Goal: Communication & Community: Answer question/provide support

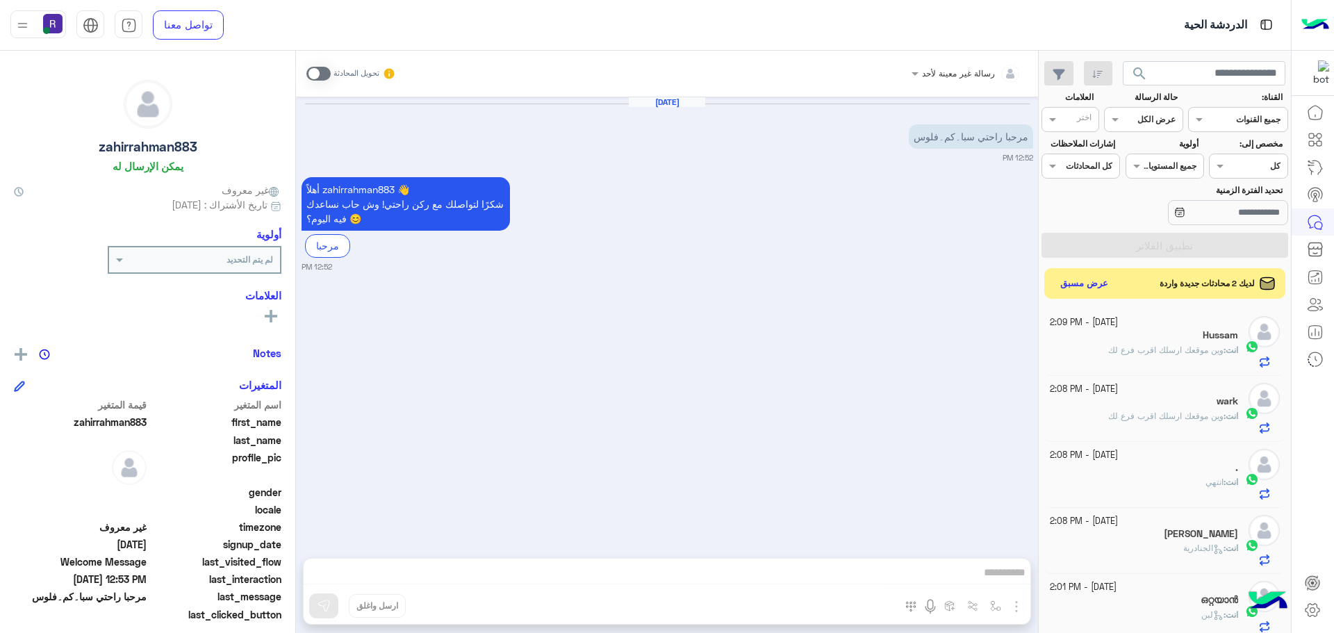
scroll to position [524, 0]
click at [1076, 281] on button "عرض مسبق" at bounding box center [1084, 283] width 58 height 19
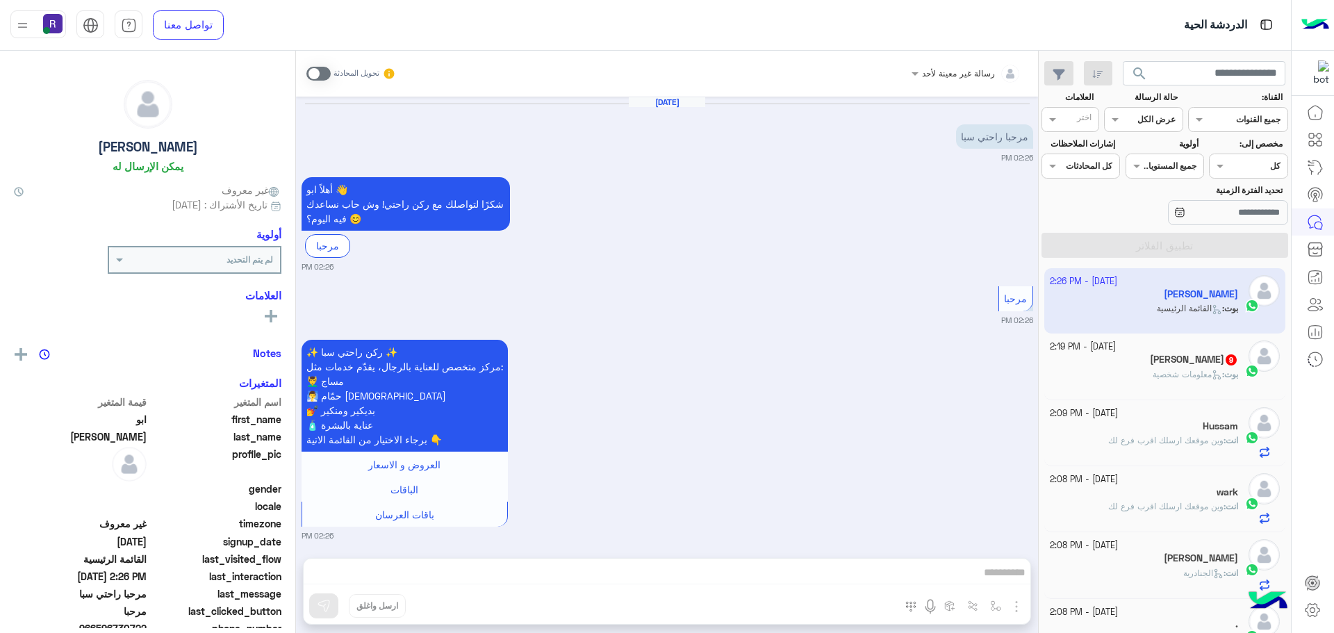
scroll to position [8, 0]
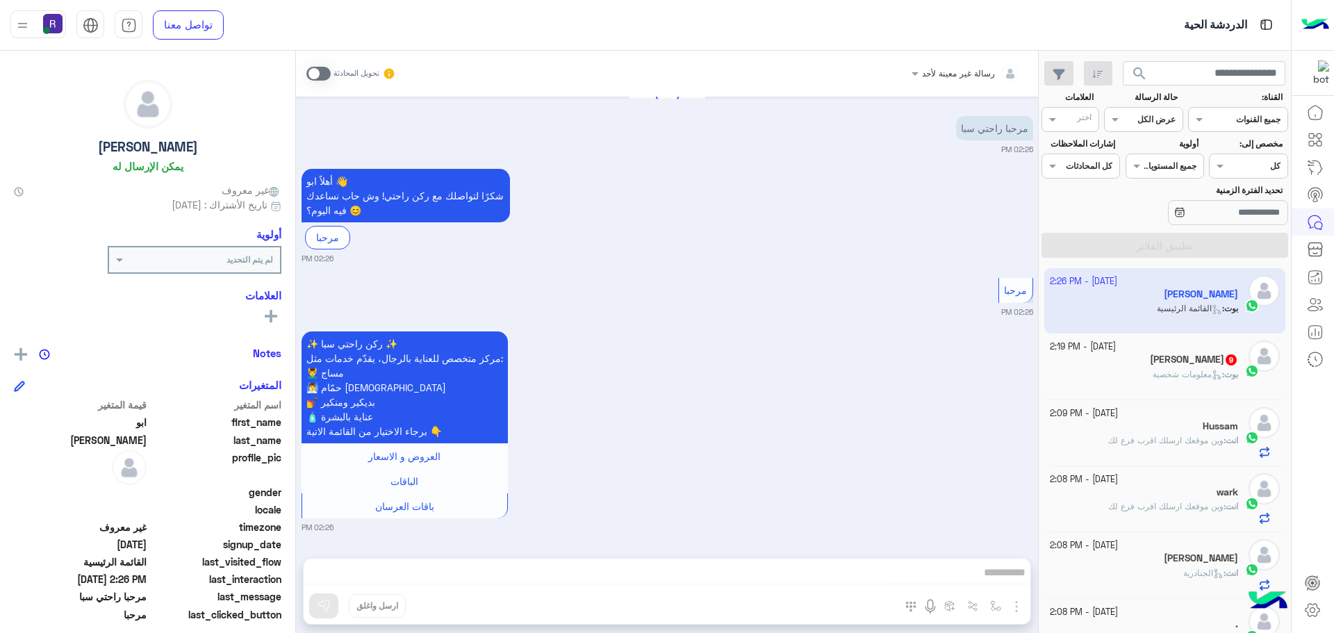
click at [322, 74] on span at bounding box center [318, 74] width 24 height 14
click at [324, 75] on span at bounding box center [318, 74] width 24 height 14
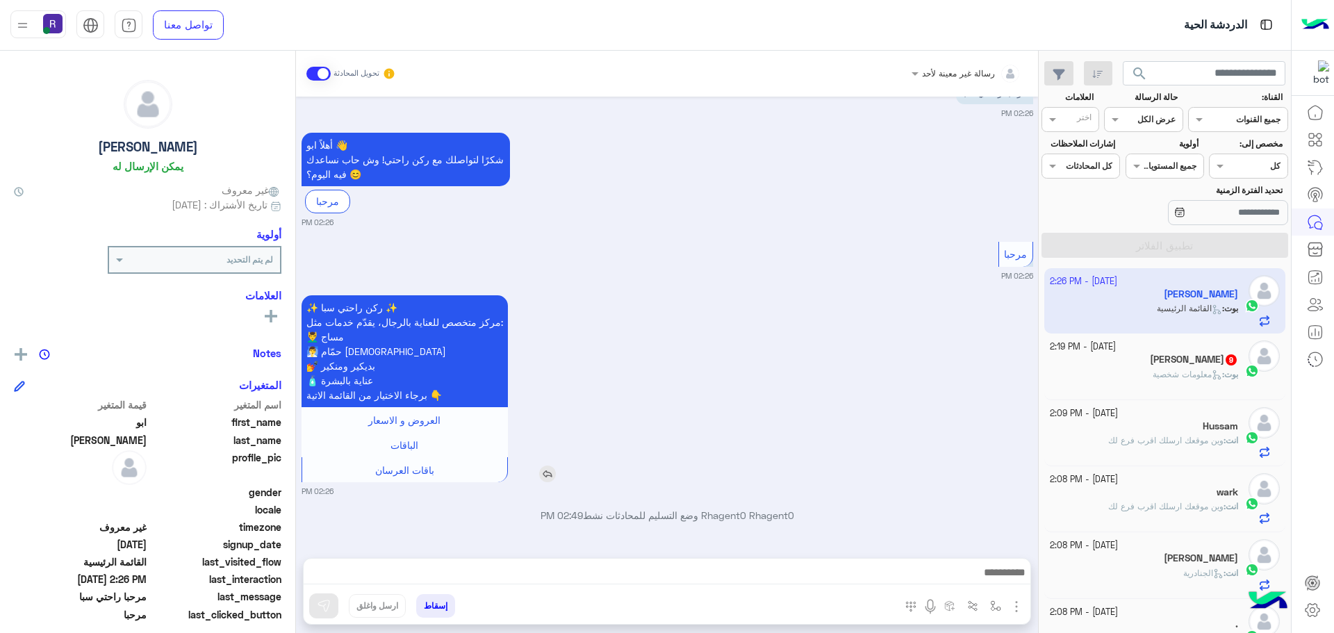
scroll to position [115, 0]
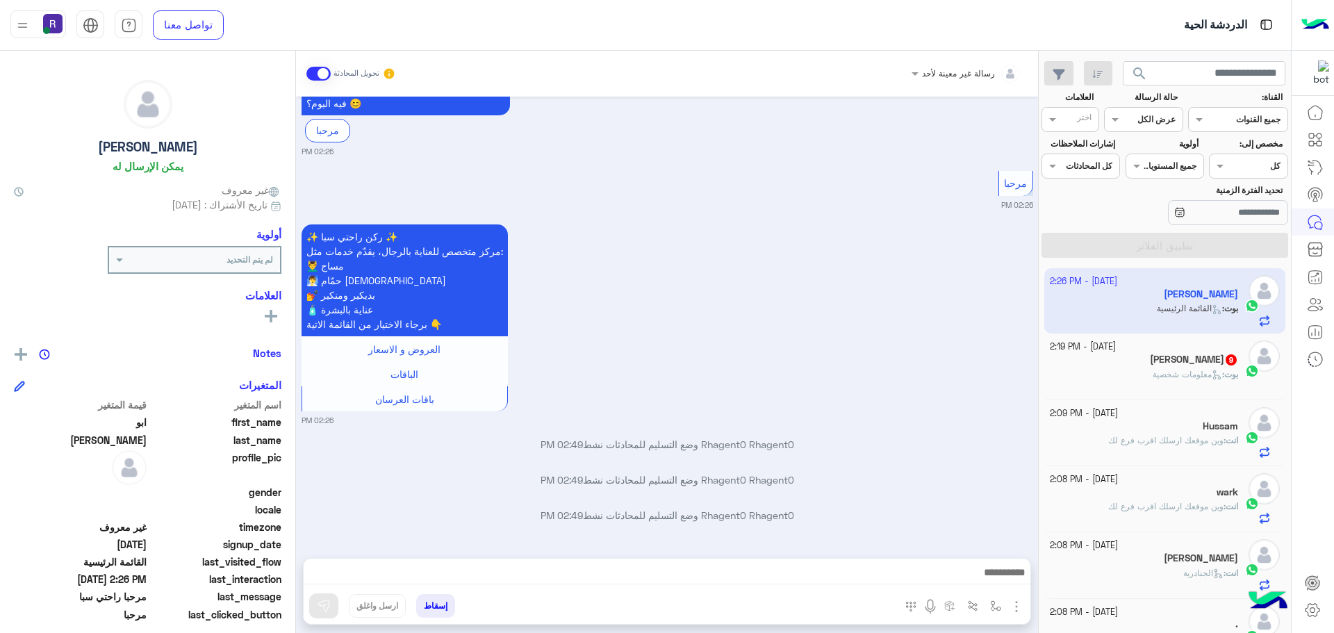
click at [1013, 601] on img "button" at bounding box center [1016, 606] width 17 height 17
click at [991, 580] on span "الصور" at bounding box center [990, 576] width 26 height 16
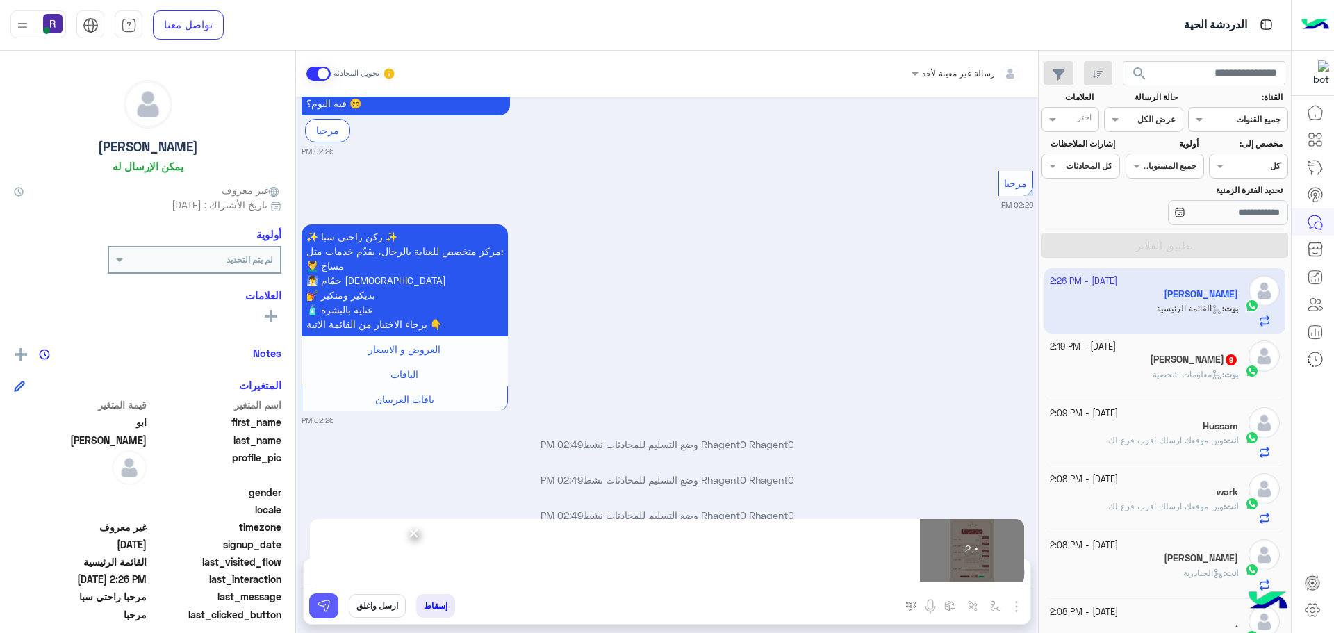
click at [328, 612] on img at bounding box center [324, 606] width 14 height 14
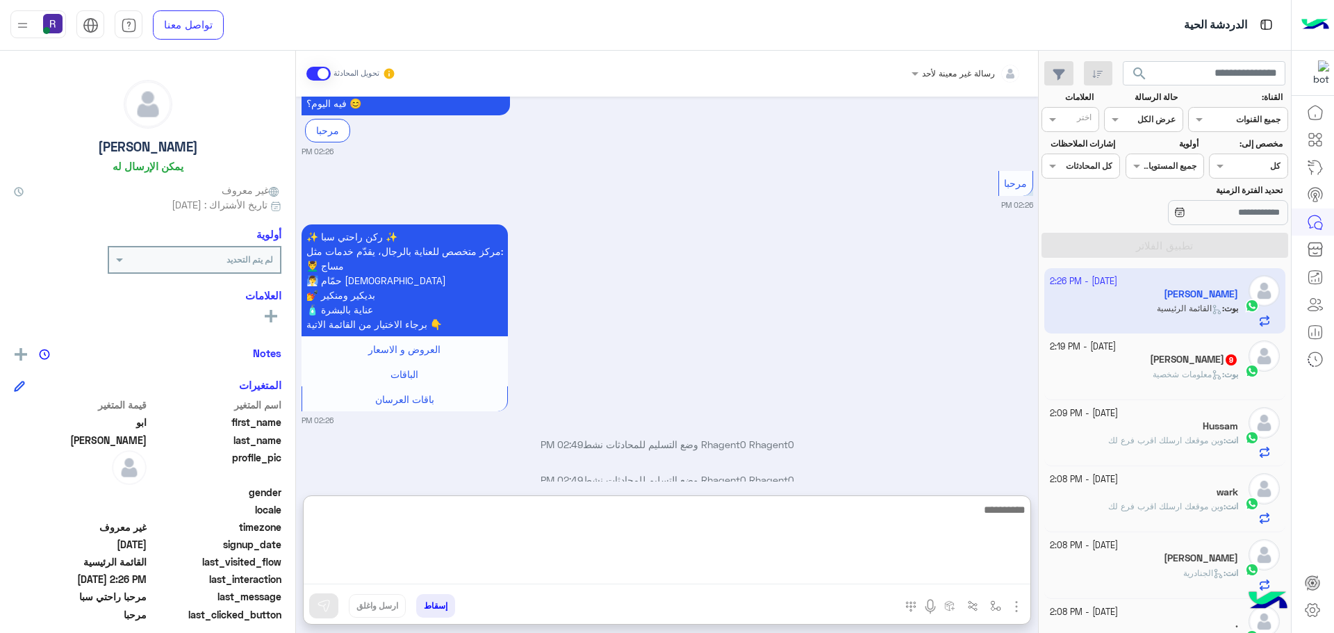
paste textarea "**********"
type textarea "**********"
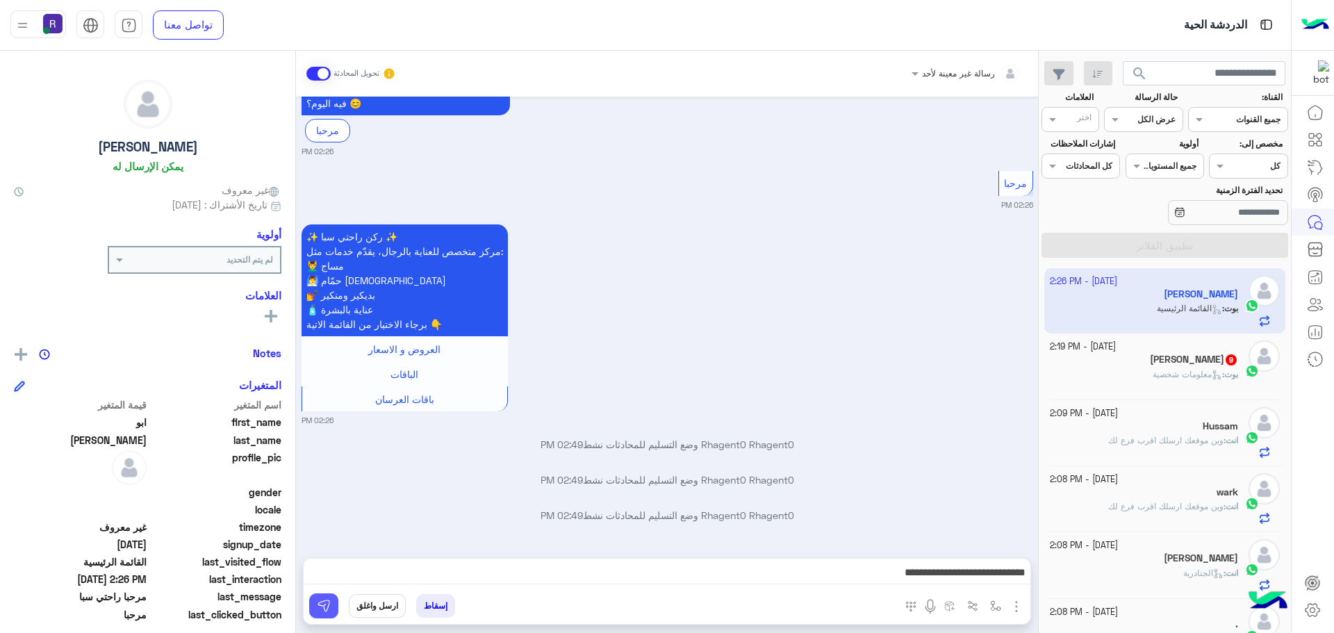
click at [328, 608] on img at bounding box center [324, 606] width 14 height 14
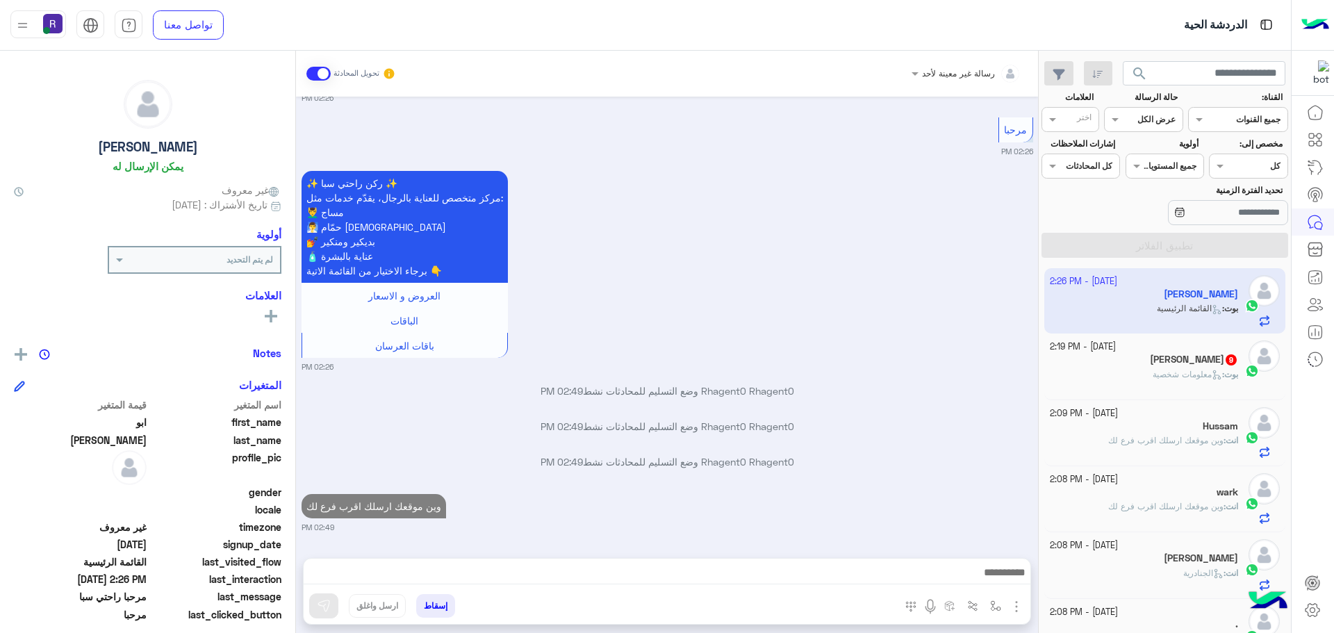
click at [1214, 376] on icon at bounding box center [1217, 375] width 10 height 10
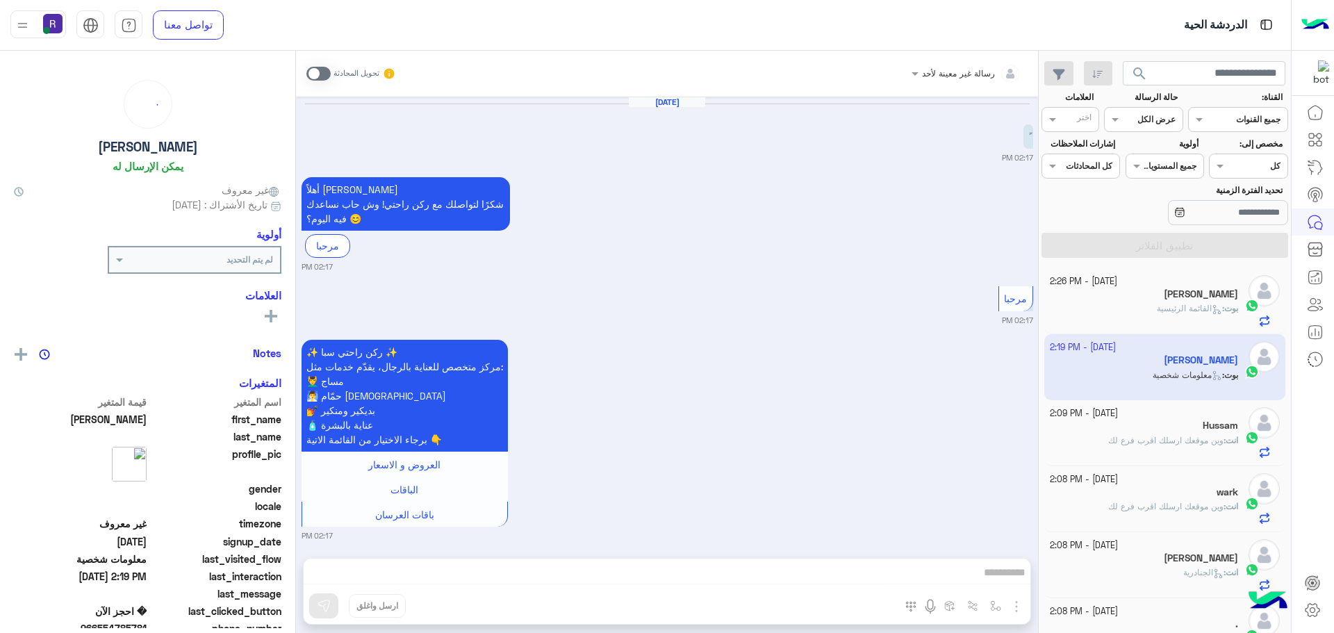
scroll to position [1965, 0]
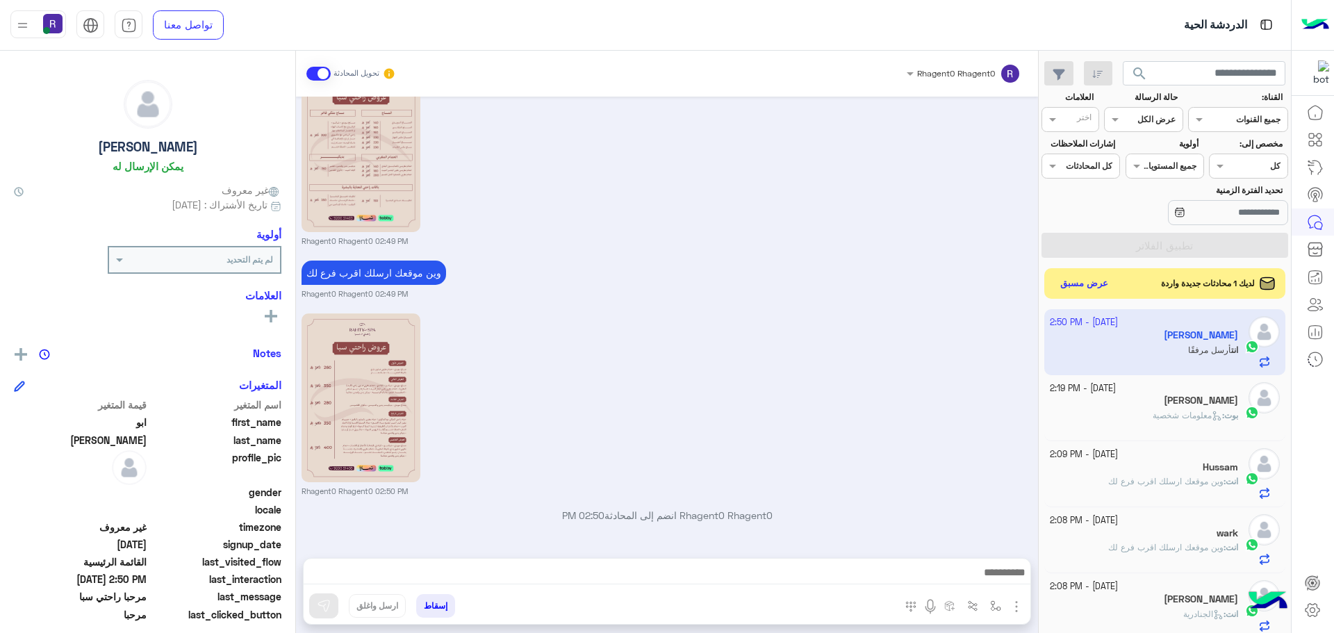
scroll to position [524, 0]
click at [1088, 286] on button "عرض مسبق" at bounding box center [1084, 283] width 58 height 19
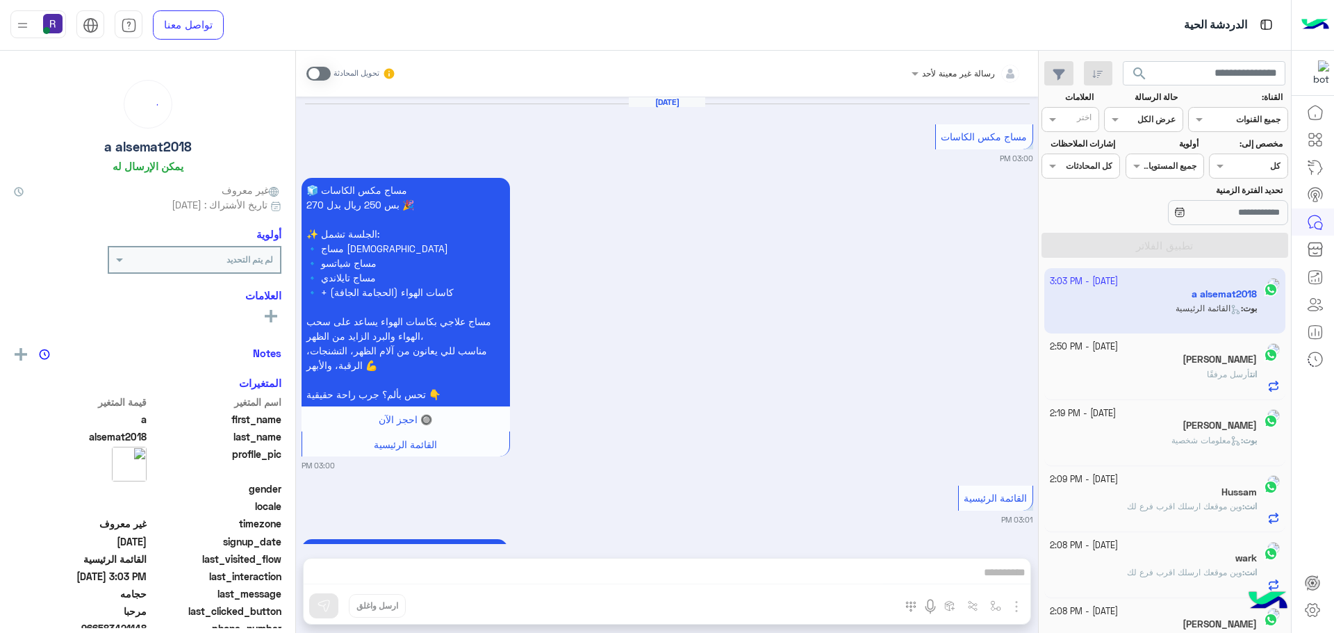
scroll to position [2730, 0]
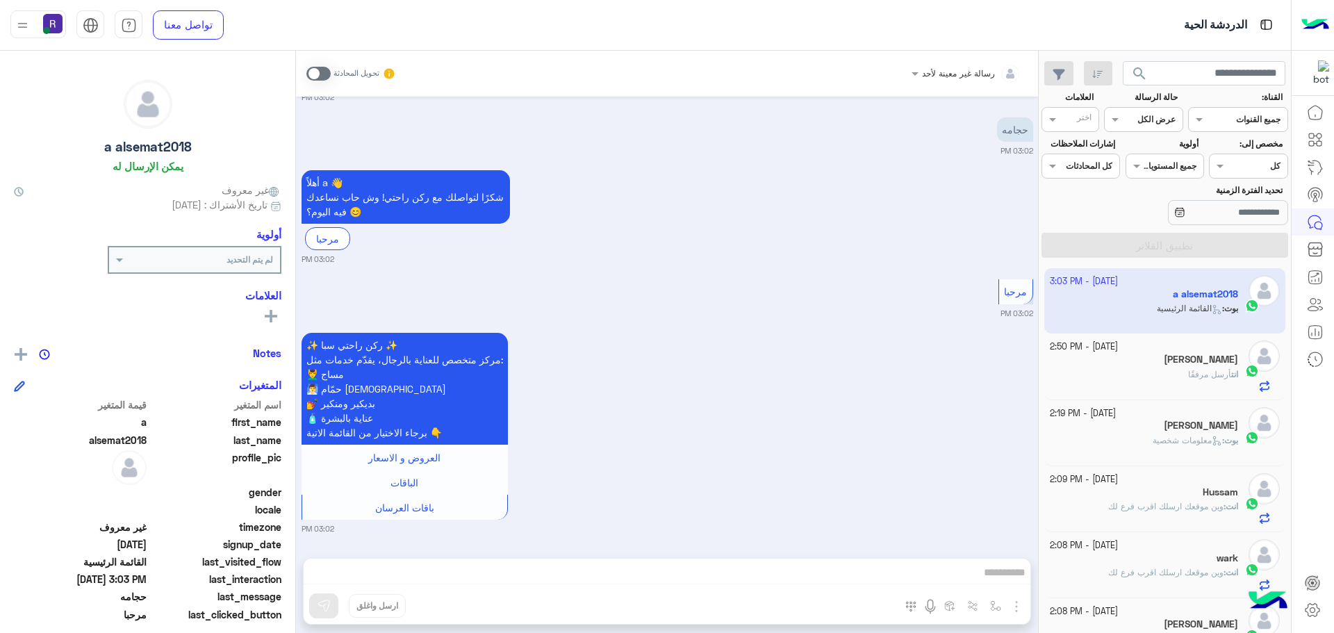
click at [1141, 368] on div "انت أرسل مرفقًا" at bounding box center [1144, 380] width 189 height 24
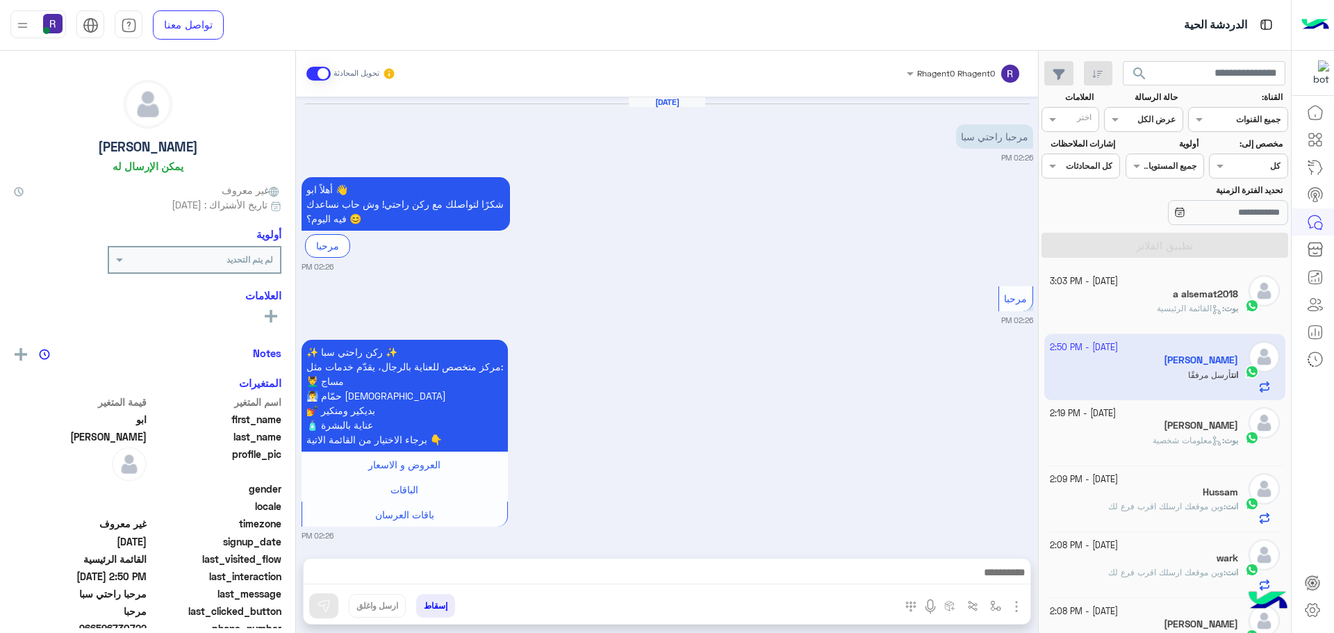
scroll to position [600, 0]
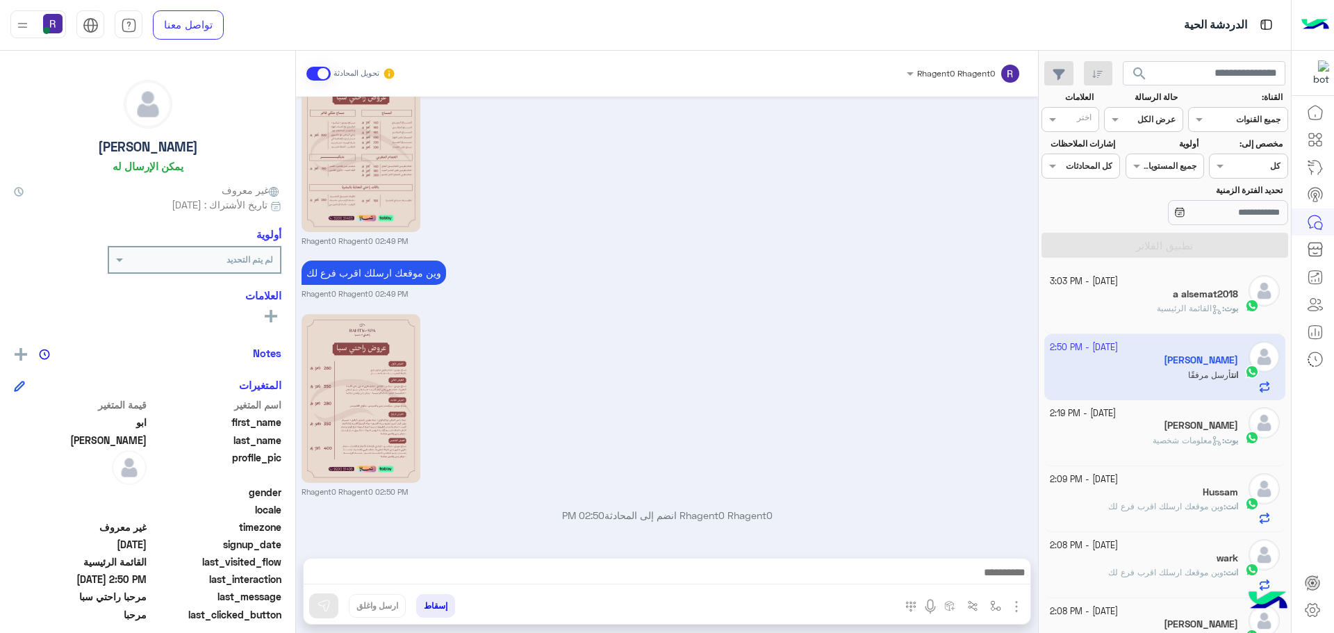
click at [1128, 308] on div "بوت : القائمة الرئيسية" at bounding box center [1144, 314] width 189 height 24
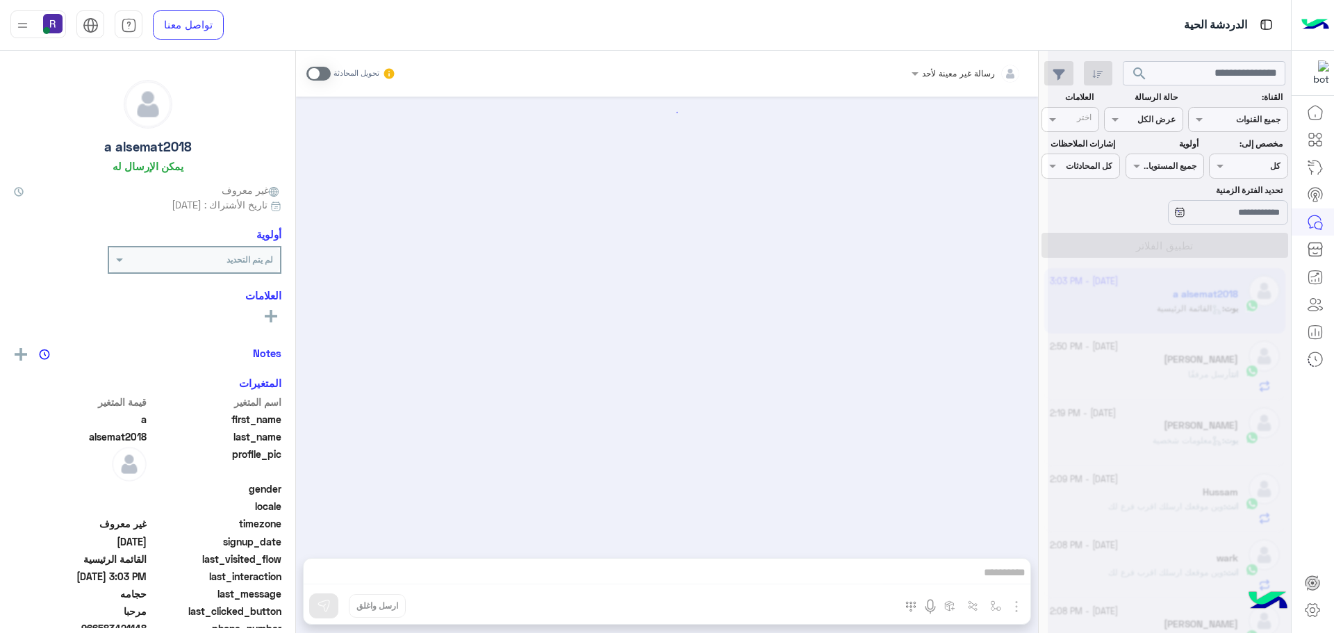
scroll to position [2730, 0]
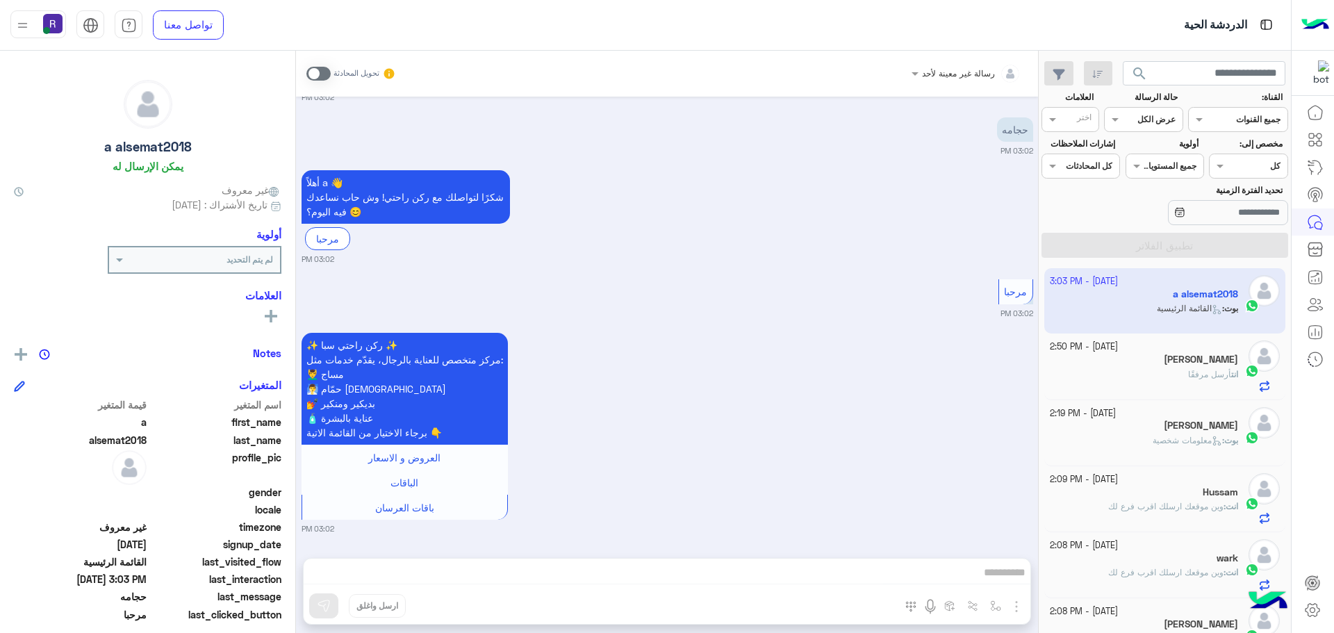
click at [1174, 364] on h5 "[PERSON_NAME]" at bounding box center [1201, 360] width 74 height 12
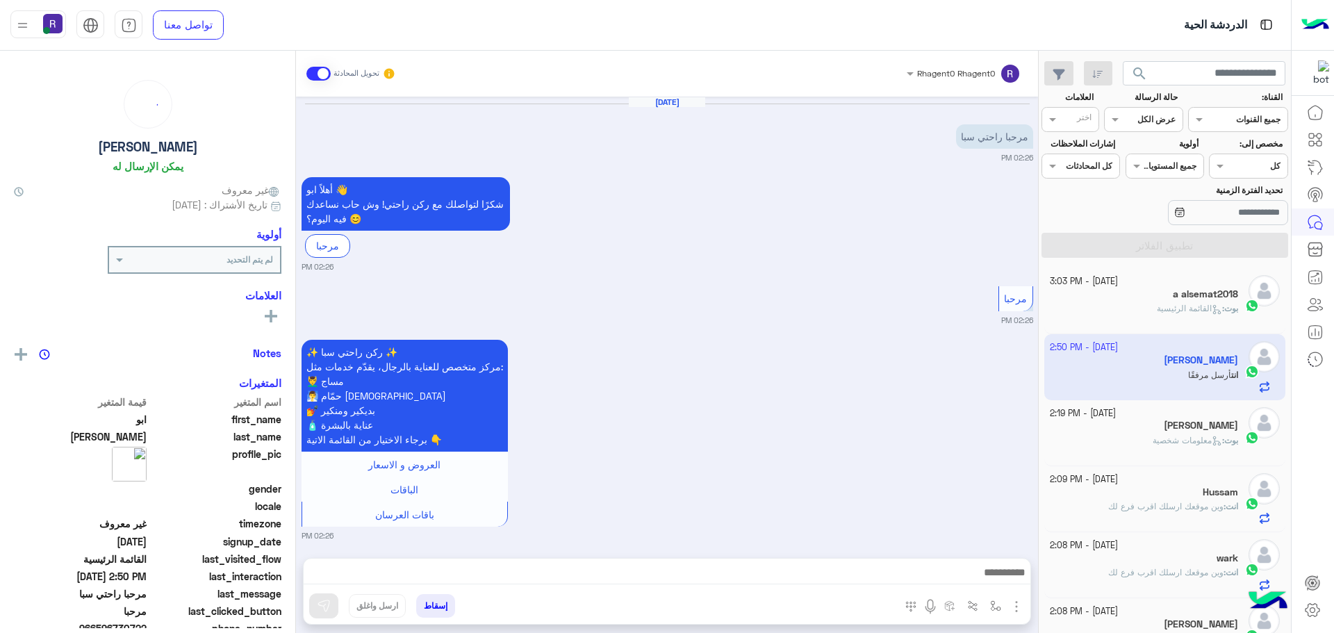
scroll to position [600, 0]
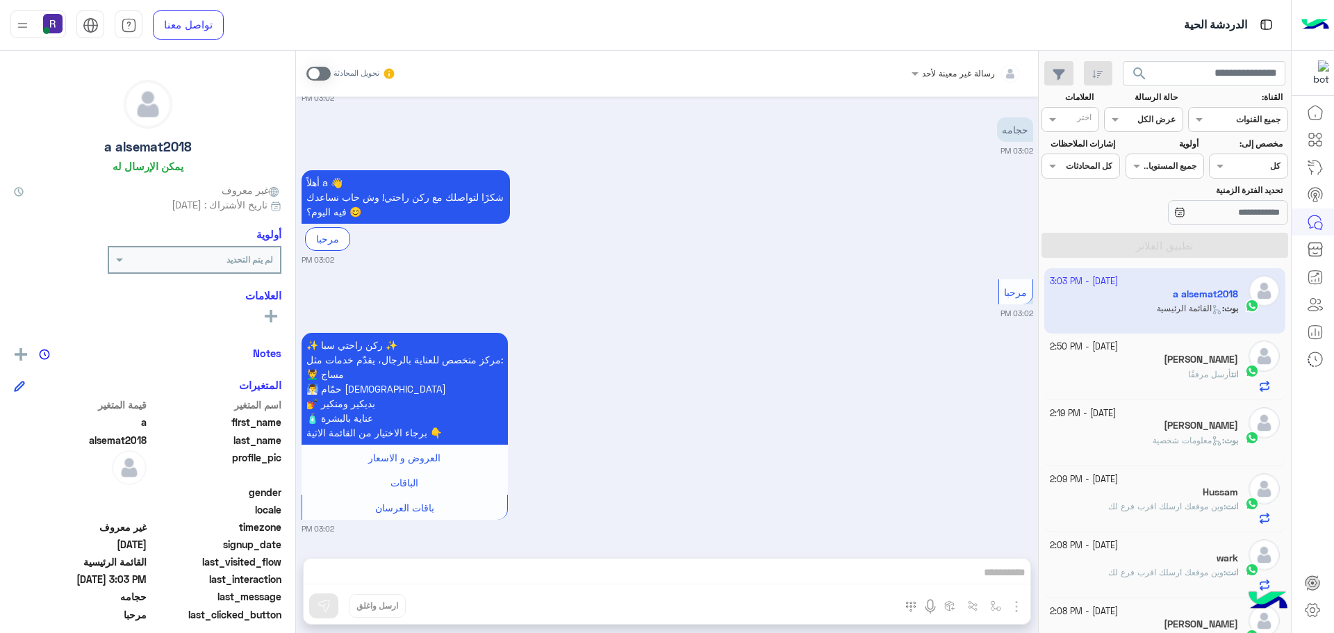
scroll to position [524, 0]
click at [1188, 374] on span "أرسل مرفقًا" at bounding box center [1209, 374] width 43 height 10
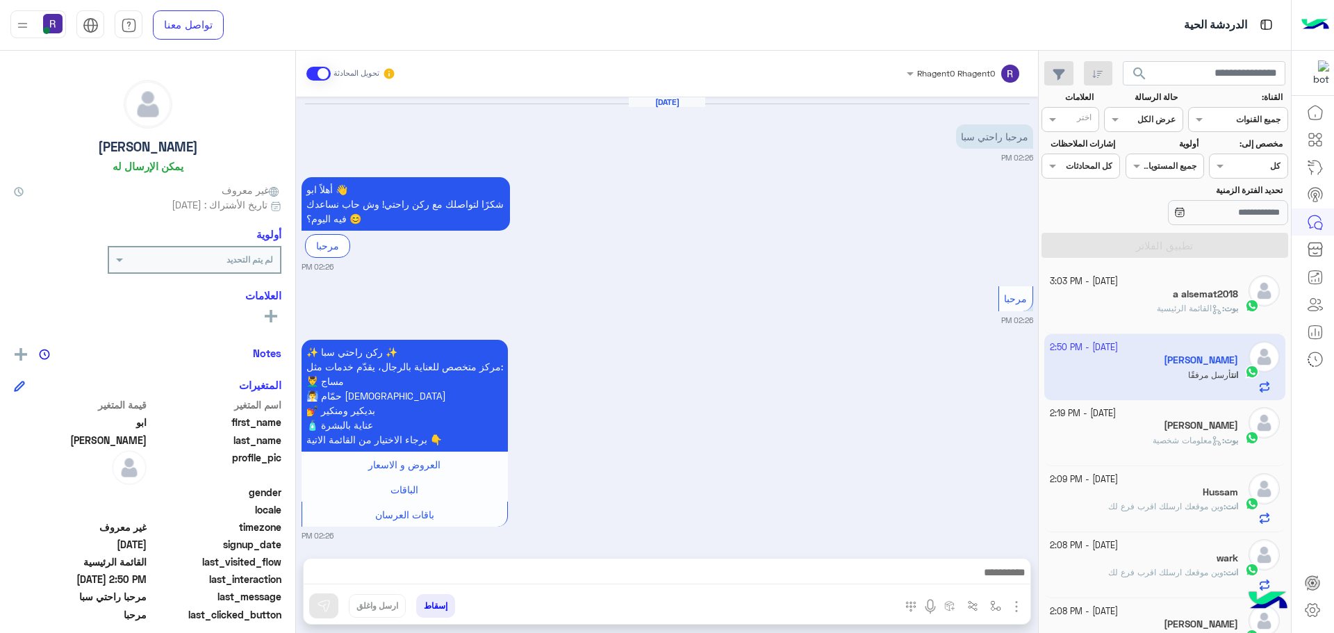
scroll to position [600, 0]
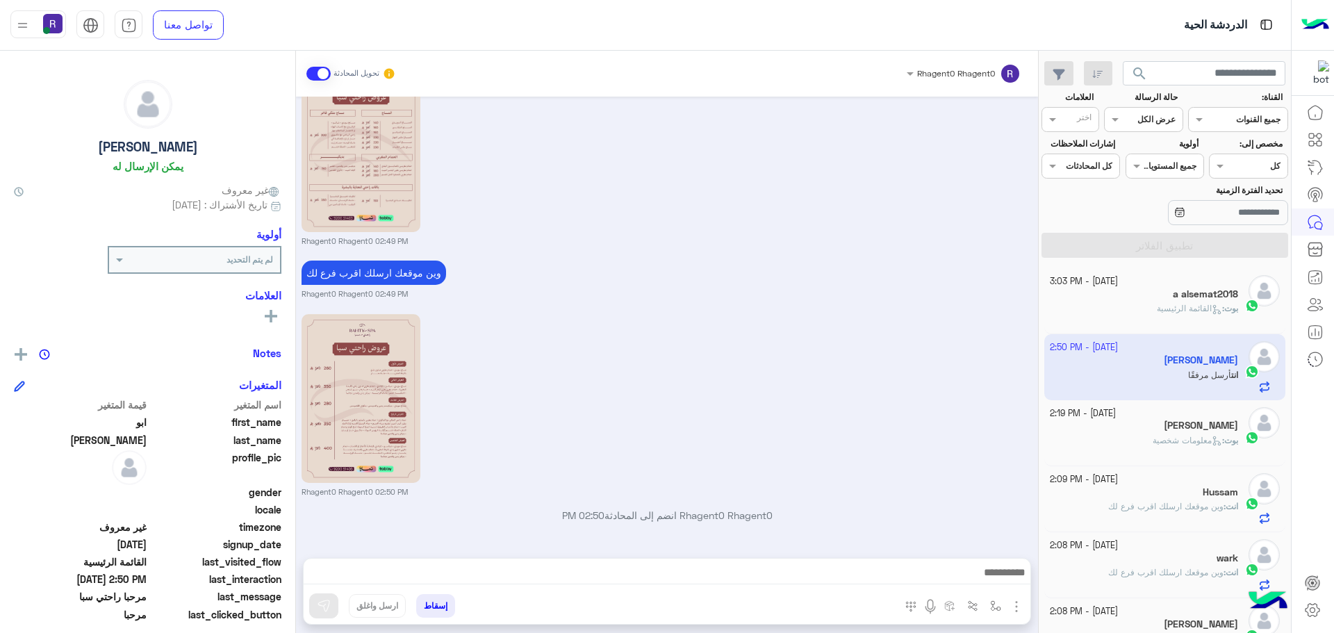
click at [1139, 446] on div "بوت : معلومات شخصية" at bounding box center [1144, 446] width 189 height 24
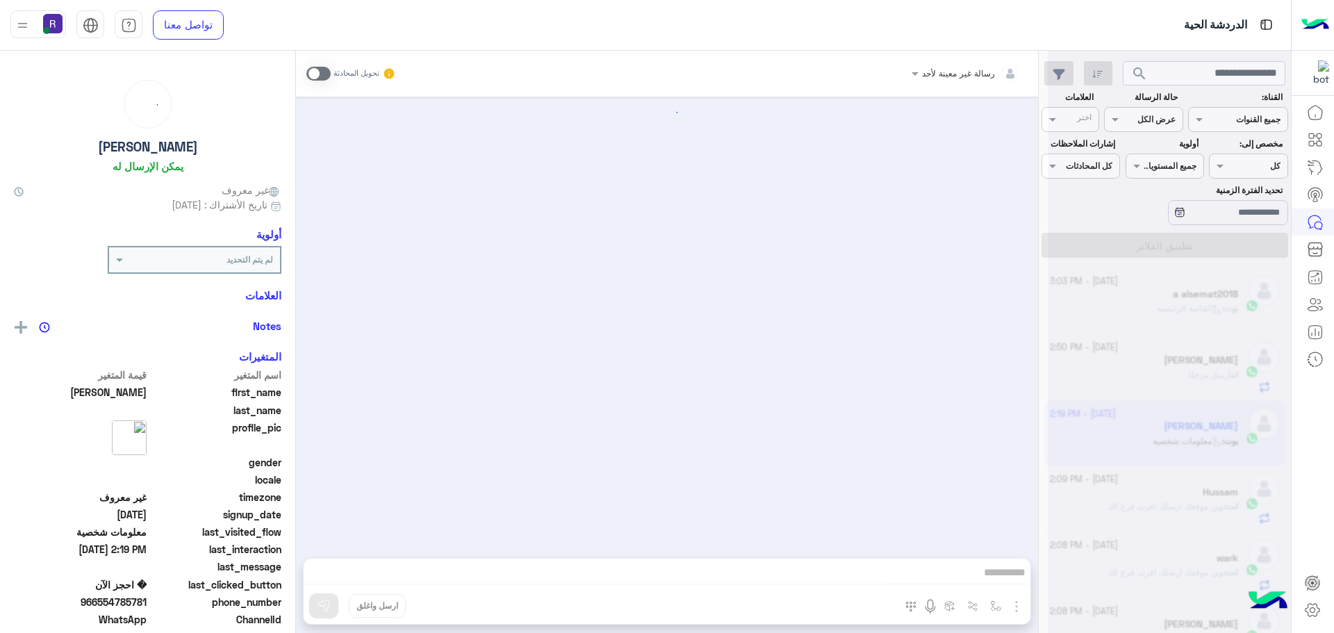
scroll to position [1965, 0]
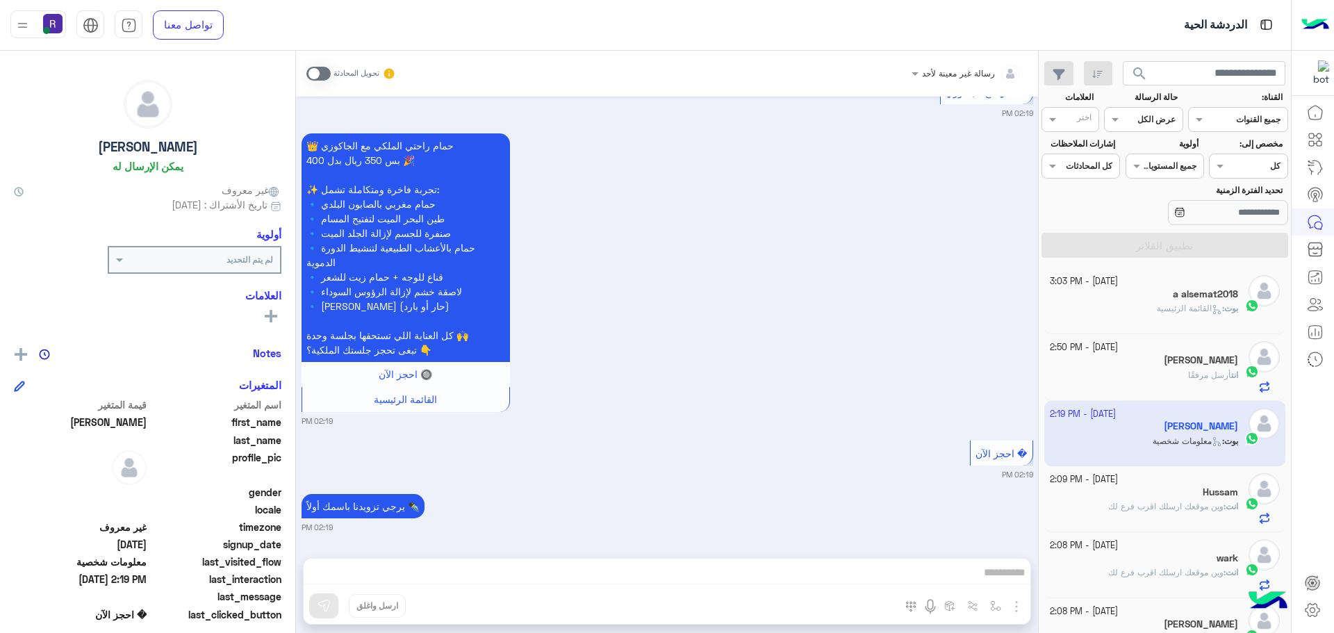
click at [324, 74] on span at bounding box center [318, 74] width 24 height 14
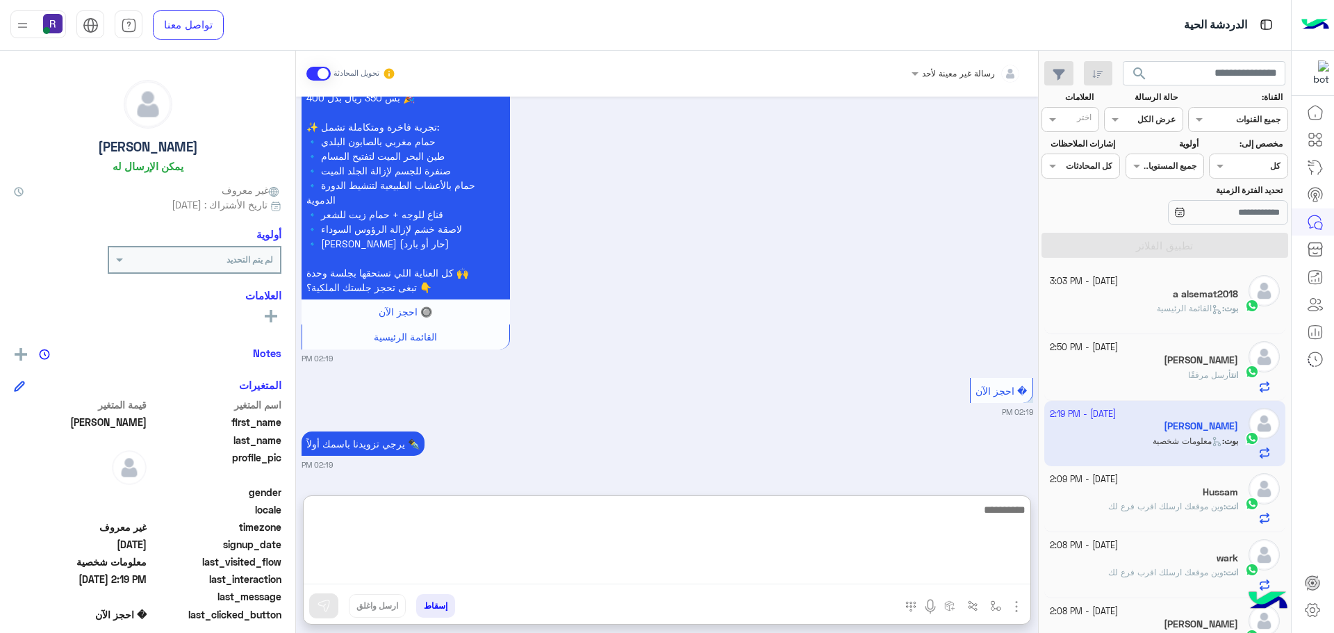
paste textarea "**********"
type textarea "**********"
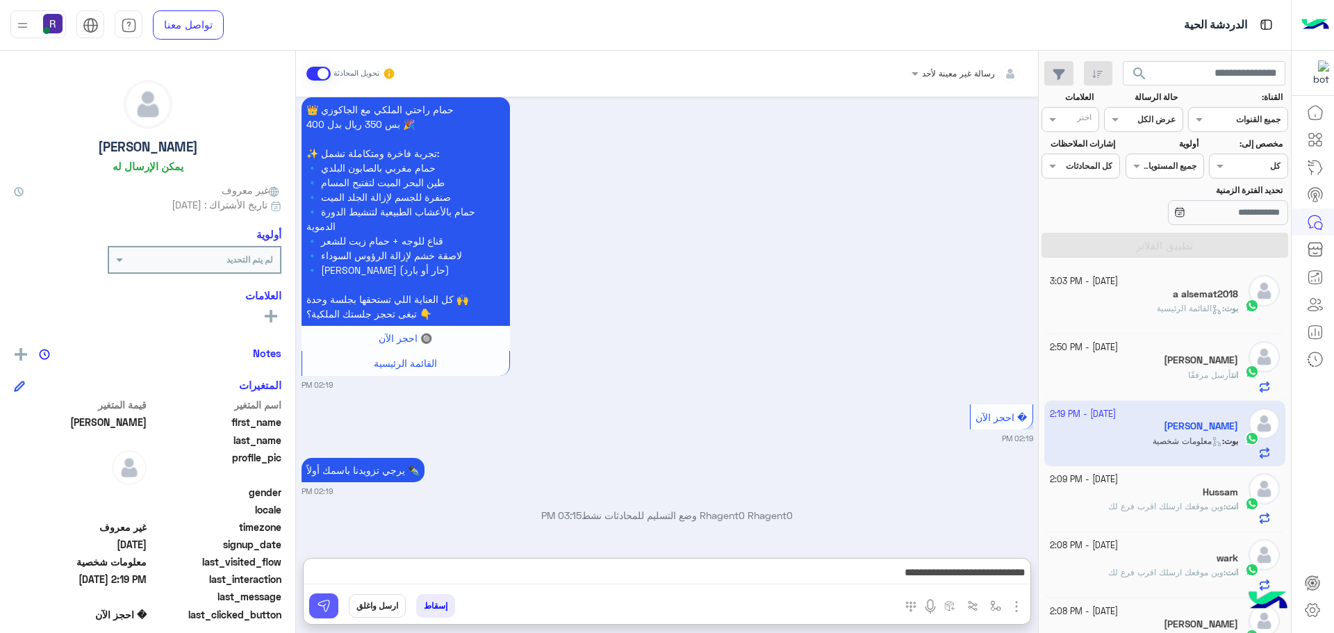
click at [331, 602] on button at bounding box center [323, 605] width 29 height 25
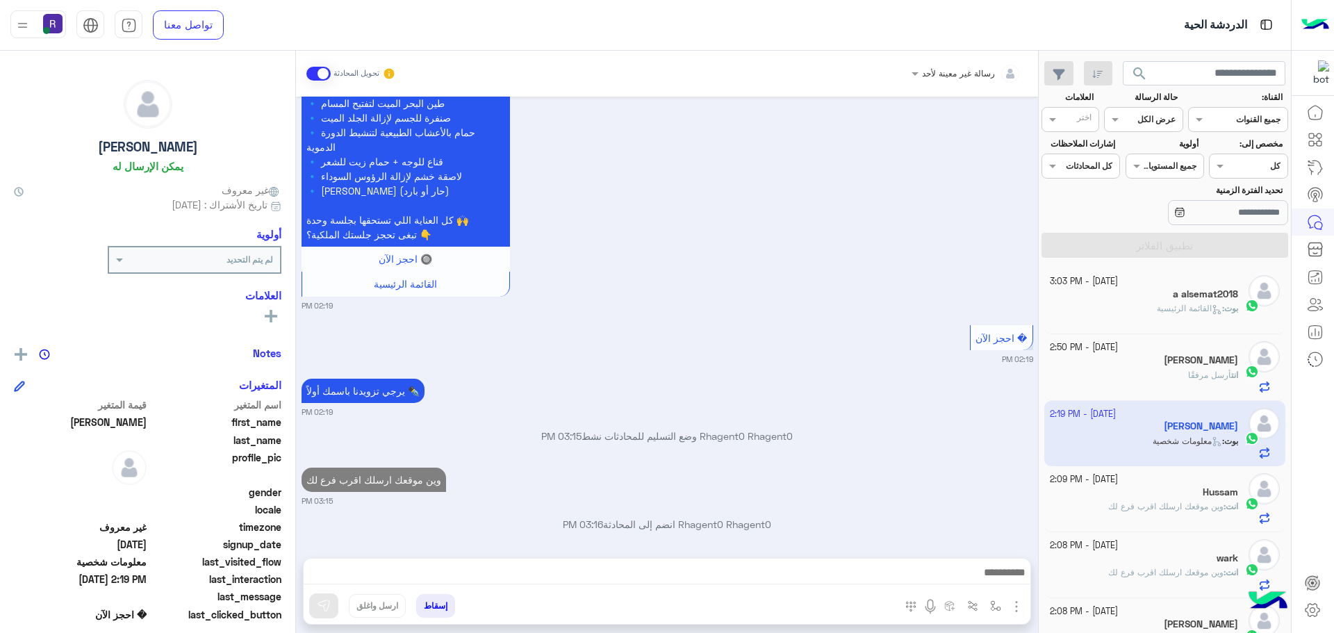
scroll to position [2090, 0]
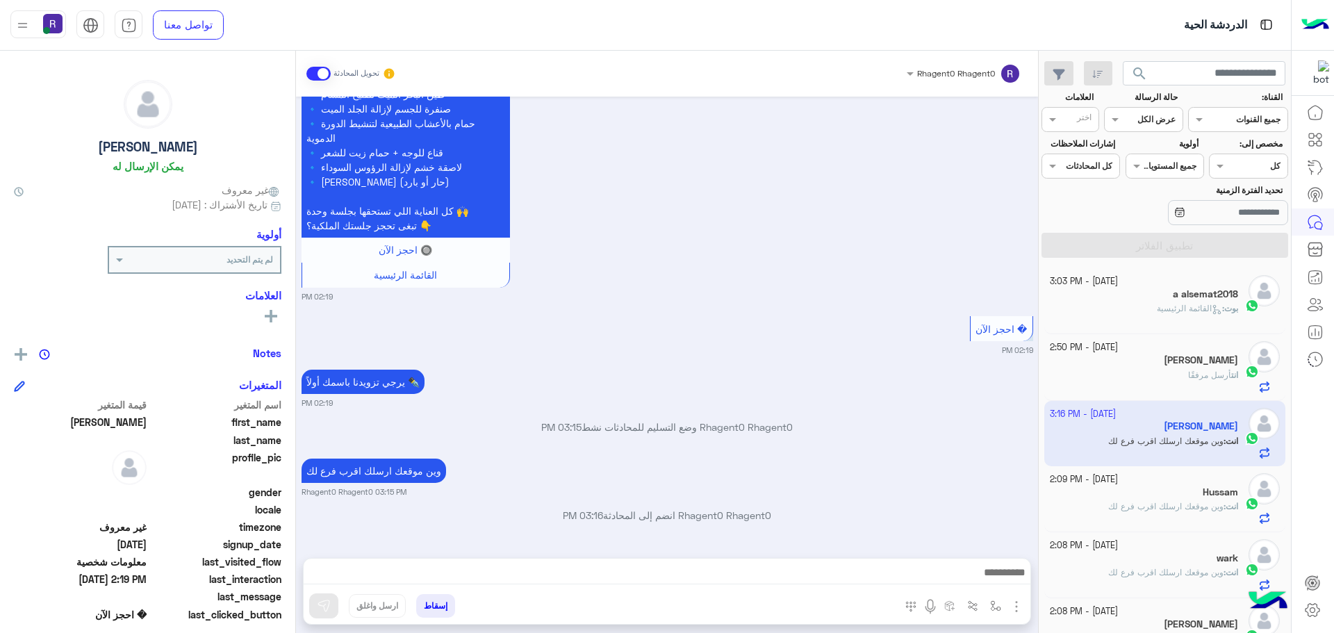
click at [1231, 373] on span "انت" at bounding box center [1234, 375] width 7 height 10
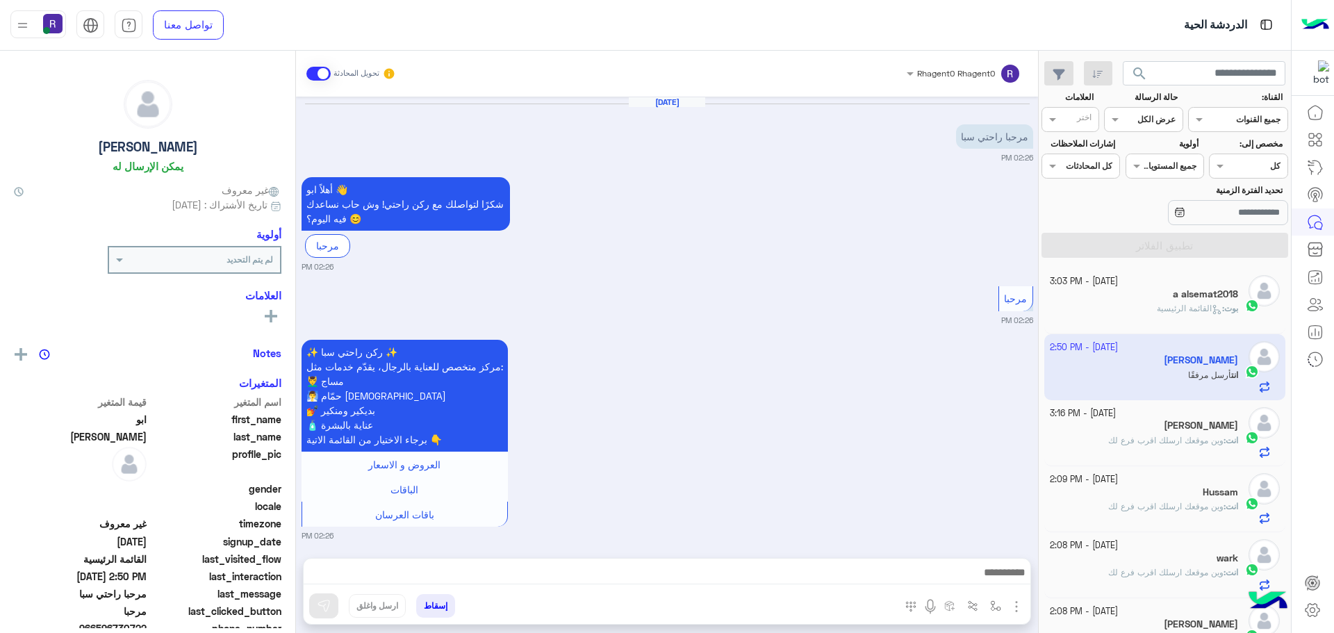
scroll to position [600, 0]
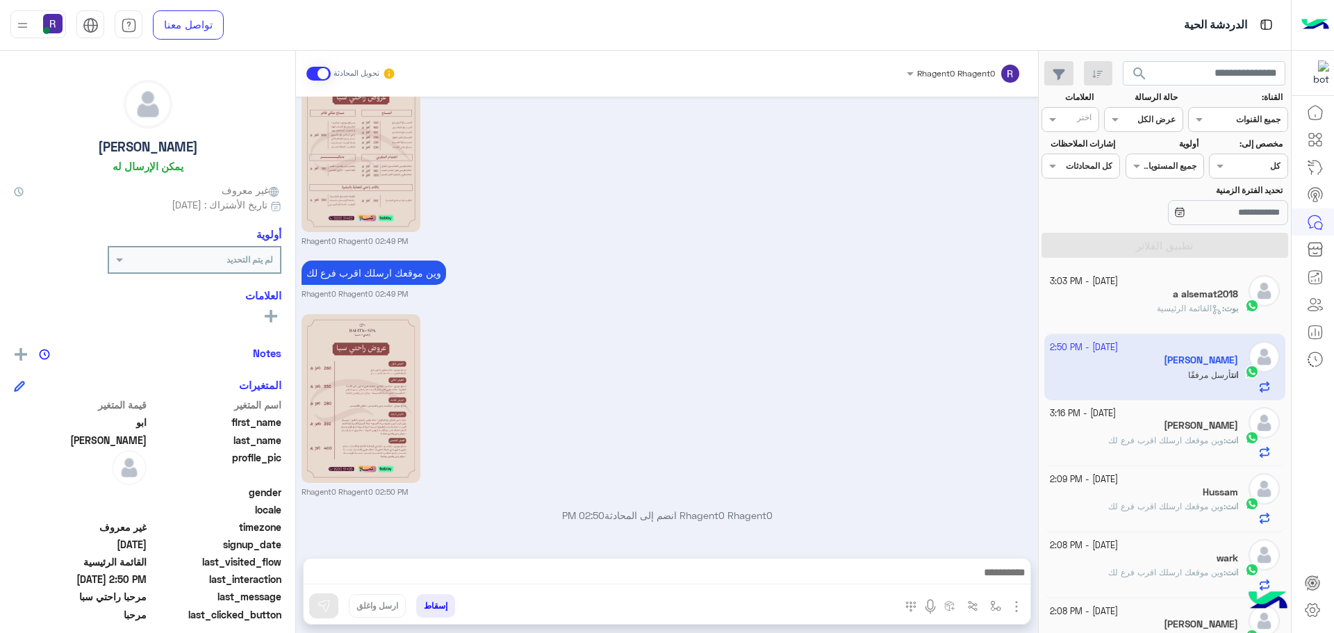
click at [1185, 295] on h5 "a alsemat2018" at bounding box center [1205, 294] width 65 height 12
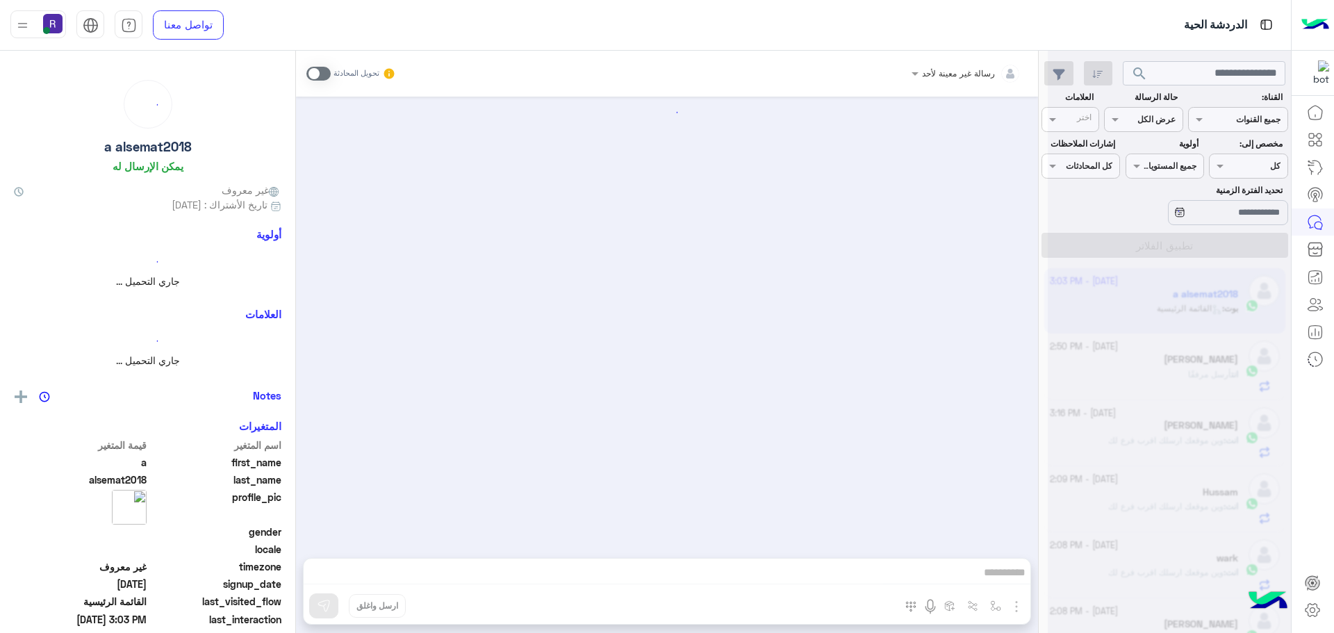
scroll to position [2730, 0]
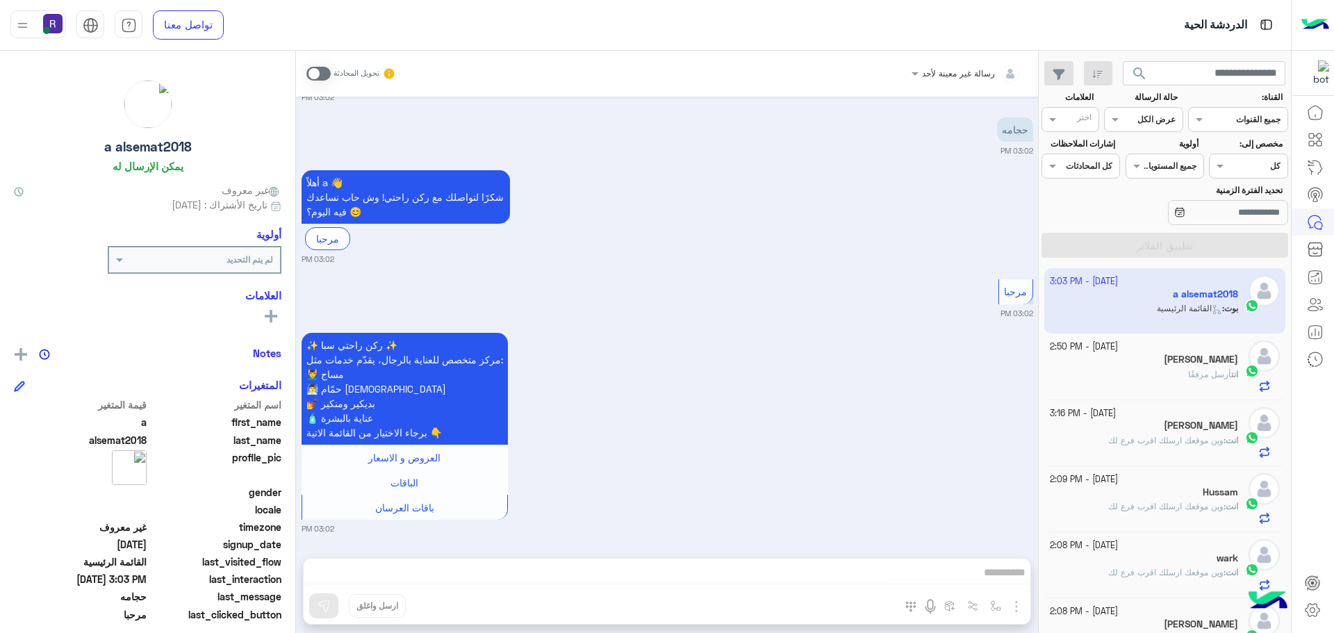
click at [324, 72] on span at bounding box center [318, 74] width 24 height 14
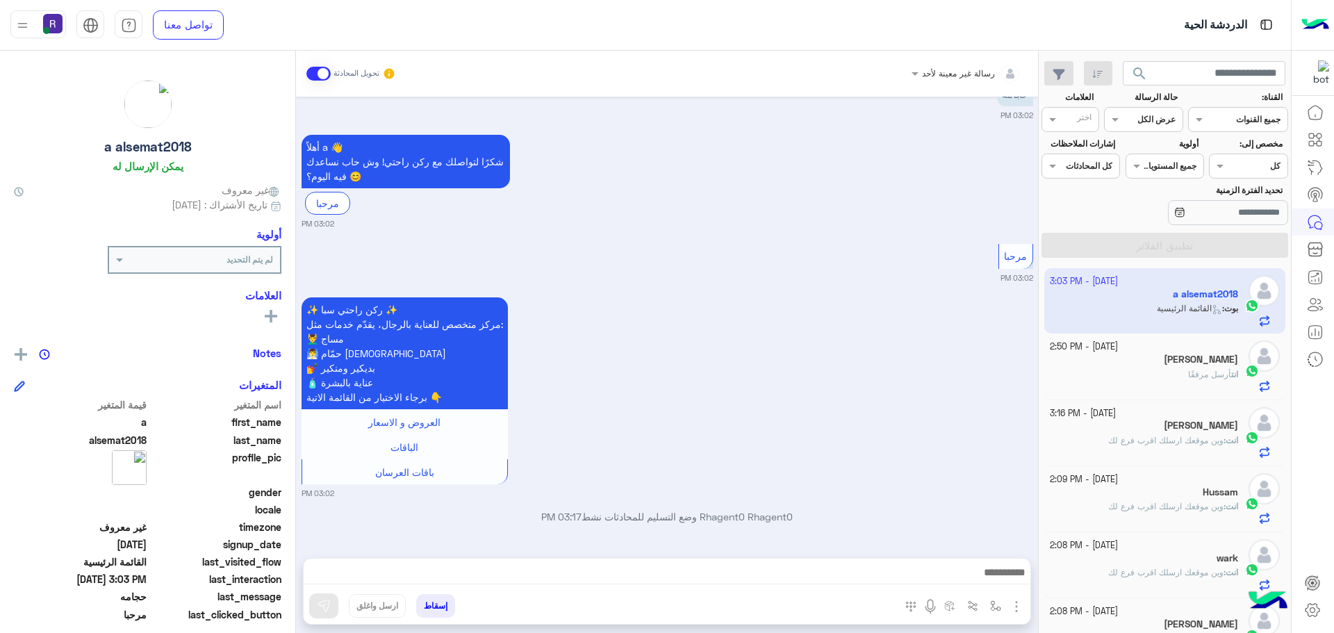
click at [1017, 604] on img "button" at bounding box center [1016, 606] width 17 height 17
click at [1008, 581] on img at bounding box center [1012, 576] width 11 height 16
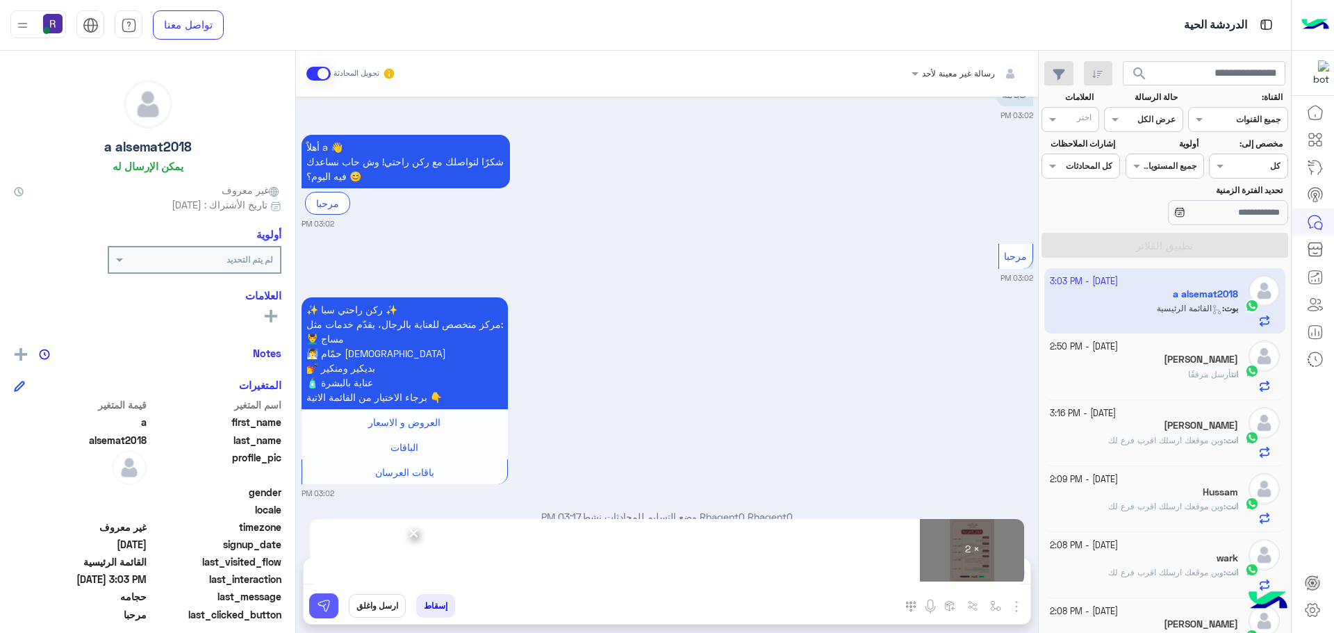
click at [323, 611] on img at bounding box center [324, 606] width 14 height 14
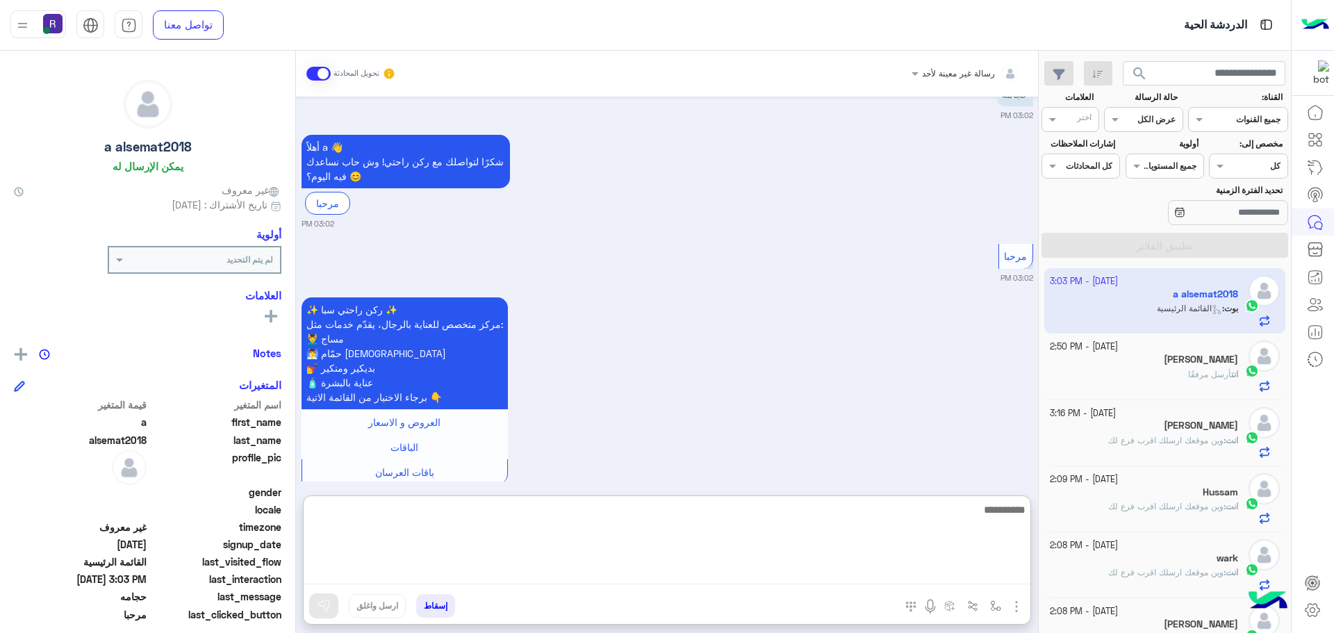
paste textarea "**********"
type textarea "**********"
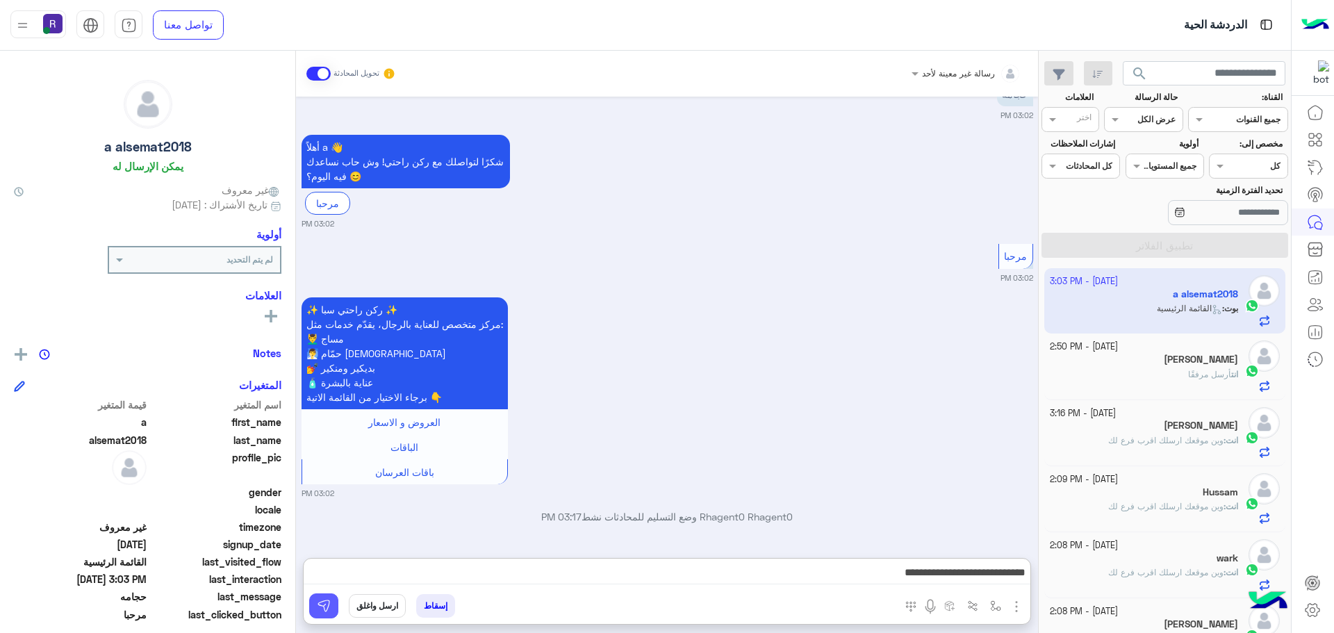
click at [325, 606] on img at bounding box center [324, 606] width 14 height 14
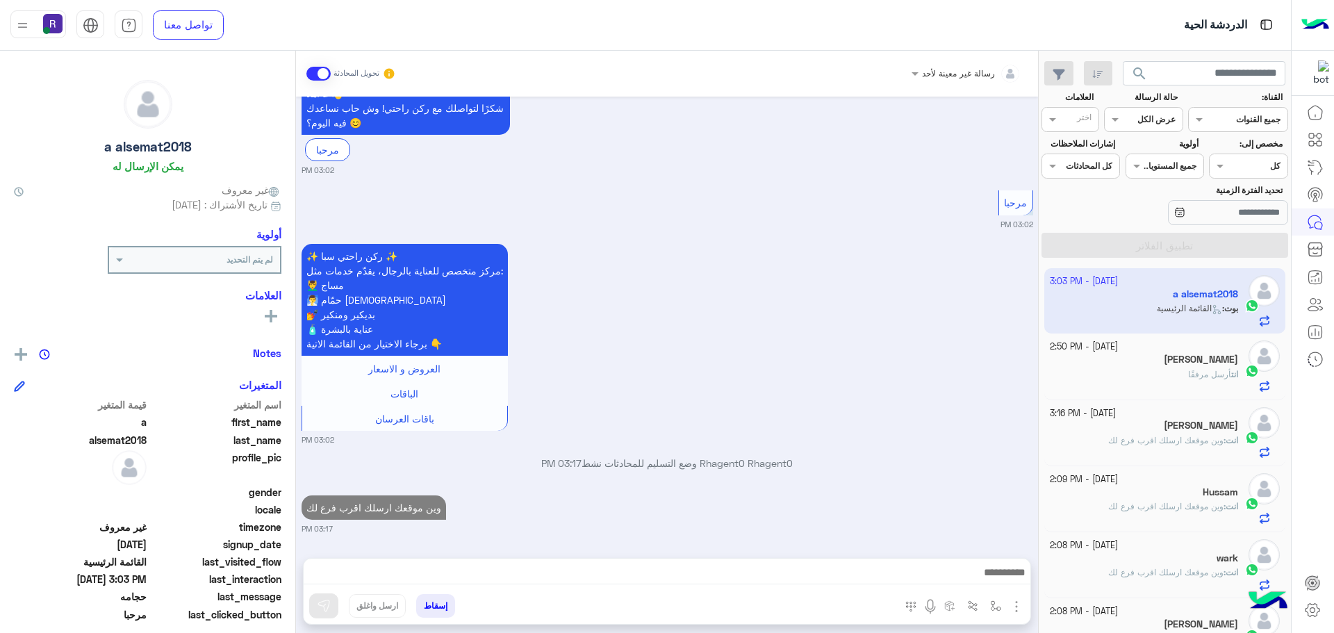
scroll to position [2819, 0]
click at [1216, 374] on span "أرسل مرفقًا" at bounding box center [1209, 374] width 43 height 10
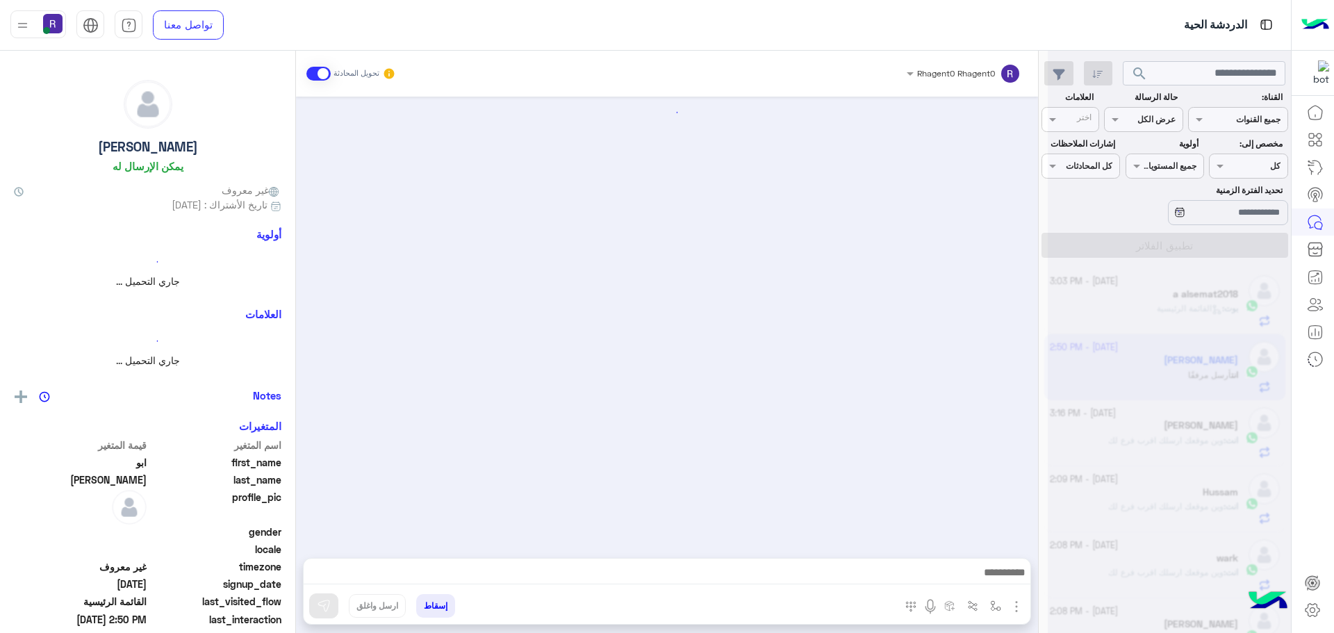
scroll to position [600, 0]
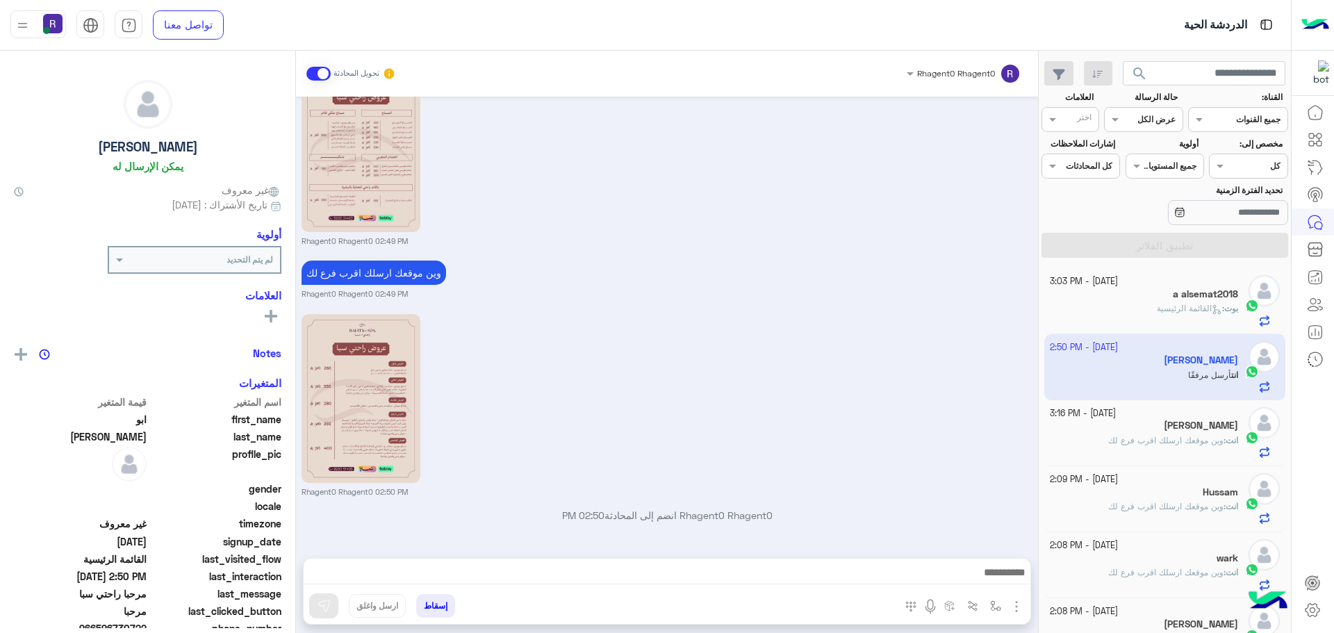
click at [1198, 431] on div "[PERSON_NAME]" at bounding box center [1144, 427] width 189 height 15
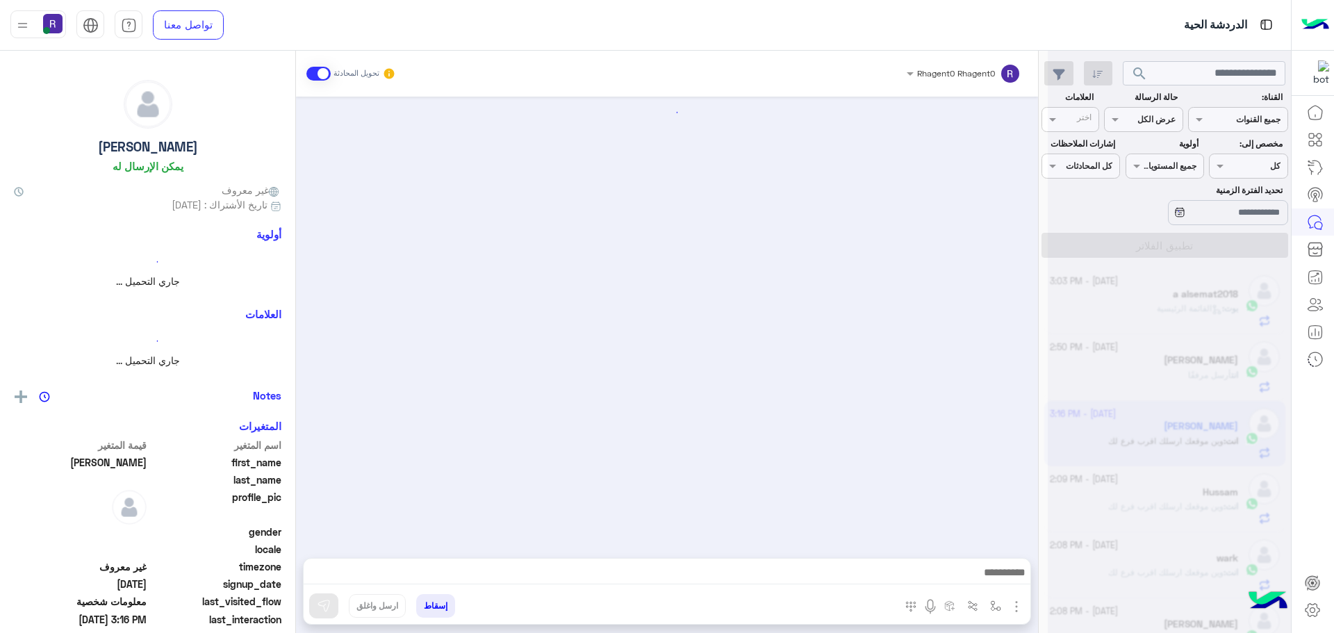
scroll to position [2037, 0]
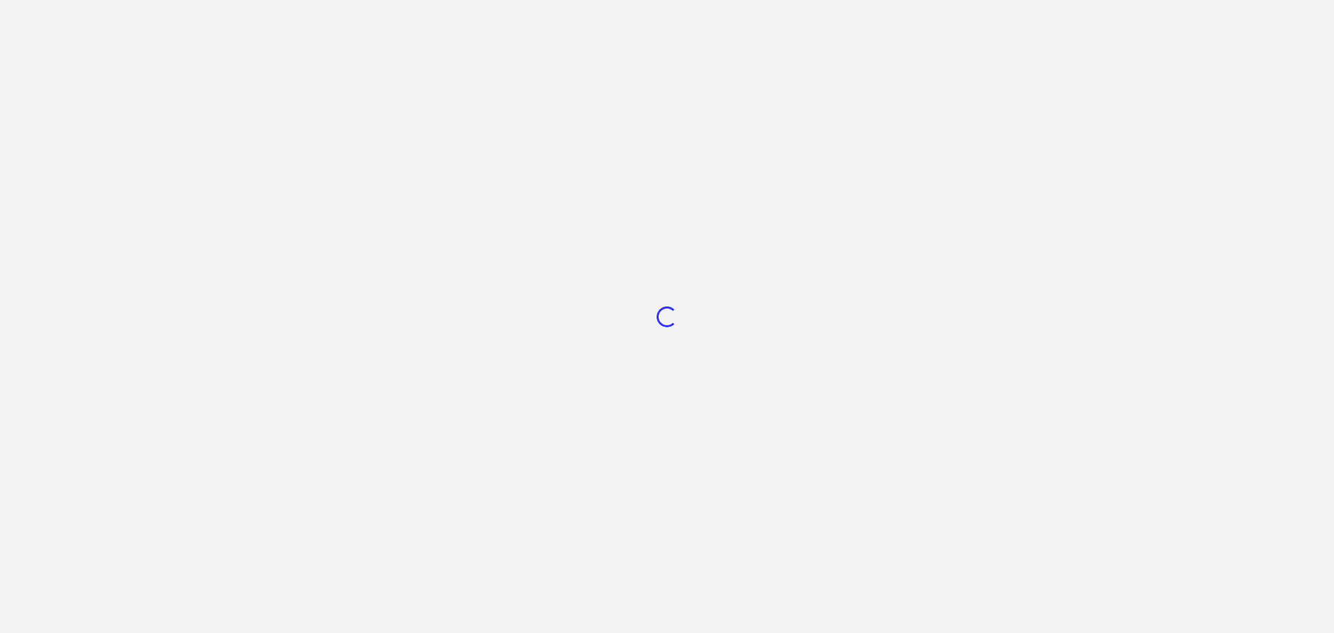
scroll to position [524, 0]
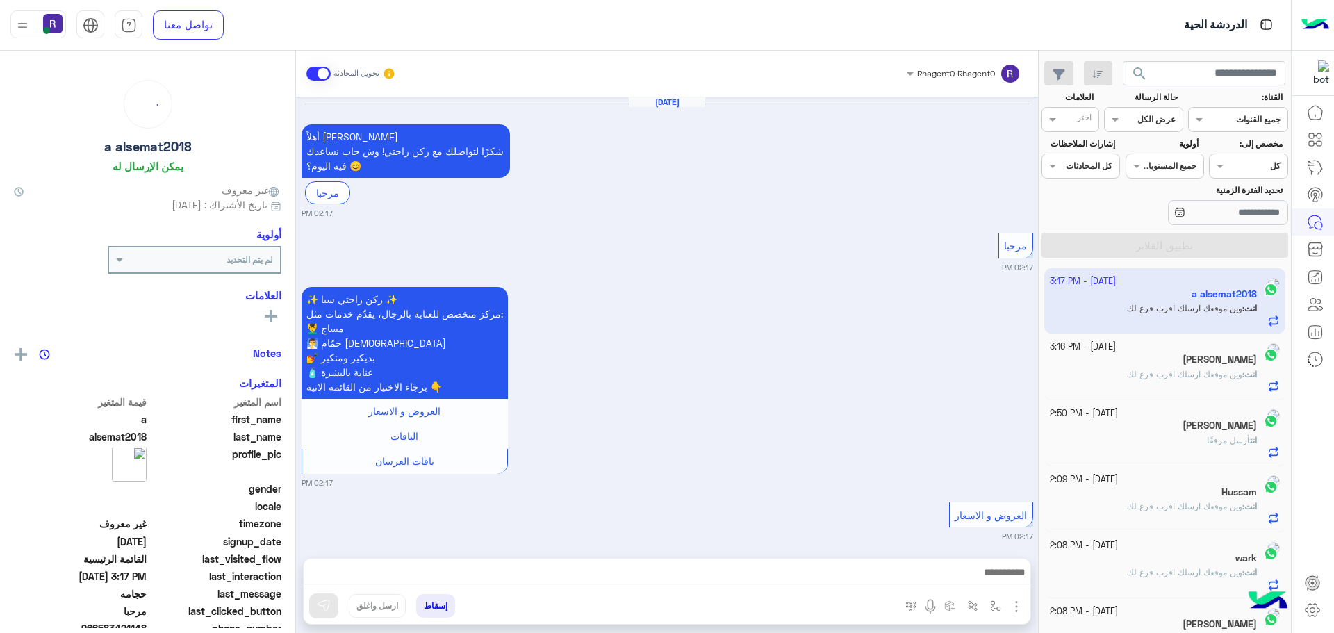
scroll to position [5026, 0]
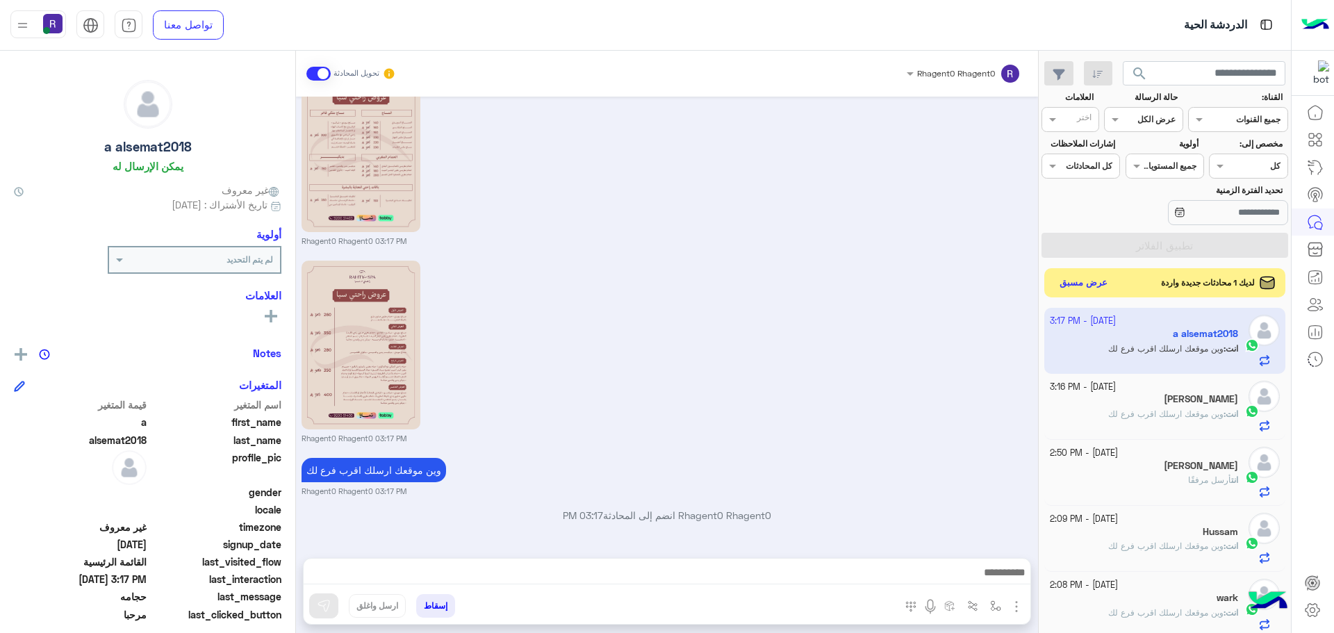
click at [1094, 281] on button "عرض مسبق" at bounding box center [1084, 283] width 58 height 19
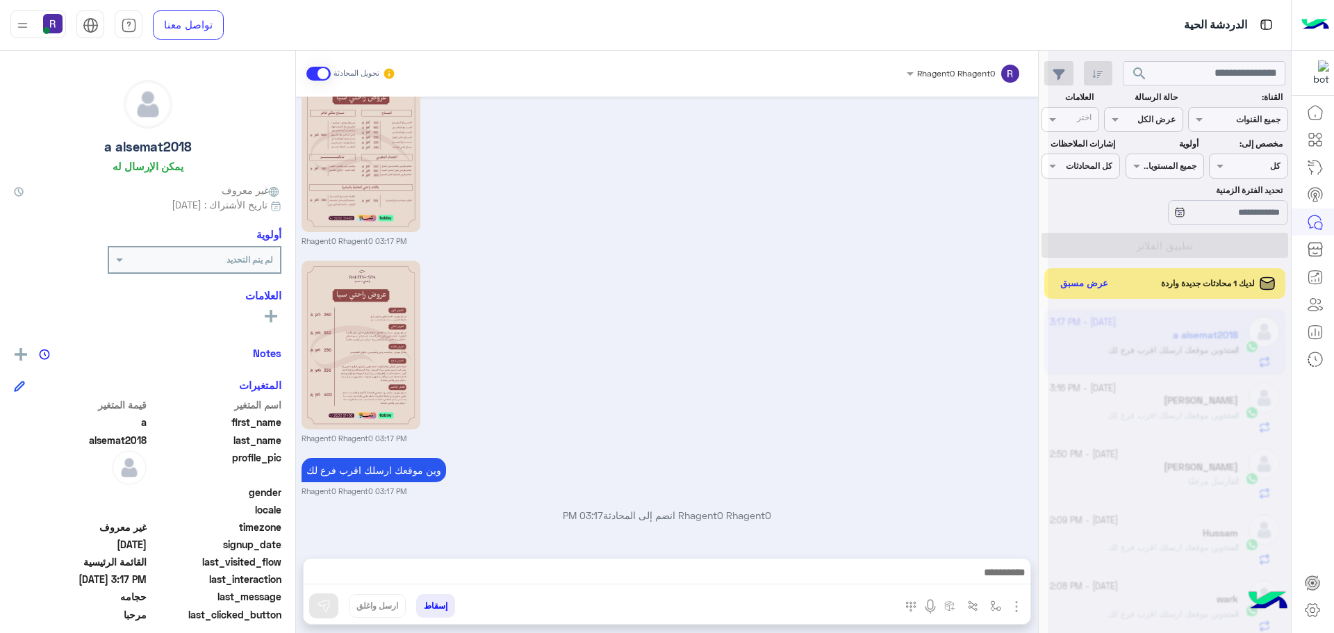
click at [1097, 286] on div at bounding box center [1169, 322] width 243 height 633
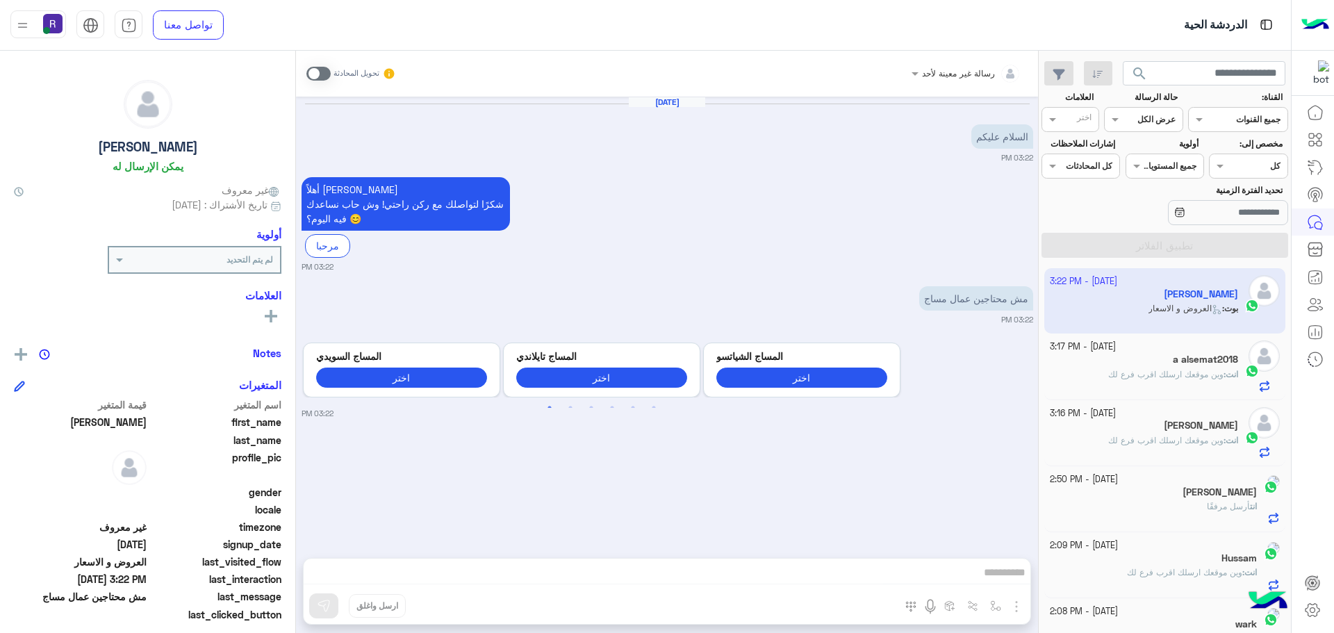
click at [324, 72] on span at bounding box center [318, 74] width 24 height 14
click at [1015, 608] on img "button" at bounding box center [1016, 606] width 17 height 17
click at [1003, 579] on button "الصور" at bounding box center [995, 576] width 59 height 28
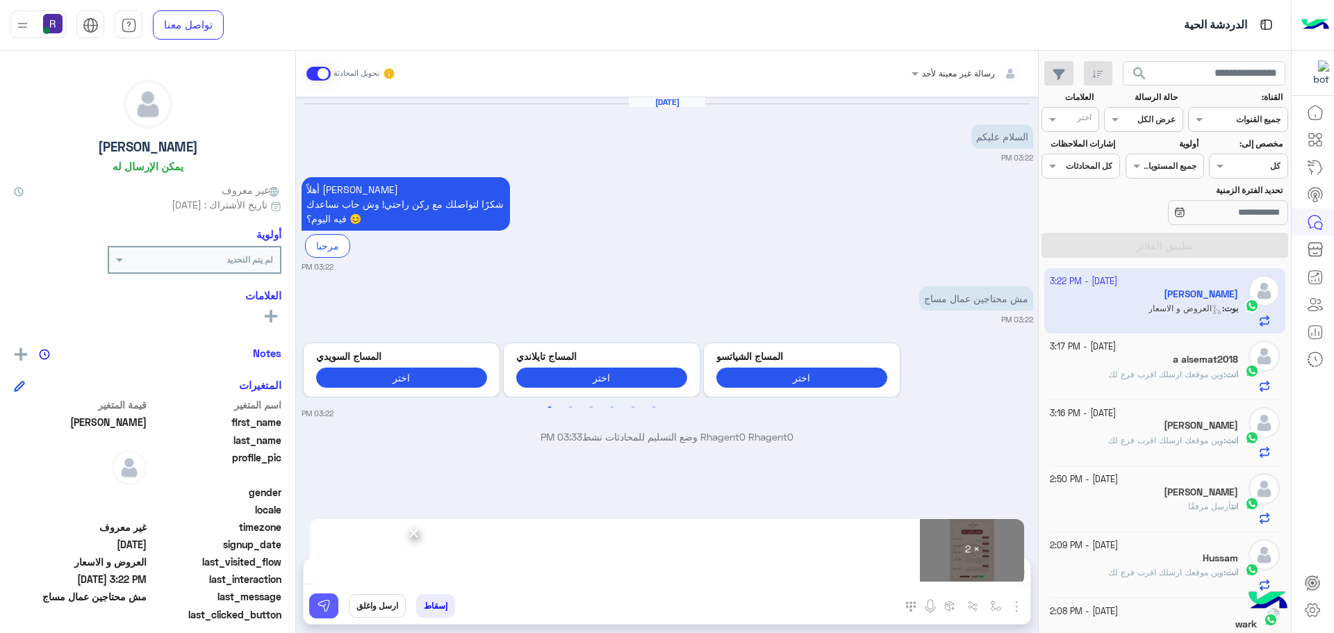
click at [333, 605] on button at bounding box center [323, 605] width 29 height 25
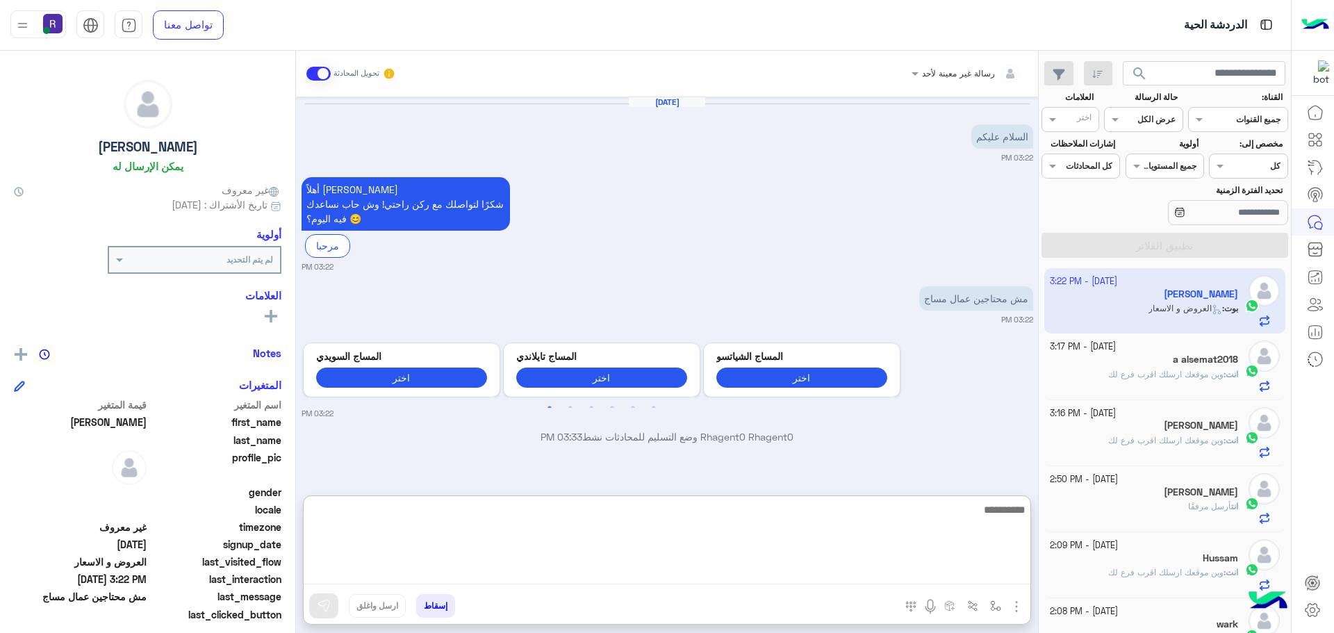
paste textarea "**********"
type textarea "**********"
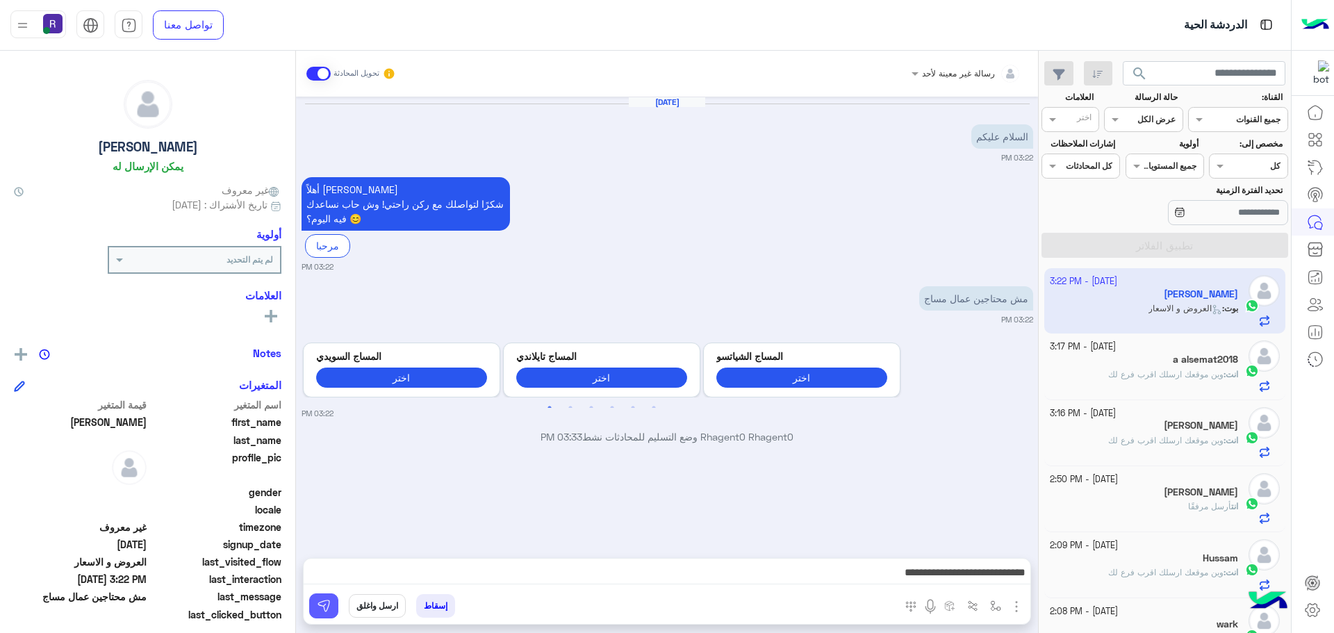
click at [327, 608] on img at bounding box center [324, 606] width 14 height 14
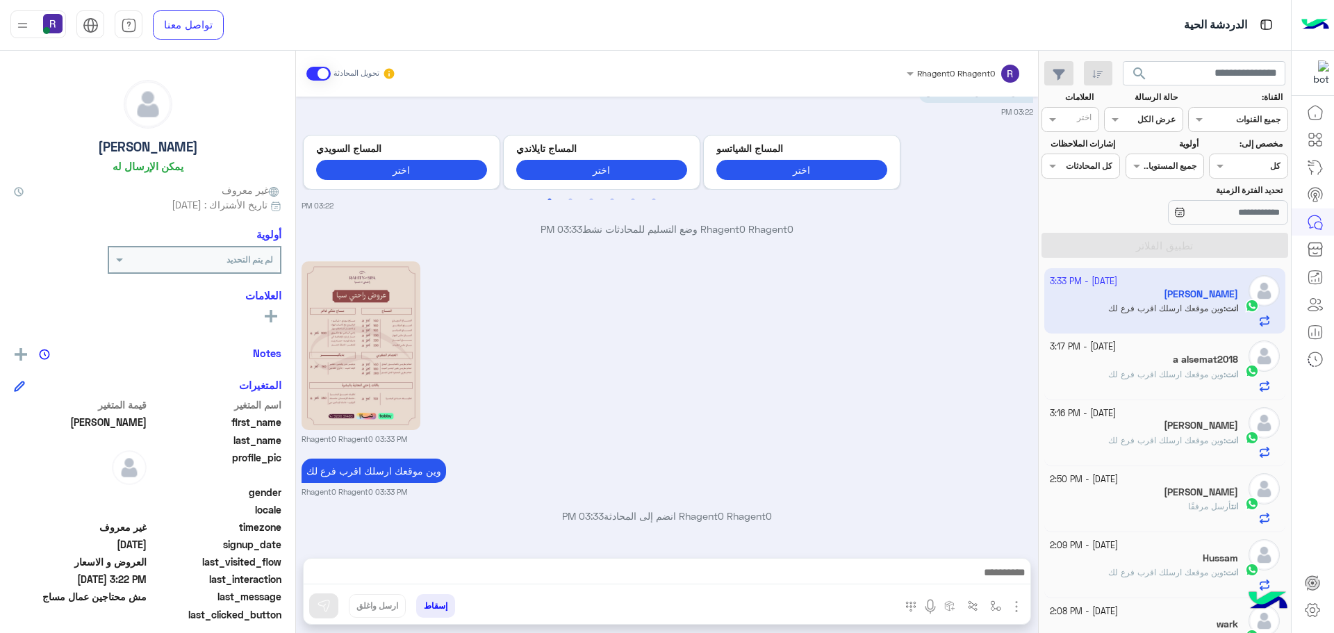
scroll to position [406, 0]
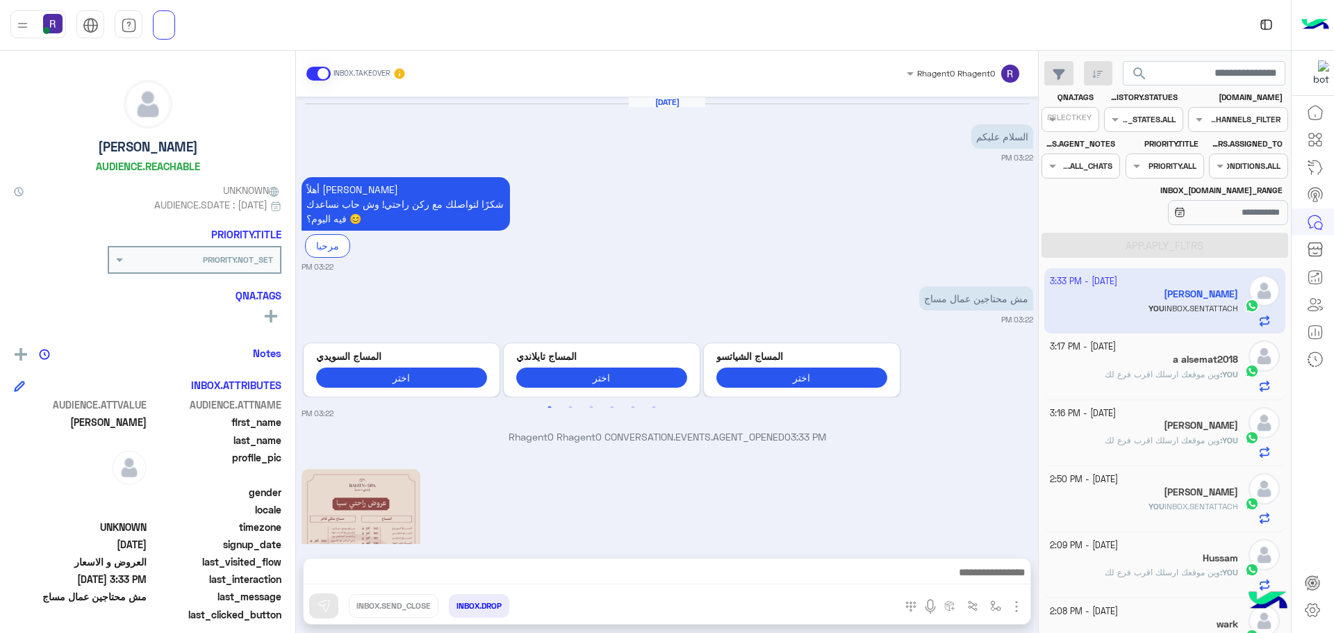
scroll to position [524, 0]
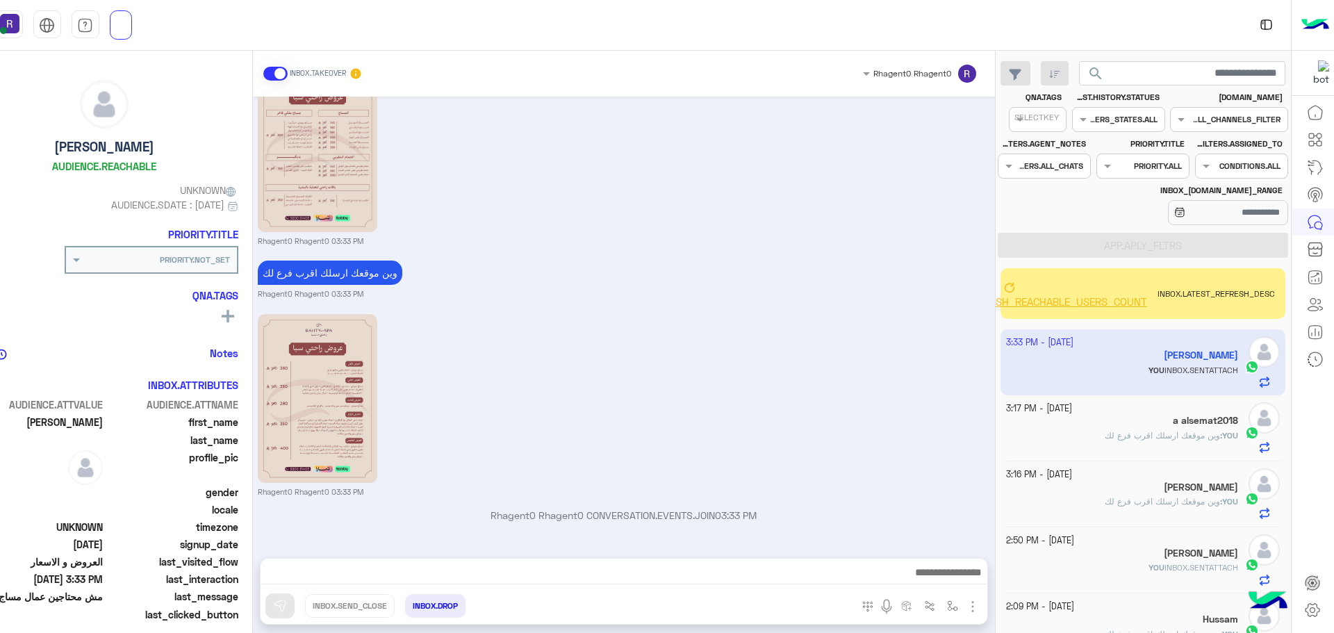
drag, startPoint x: 866, startPoint y: 326, endPoint x: 972, endPoint y: 241, distance: 136.0
click at [866, 326] on div "Rhagent0 Rhagent0 03:33 PM" at bounding box center [624, 404] width 732 height 187
click at [856, 362] on div "Rhagent0 Rhagent0 03:33 PM" at bounding box center [624, 404] width 732 height 187
click at [1116, 437] on span "وين موقعك ارسلك اقرب فرع لك" at bounding box center [1162, 435] width 115 height 10
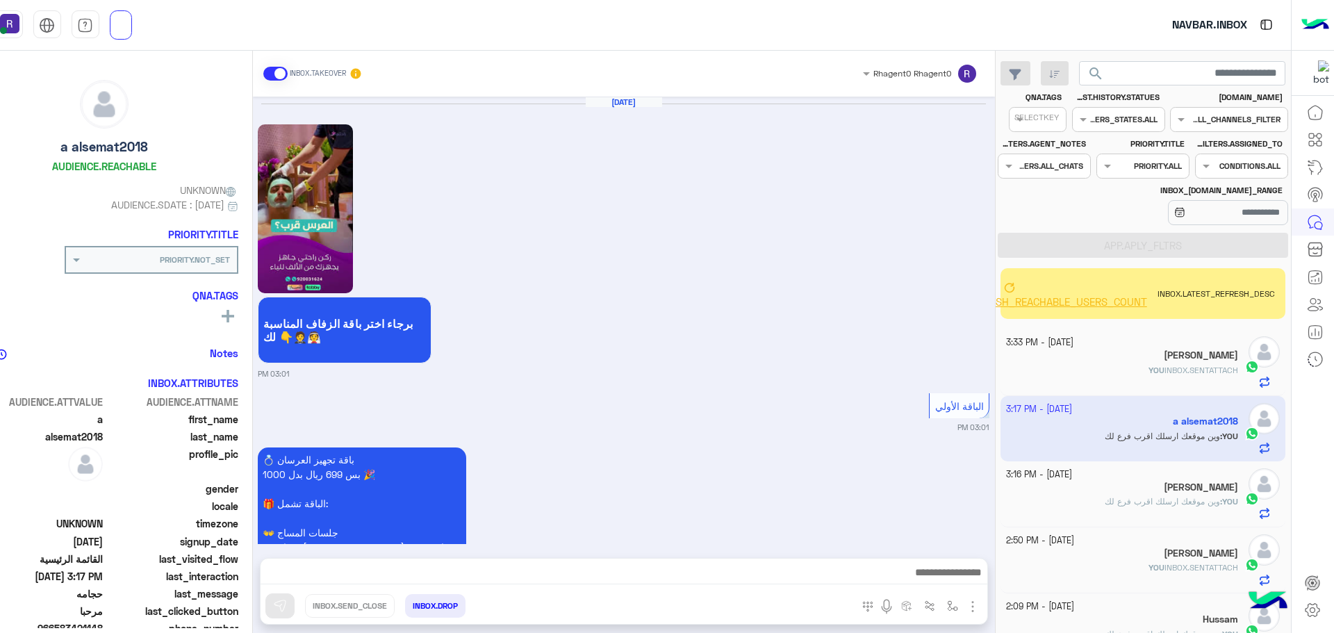
scroll to position [2566, 0]
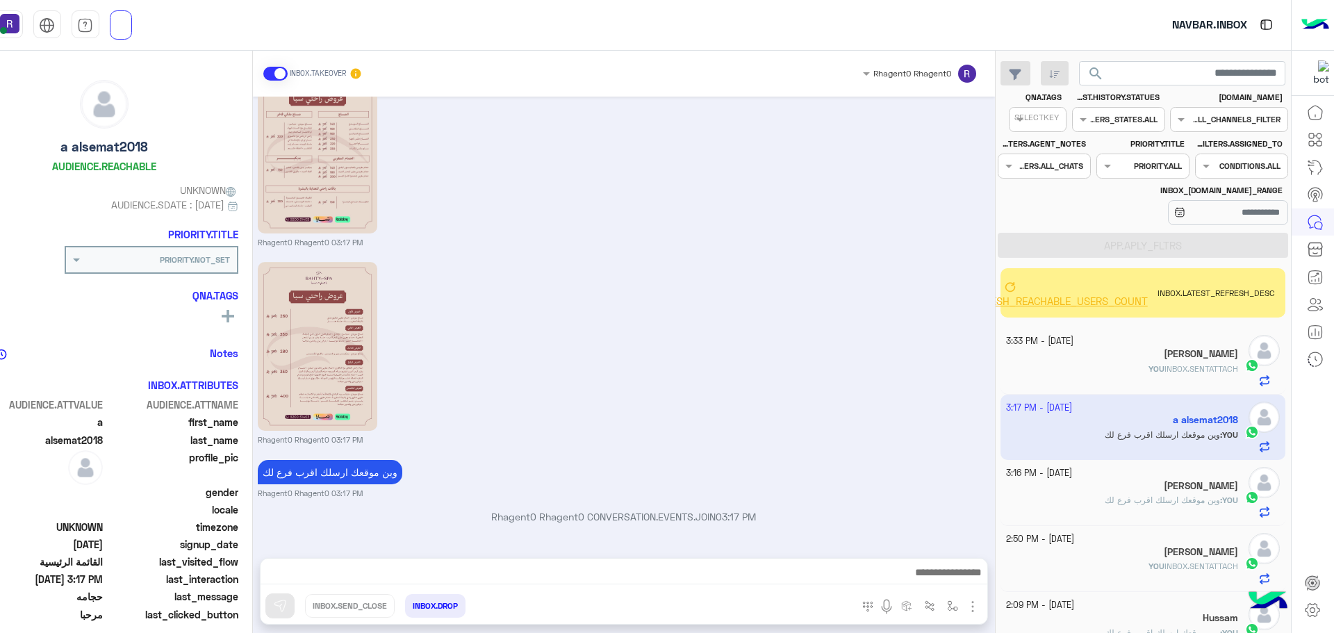
click at [1054, 302] on span "BROADCAST.CREATE.REFRESH_REACHABLE_USERS_COUNT" at bounding box center [1009, 301] width 277 height 13
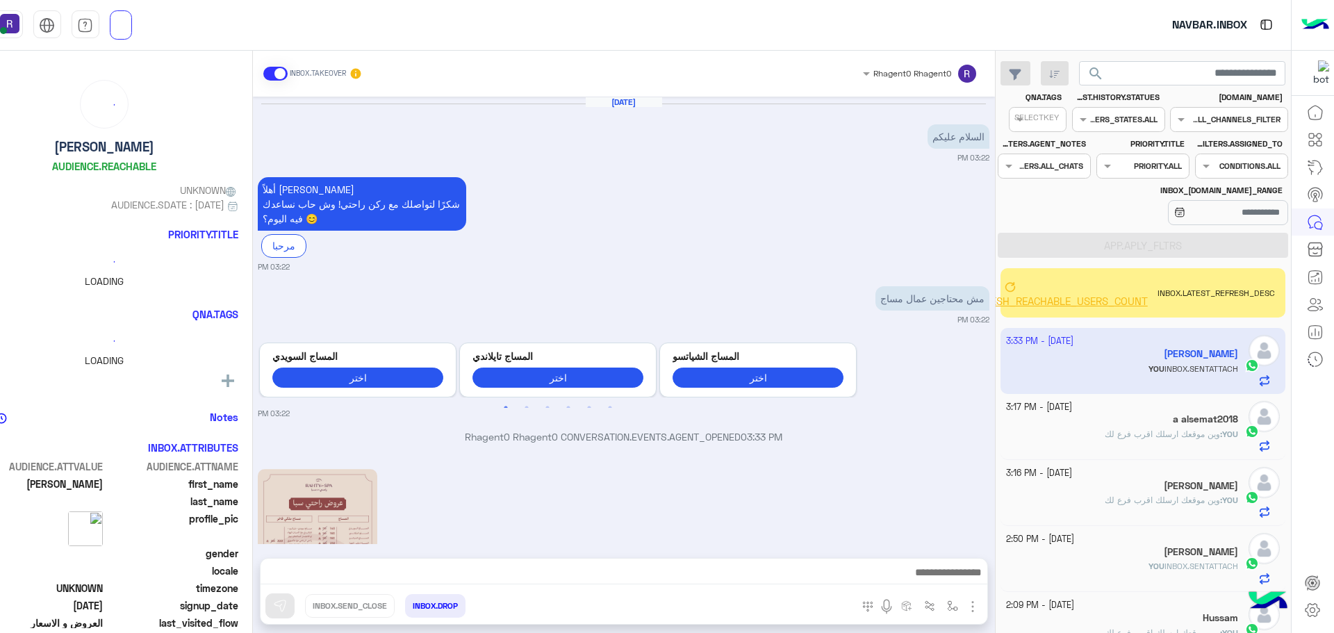
scroll to position [406, 0]
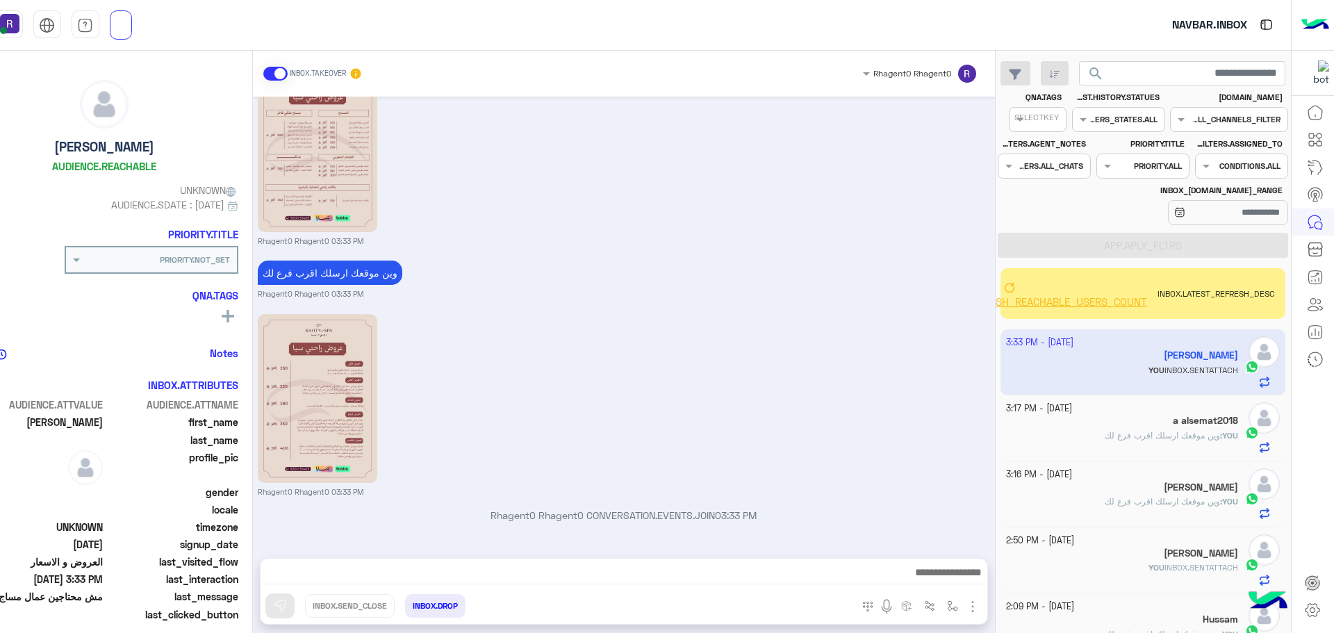
click at [1112, 430] on span "وين موقعك ارسلك اقرب فرع لك" at bounding box center [1162, 435] width 115 height 10
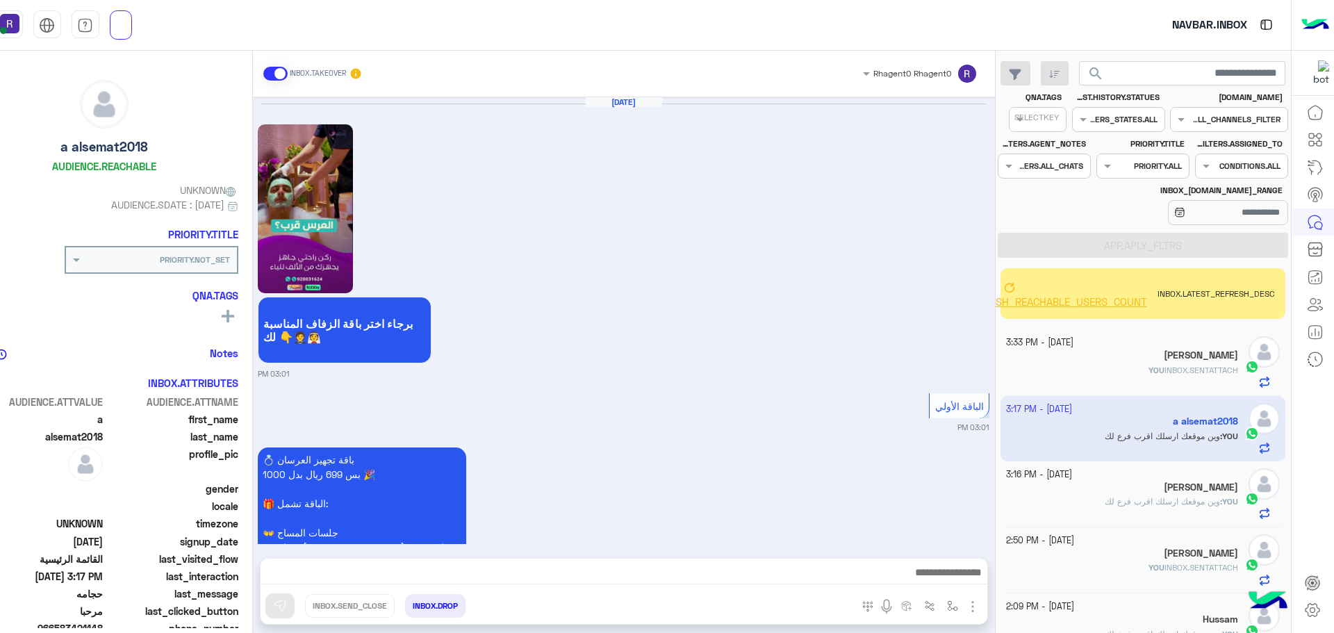
scroll to position [2566, 0]
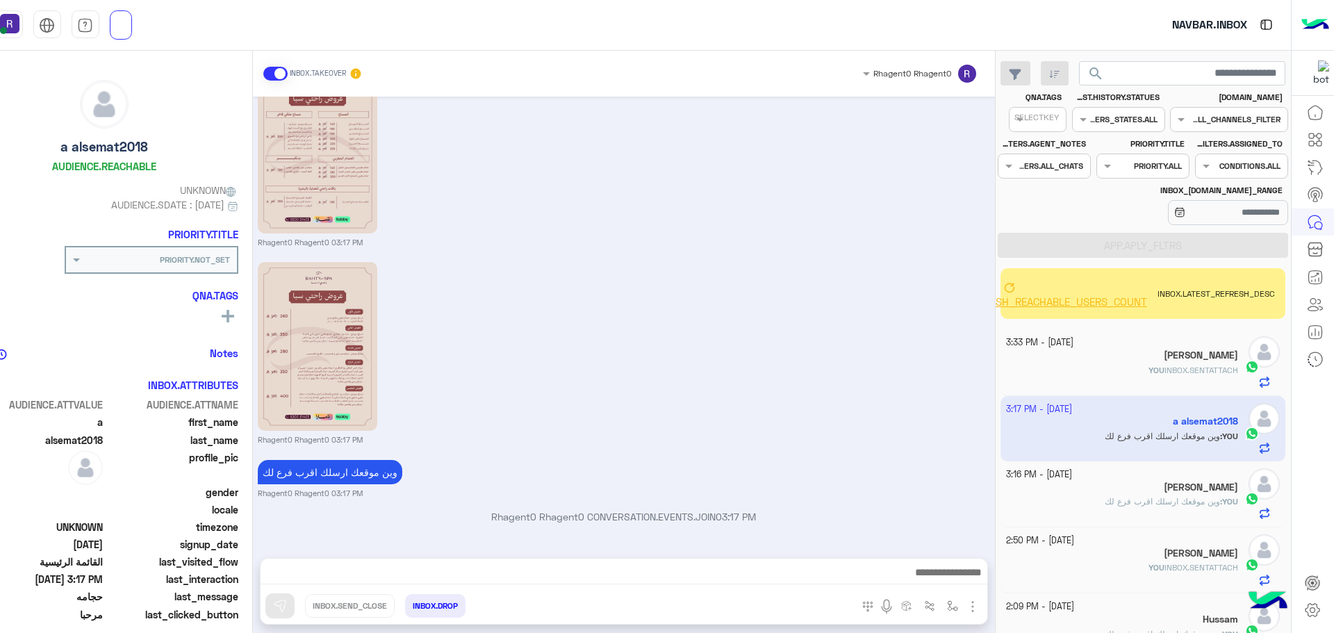
click at [1129, 481] on div "[PERSON_NAME]" at bounding box center [1122, 488] width 232 height 15
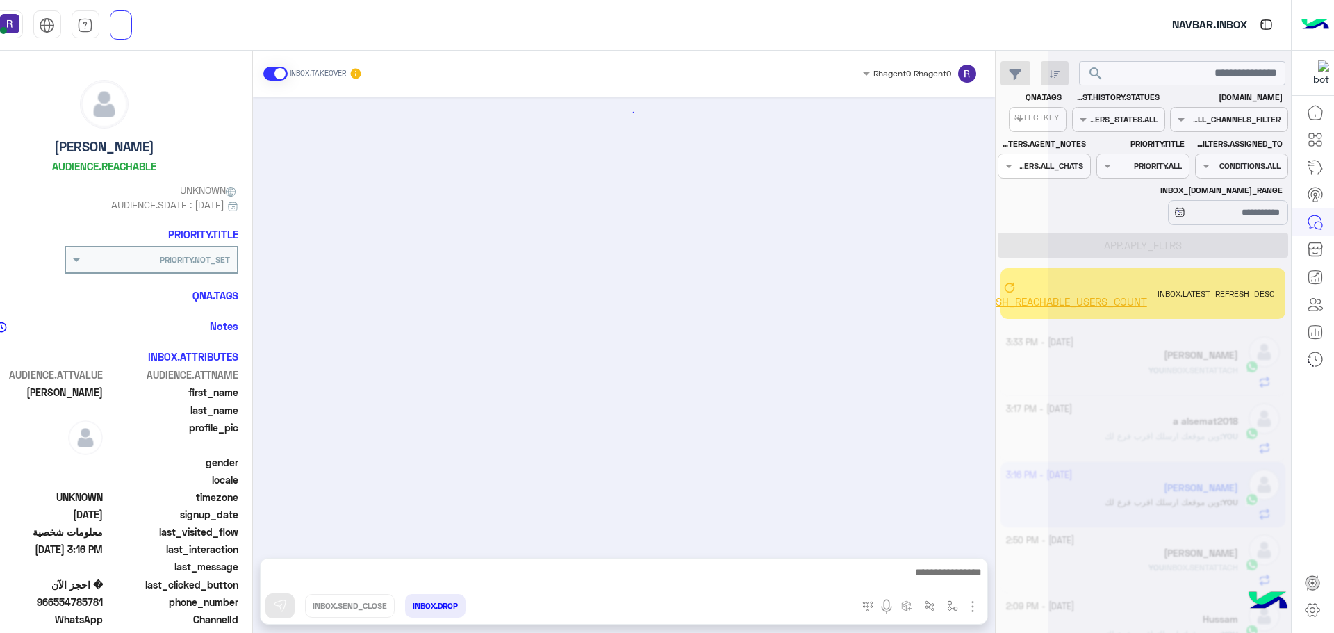
scroll to position [2037, 0]
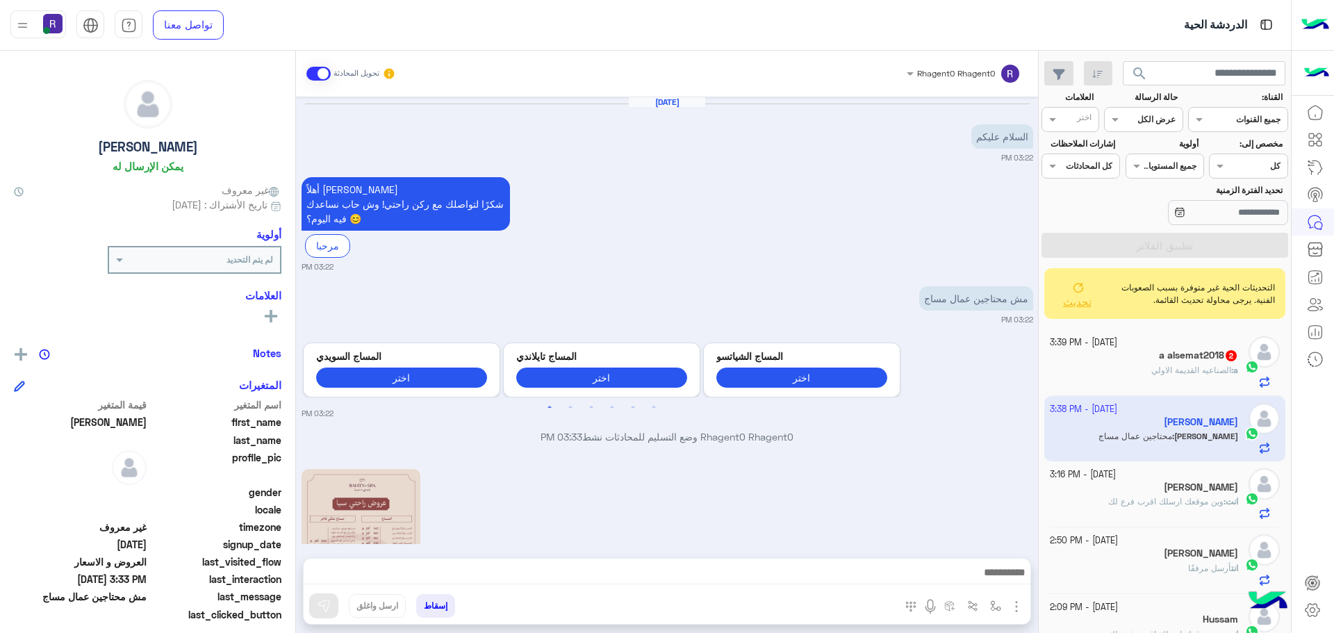
scroll to position [483, 0]
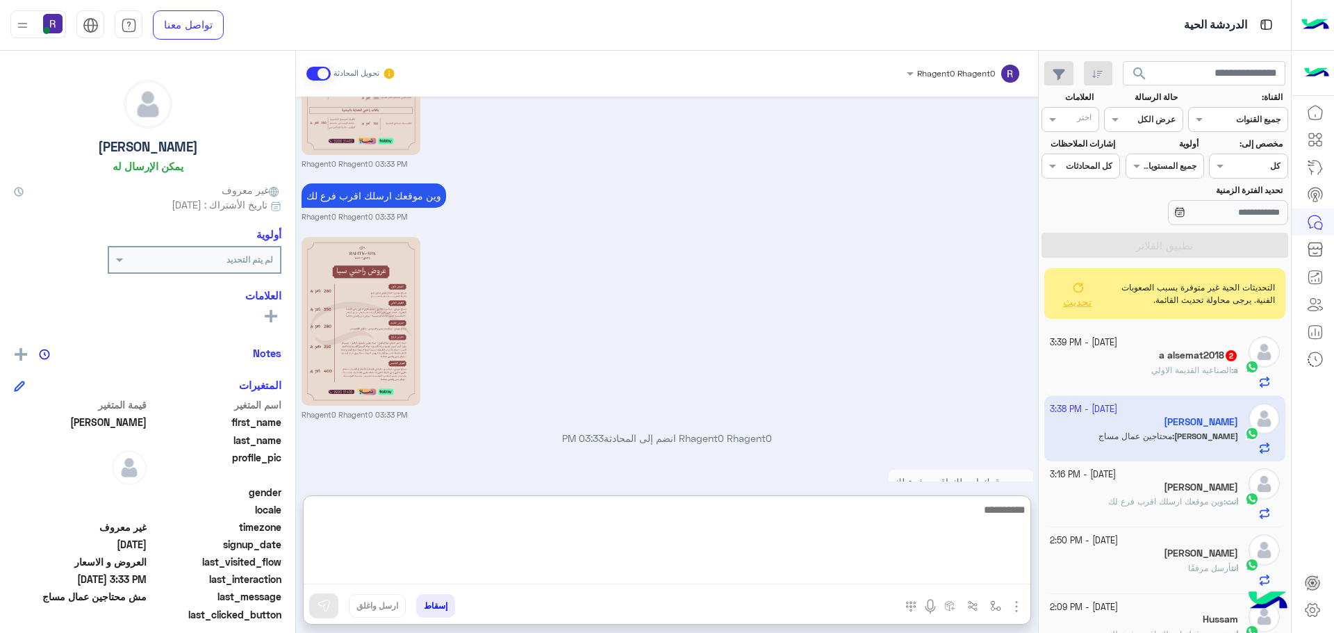
click at [884, 572] on textarea at bounding box center [667, 542] width 727 height 83
type textarea "**"
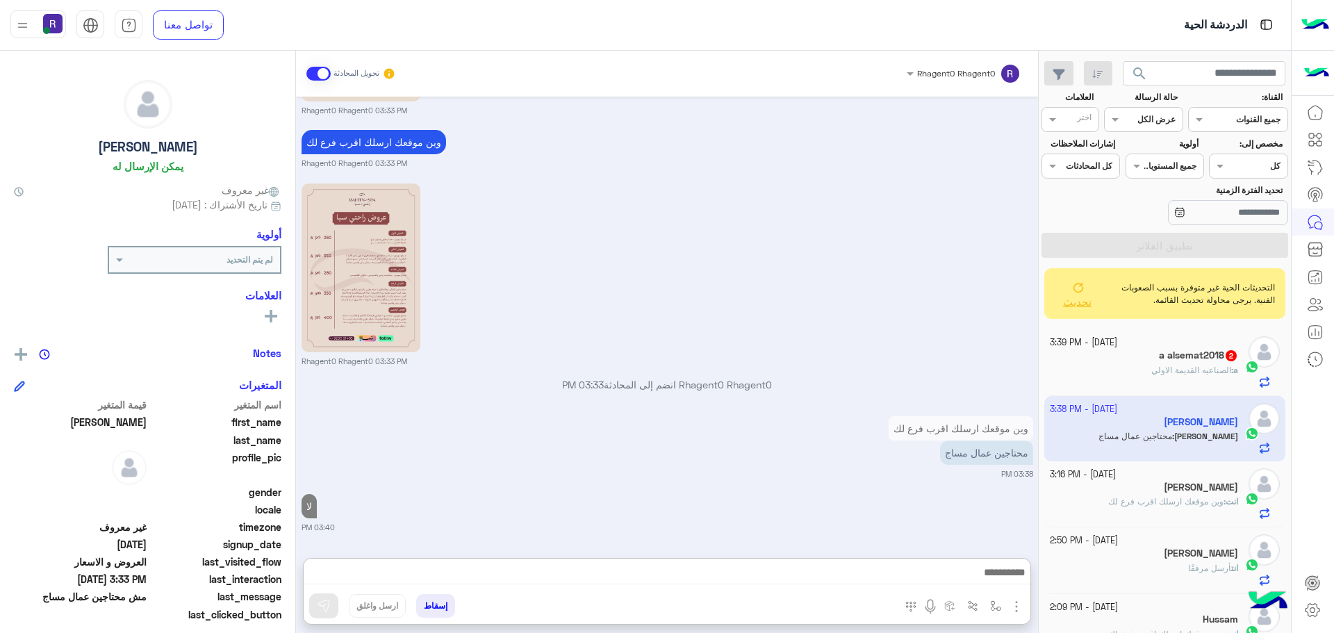
click at [1199, 369] on span "الصناعيه القديمة الاولي" at bounding box center [1191, 370] width 80 height 10
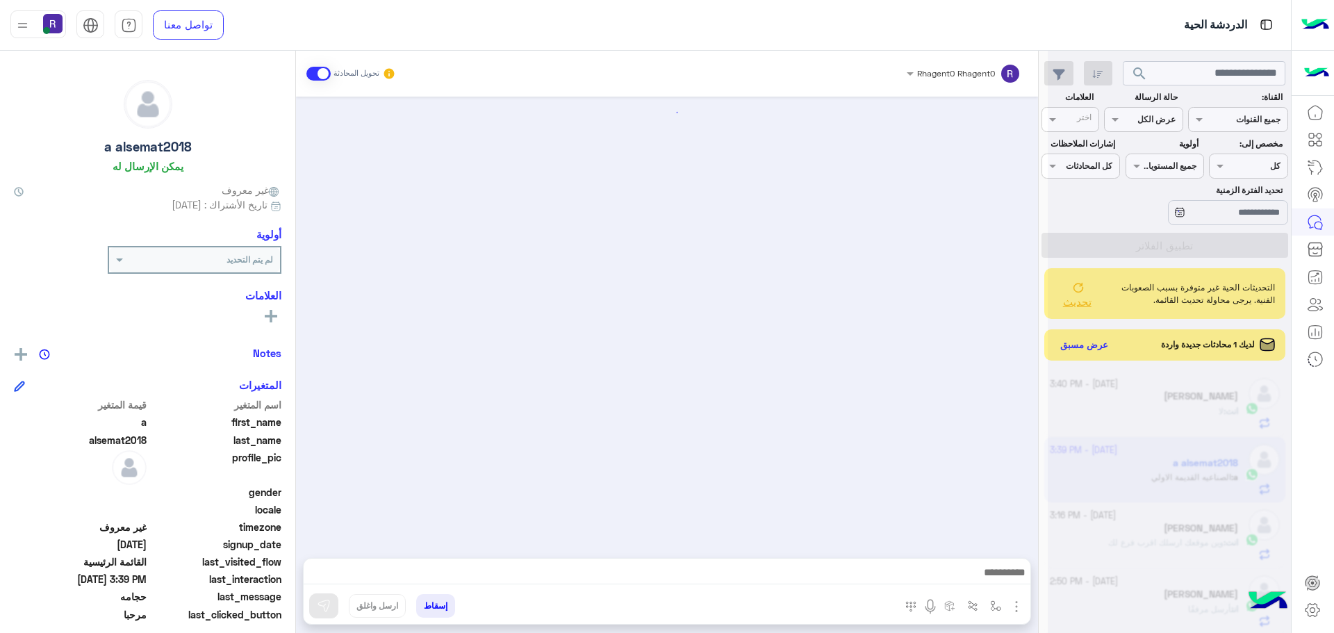
scroll to position [2364, 0]
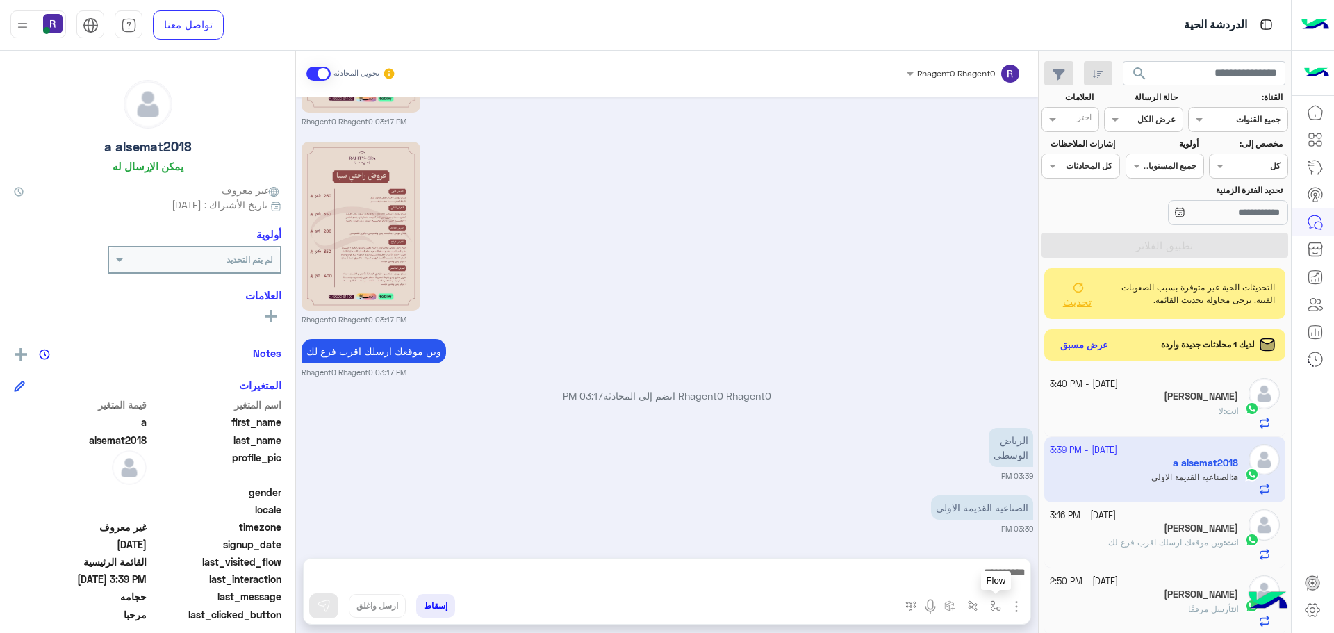
click at [997, 607] on img "button" at bounding box center [995, 605] width 11 height 11
click at [991, 572] on input "text" at bounding box center [965, 573] width 70 height 13
click at [986, 490] on span "لبن" at bounding box center [992, 490] width 15 height 13
type textarea "***"
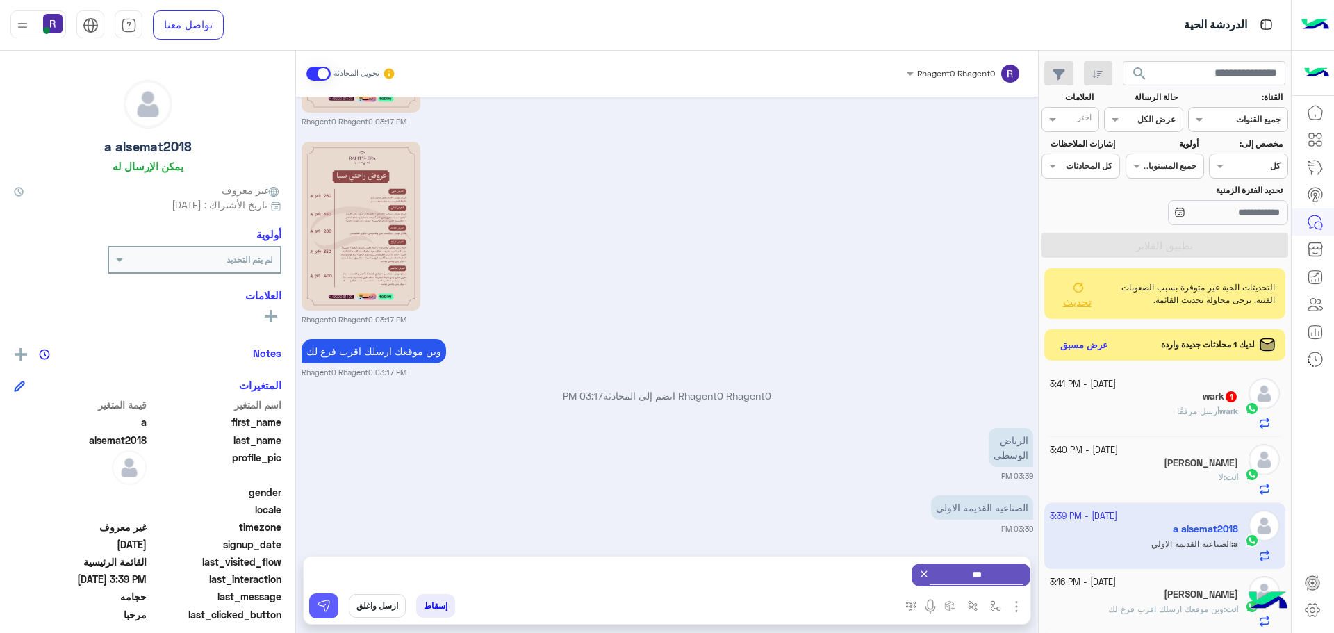
click at [321, 606] on img at bounding box center [324, 606] width 14 height 14
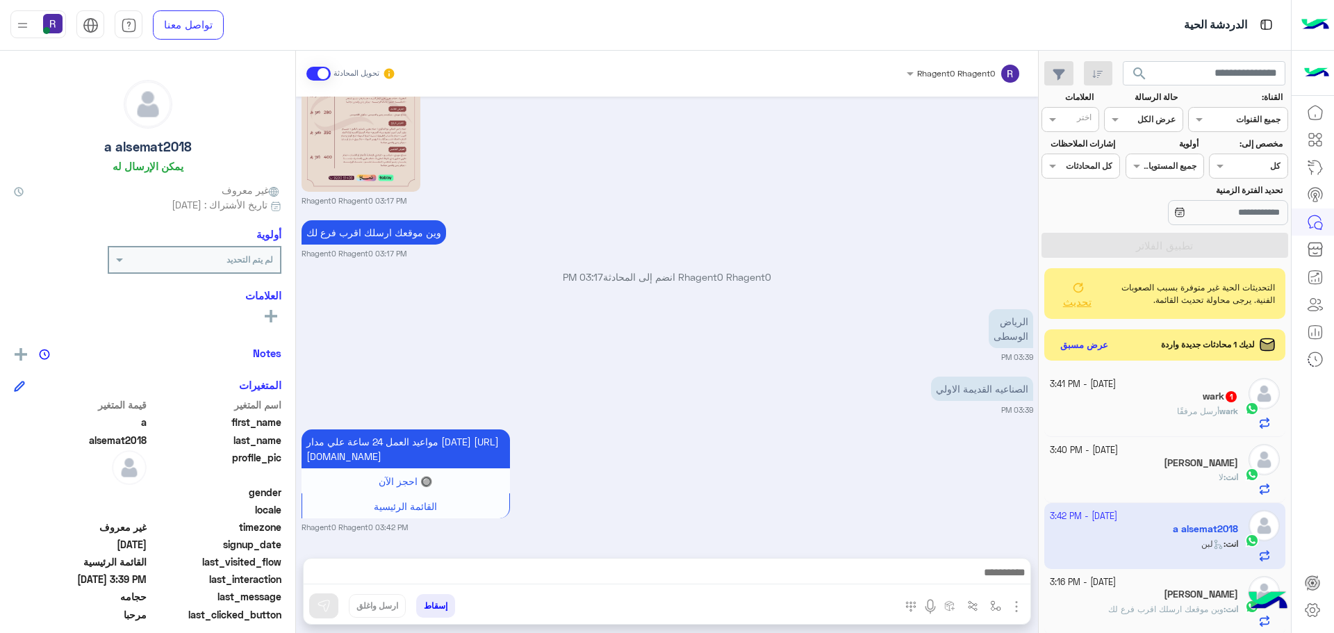
click at [398, 352] on small "03:39 PM" at bounding box center [668, 357] width 732 height 11
click at [898, 270] on p "Rhagent0 Rhagent0 انضم إلى المحادثة 03:17 PM" at bounding box center [668, 277] width 732 height 15
click at [1164, 410] on div "wark أرسل مرفقًا" at bounding box center [1144, 417] width 189 height 24
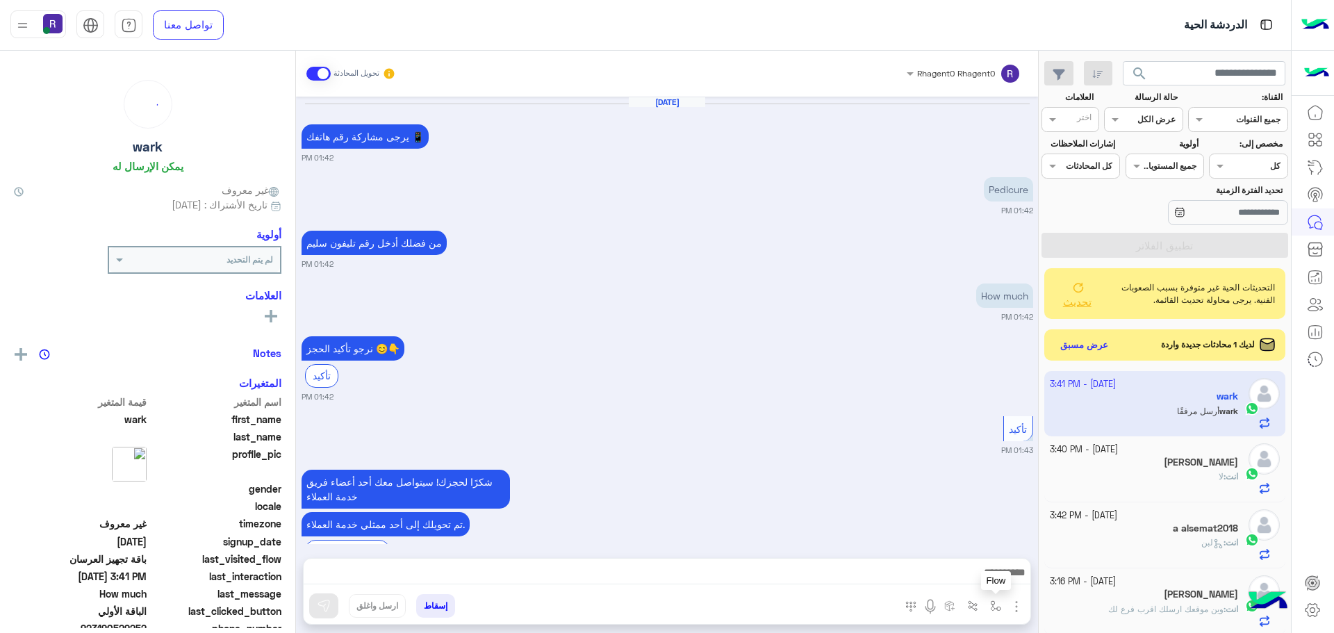
scroll to position [1456, 0]
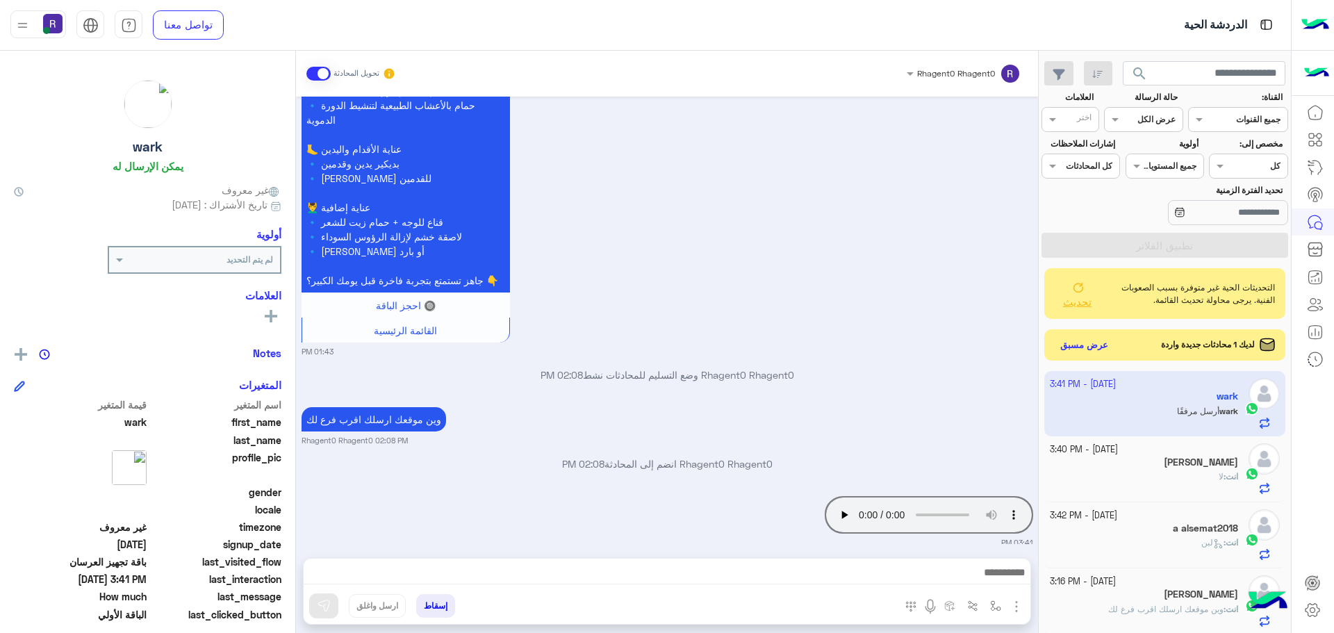
click at [1015, 602] on img "button" at bounding box center [1016, 606] width 17 height 17
click at [996, 575] on span "الصور" at bounding box center [990, 576] width 26 height 16
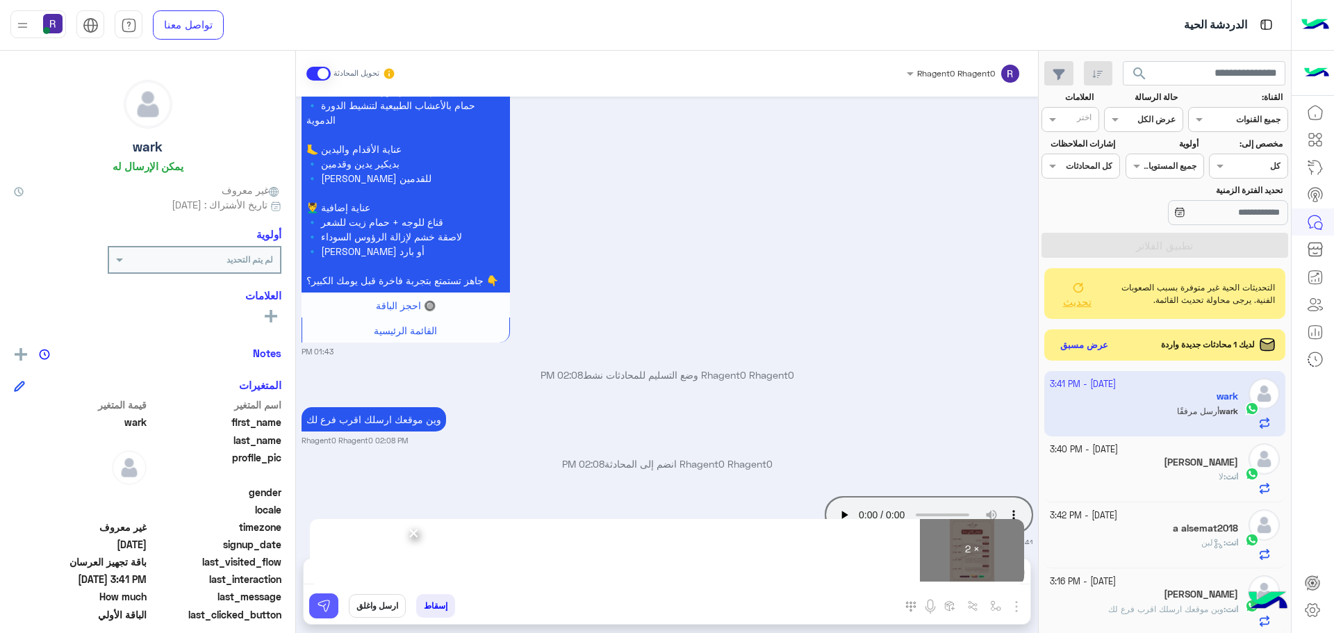
click at [324, 612] on img at bounding box center [324, 606] width 14 height 14
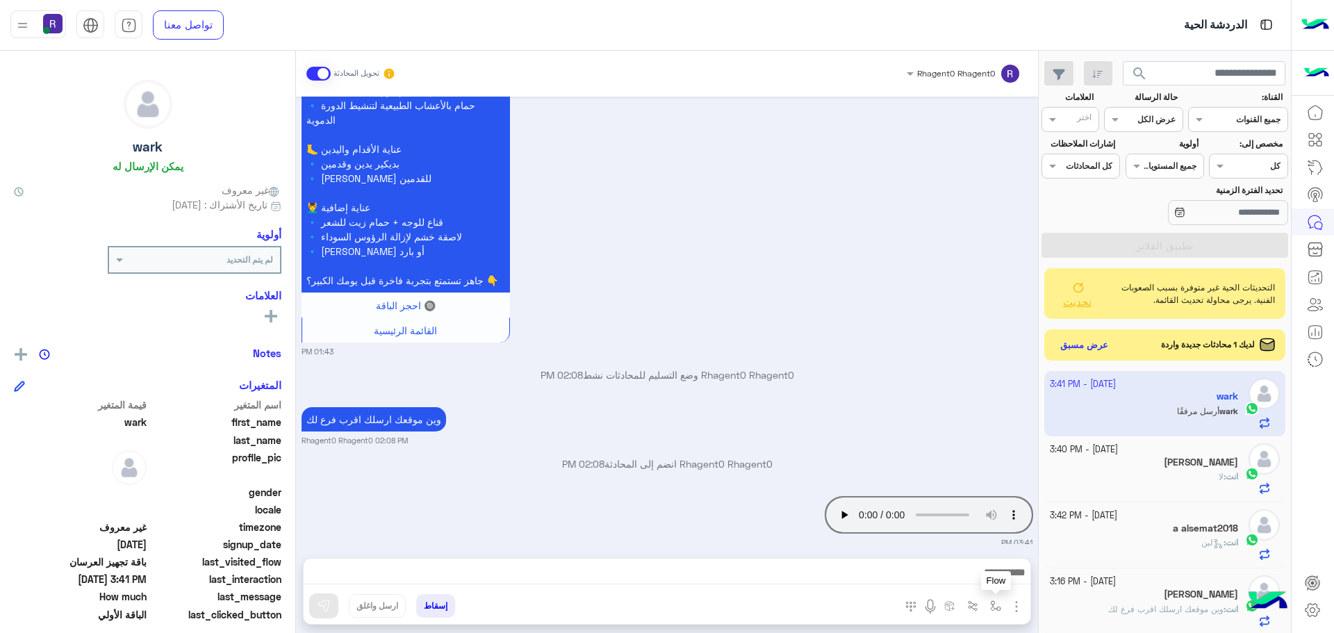
click at [993, 608] on img "button" at bounding box center [995, 605] width 11 height 11
click at [961, 584] on div "أدخل اسم مجموعة الرسائل" at bounding box center [946, 575] width 119 height 25
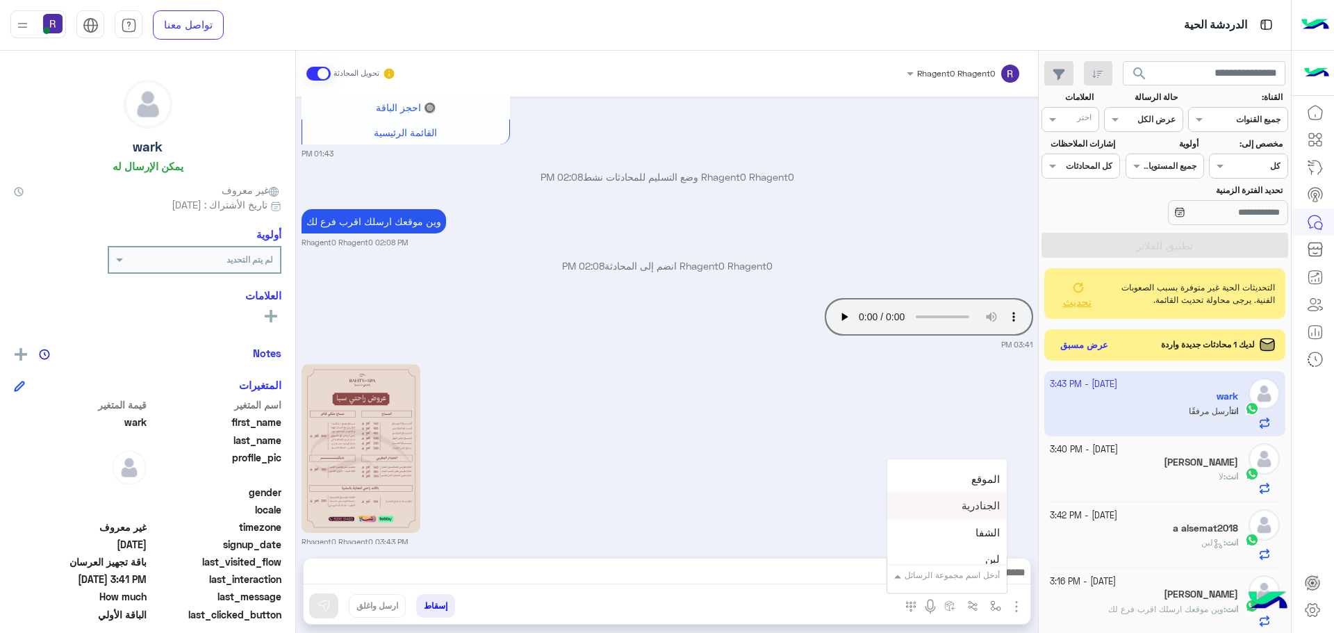
click at [970, 496] on div "الجنادرية" at bounding box center [946, 506] width 119 height 27
type textarea "*********"
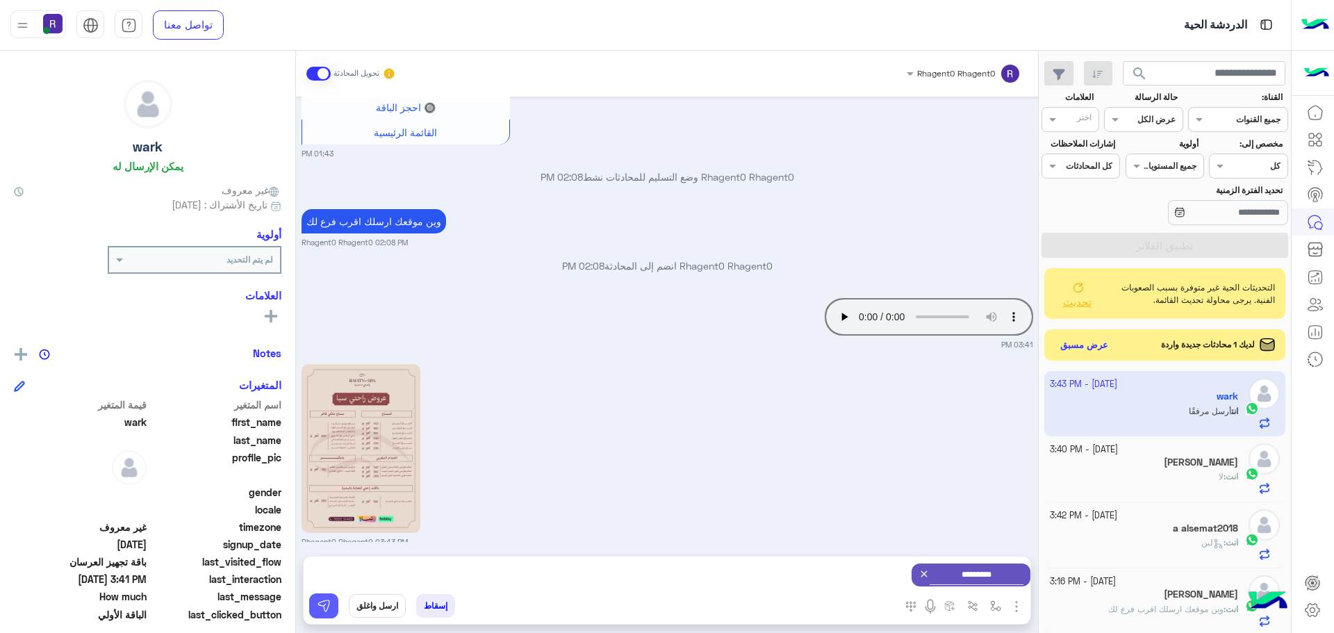
click at [324, 607] on img at bounding box center [324, 606] width 14 height 14
click at [998, 604] on img "button" at bounding box center [995, 605] width 11 height 11
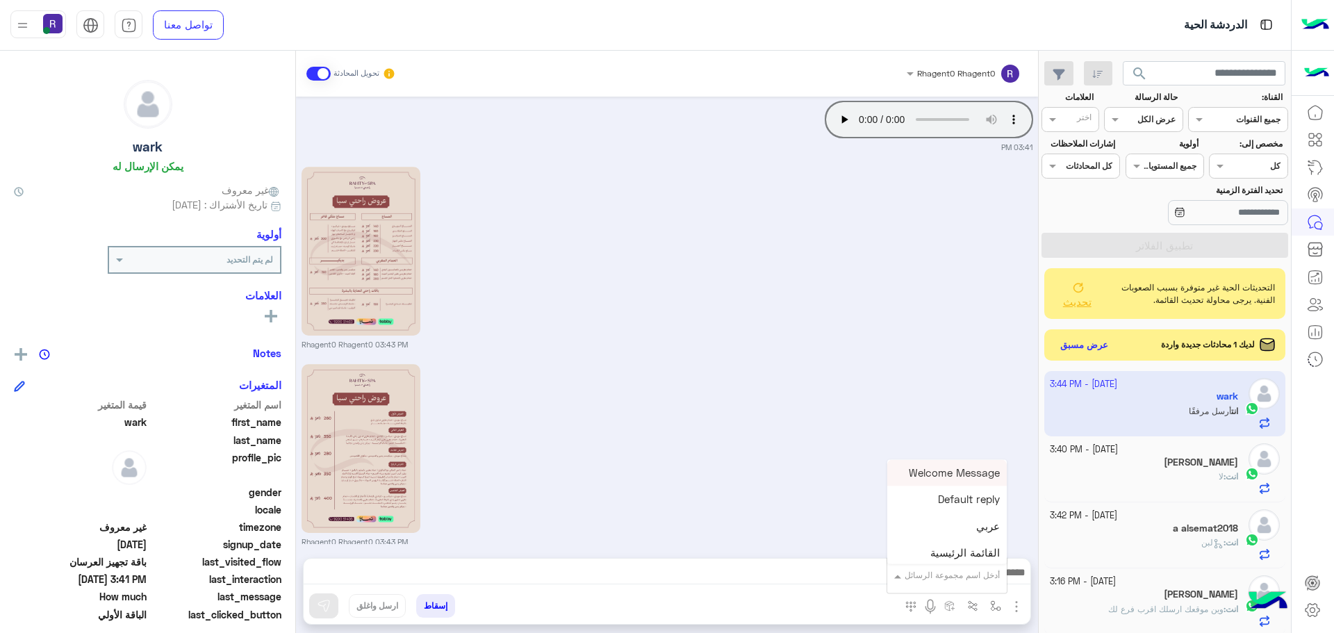
click at [987, 586] on div "أدخل اسم مجموعة الرسائل" at bounding box center [946, 575] width 119 height 25
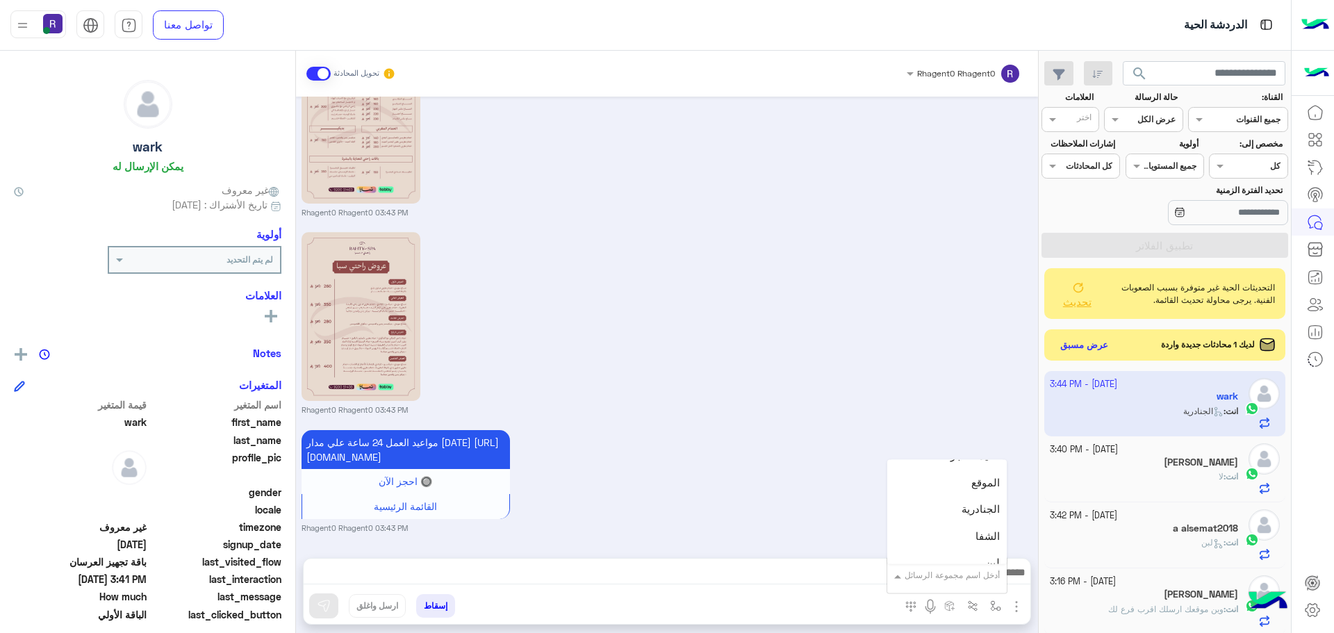
scroll to position [973, 0]
click at [968, 490] on div "لبن" at bounding box center [946, 490] width 119 height 27
type textarea "***"
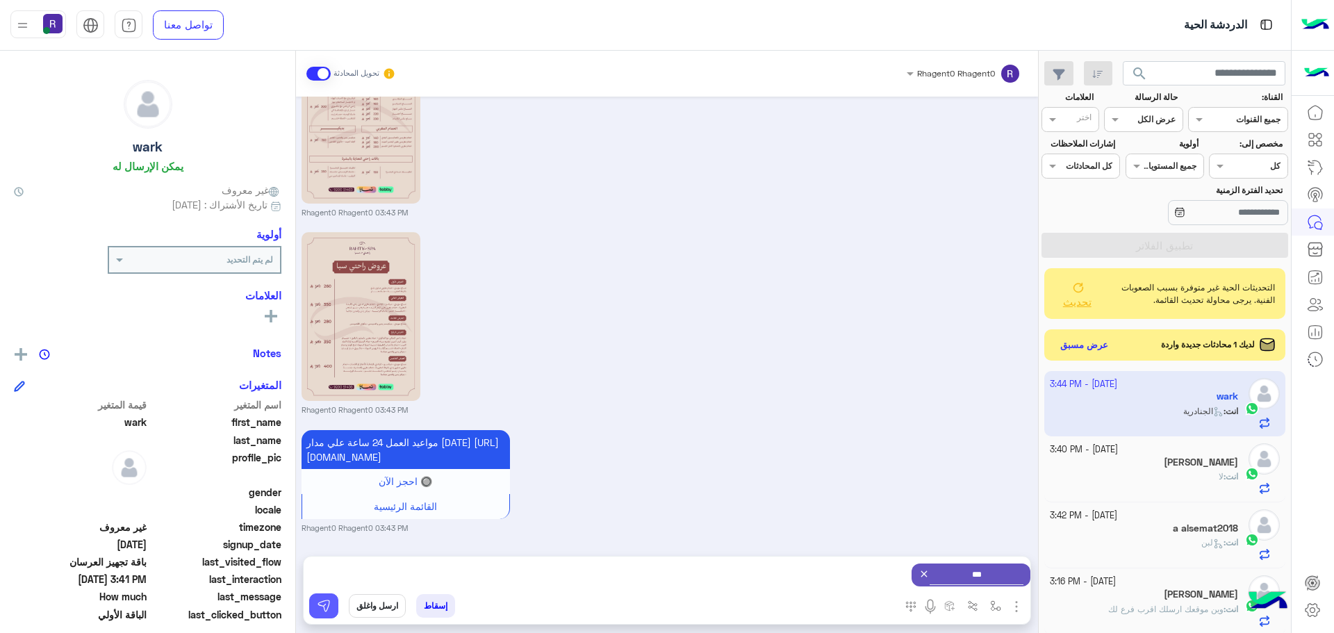
click at [324, 605] on img at bounding box center [324, 606] width 14 height 14
click at [1078, 345] on button "عرض مسبق" at bounding box center [1084, 344] width 58 height 19
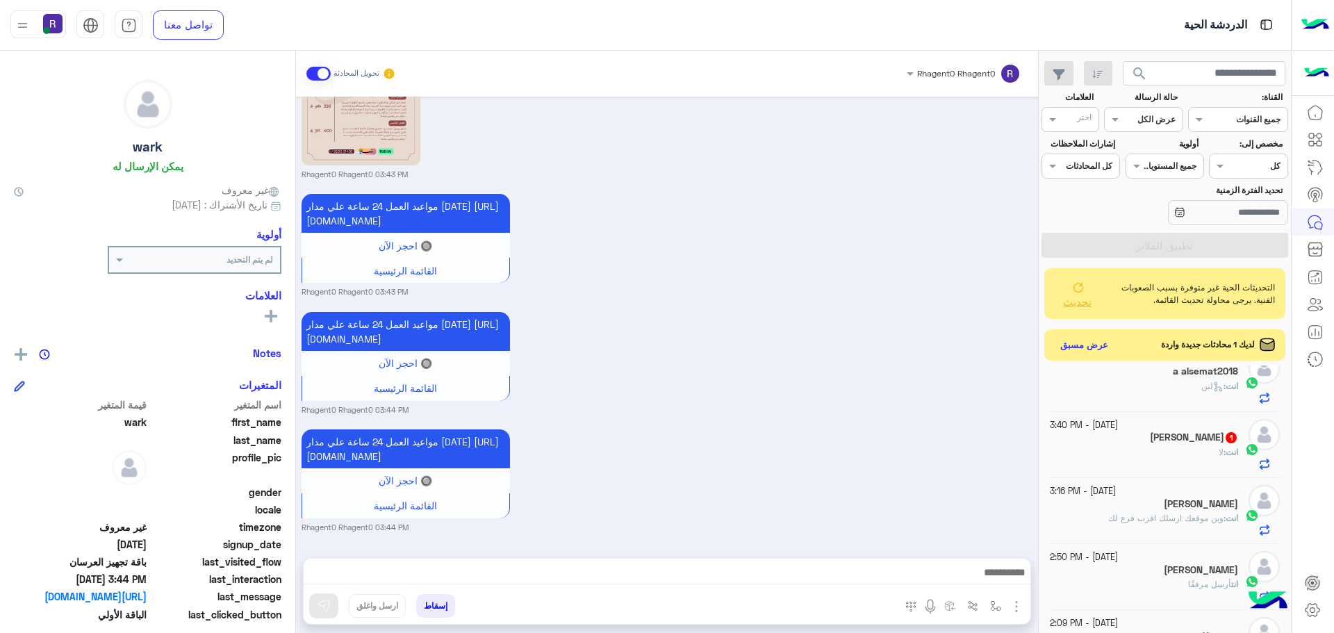
scroll to position [139, 0]
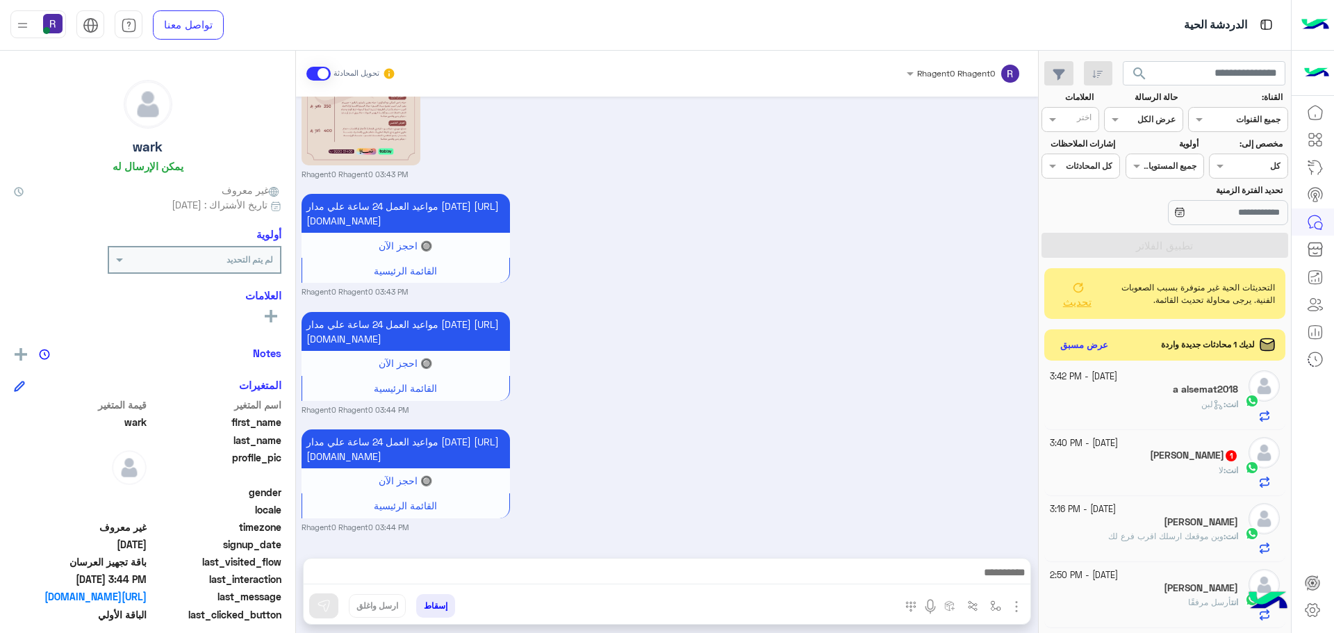
click at [1172, 459] on div "omar 1" at bounding box center [1144, 456] width 189 height 15
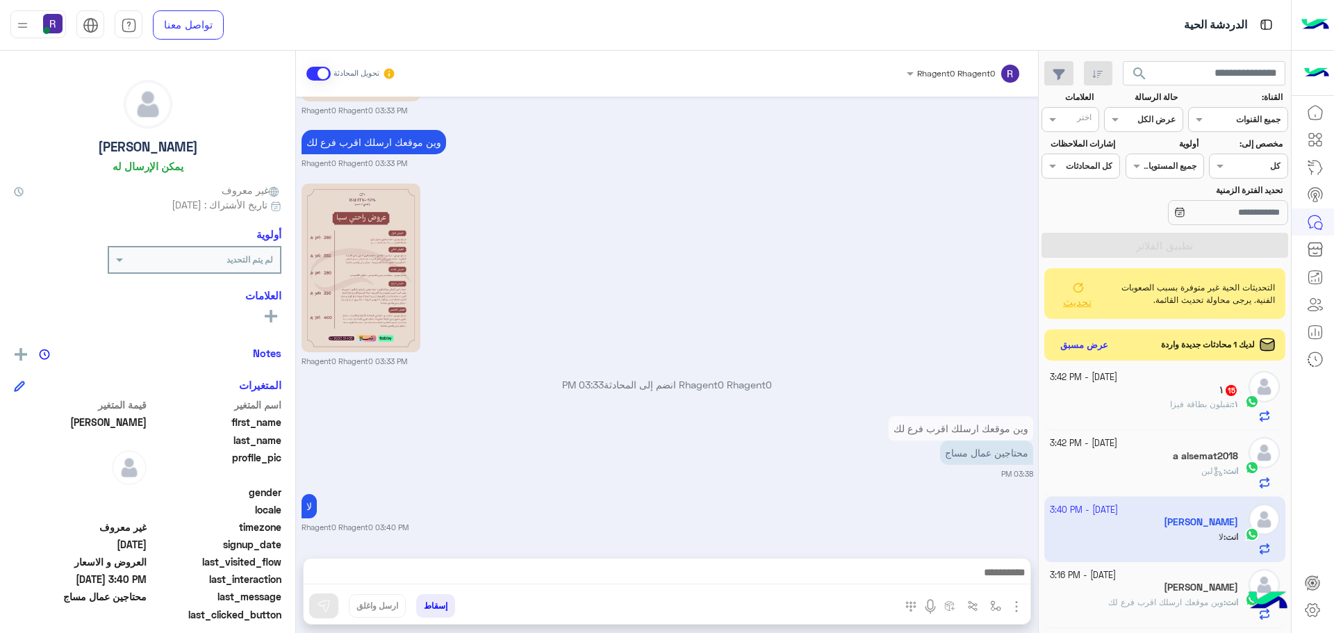
scroll to position [70, 0]
click at [1204, 404] on span "تقبلون بطاقة فيزا" at bounding box center [1201, 407] width 62 height 10
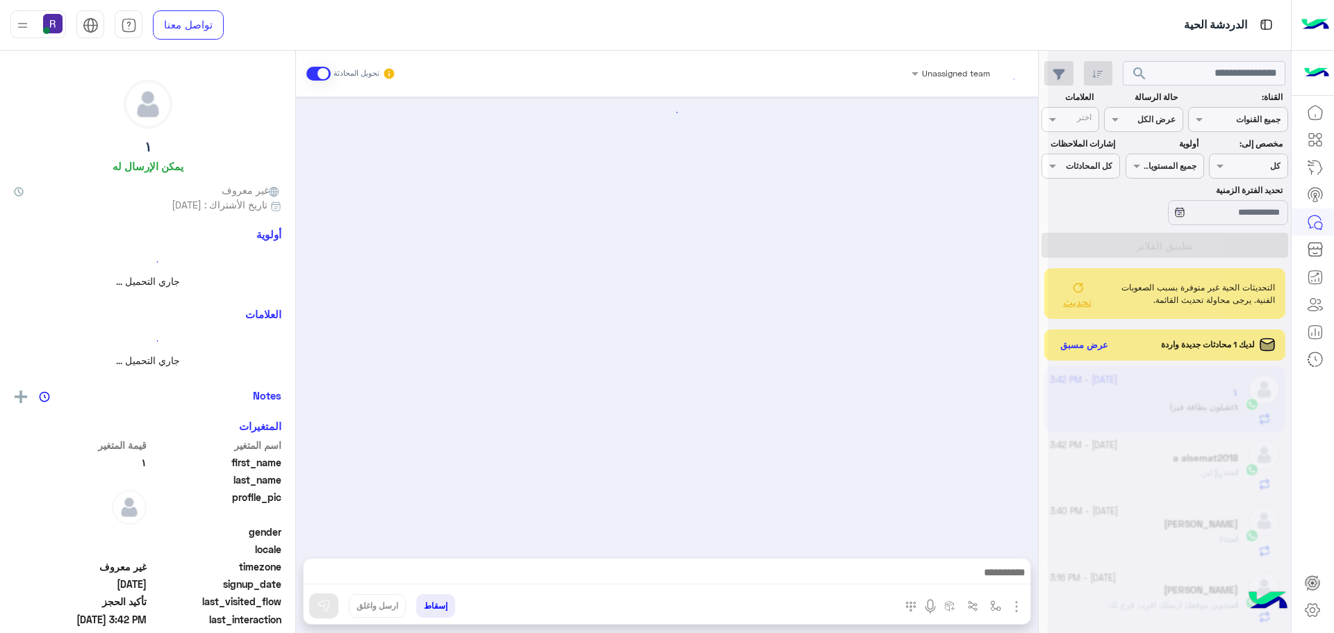
scroll to position [1287, 0]
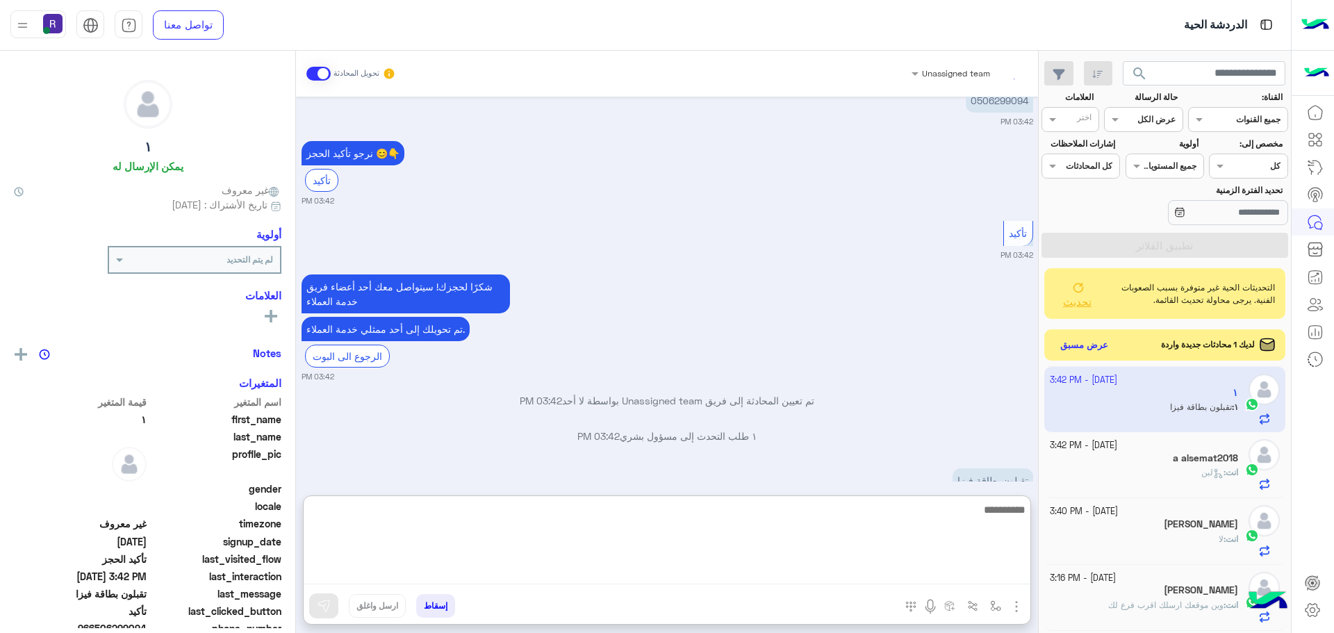
click at [654, 568] on textarea at bounding box center [667, 542] width 727 height 83
type textarea "****"
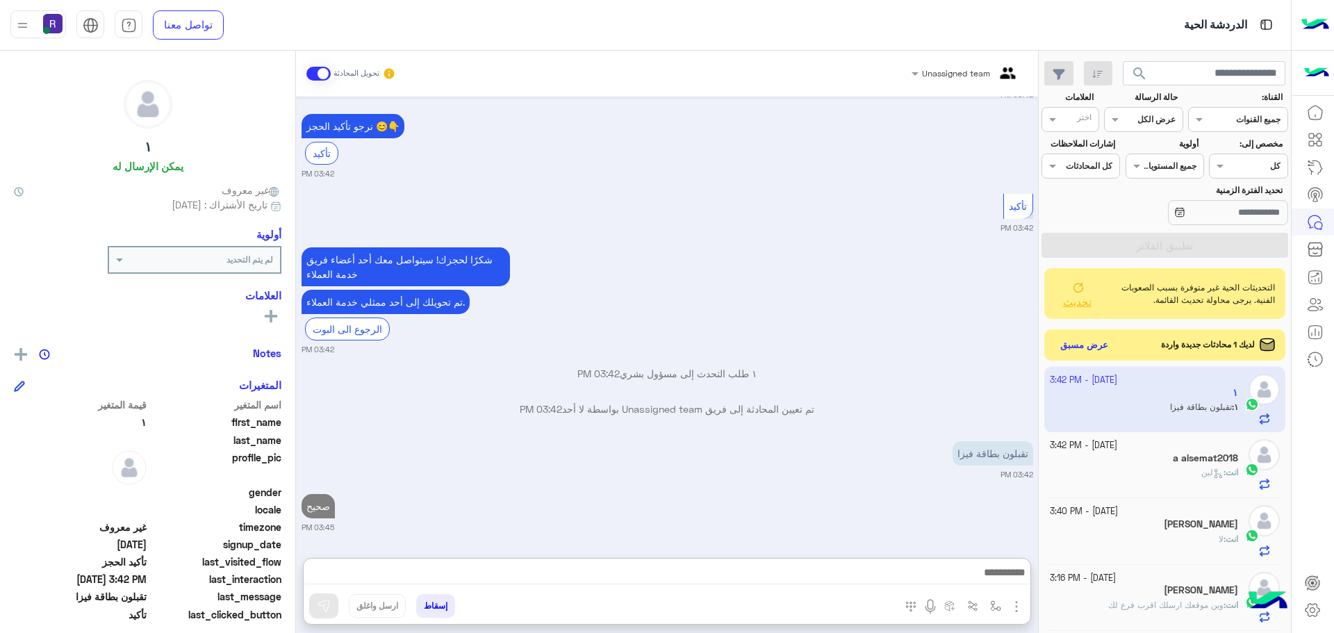
click at [623, 490] on div "صحيح 03:45 PM" at bounding box center [668, 511] width 732 height 42
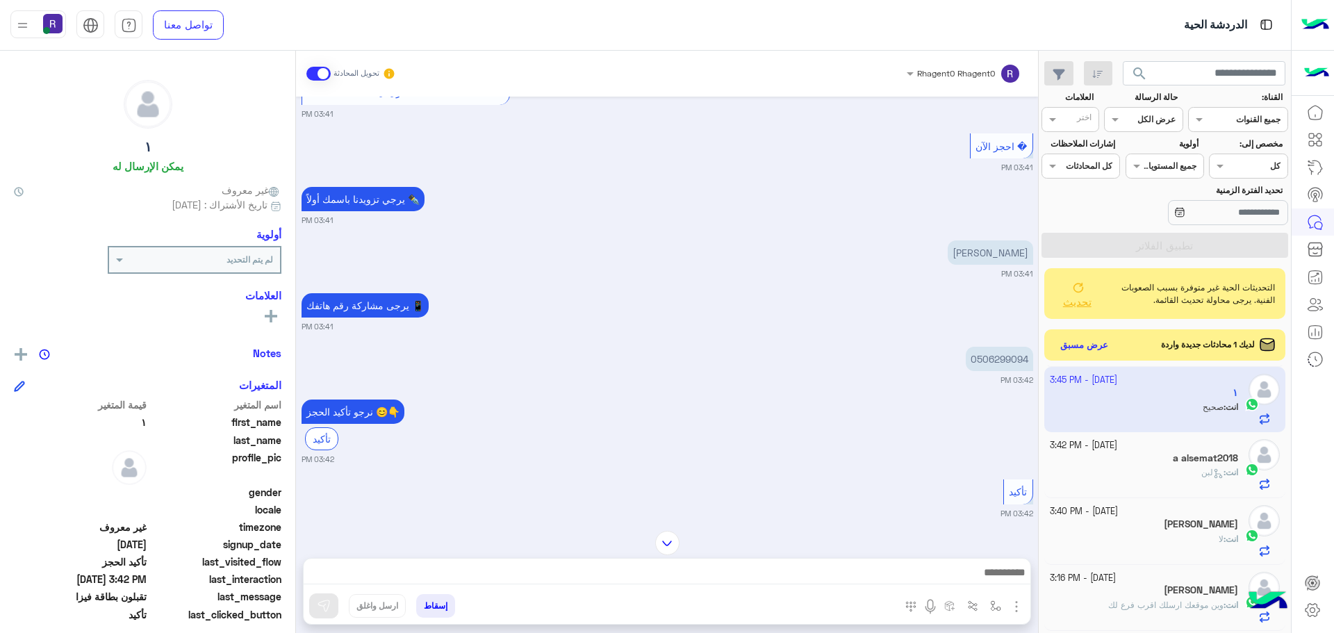
scroll to position [1376, 0]
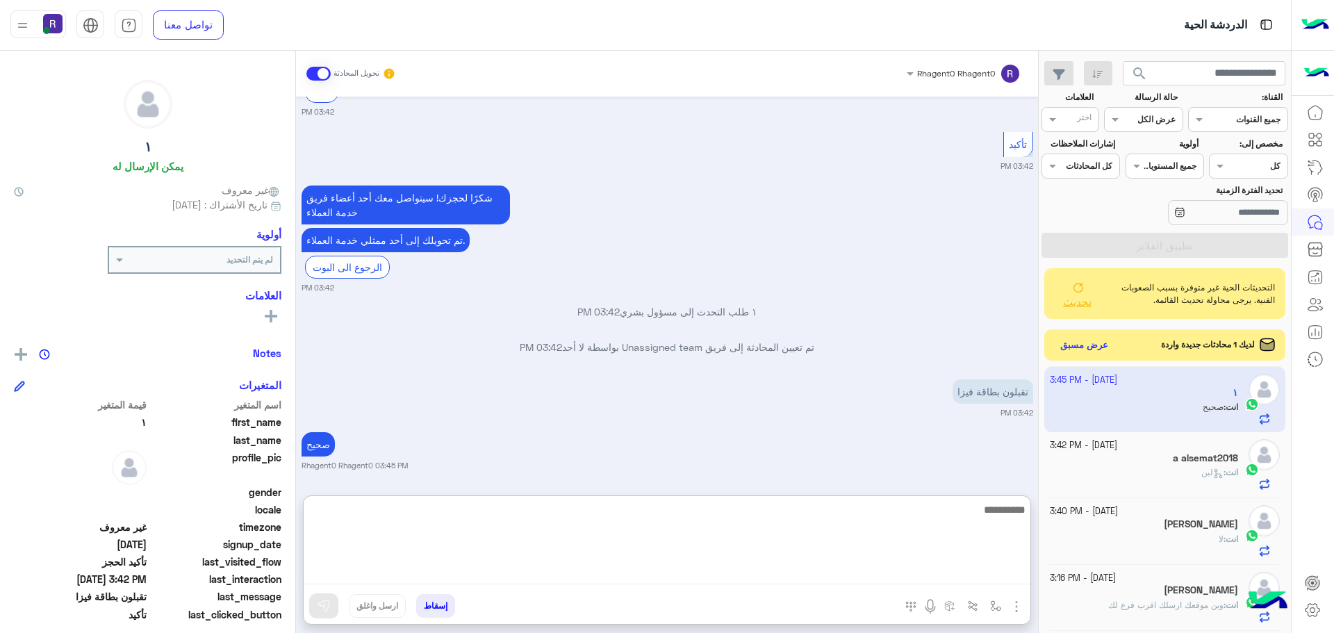
paste textarea "**********"
type textarea "**********"
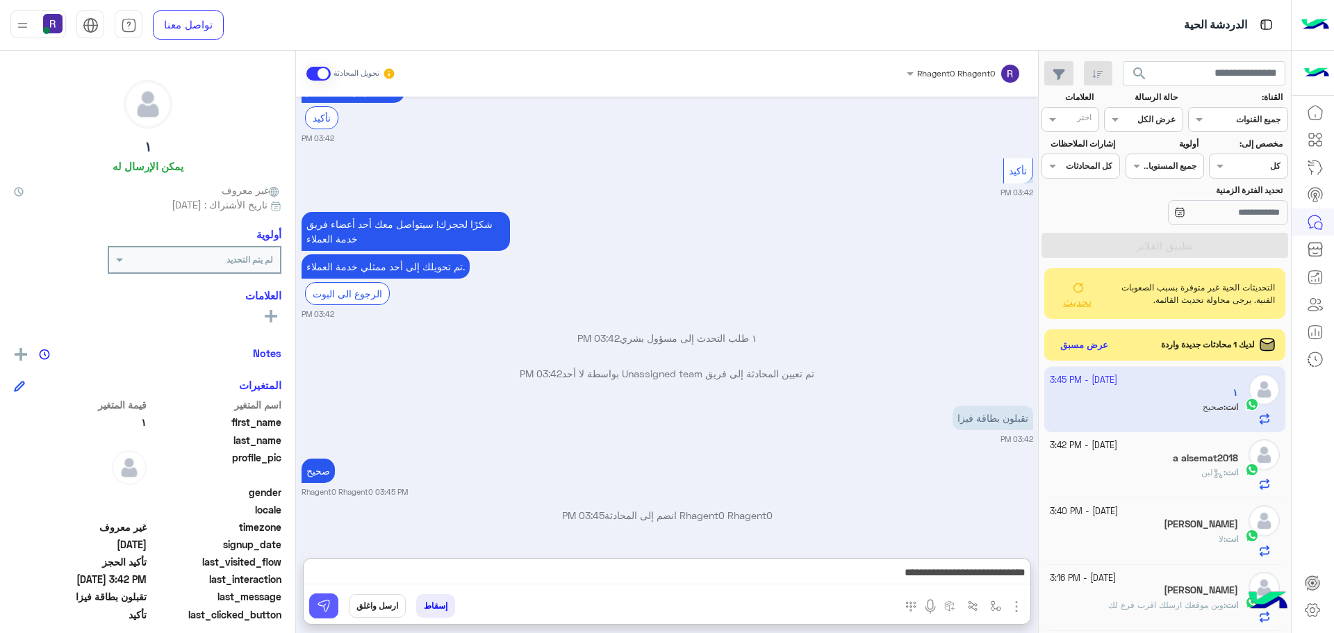
click at [334, 609] on button at bounding box center [323, 605] width 29 height 25
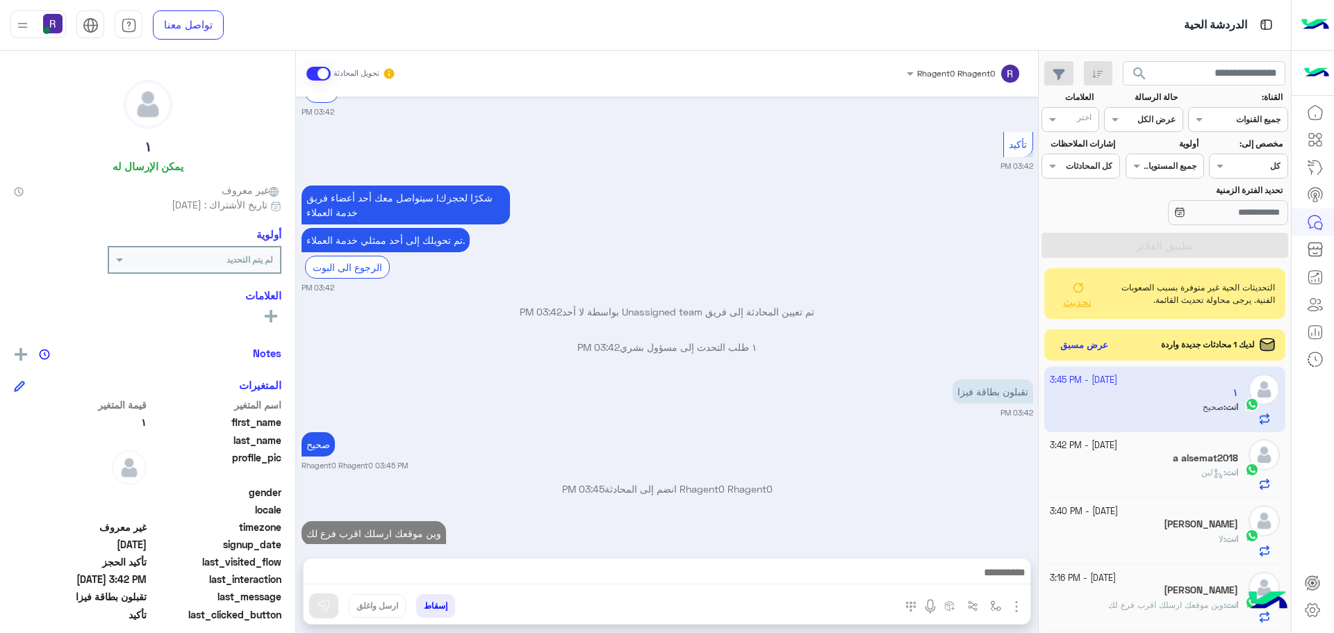
scroll to position [1428, 0]
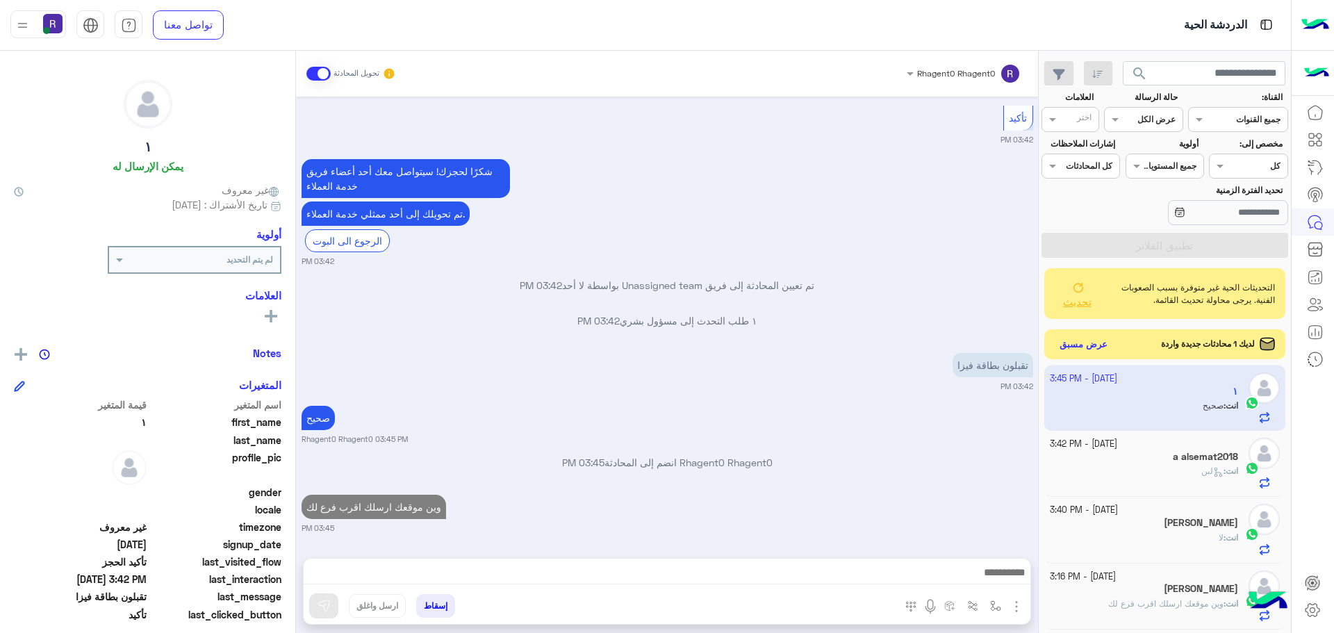
click at [1081, 345] on button "عرض مسبق" at bounding box center [1084, 344] width 58 height 19
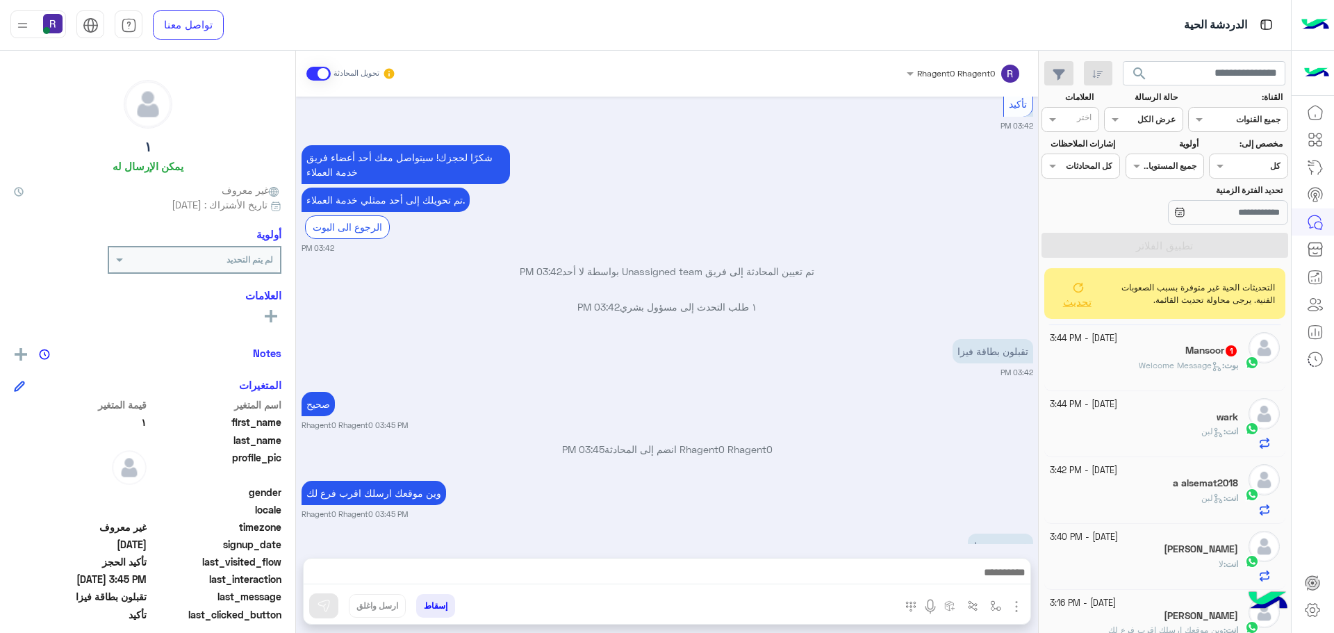
scroll to position [1331, 0]
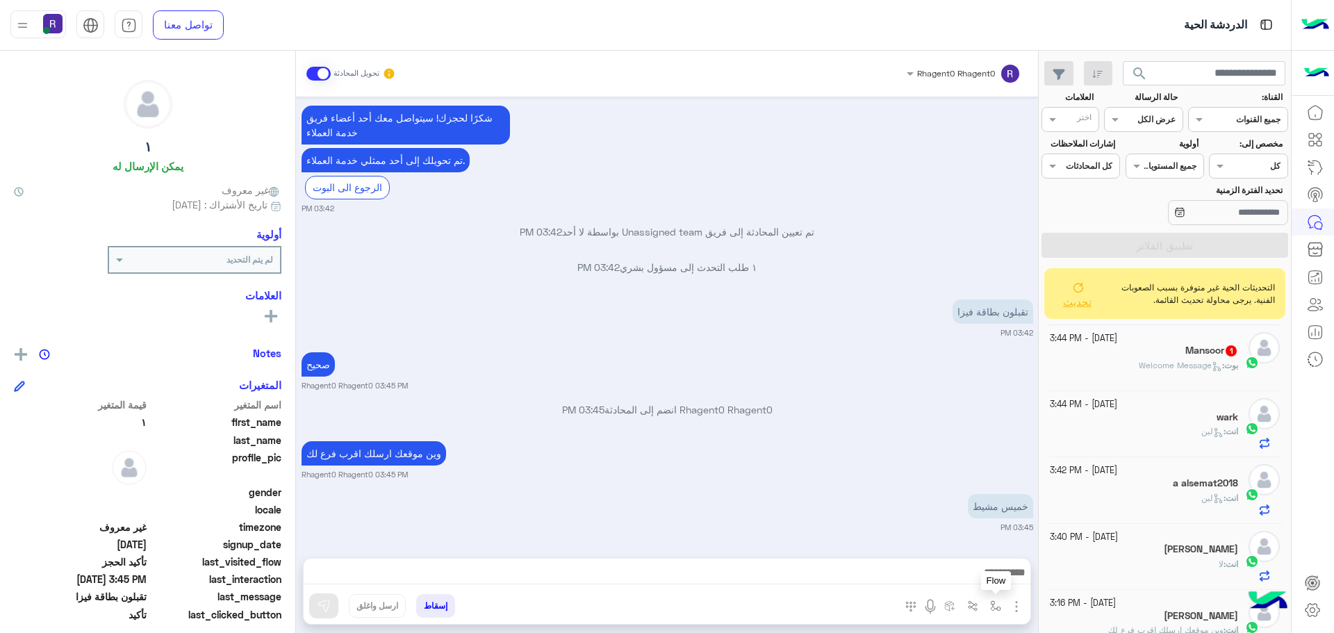
click at [996, 607] on img "button" at bounding box center [995, 605] width 11 height 11
click at [975, 567] on input "text" at bounding box center [965, 573] width 70 height 13
click at [973, 518] on span "خميس مشيط" at bounding box center [969, 516] width 60 height 13
type textarea "*********"
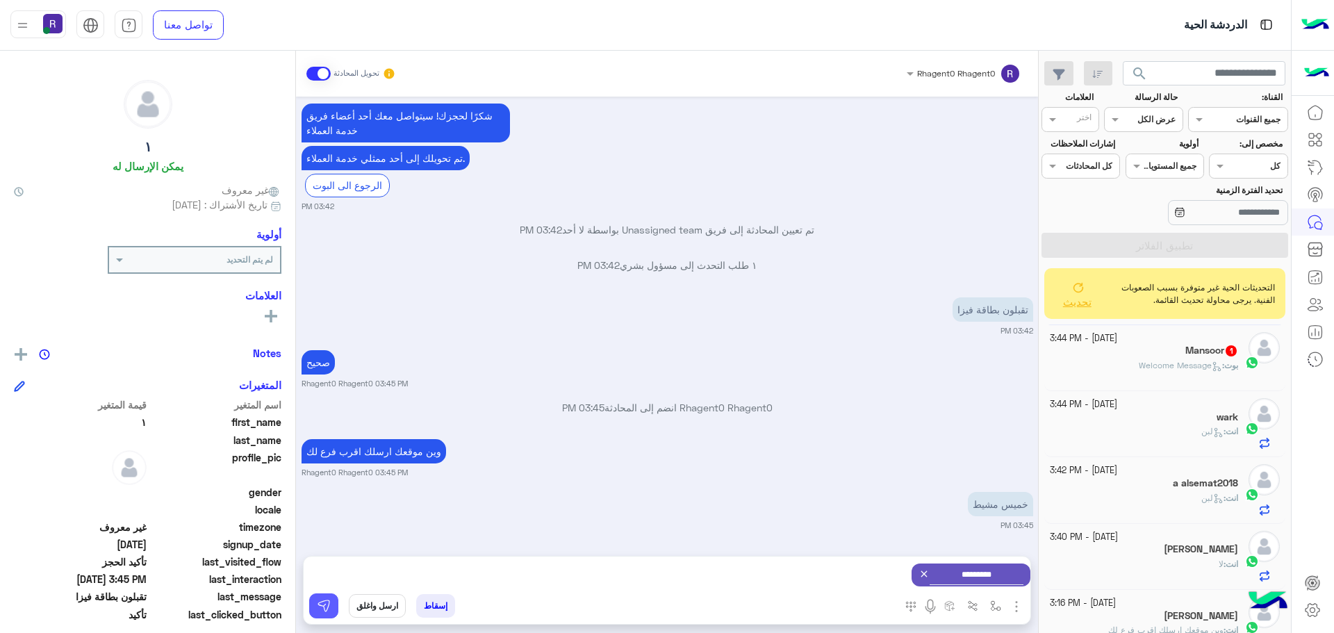
click at [331, 604] on button at bounding box center [323, 605] width 29 height 25
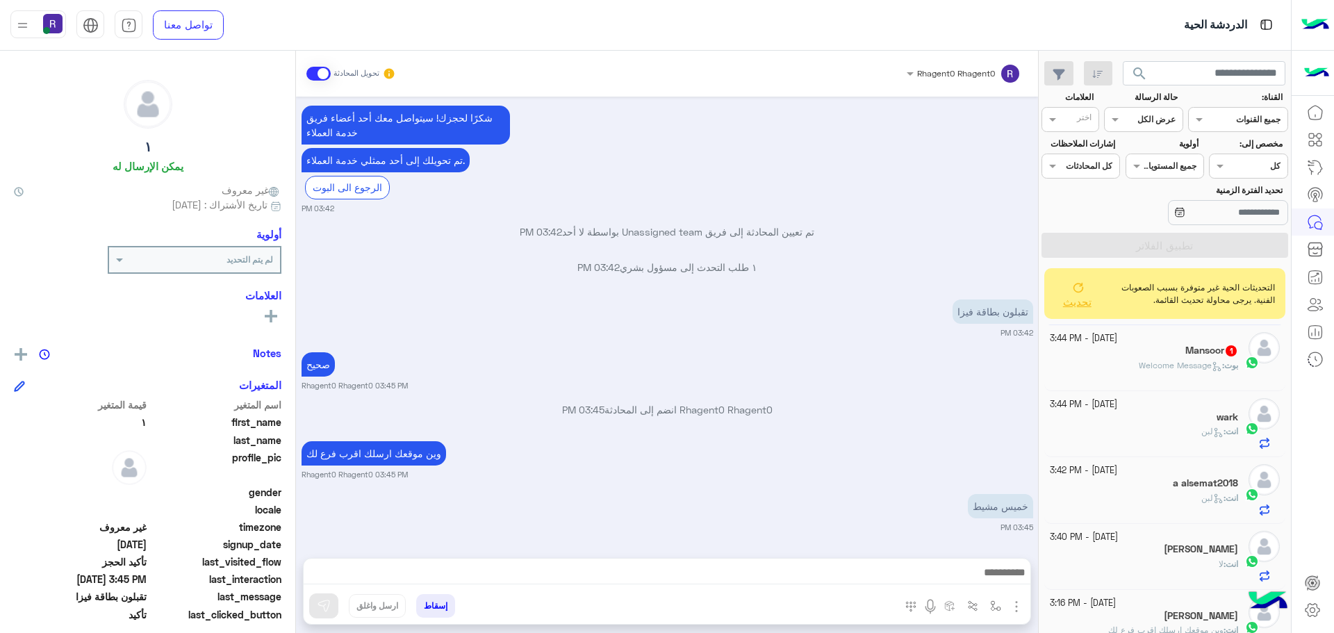
scroll to position [1331, 0]
click at [1139, 361] on span "Welcome Message" at bounding box center [1180, 365] width 83 height 10
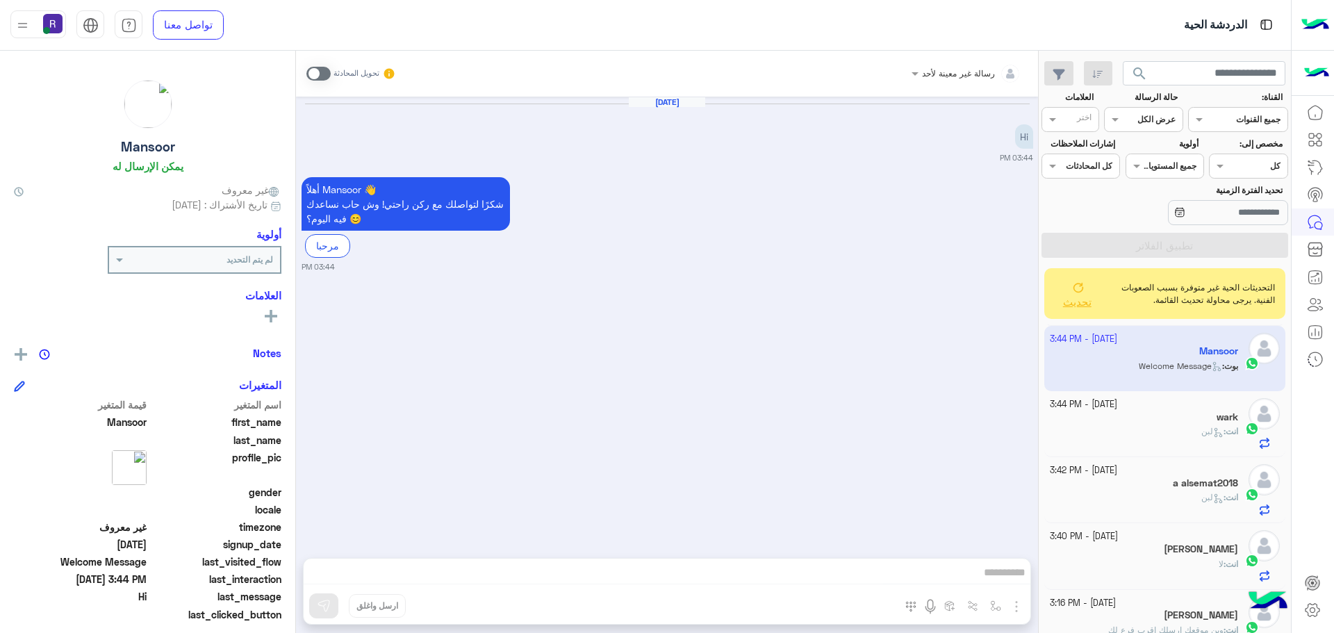
click at [327, 74] on span at bounding box center [318, 74] width 24 height 14
click at [1021, 600] on img "button" at bounding box center [1016, 606] width 17 height 17
click at [996, 577] on span "الصور" at bounding box center [990, 576] width 26 height 16
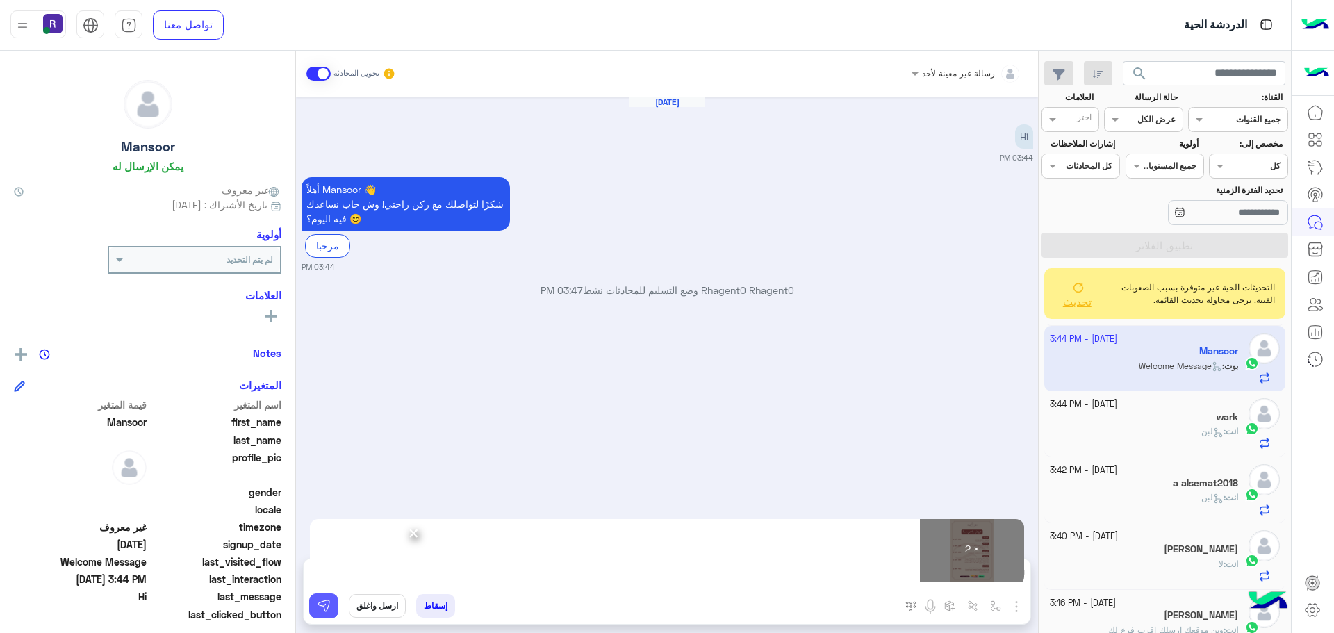
click at [324, 608] on img at bounding box center [324, 606] width 14 height 14
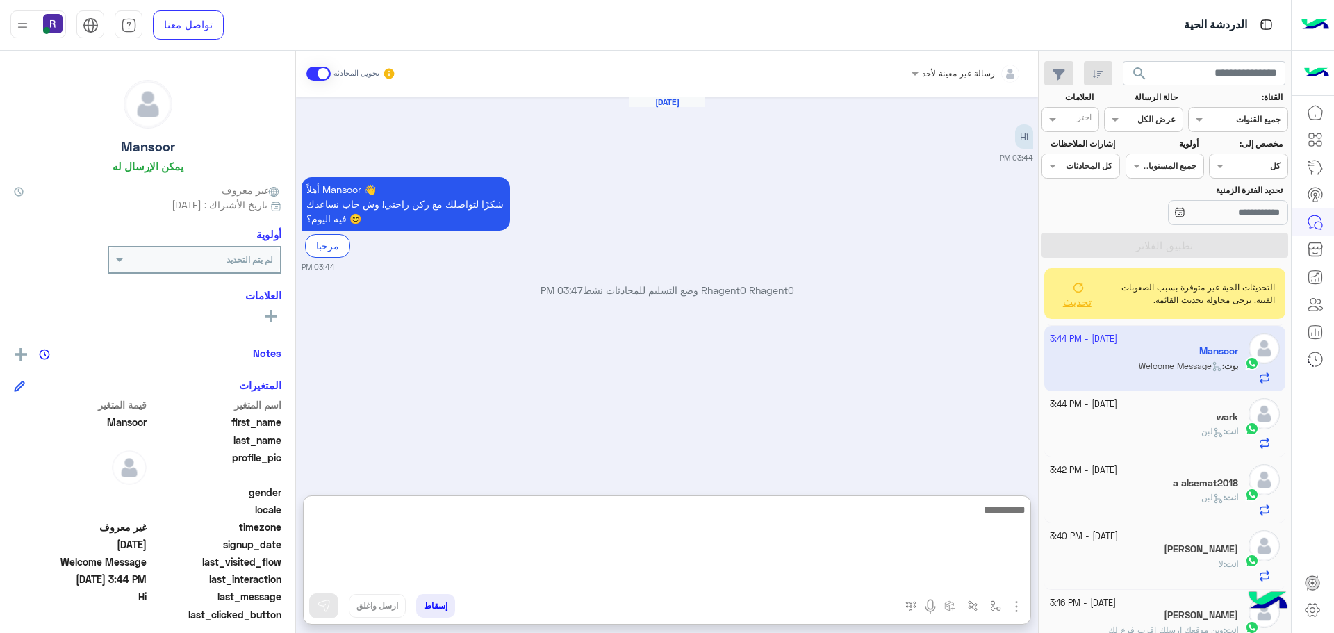
paste textarea "**********"
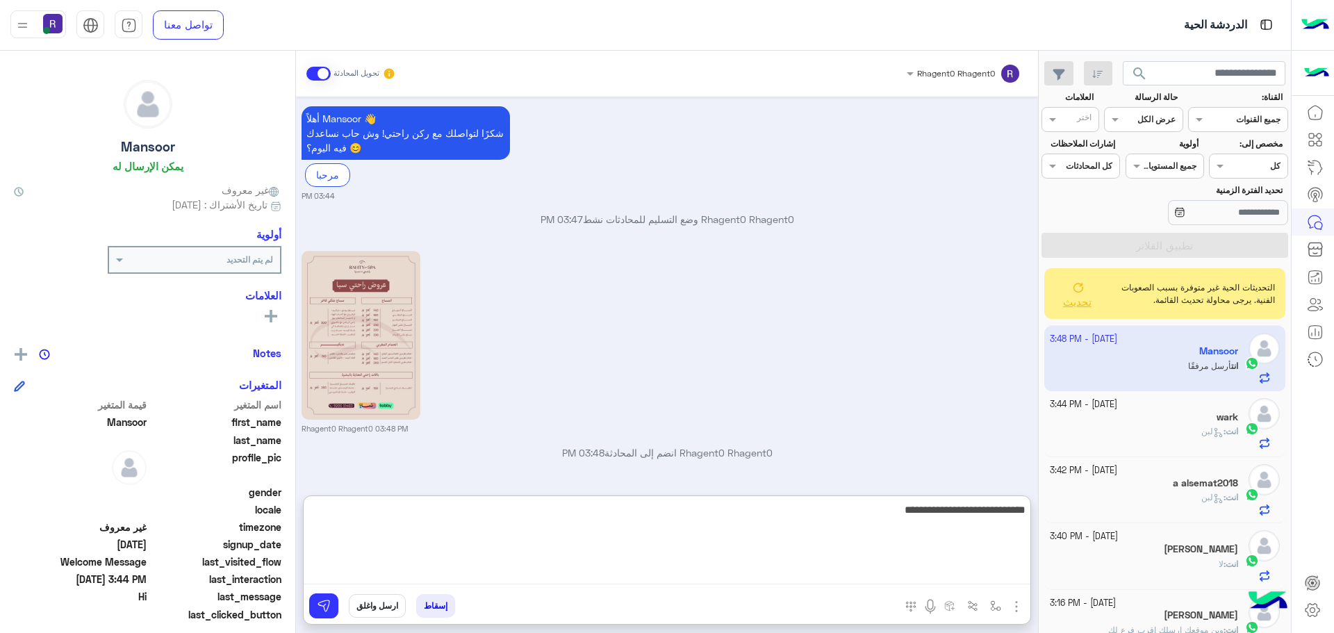
scroll to position [268, 0]
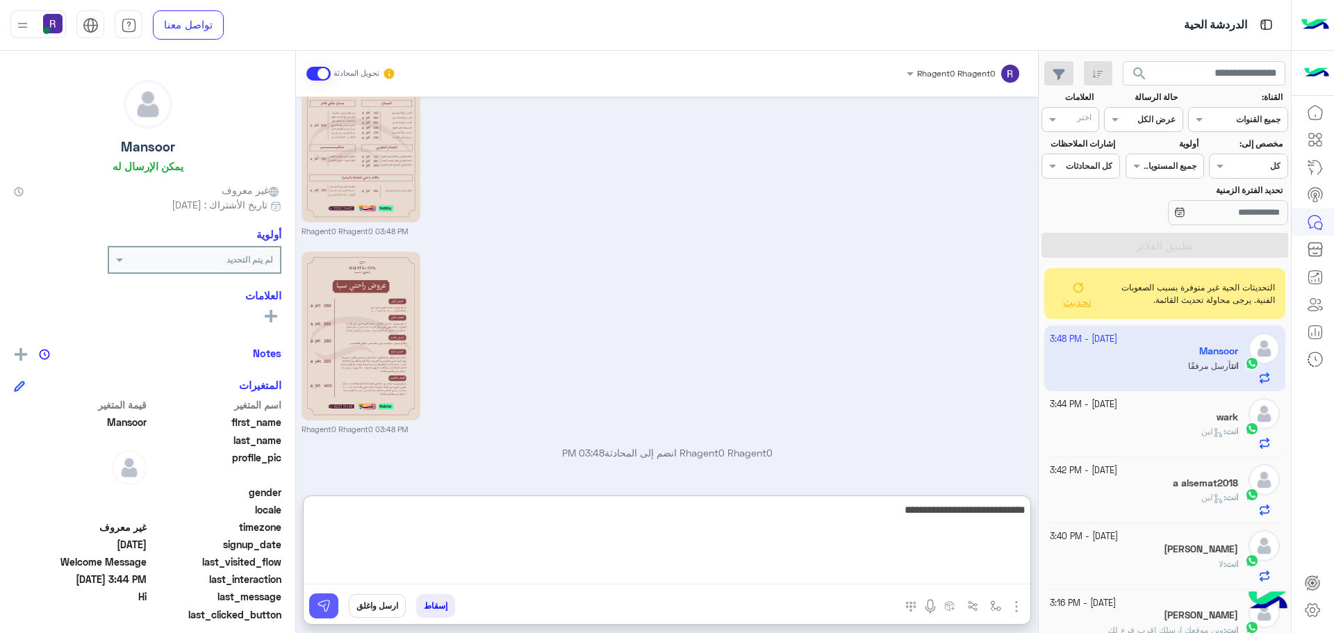
type textarea "**********"
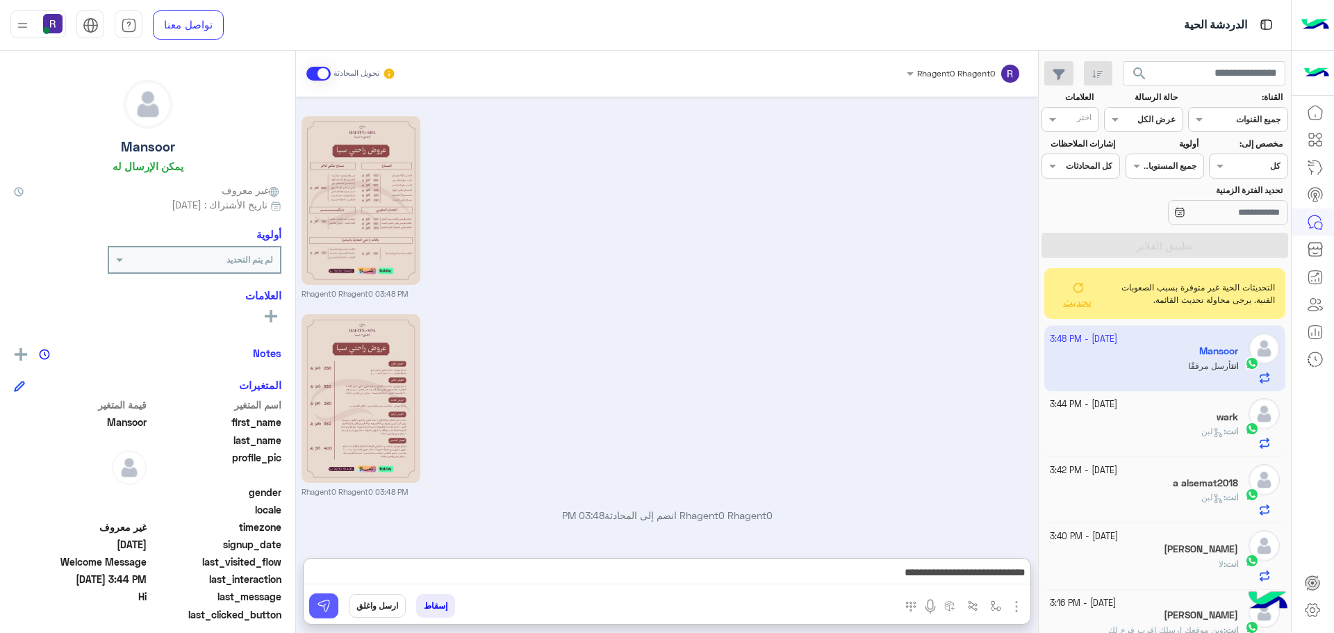
click at [327, 612] on img at bounding box center [324, 606] width 14 height 14
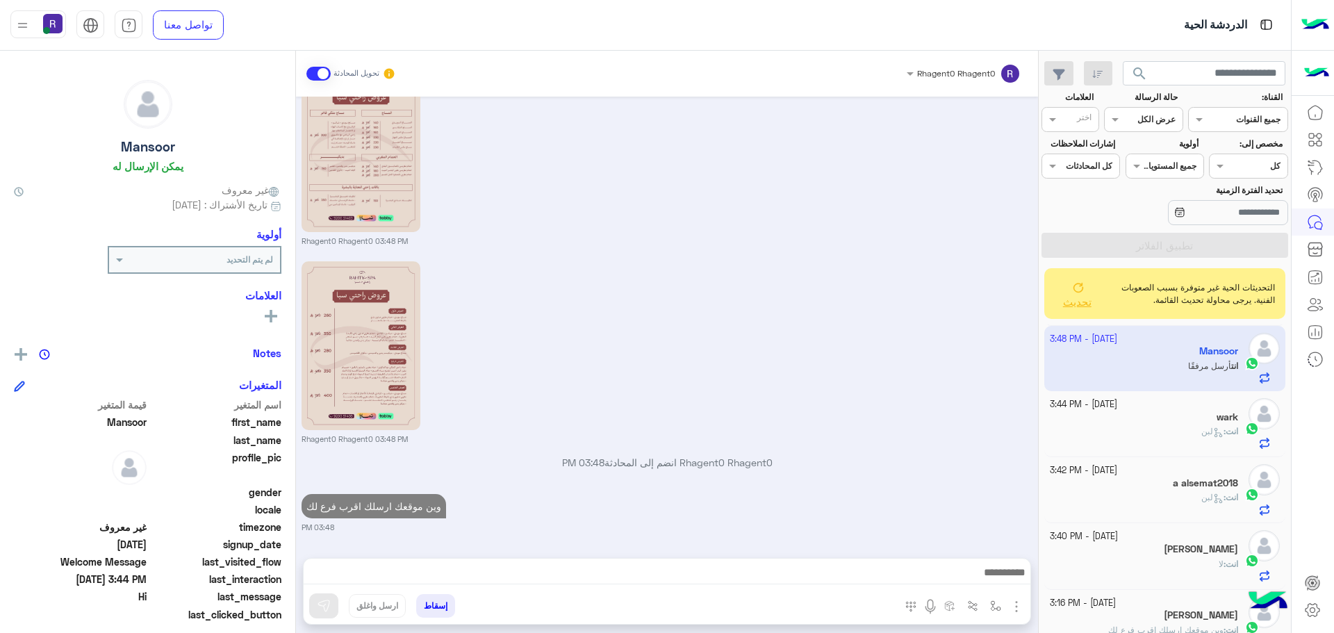
scroll to position [258, 0]
click at [1078, 304] on span "تحديث" at bounding box center [1076, 301] width 28 height 13
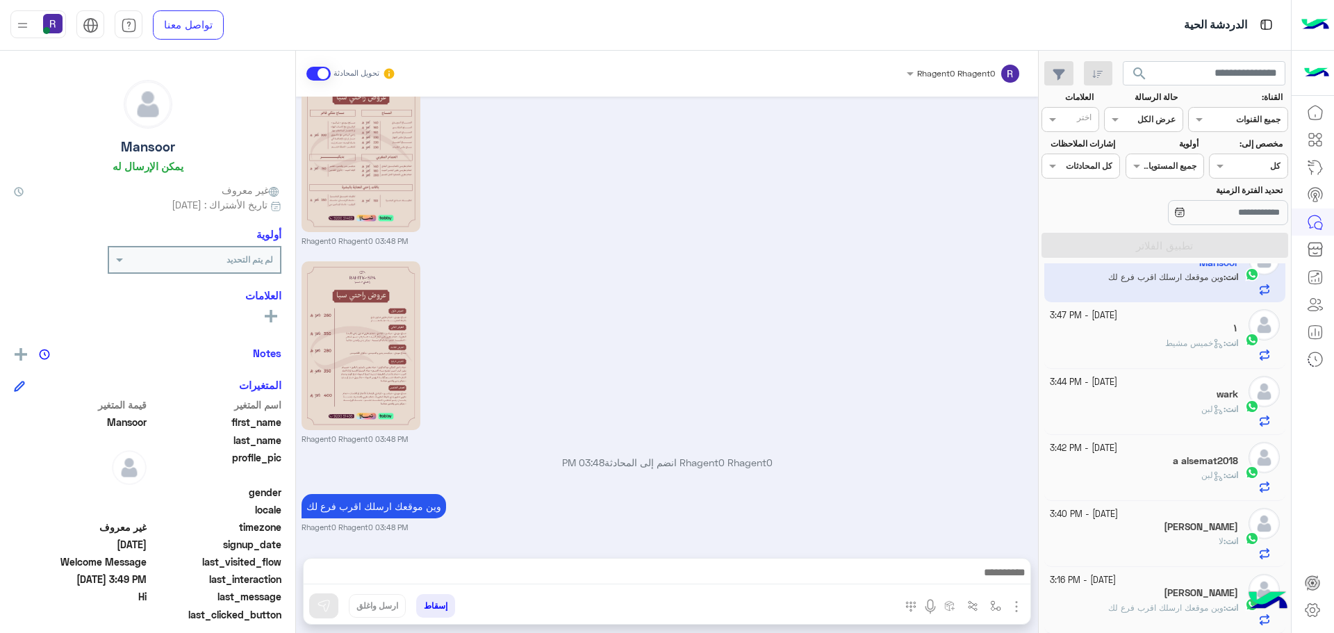
scroll to position [0, 0]
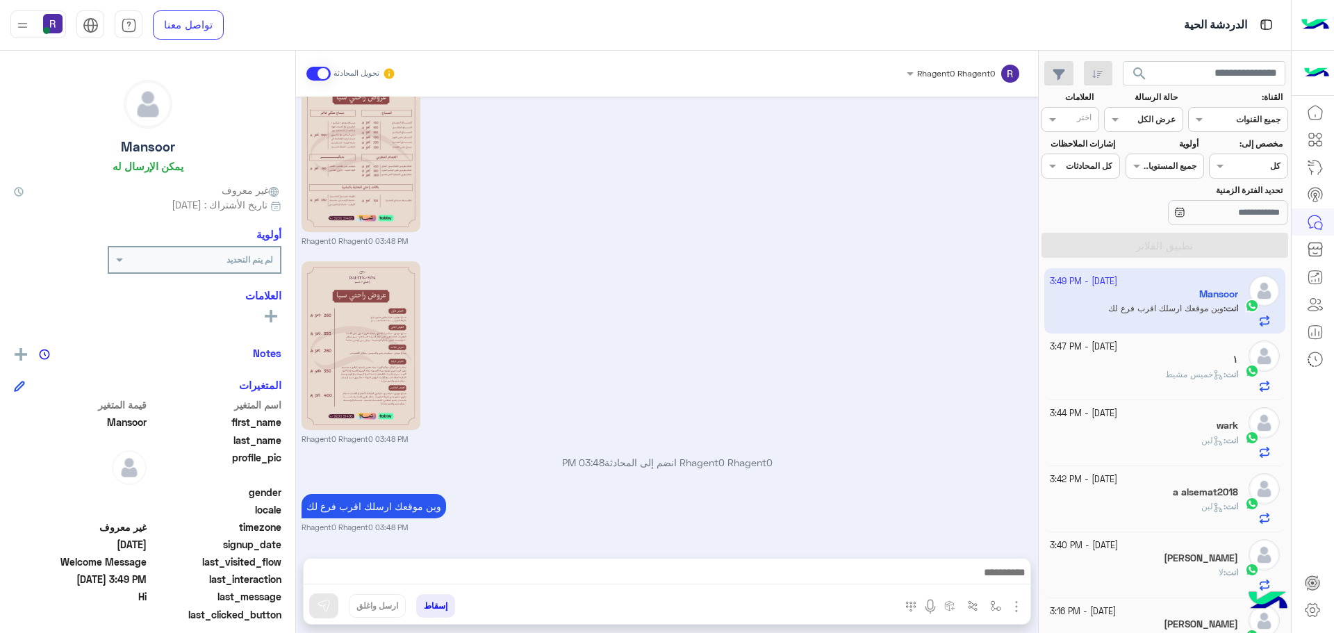
click at [1185, 367] on div "١" at bounding box center [1144, 361] width 189 height 15
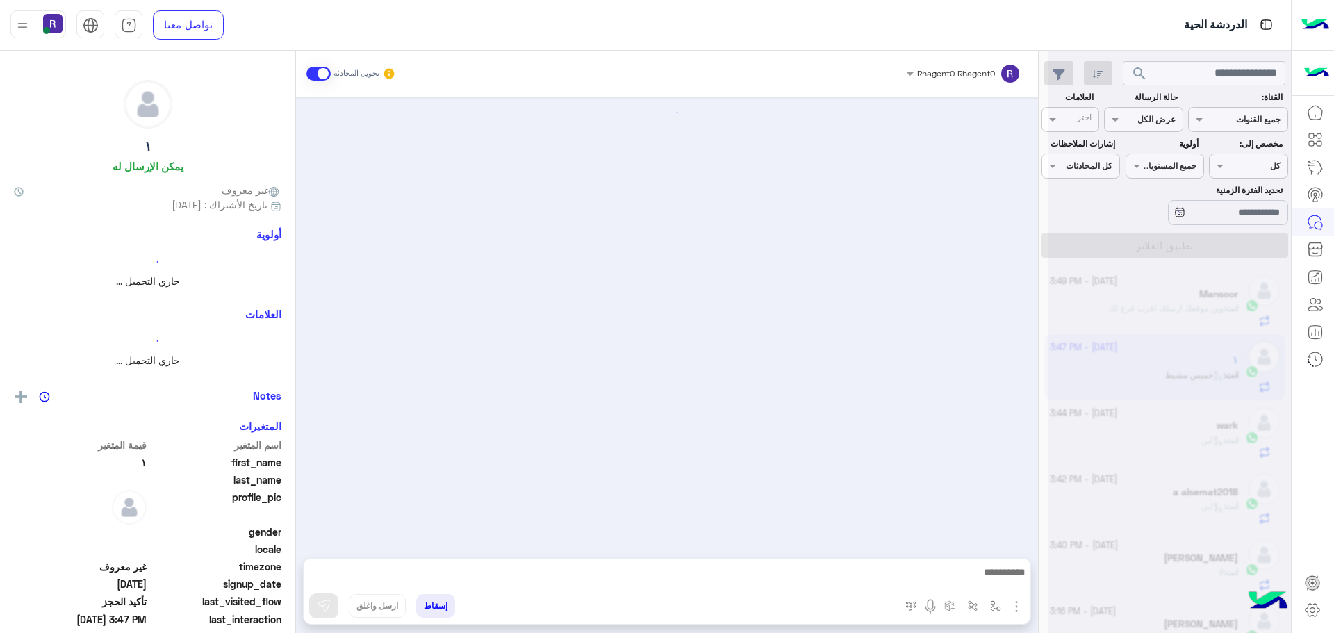
scroll to position [959, 0]
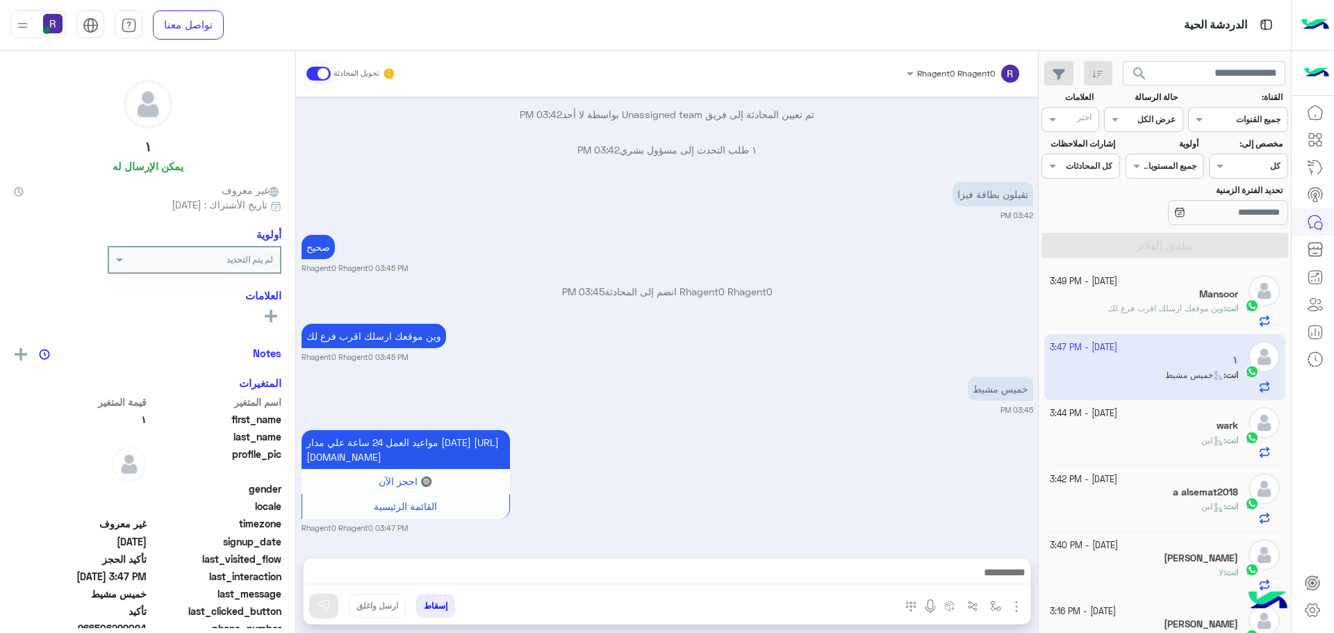
click at [1139, 420] on div "wark" at bounding box center [1144, 427] width 189 height 15
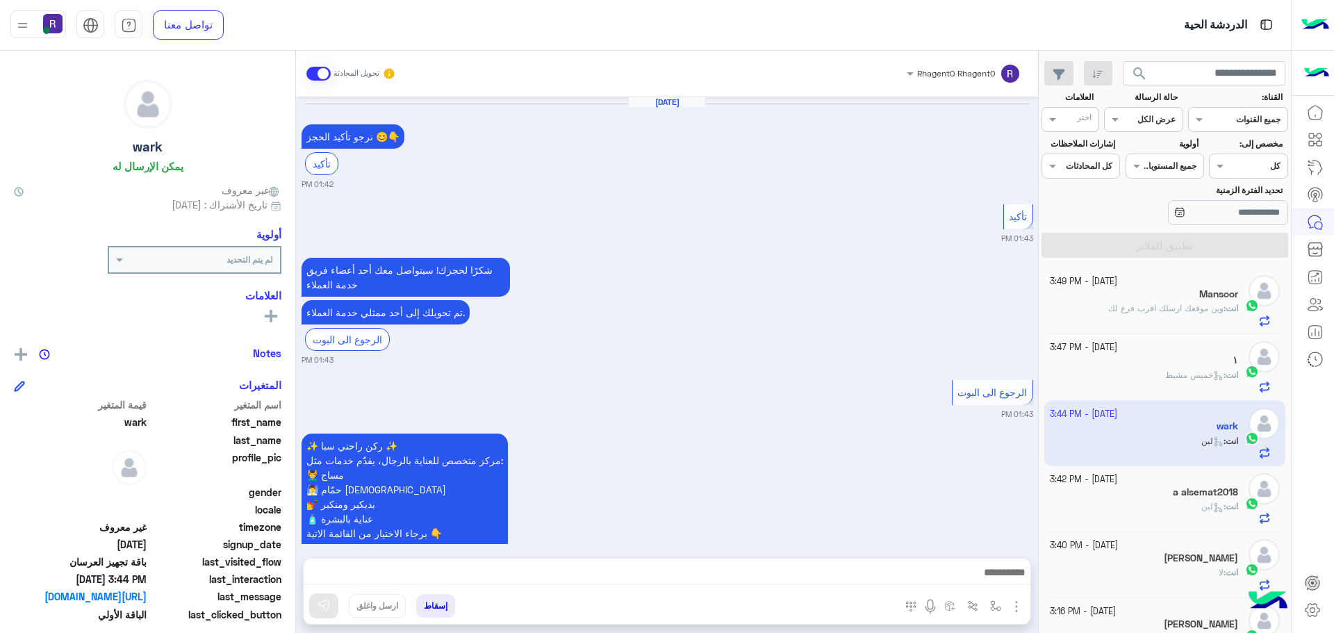
scroll to position [1904, 0]
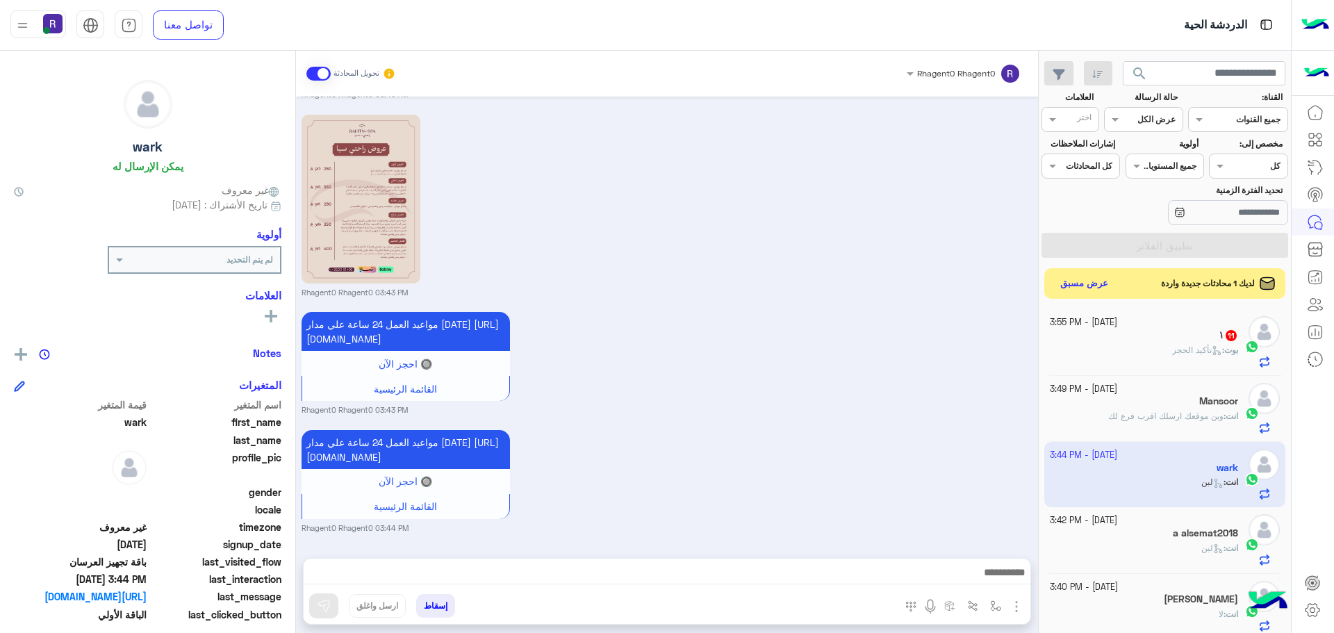
click at [1150, 355] on div "بوت : تأكيد الحجز" at bounding box center [1144, 356] width 189 height 24
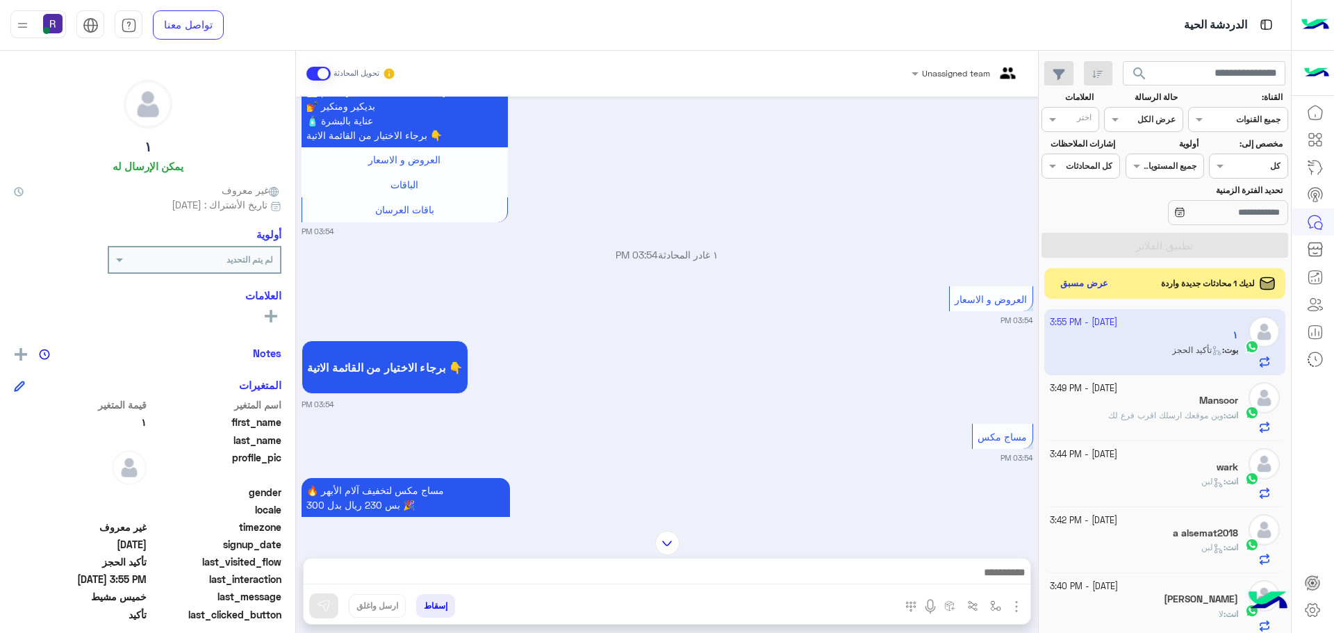
scroll to position [317, 0]
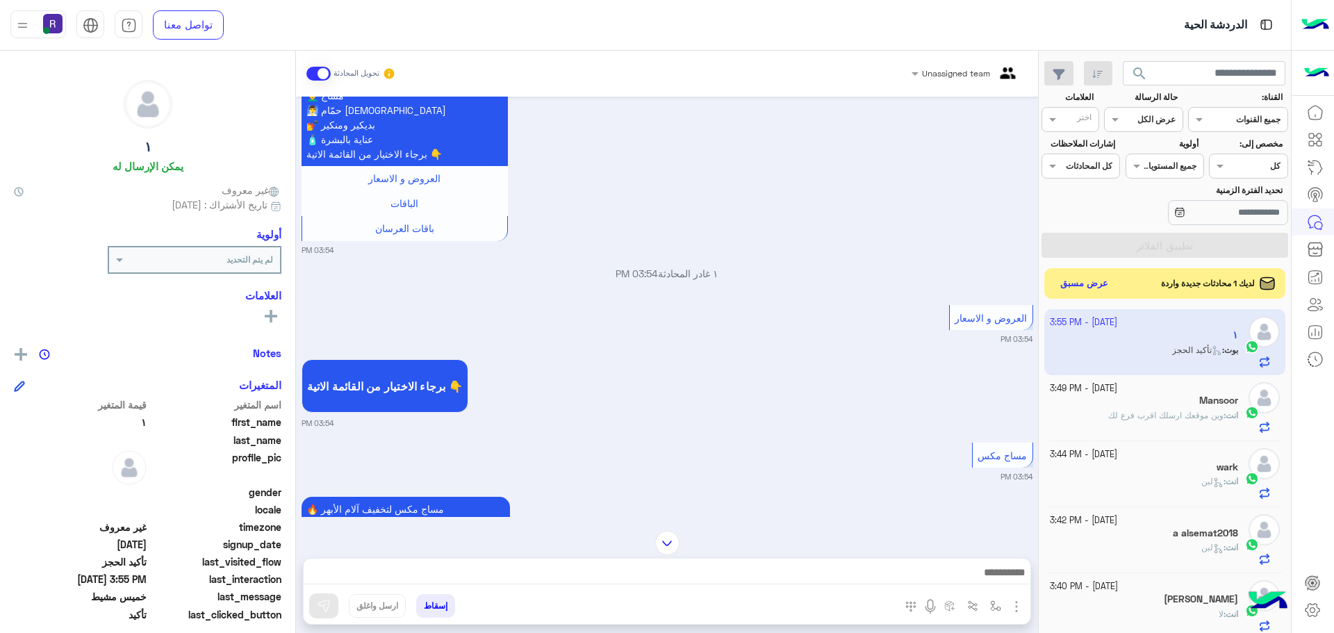
click at [668, 544] on img at bounding box center [667, 543] width 24 height 24
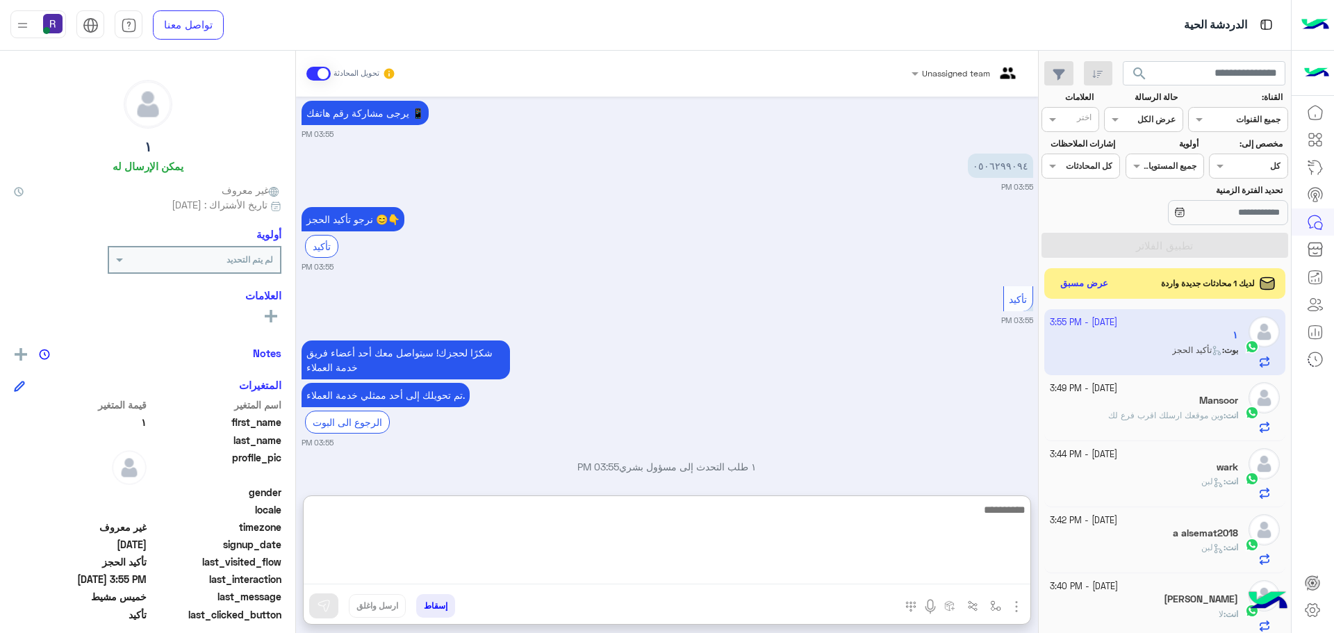
paste textarea "**********"
type textarea "**********"
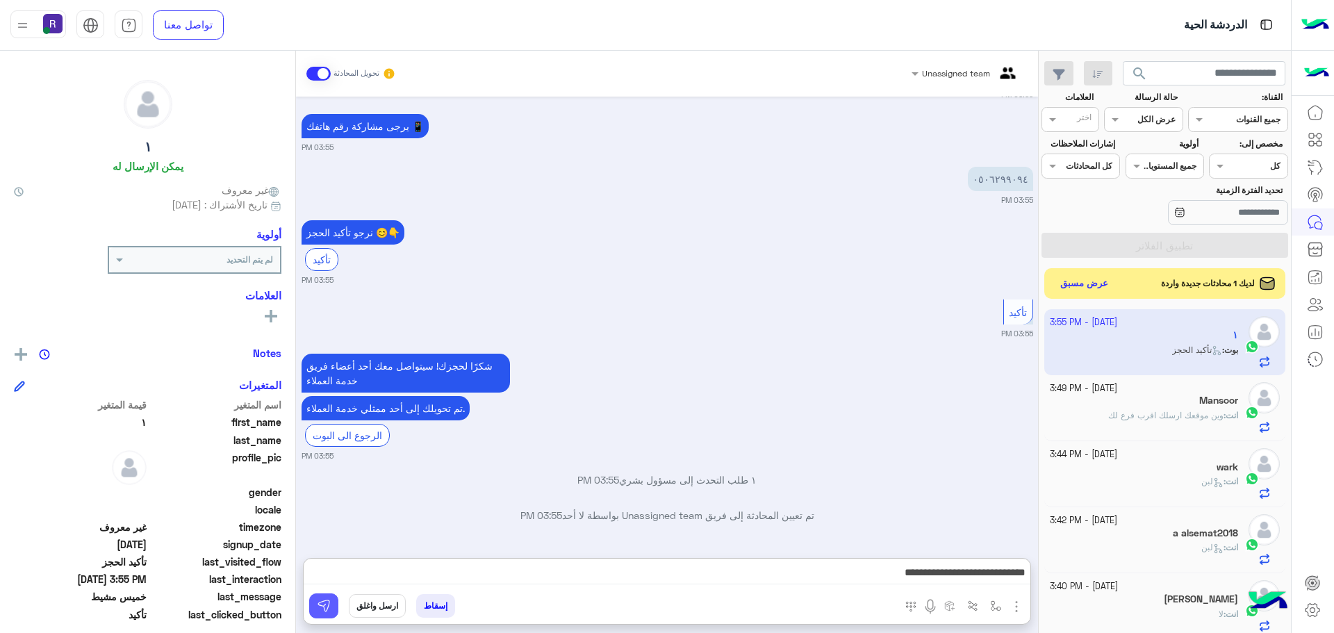
click at [312, 606] on button at bounding box center [323, 605] width 29 height 25
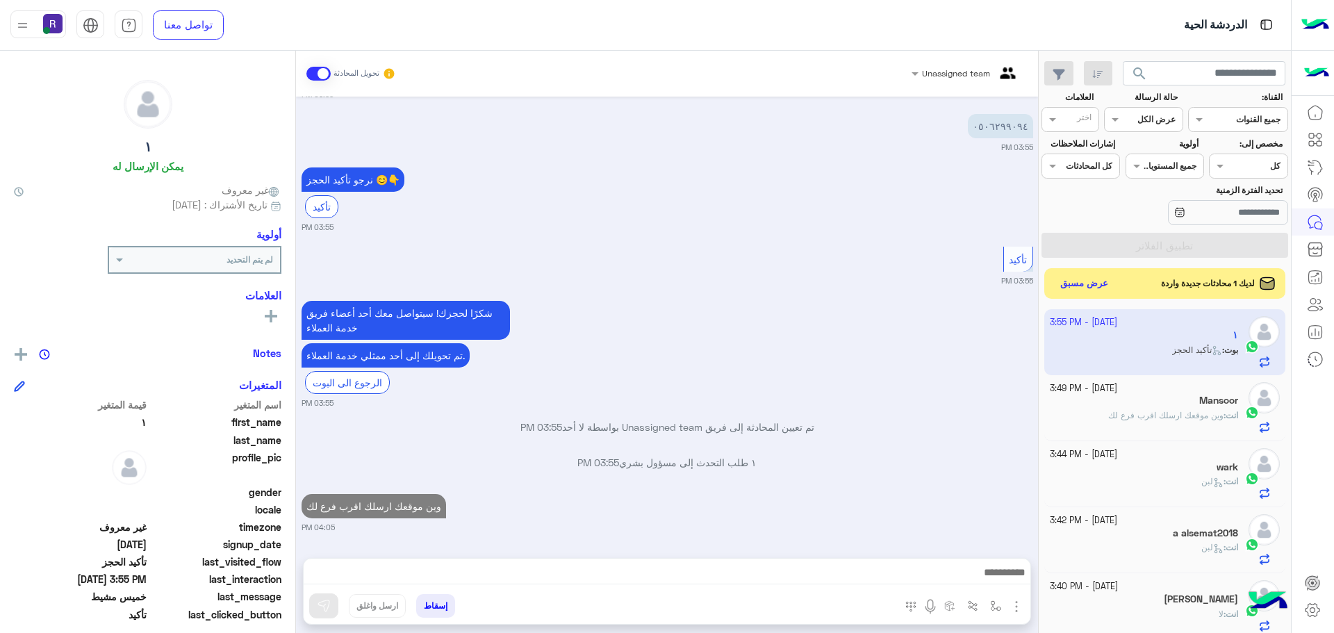
scroll to position [1240, 0]
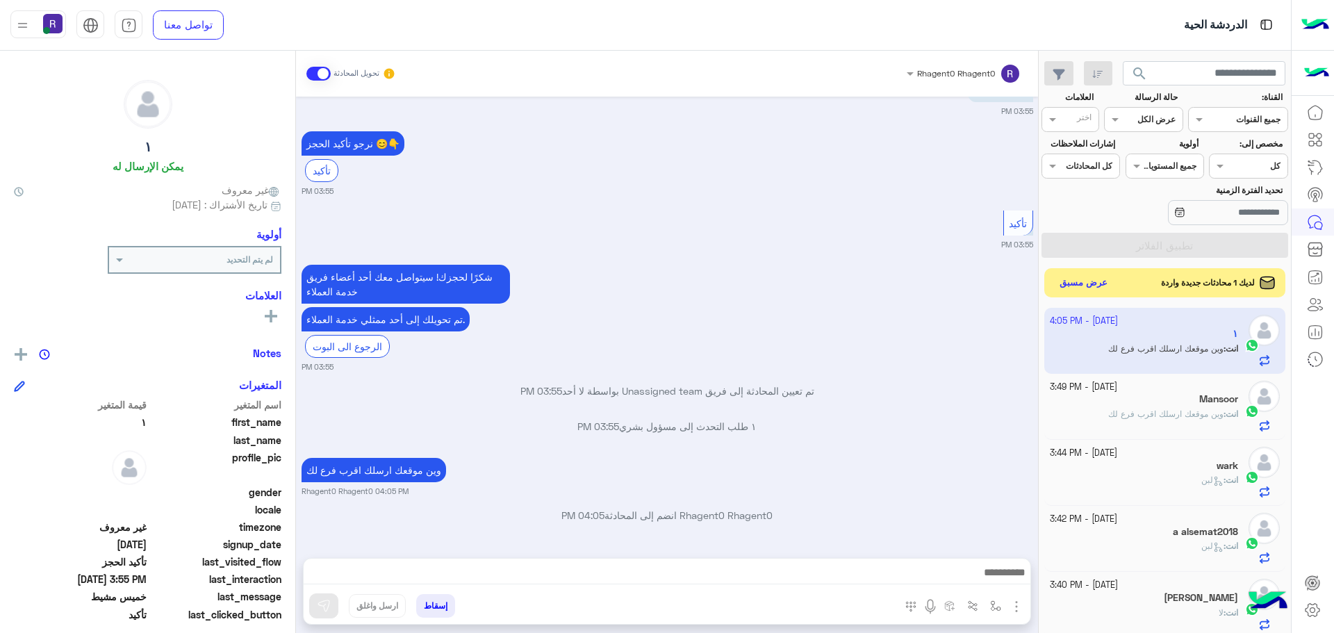
click at [1103, 285] on button "عرض مسبق" at bounding box center [1084, 283] width 58 height 19
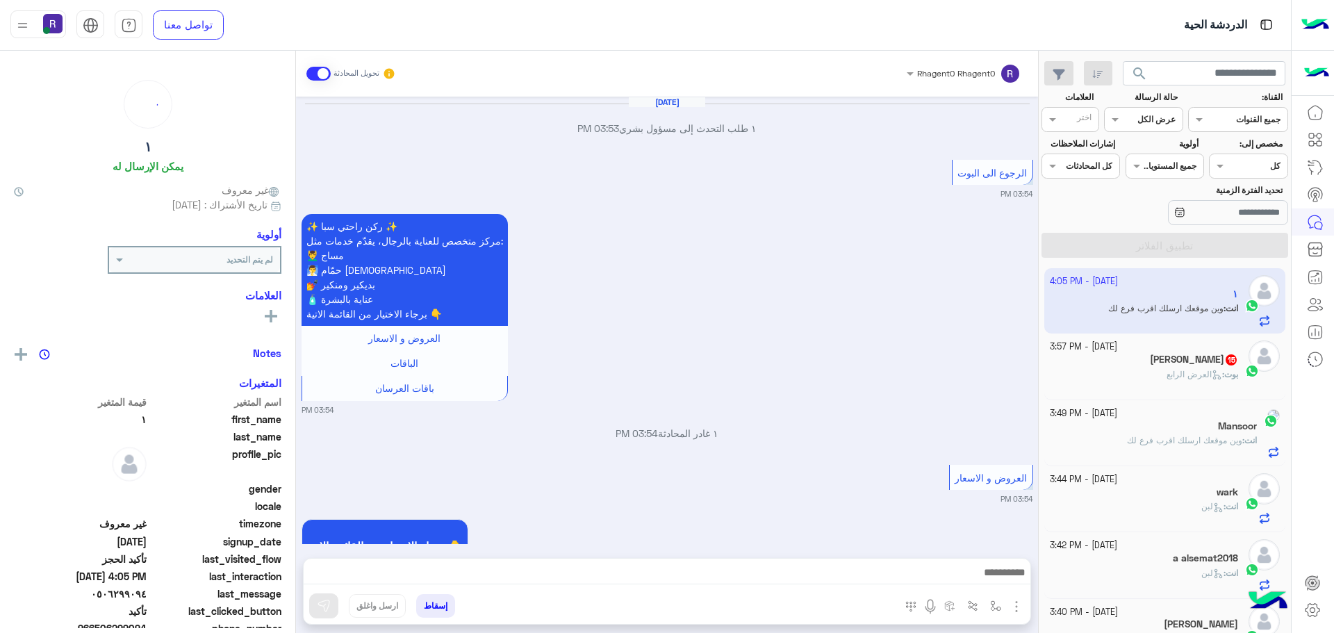
scroll to position [1082, 0]
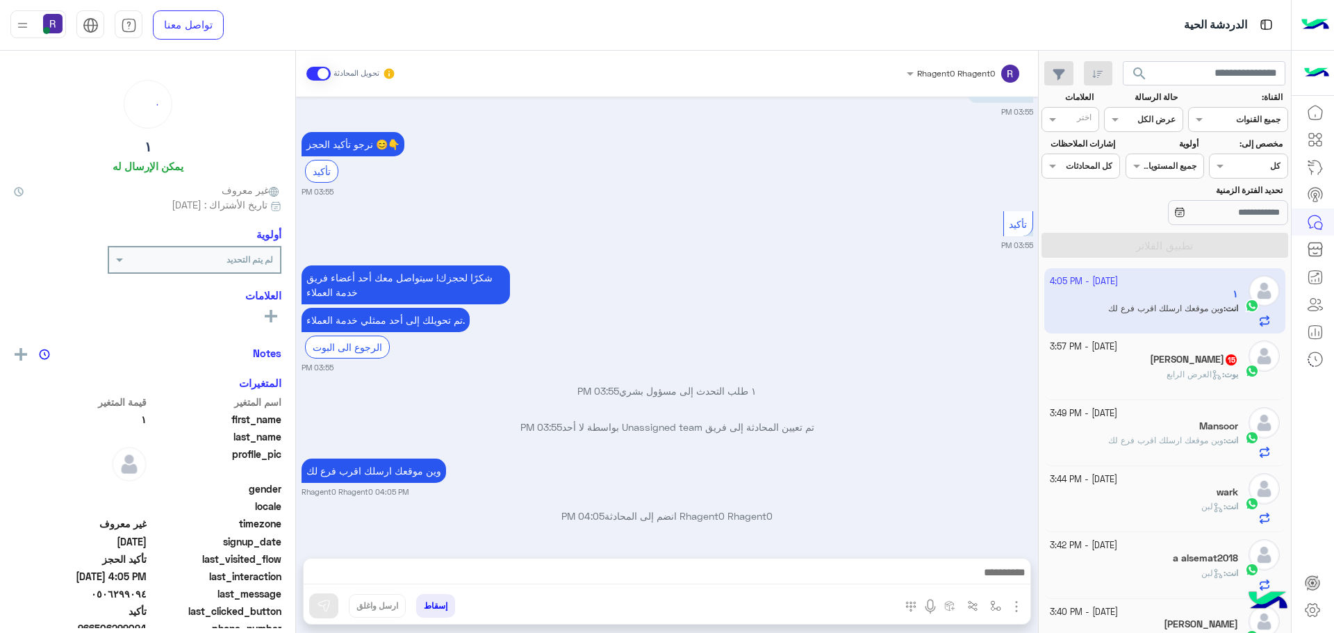
click at [1166, 376] on span "العرض الرابع" at bounding box center [1194, 374] width 56 height 10
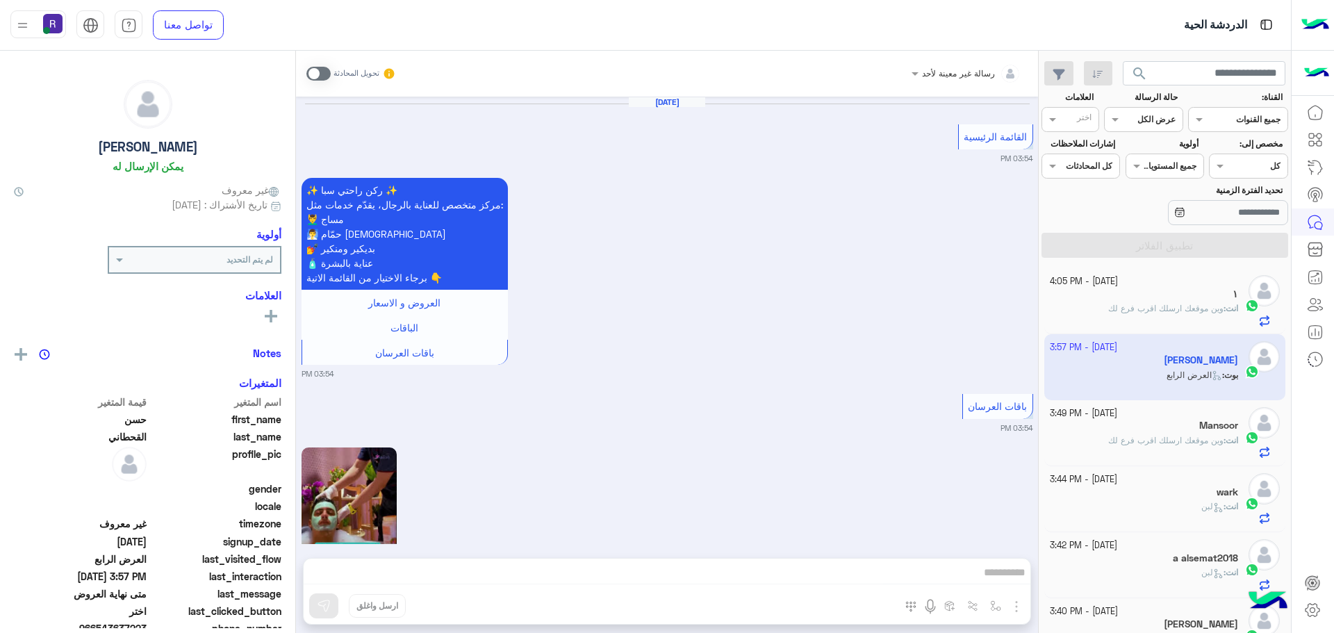
scroll to position [2894, 0]
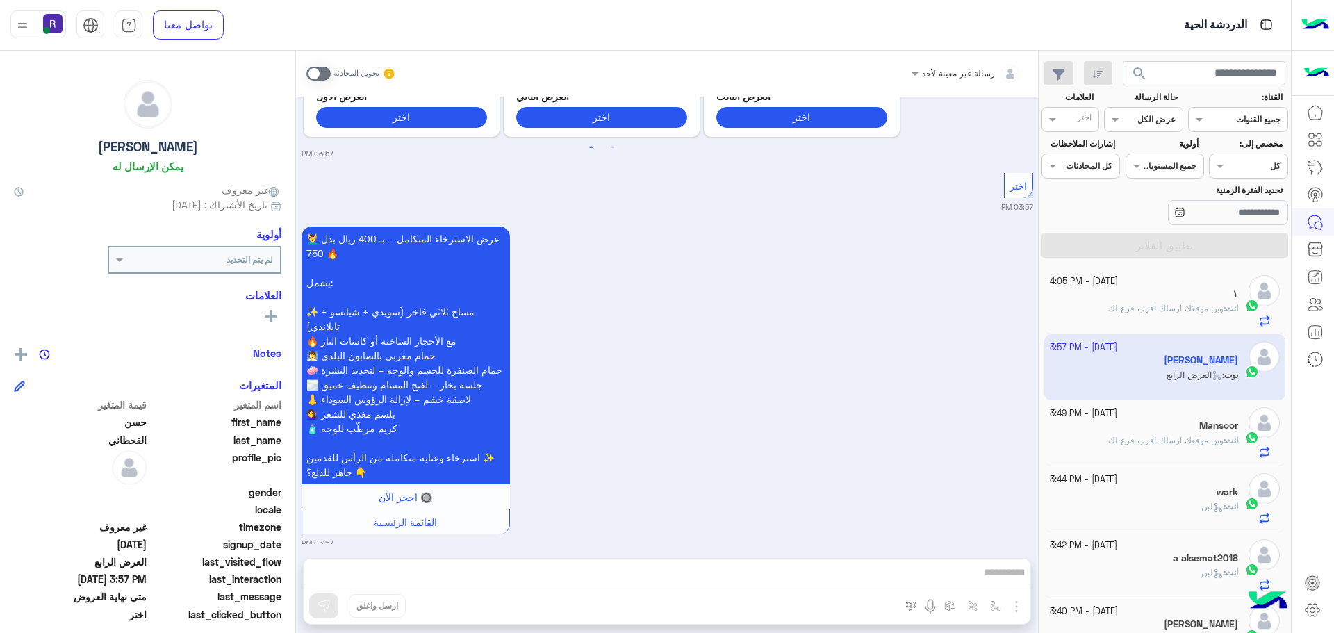
click at [328, 71] on span at bounding box center [318, 74] width 24 height 14
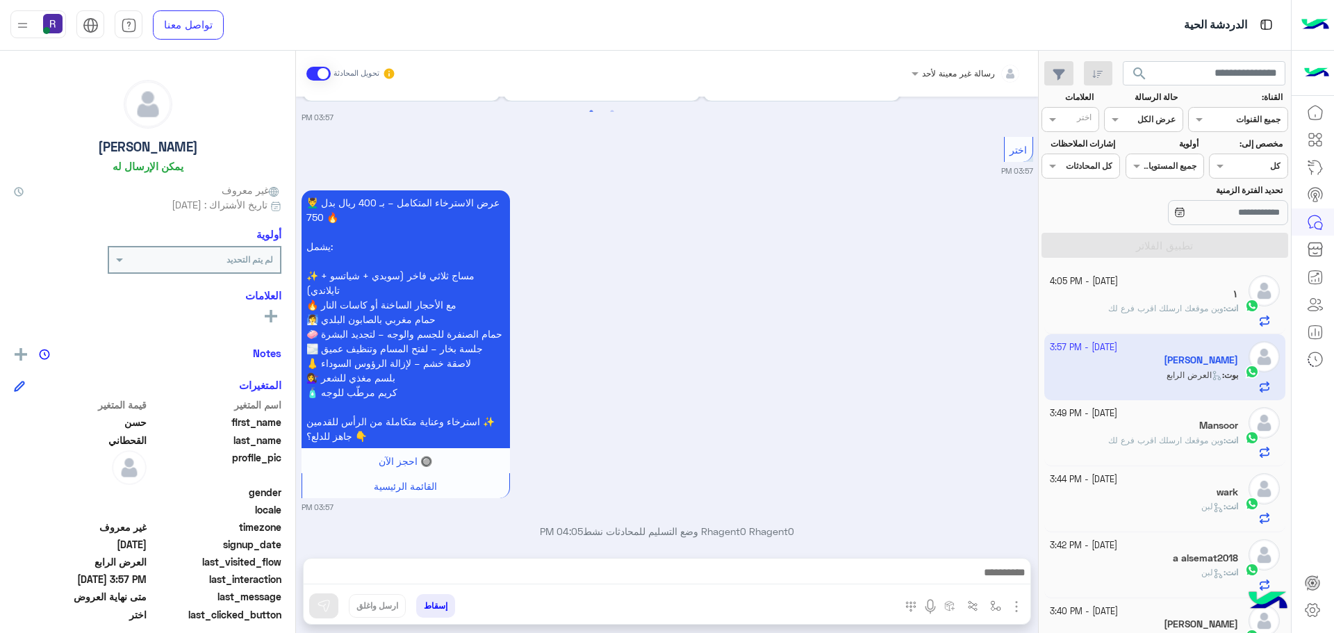
click at [1013, 604] on img "button" at bounding box center [1016, 606] width 17 height 17
click at [983, 579] on span "الصور" at bounding box center [990, 576] width 26 height 16
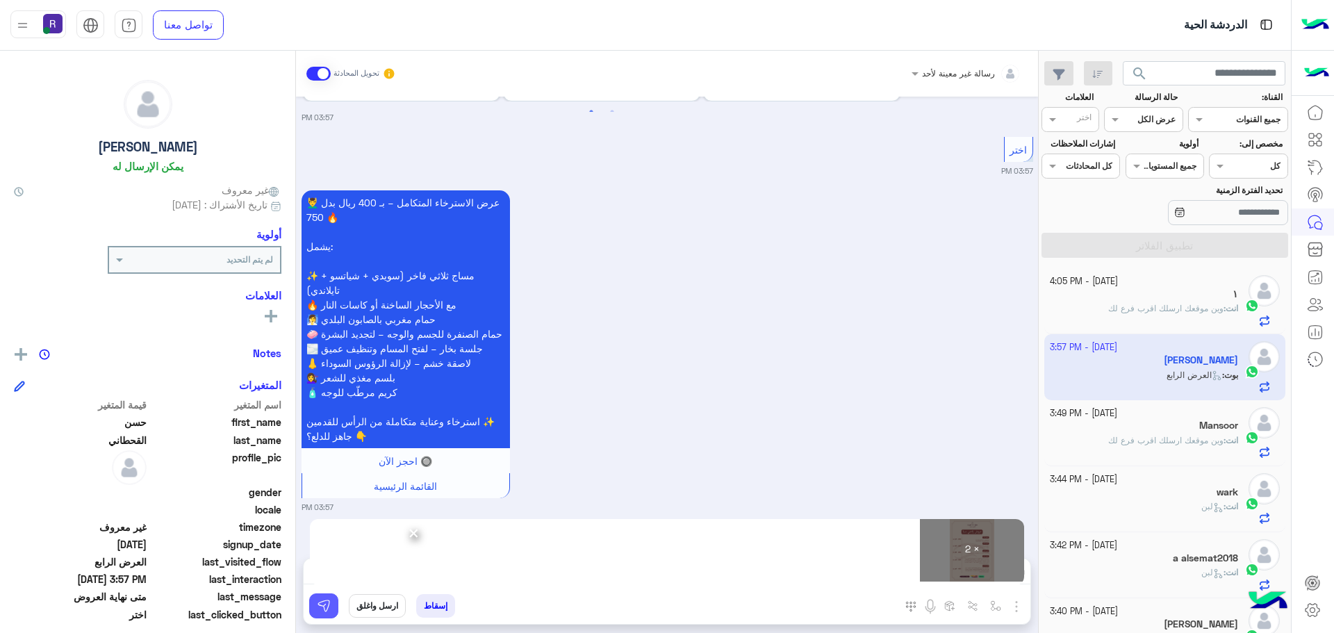
click at [332, 600] on button at bounding box center [323, 605] width 29 height 25
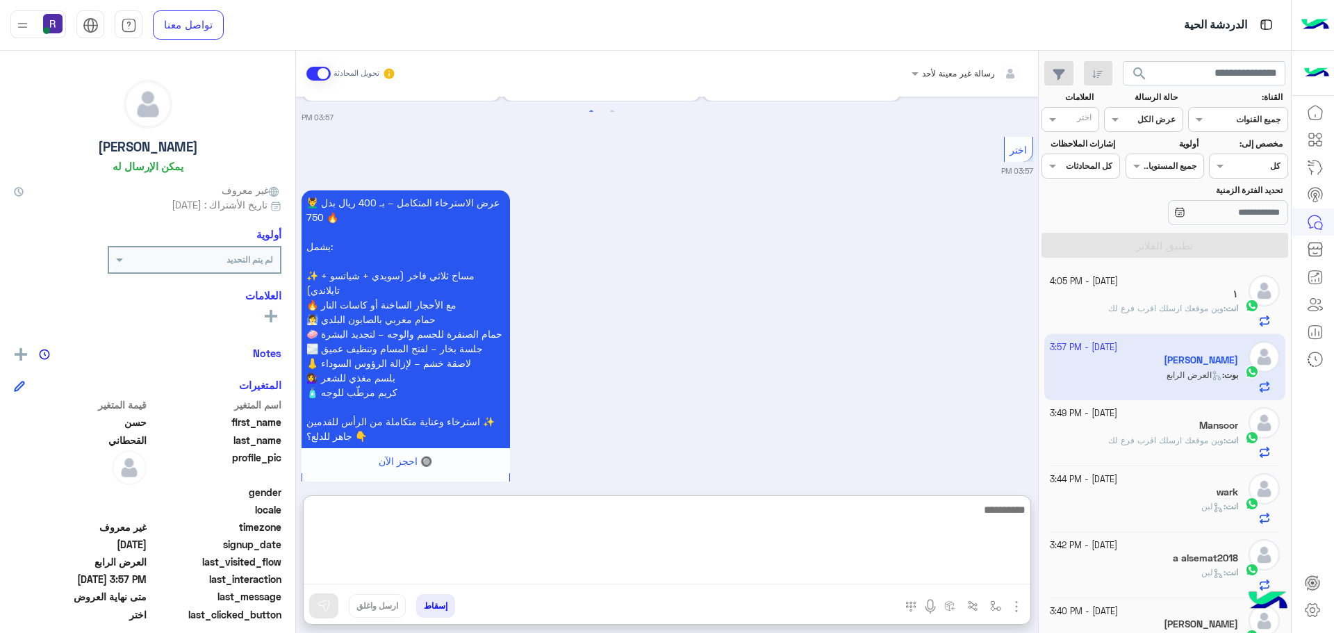
paste textarea "**********"
type textarea "**********"
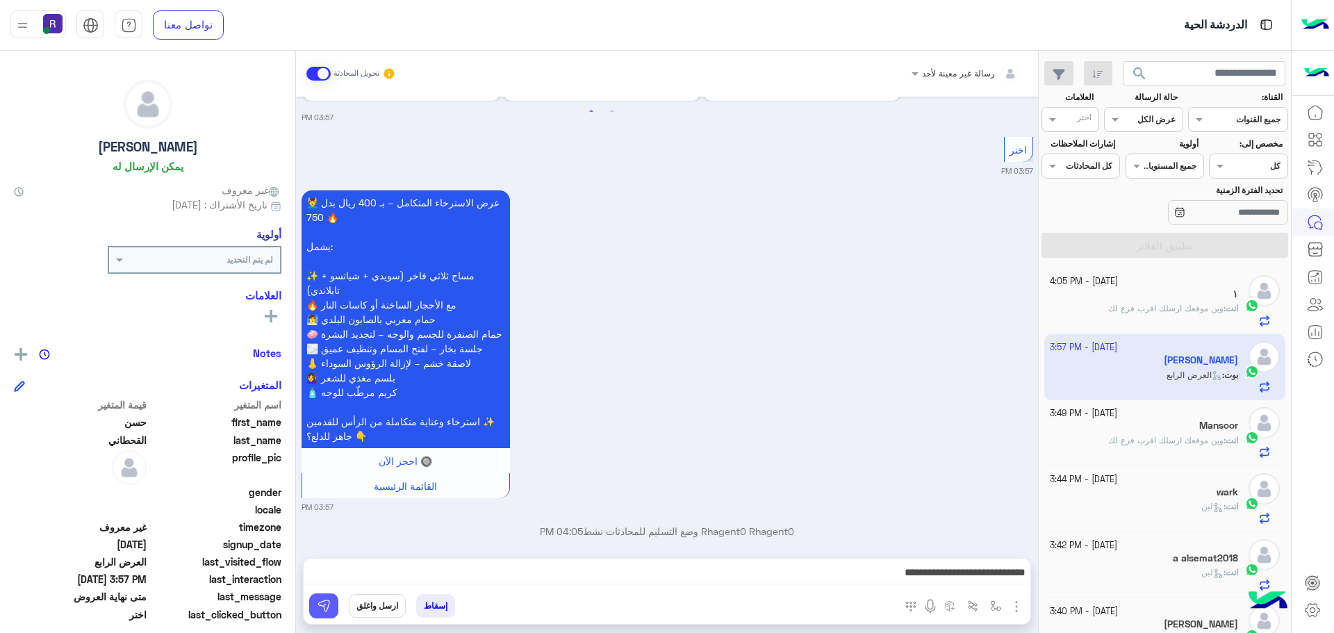
click at [327, 597] on button at bounding box center [323, 605] width 29 height 25
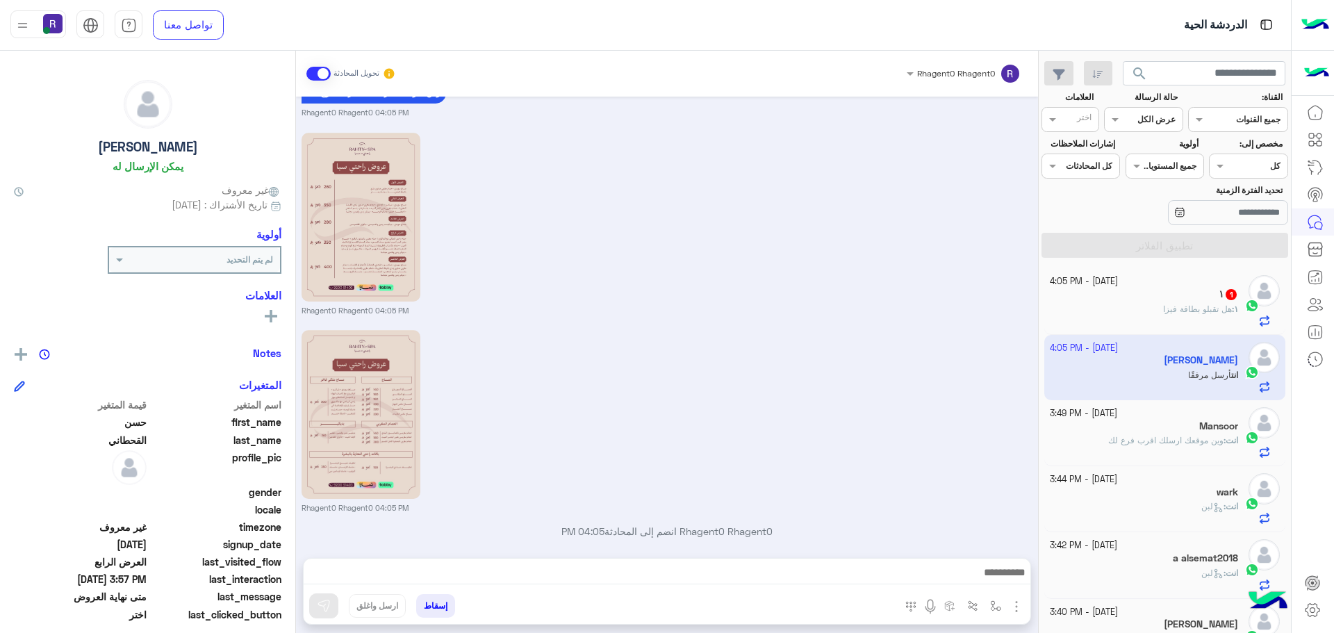
scroll to position [3467, 0]
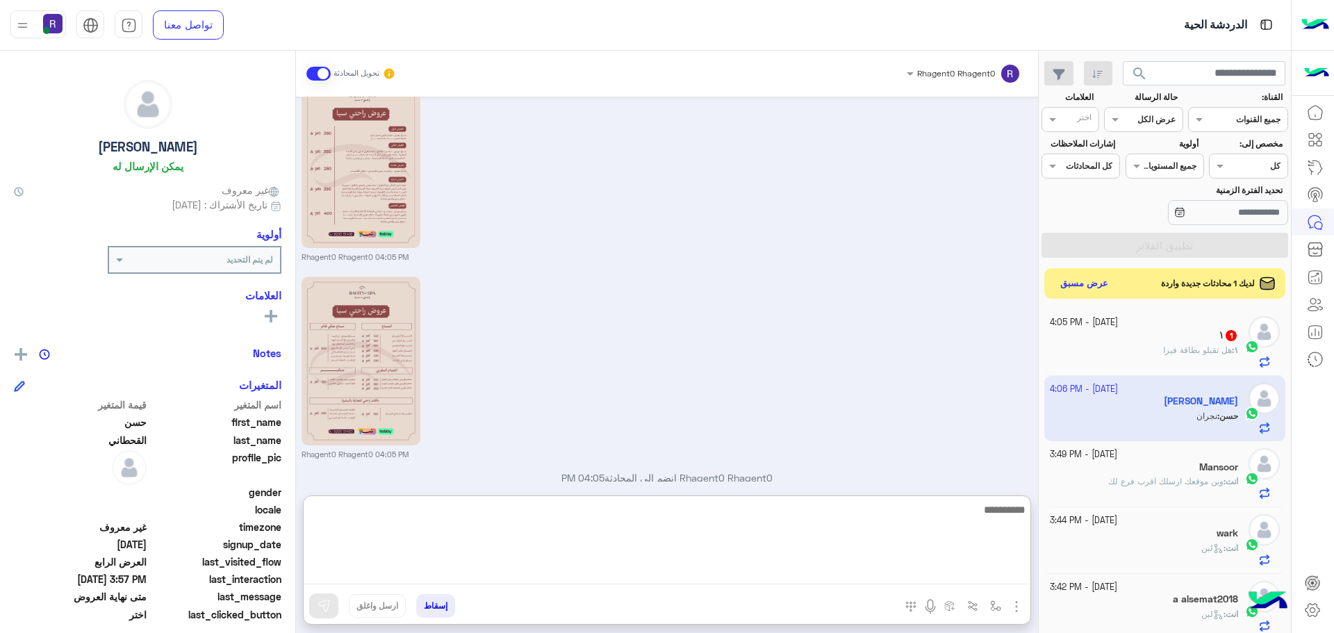
click at [917, 575] on textarea at bounding box center [667, 542] width 727 height 83
type textarea "**"
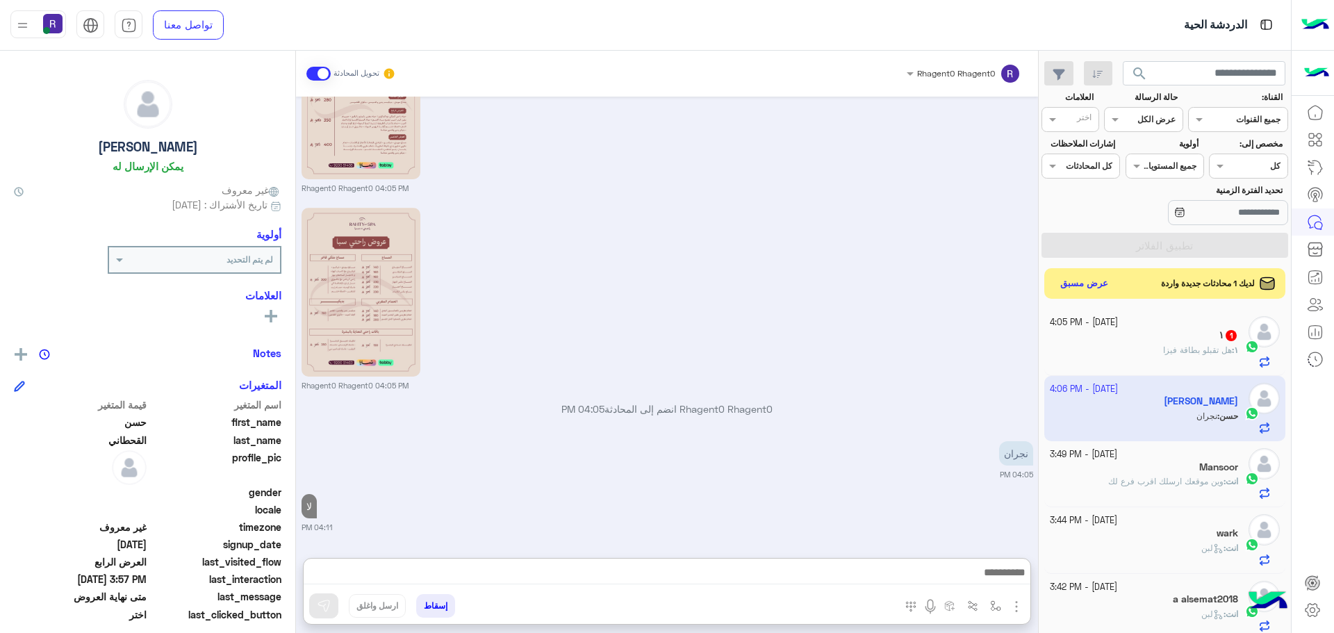
scroll to position [3551, 0]
click at [1183, 355] on p "١ : هل تقبلو بطاقة فيزا" at bounding box center [1200, 350] width 75 height 13
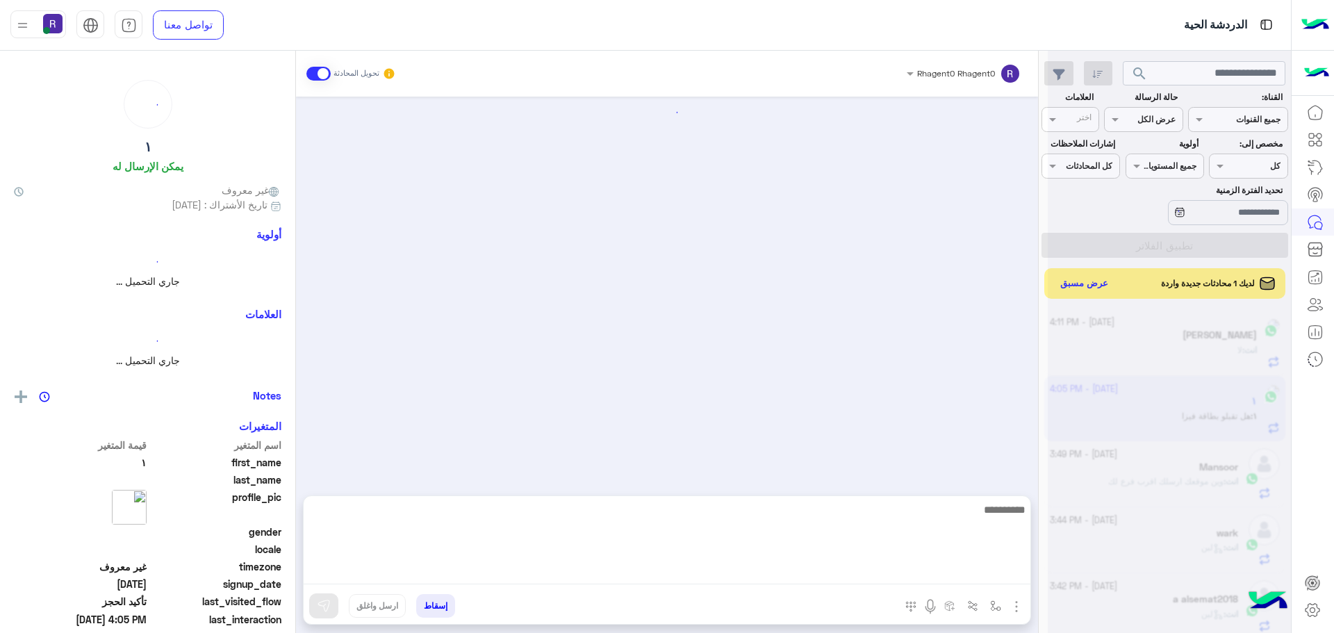
click at [720, 573] on textarea at bounding box center [667, 542] width 727 height 83
type textarea "*"
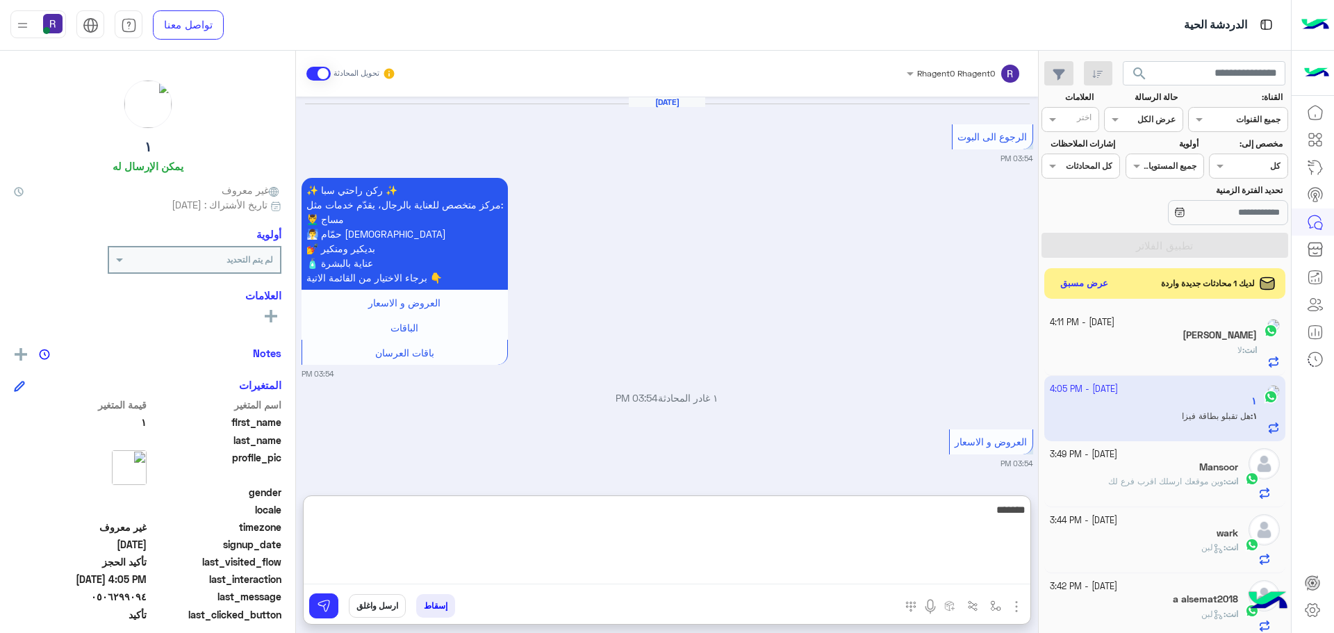
scroll to position [1162, 0]
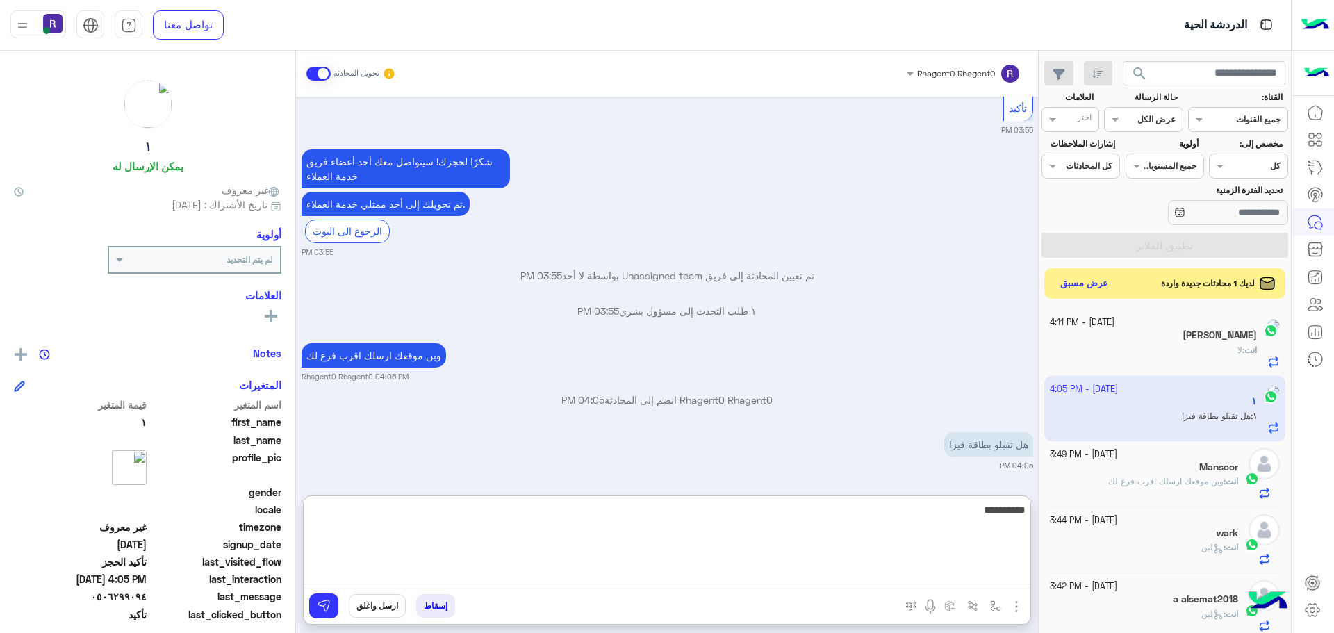
type textarea "**********"
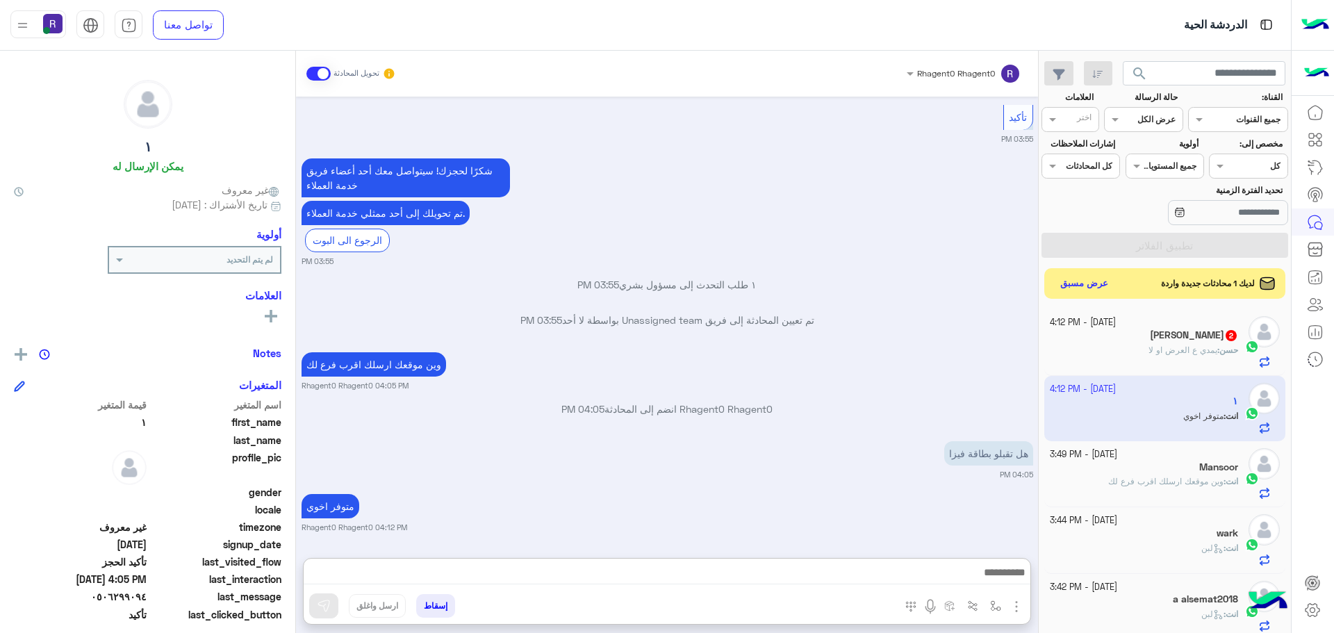
click at [537, 438] on div "هل تقبلو بطاقة فيزا 04:05 PM" at bounding box center [668, 459] width 732 height 42
click at [1208, 357] on div "حسن : يمدي ع العرض او لا" at bounding box center [1144, 356] width 189 height 24
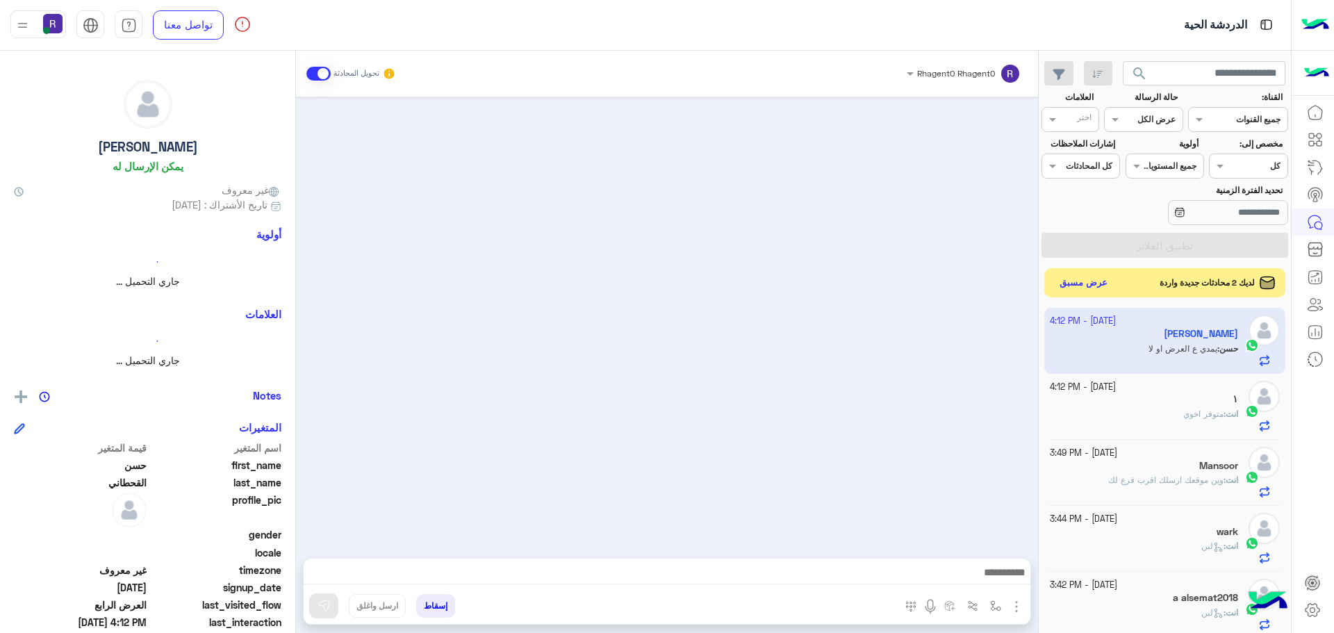
click at [1080, 285] on button "عرض مسبق" at bounding box center [1084, 283] width 58 height 19
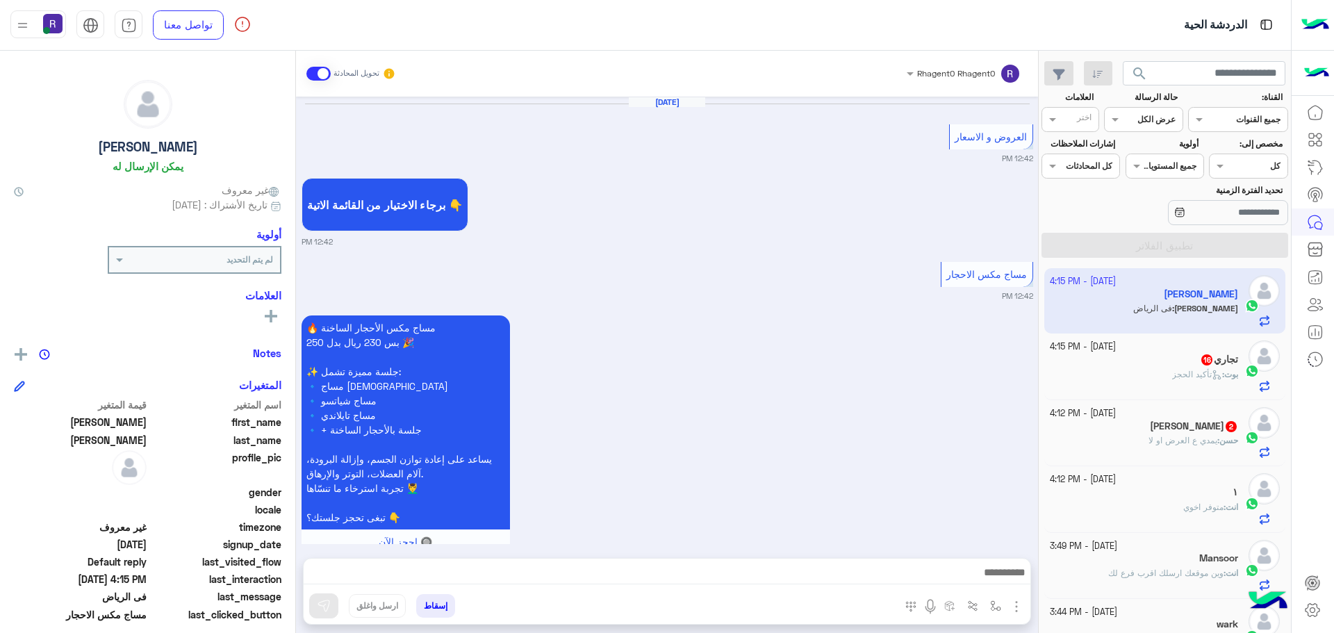
scroll to position [1426, 0]
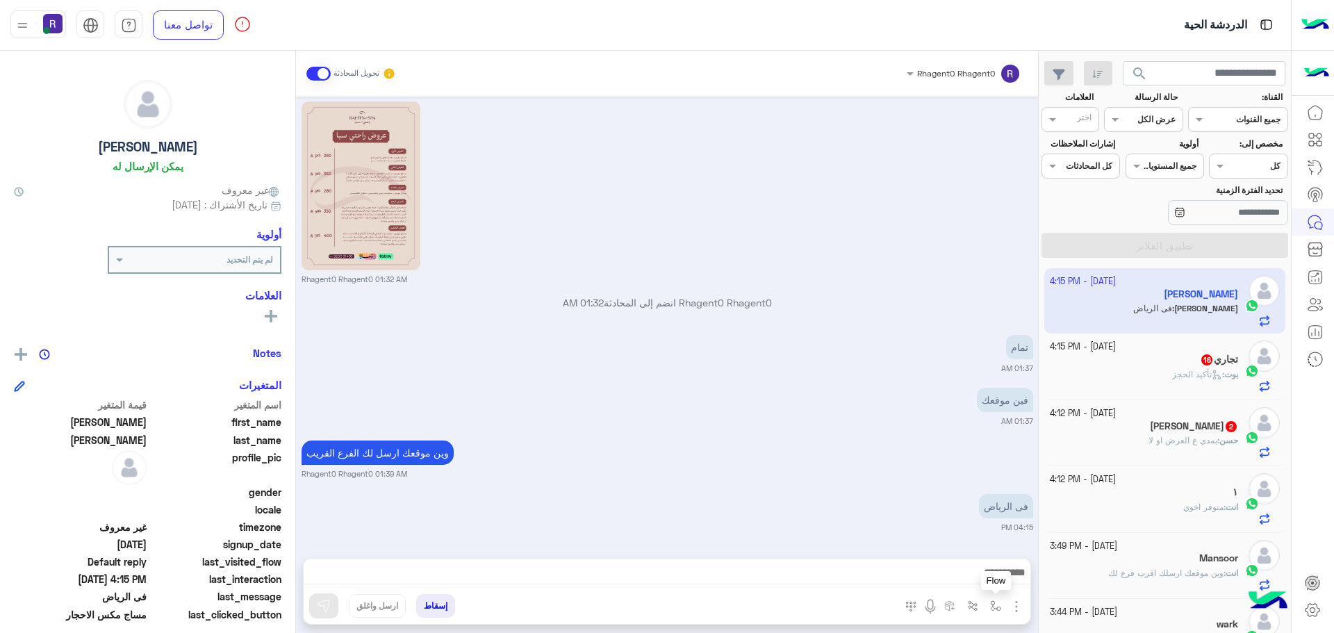
click at [996, 607] on img "button" at bounding box center [995, 605] width 11 height 11
click at [991, 579] on div "أدخل اسم مجموعة الرسائل" at bounding box center [952, 575] width 95 height 13
click at [972, 484] on div "لبن" at bounding box center [946, 490] width 119 height 27
type textarea "***"
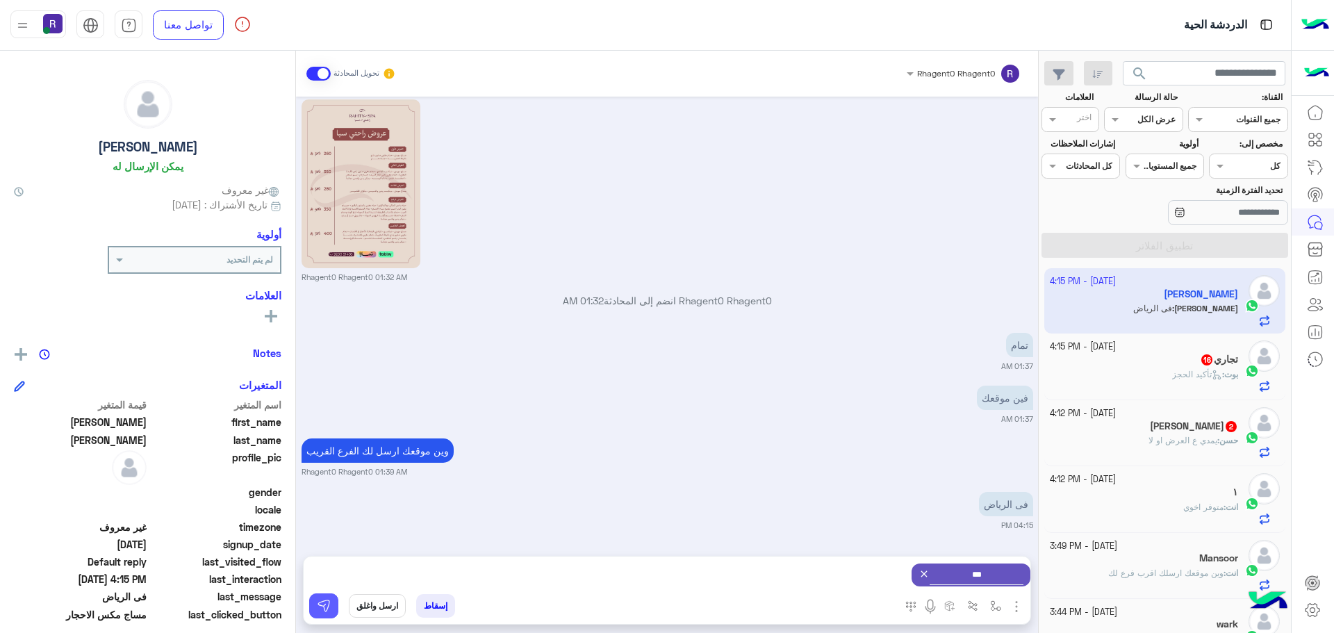
click at [328, 608] on img at bounding box center [324, 606] width 14 height 14
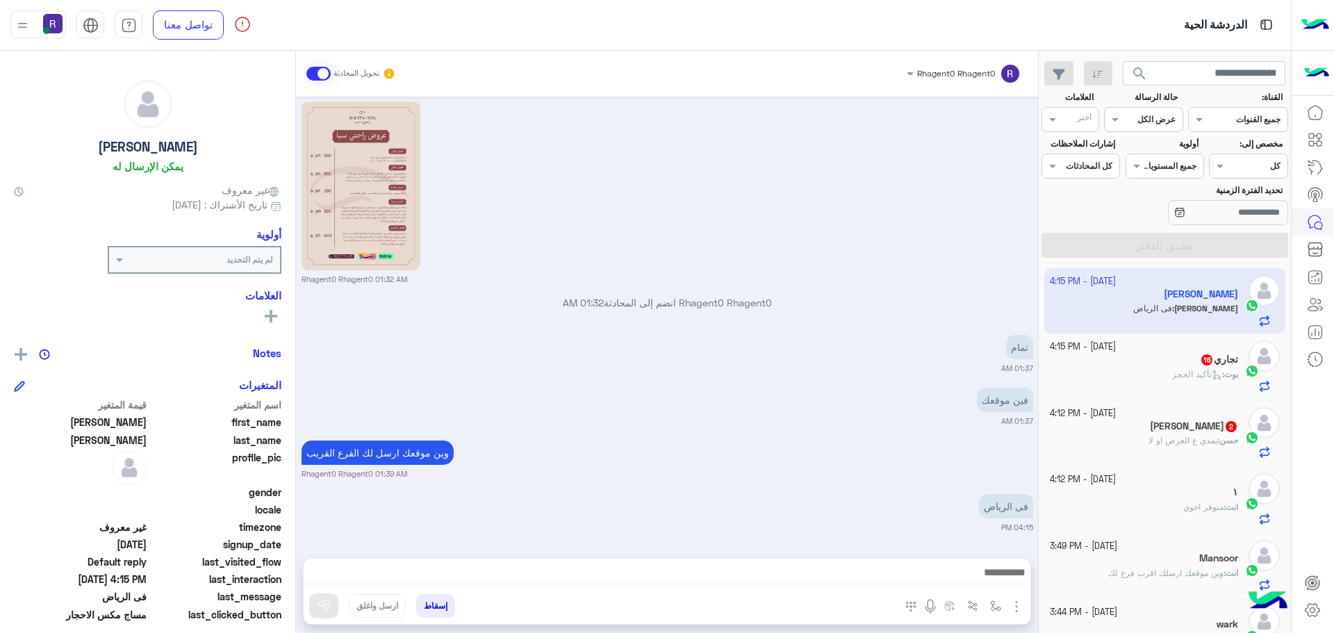
scroll to position [1426, 0]
click at [992, 609] on img "button" at bounding box center [995, 605] width 11 height 11
click at [990, 583] on div "أدخل اسم مجموعة الرسائل" at bounding box center [946, 575] width 119 height 25
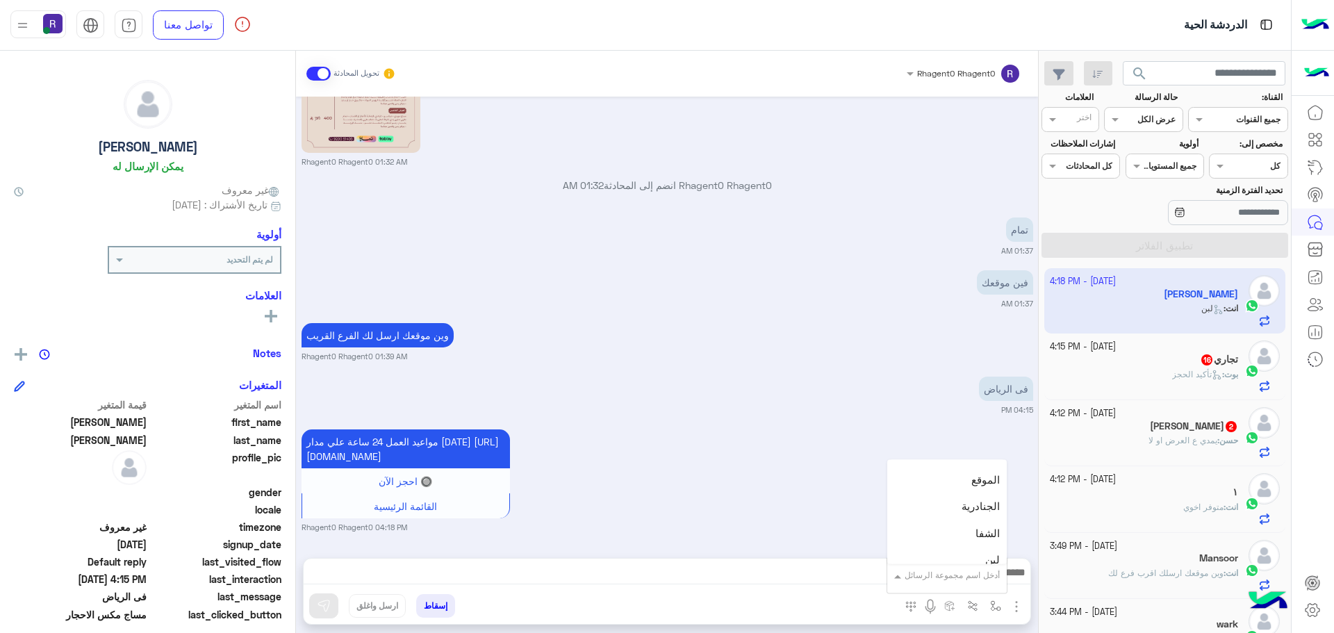
scroll to position [903, 0]
click at [980, 505] on span "الجنادرية" at bounding box center [981, 506] width 38 height 13
type textarea "*********"
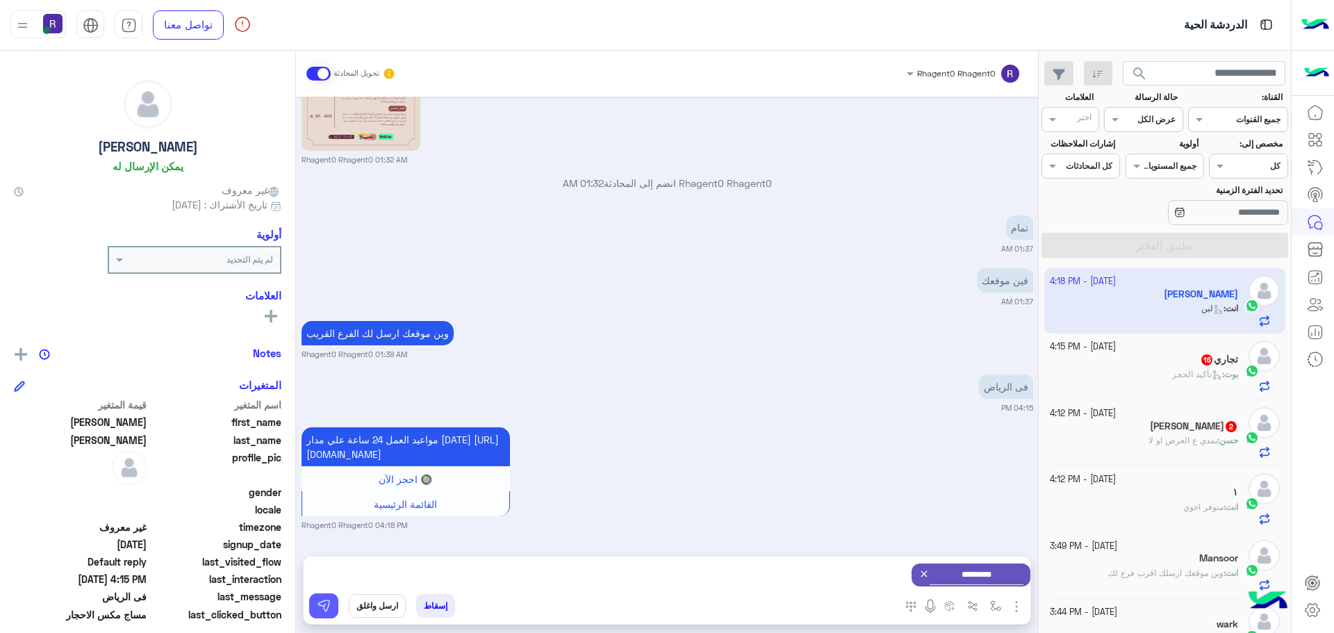
click at [317, 607] on img at bounding box center [324, 606] width 14 height 14
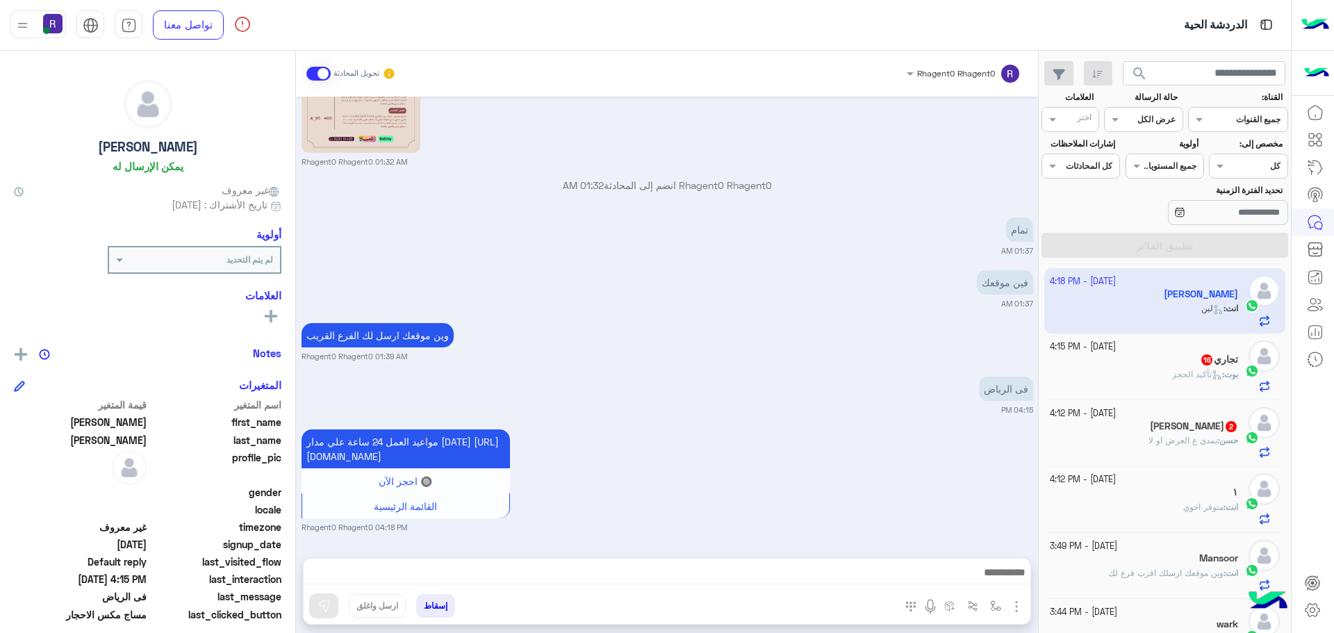
scroll to position [1558, 0]
click at [1126, 445] on div "حسن : يمدي ع العرض او لا" at bounding box center [1144, 446] width 189 height 24
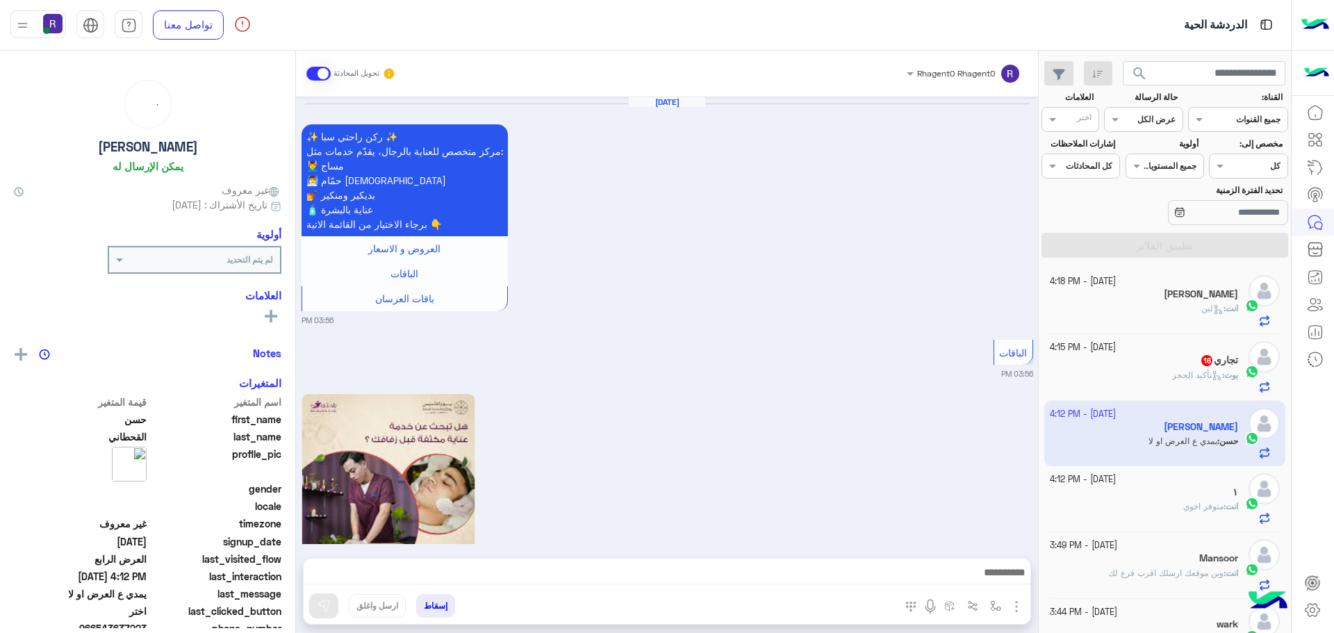
scroll to position [1995, 0]
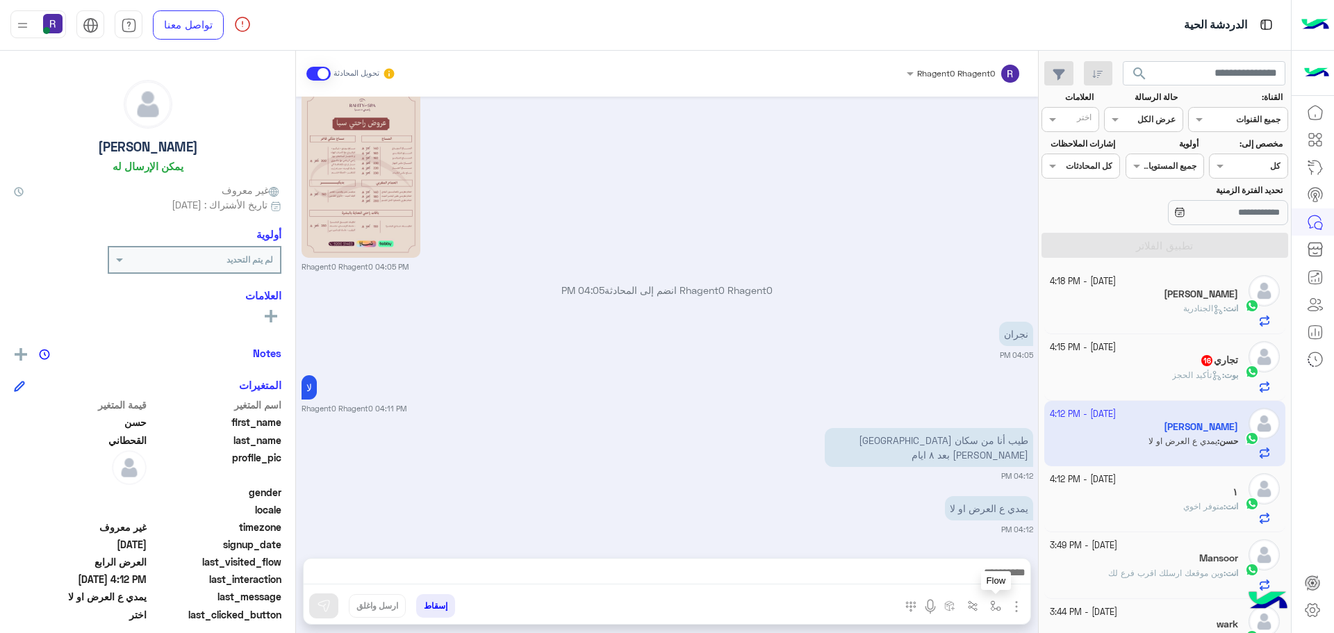
click at [996, 609] on img "button" at bounding box center [995, 605] width 11 height 11
click at [983, 570] on input "text" at bounding box center [965, 573] width 70 height 13
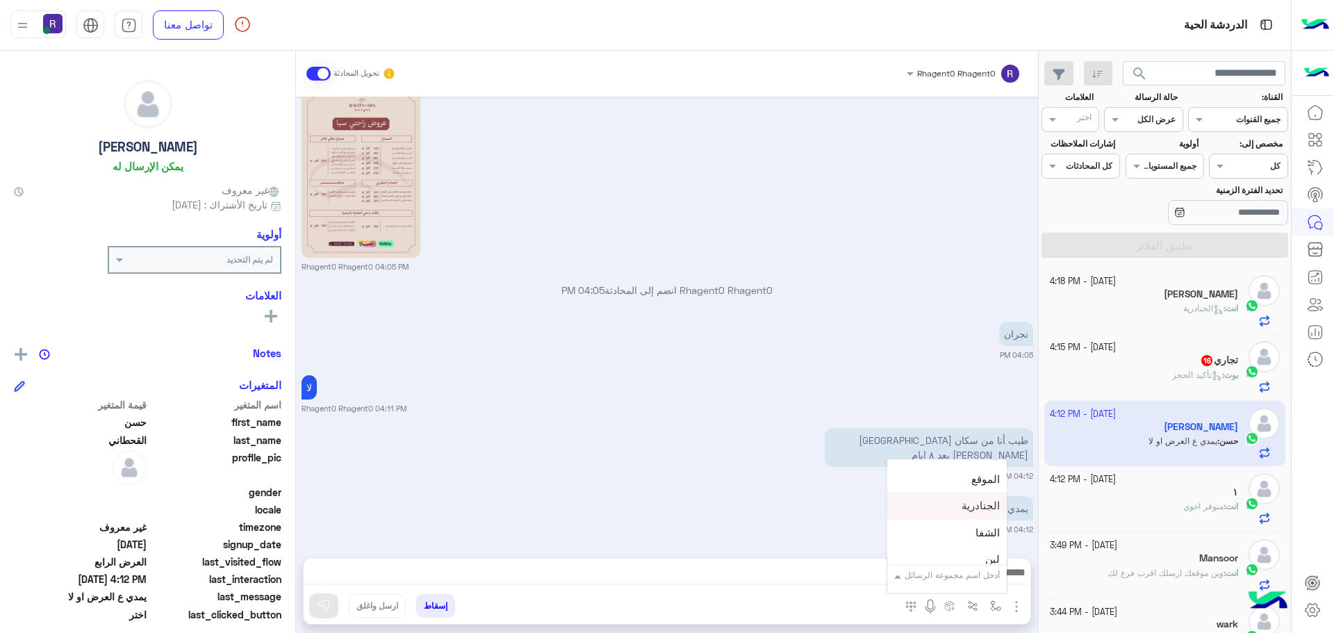
click at [964, 514] on div "الجنادرية" at bounding box center [946, 506] width 119 height 27
type textarea "*********"
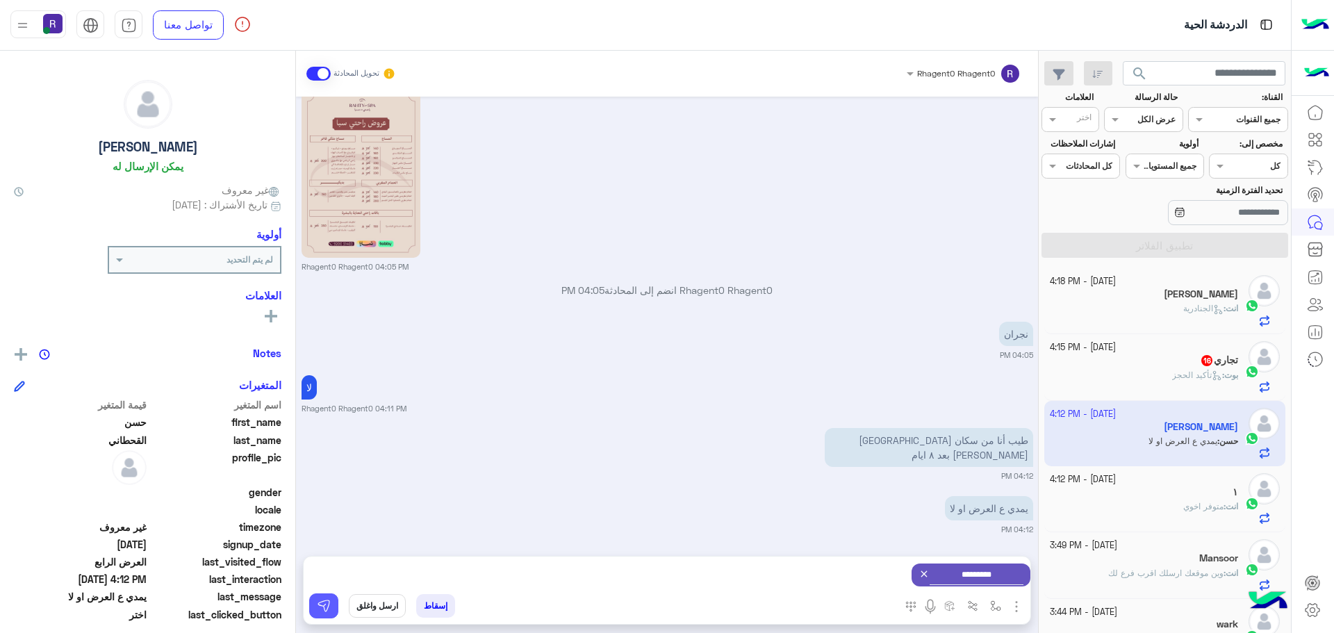
click at [317, 607] on img at bounding box center [324, 606] width 14 height 14
click at [993, 602] on img "button" at bounding box center [995, 605] width 11 height 11
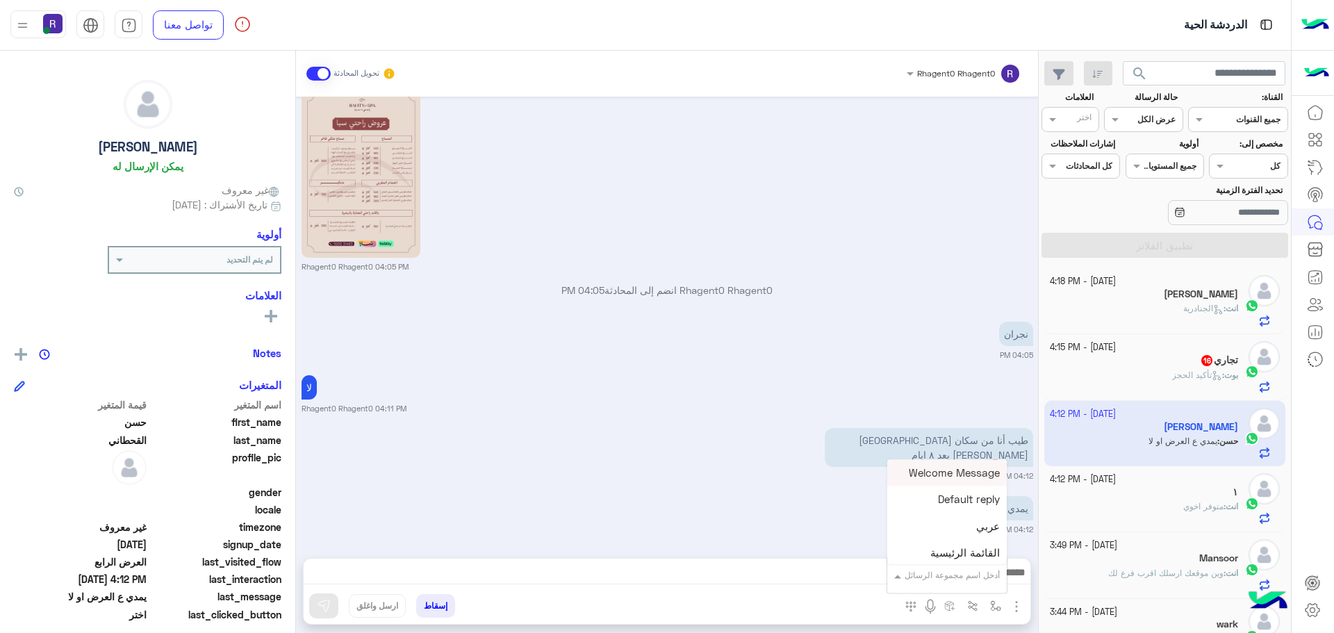
click at [972, 579] on input "text" at bounding box center [965, 573] width 70 height 13
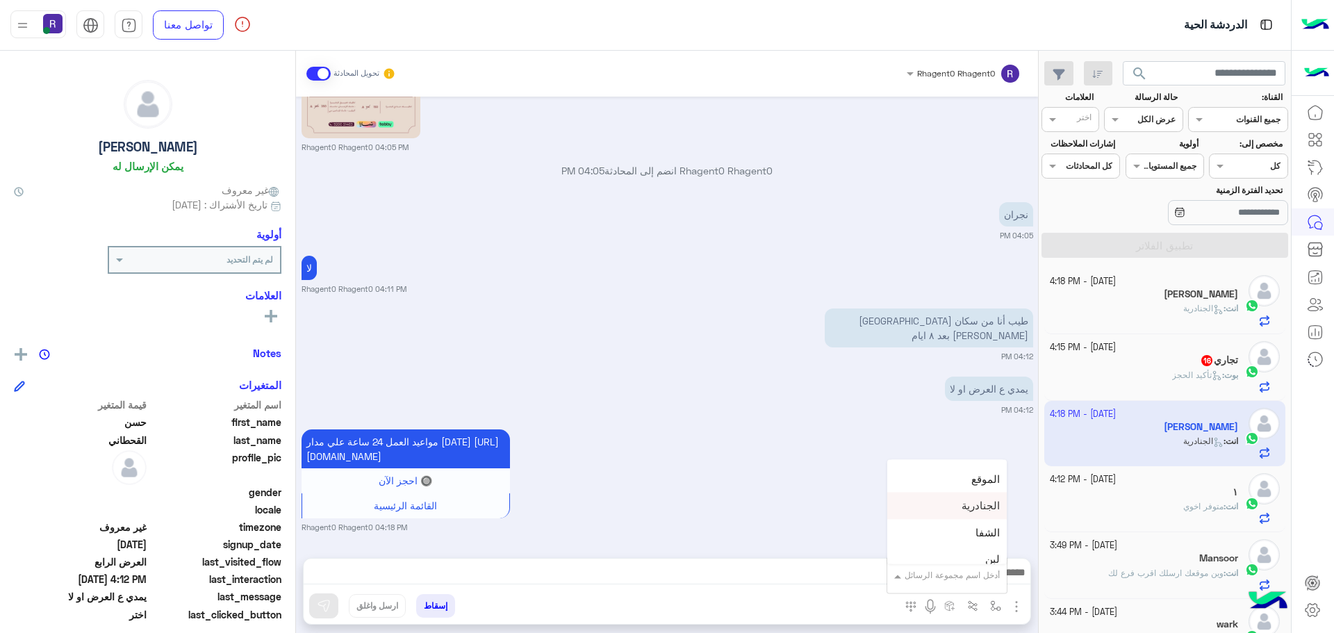
scroll to position [973, 0]
click at [971, 499] on div "لبن" at bounding box center [946, 490] width 119 height 27
type textarea "***"
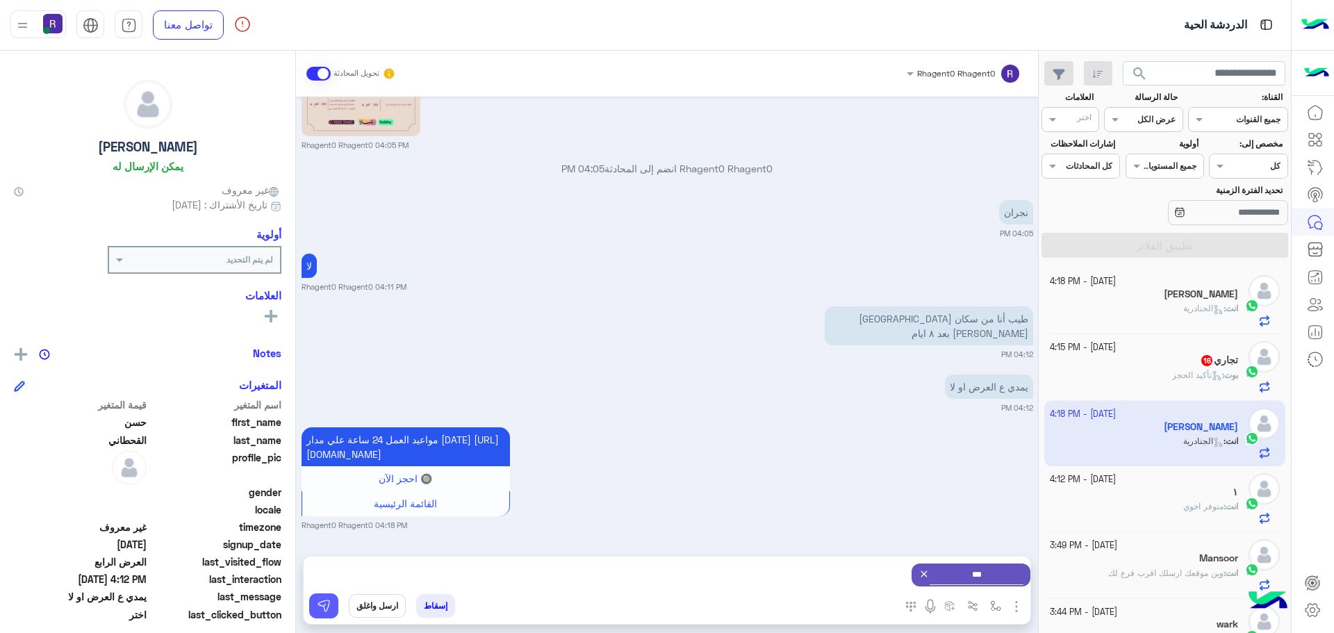
click at [313, 607] on button at bounding box center [323, 605] width 29 height 25
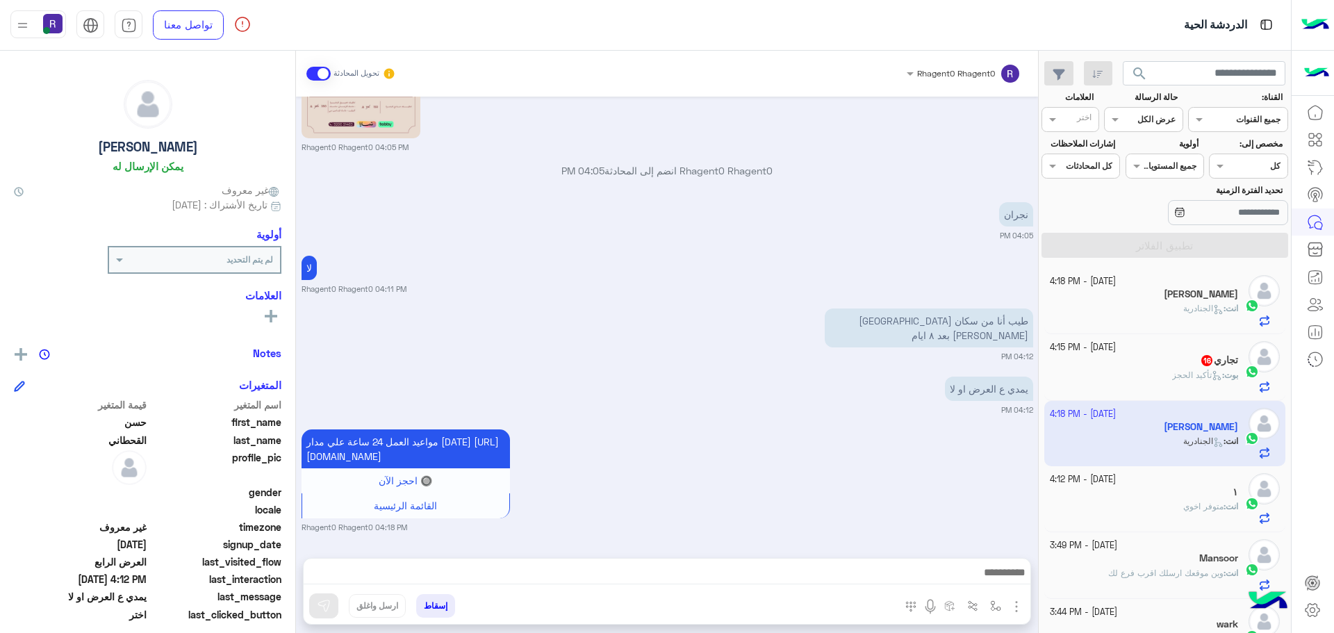
scroll to position [2128, 0]
click at [1000, 602] on img "button" at bounding box center [995, 605] width 11 height 11
click at [984, 582] on div "أدخل اسم مجموعة الرسائل" at bounding box center [946, 575] width 119 height 25
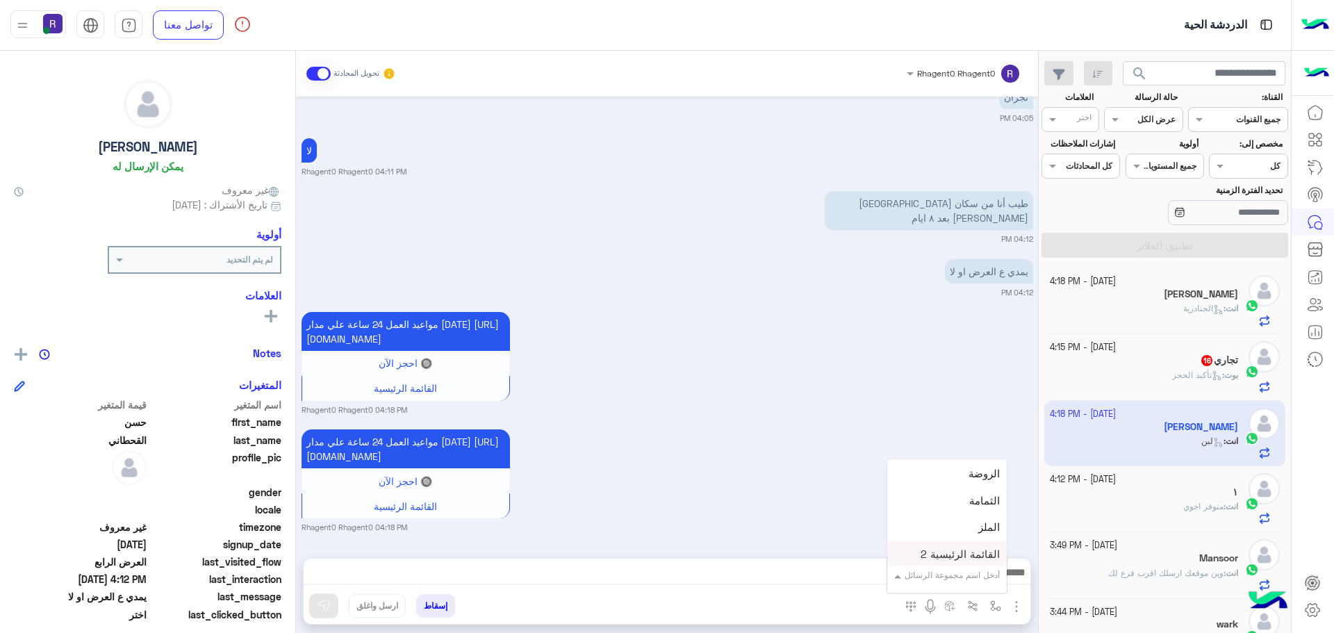
scroll to position [973, 0]
click at [982, 539] on span "الروضة" at bounding box center [983, 543] width 31 height 13
type textarea "******"
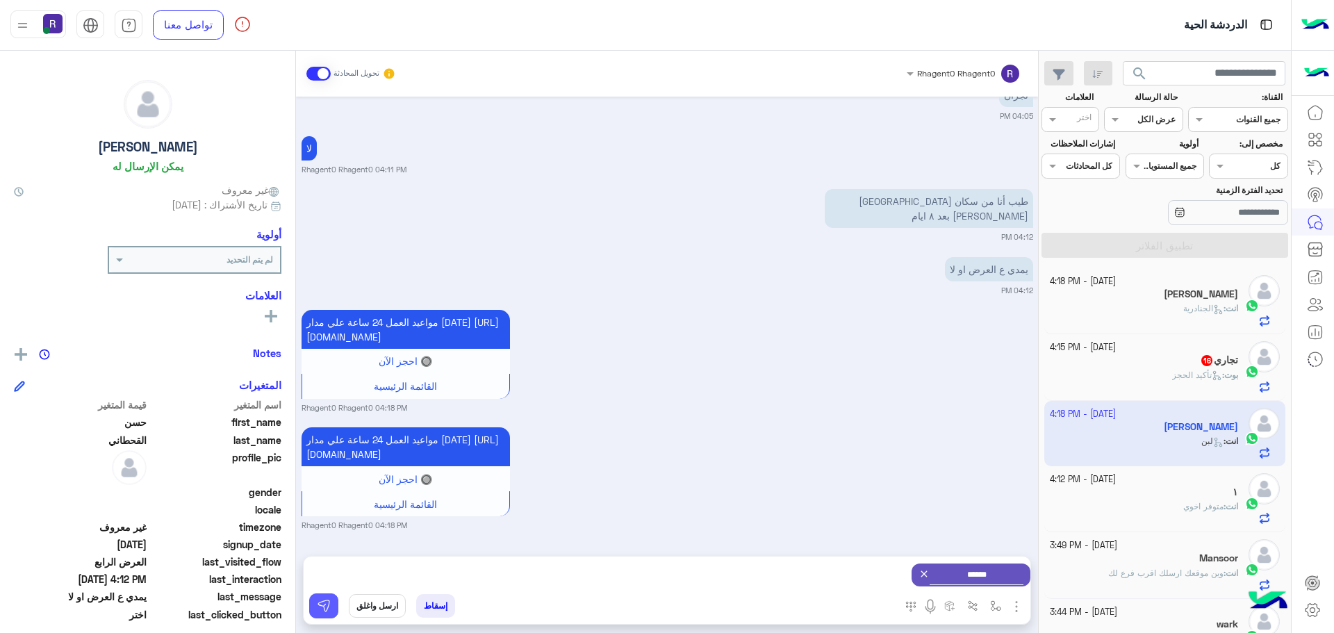
click at [325, 608] on img at bounding box center [324, 606] width 14 height 14
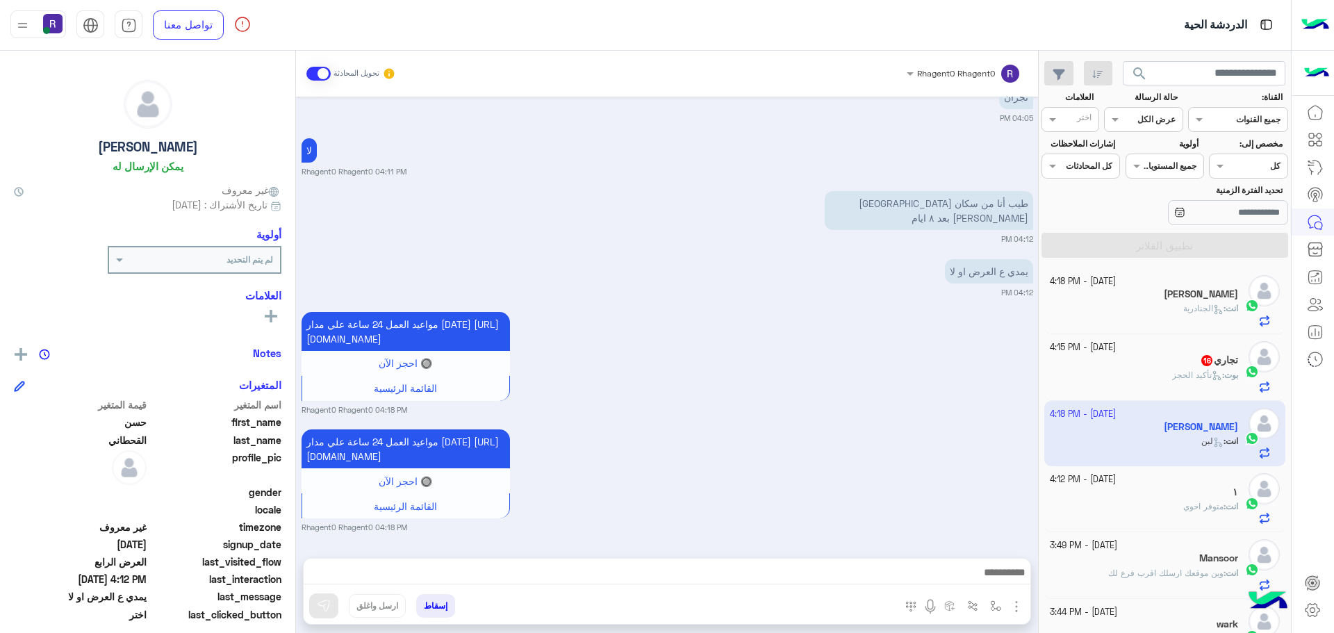
scroll to position [2260, 0]
click at [1162, 369] on div "بوت : تأكيد الحجز" at bounding box center [1144, 381] width 189 height 24
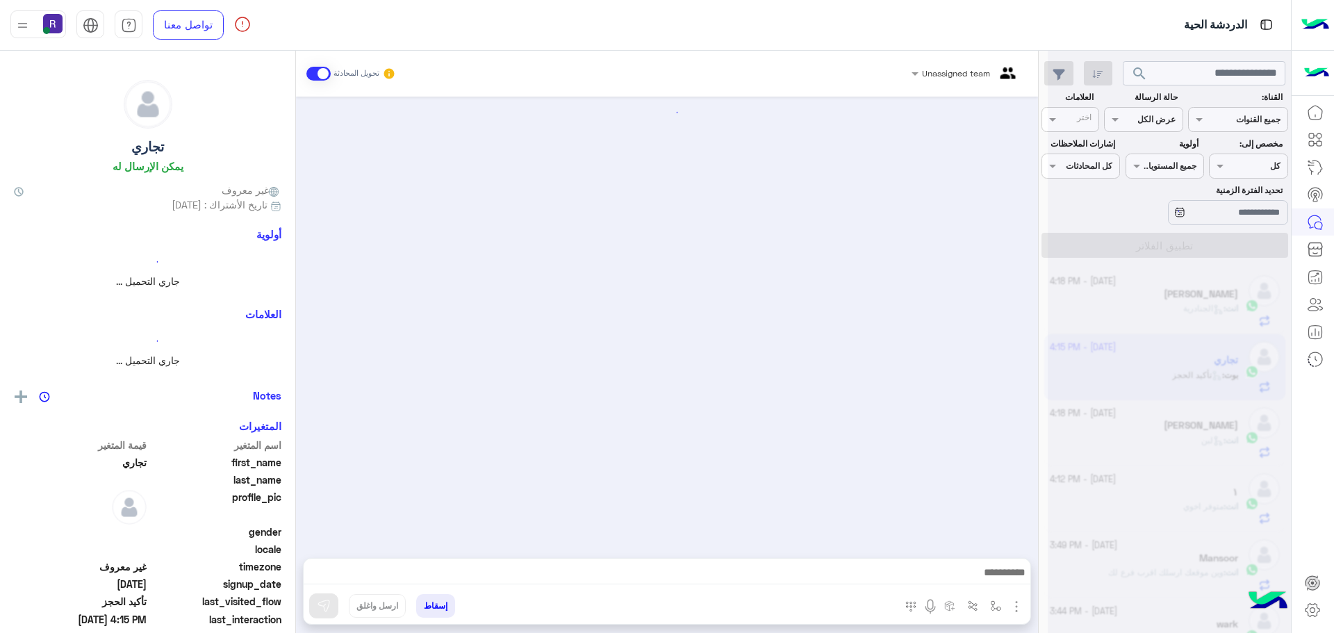
scroll to position [1489, 0]
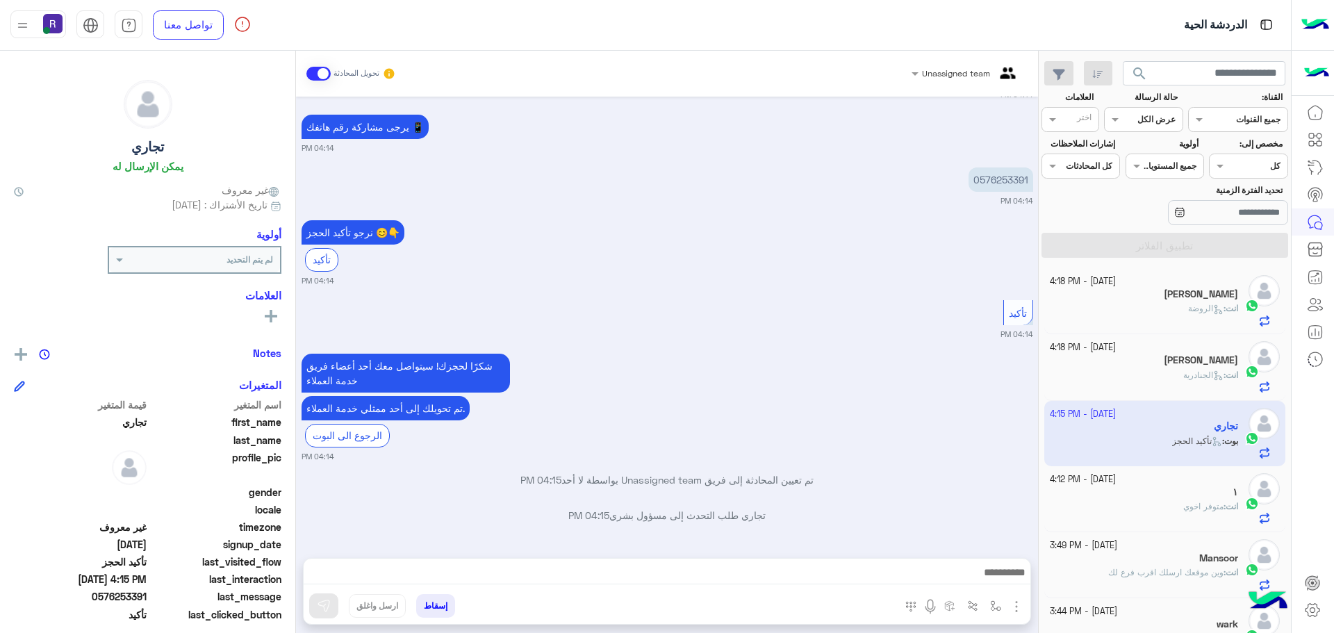
click at [1183, 507] on span "متوفر اخوي" at bounding box center [1203, 506] width 40 height 10
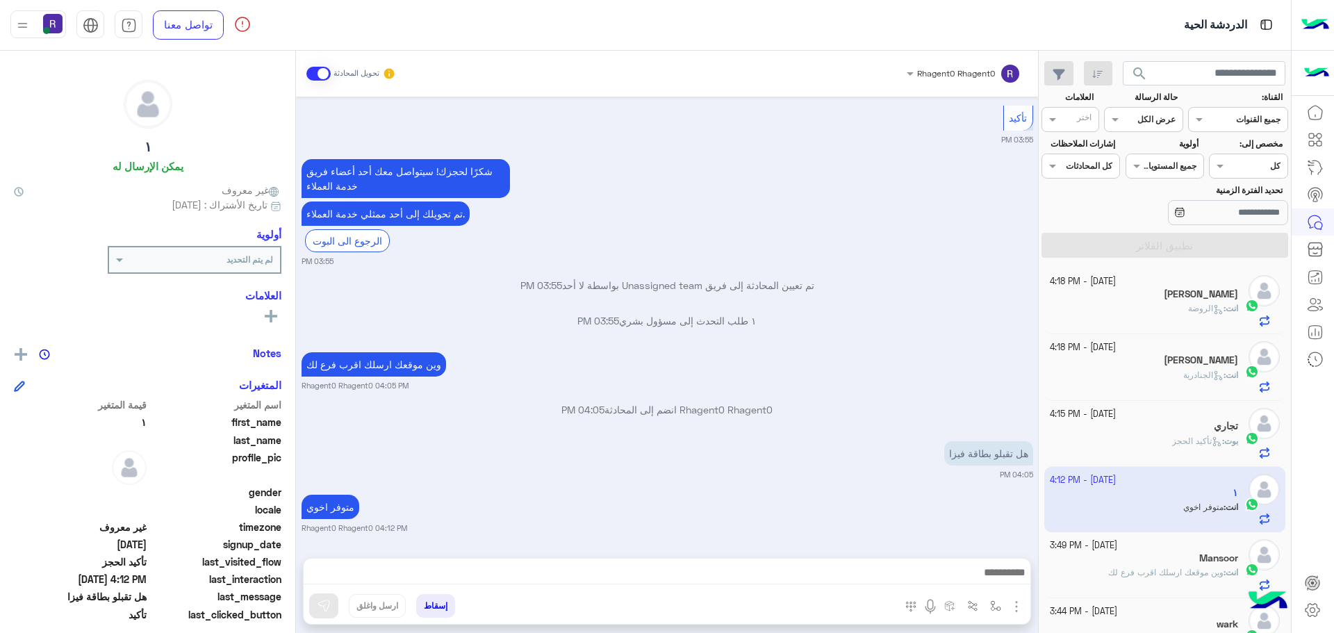
scroll to position [1296, 0]
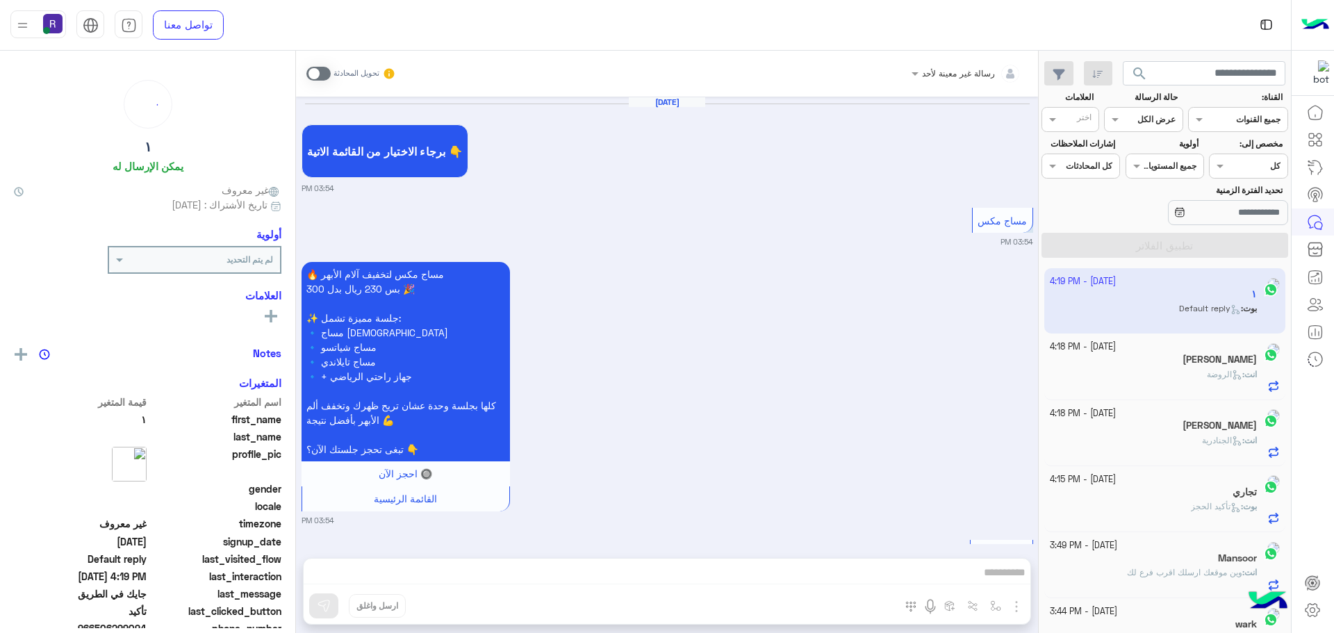
scroll to position [991, 0]
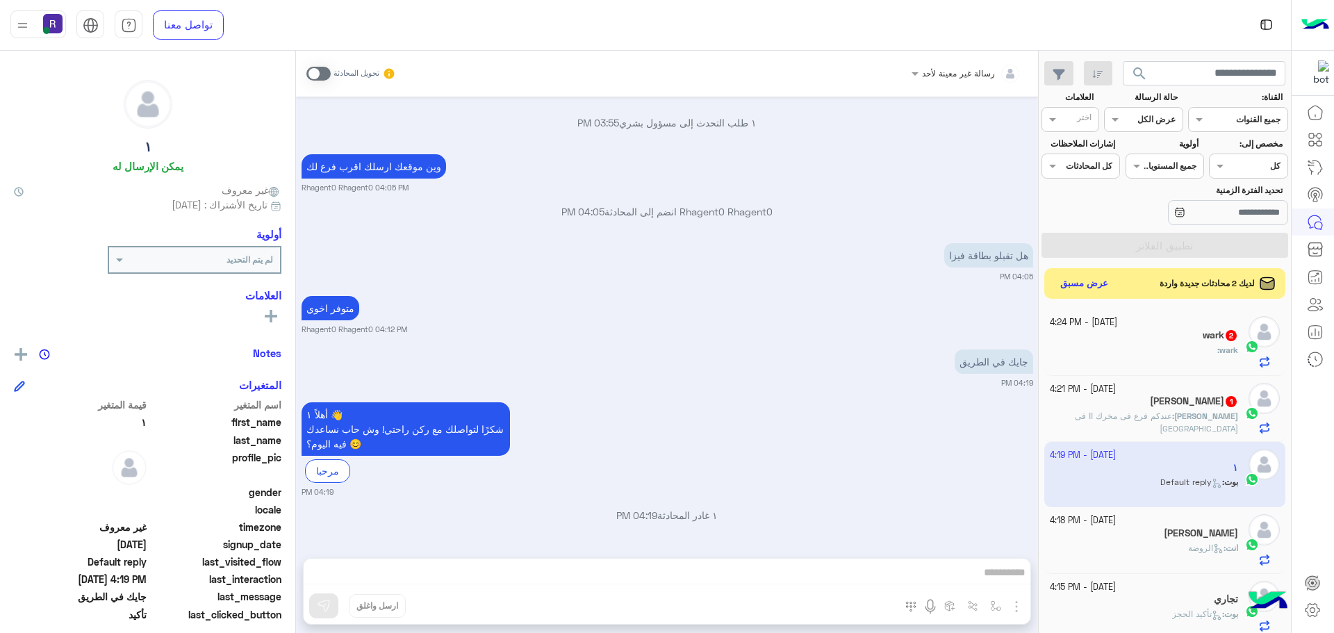
click at [1196, 418] on span "عندكم فرع فى مخرك اا فى [GEOGRAPHIC_DATA]" at bounding box center [1156, 422] width 163 height 23
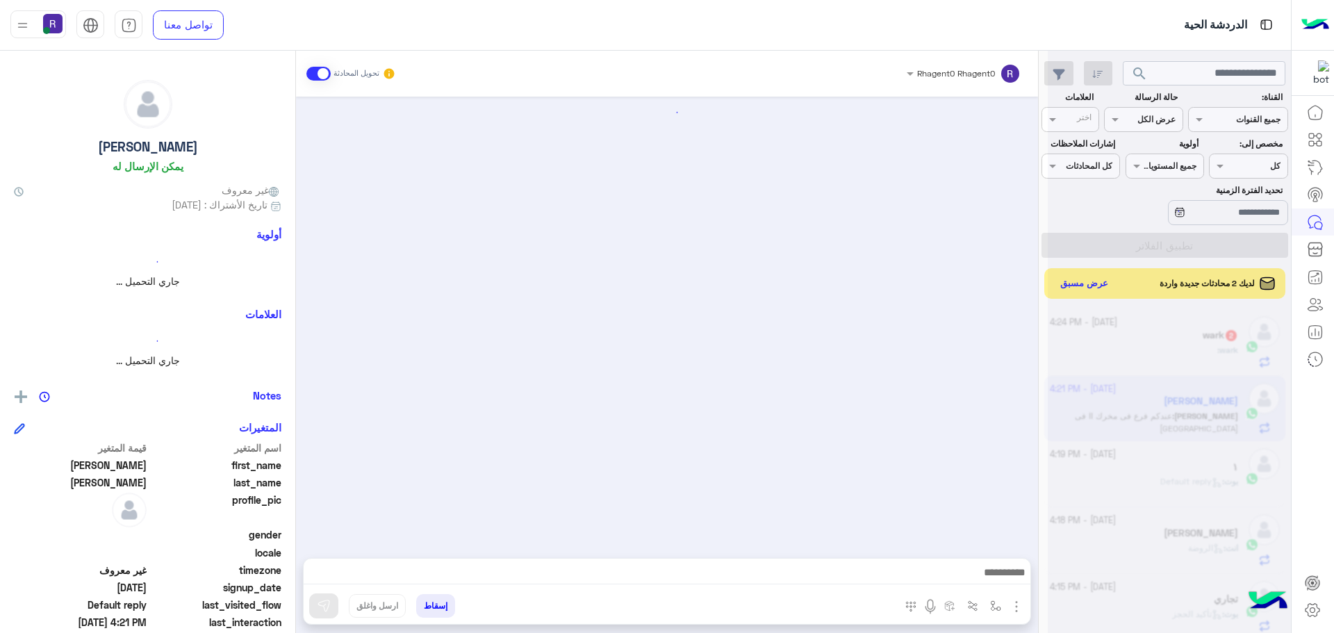
scroll to position [1539, 0]
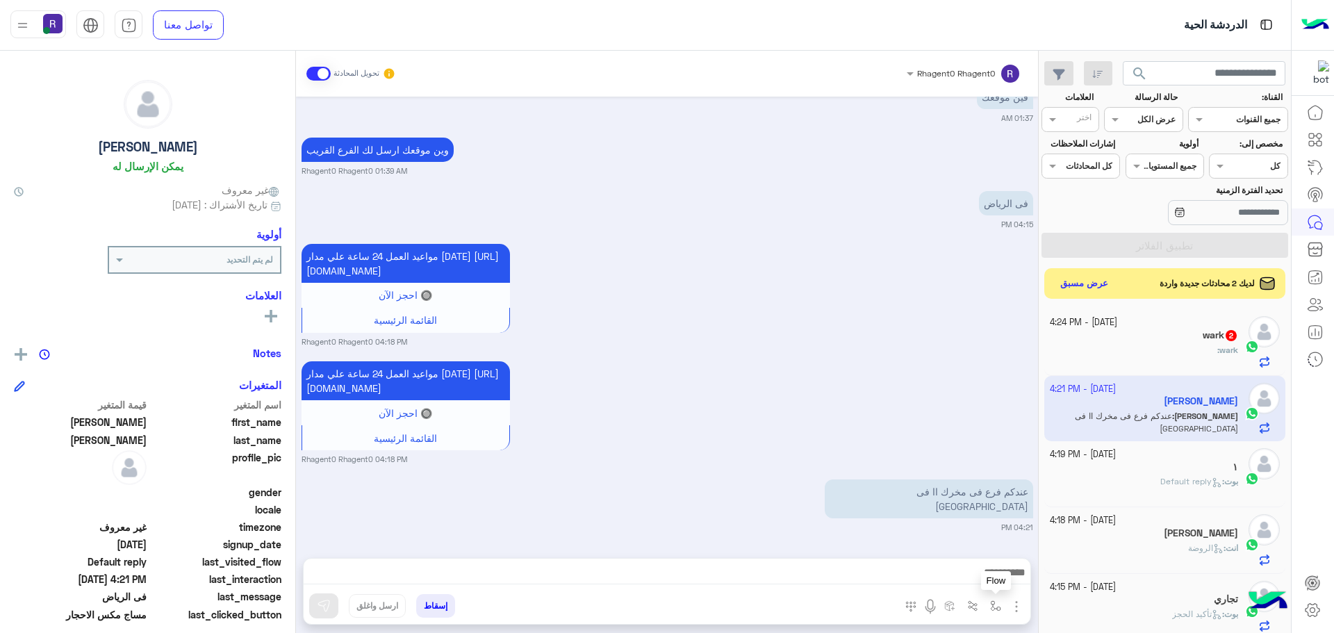
click at [994, 603] on img "button" at bounding box center [995, 605] width 11 height 11
click at [991, 581] on div "أدخل اسم مجموعة الرسائل" at bounding box center [952, 575] width 95 height 13
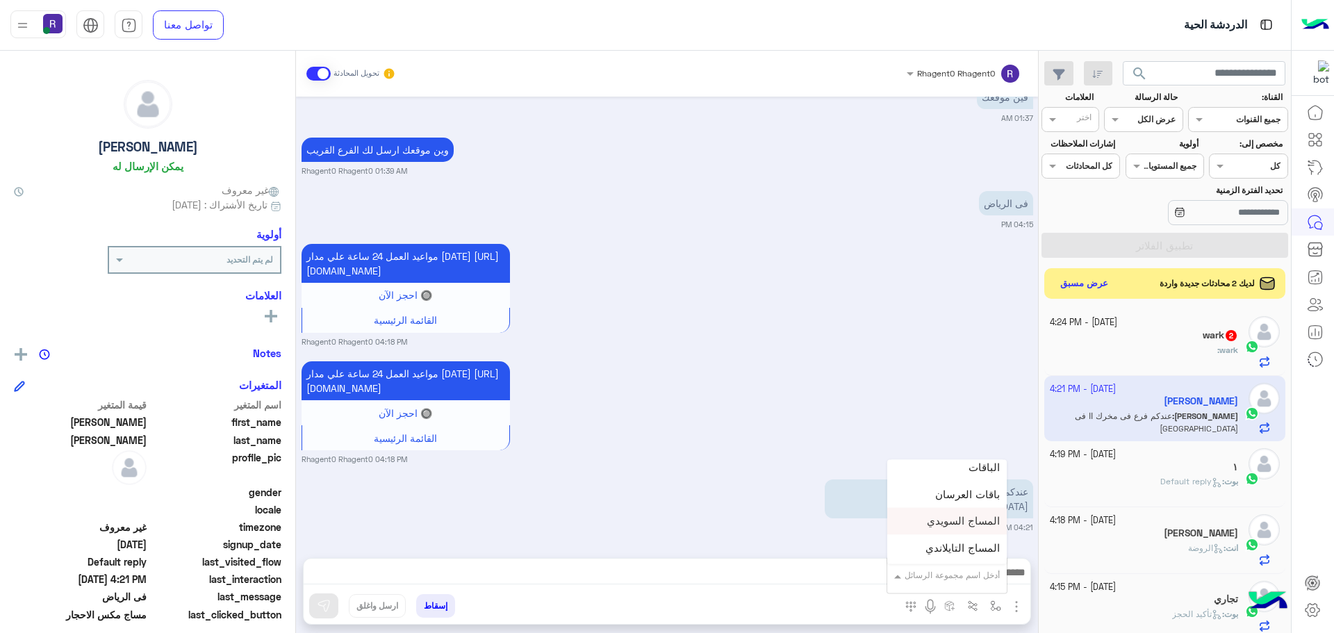
click at [770, 488] on div "[DATE] 🔥 مساج مكس الأحجار الساخنة بس 230 ريال بدل 250 🎉 ✨ جلسة مميزة تشمل: 🔹 مس…" at bounding box center [667, 320] width 742 height 447
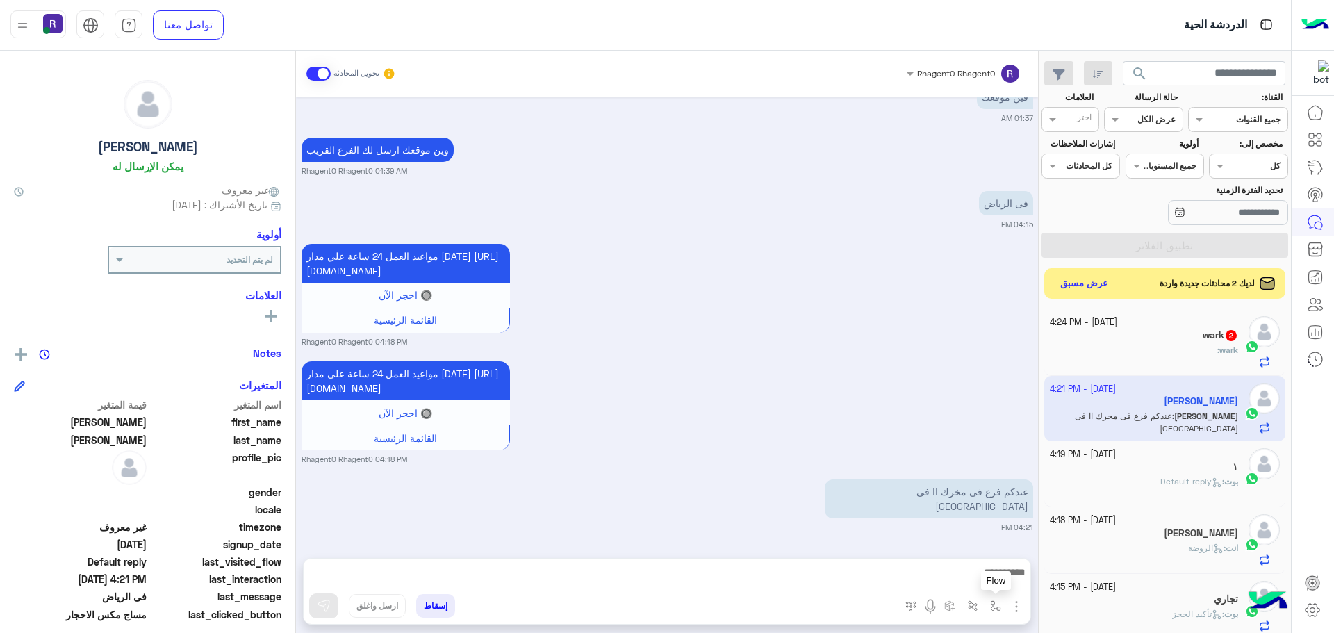
click at [998, 606] on img "button" at bounding box center [995, 605] width 11 height 11
click at [979, 579] on input "text" at bounding box center [965, 573] width 70 height 13
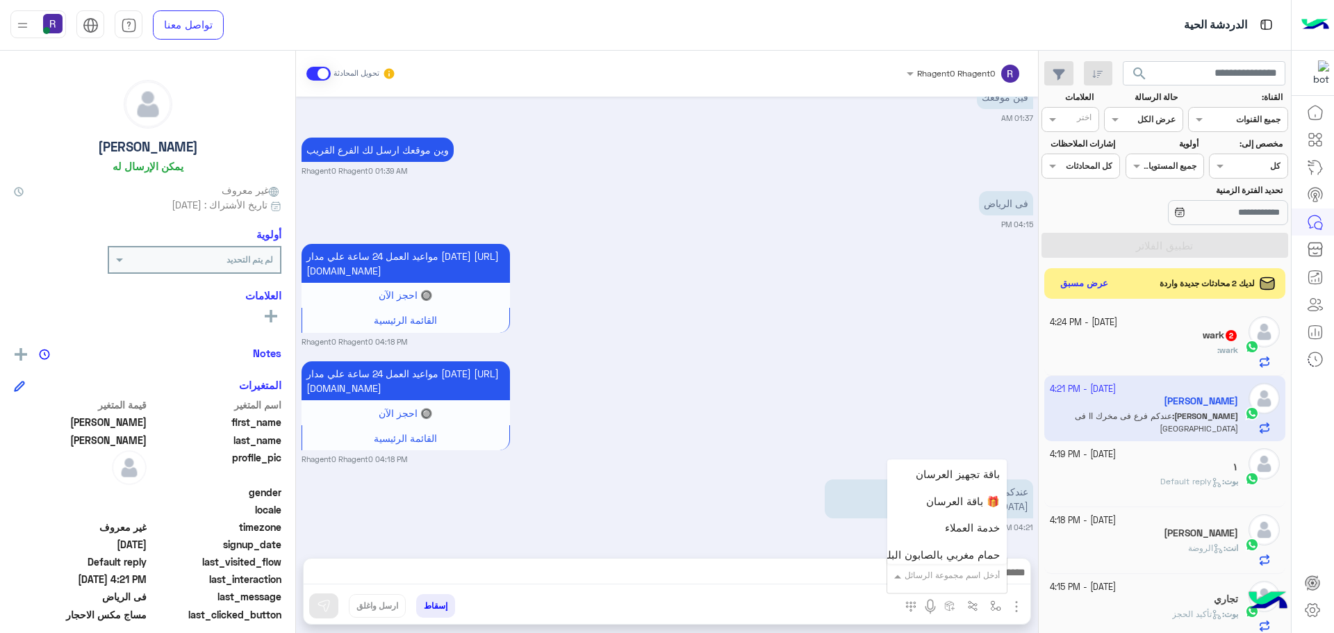
scroll to position [625, 0]
click at [694, 437] on div "مواعيد العمل 24 ساعة علي مدار اليوم https://maps.google.com/?q=24.806667,46.864…" at bounding box center [668, 411] width 732 height 107
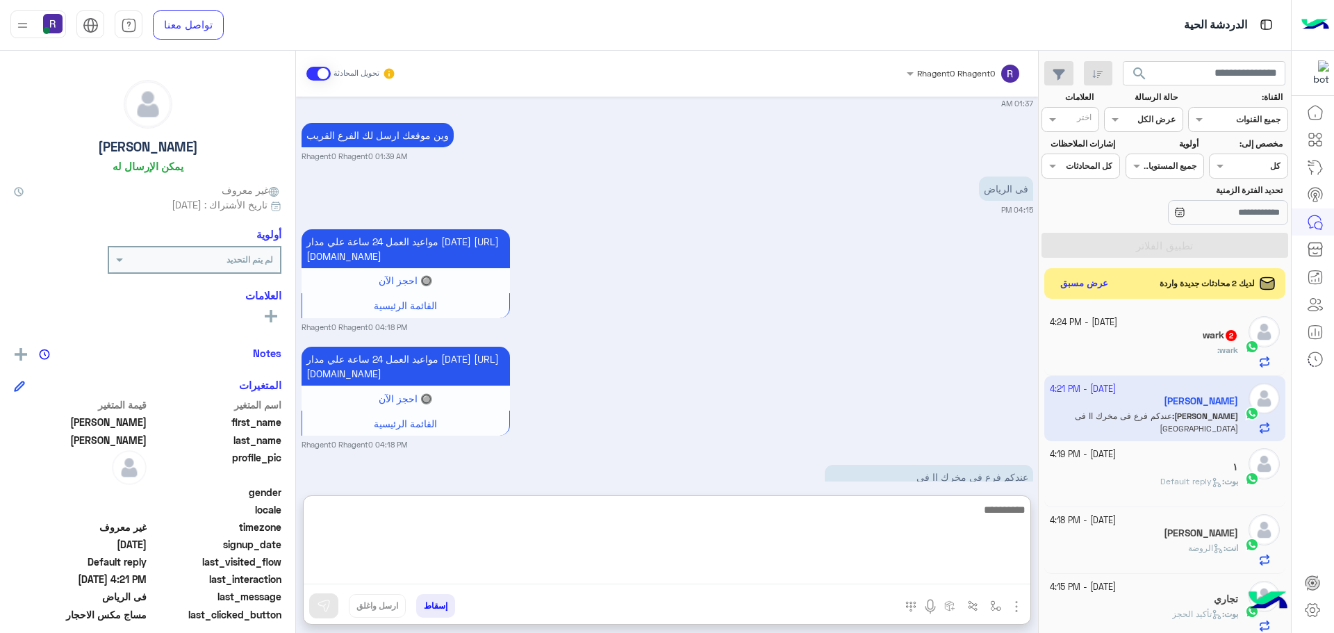
click at [867, 565] on textarea at bounding box center [667, 542] width 727 height 83
type textarea "*********"
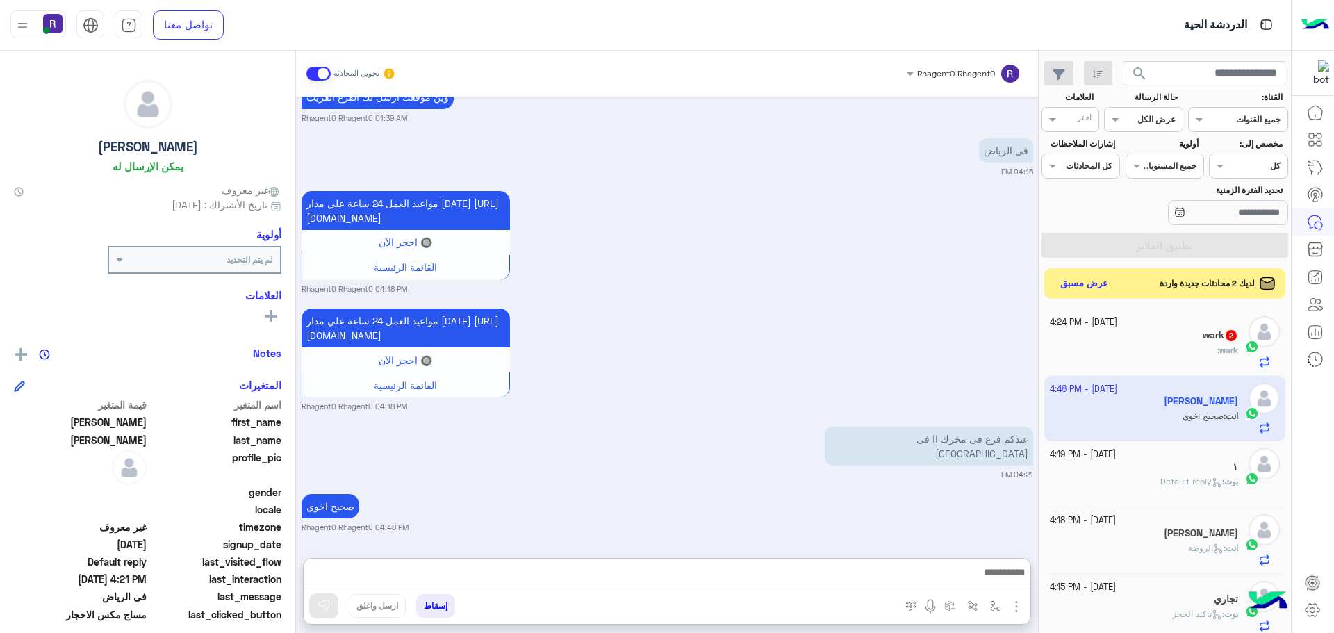
click at [673, 442] on div "Sep 28, 2025 🔥 مساج مكس الأحجار الساخنة بس 230 ريال بدل 250 🎉 ✨ جلسة مميزة تشمل…" at bounding box center [667, 320] width 742 height 447
click at [1186, 340] on div "wark 2" at bounding box center [1144, 336] width 189 height 15
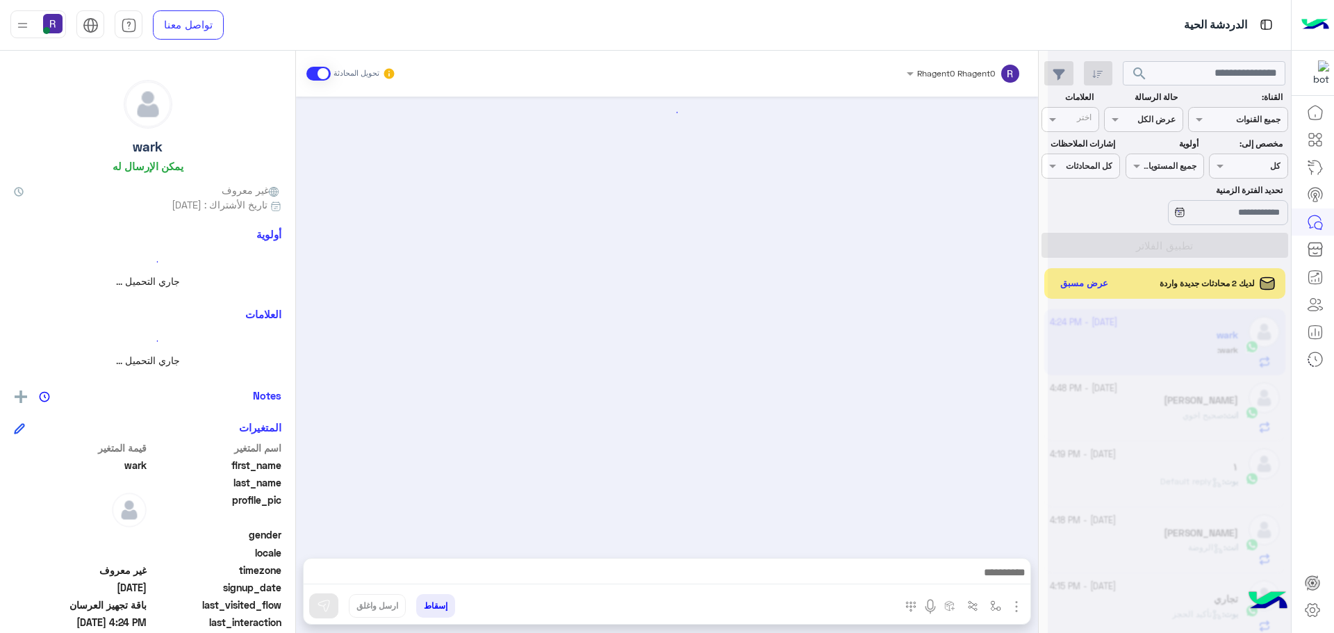
scroll to position [1878, 0]
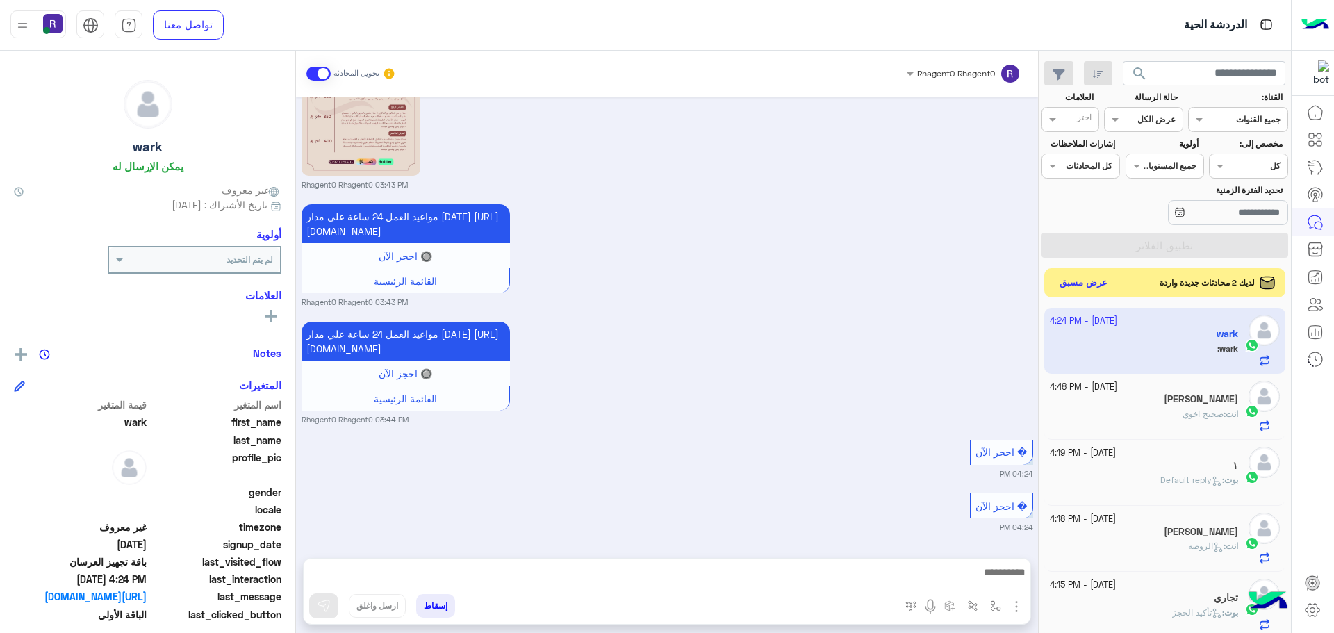
click at [1092, 283] on button "عرض مسبق" at bounding box center [1084, 283] width 58 height 19
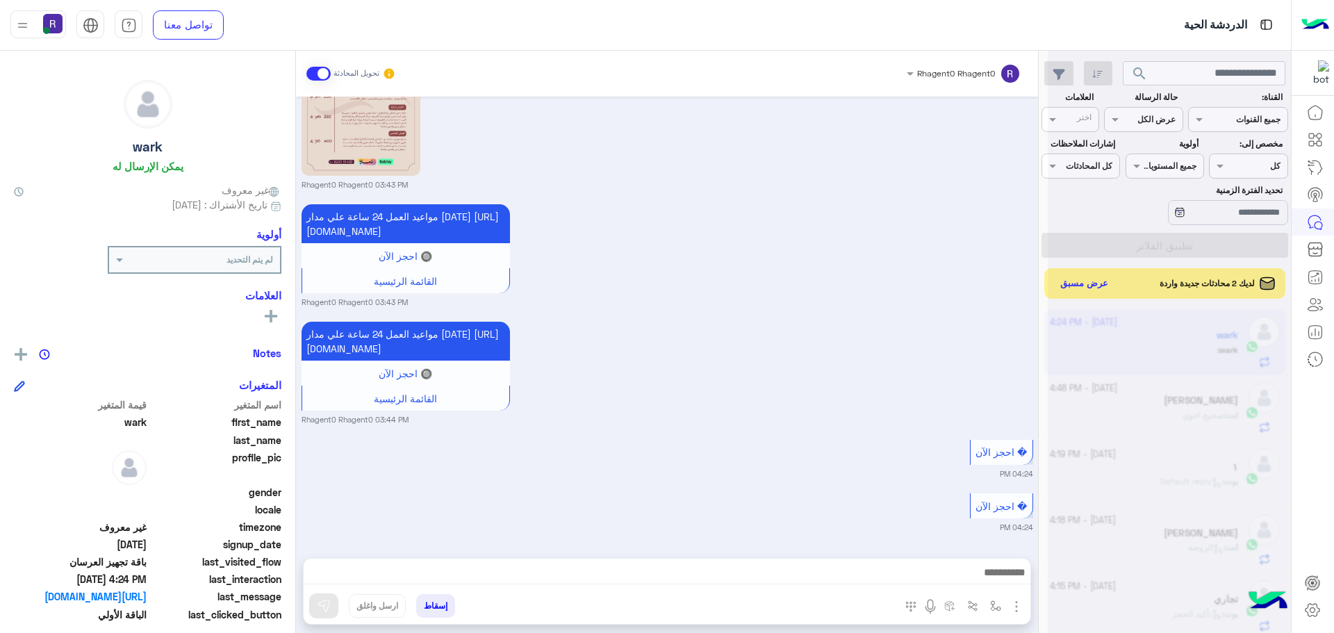
click at [1092, 284] on div at bounding box center [1169, 322] width 243 height 633
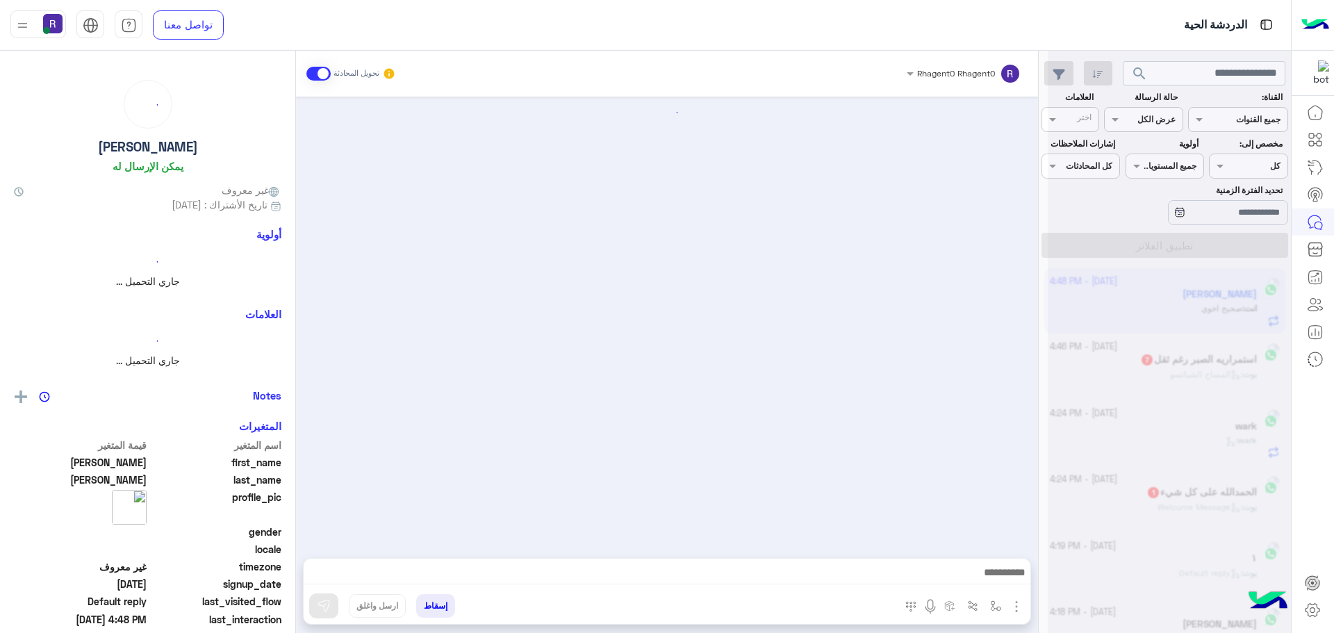
click at [1092, 283] on div at bounding box center [1169, 322] width 243 height 633
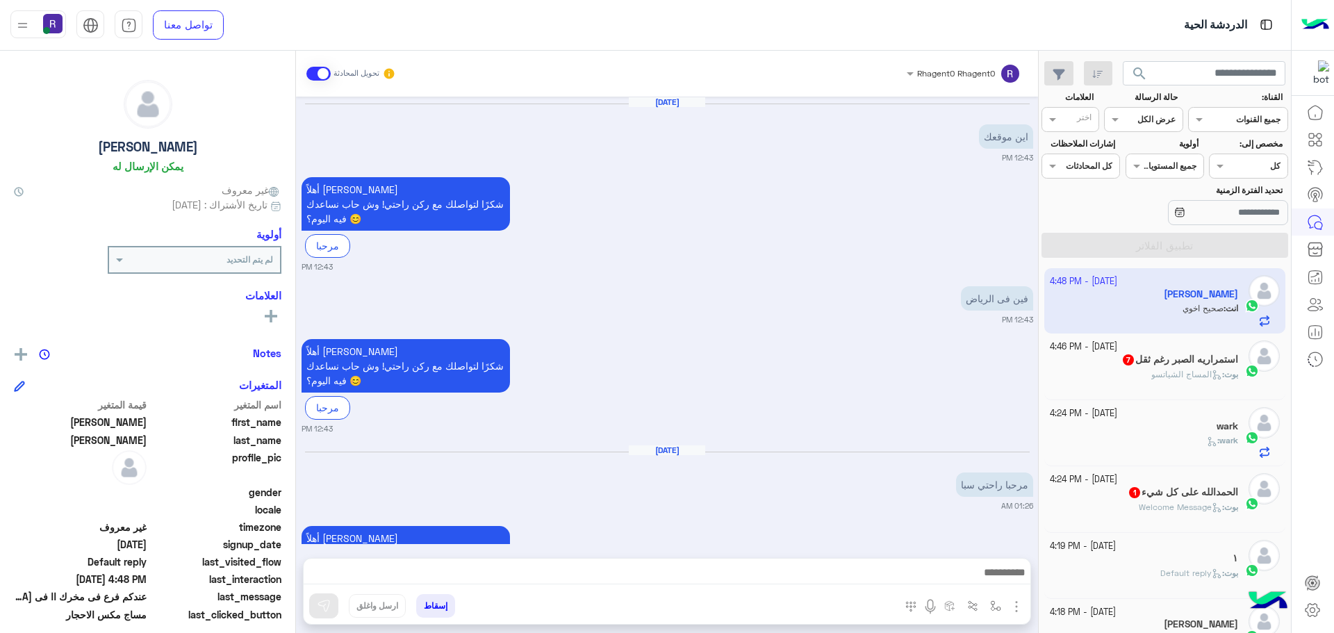
scroll to position [1299, 0]
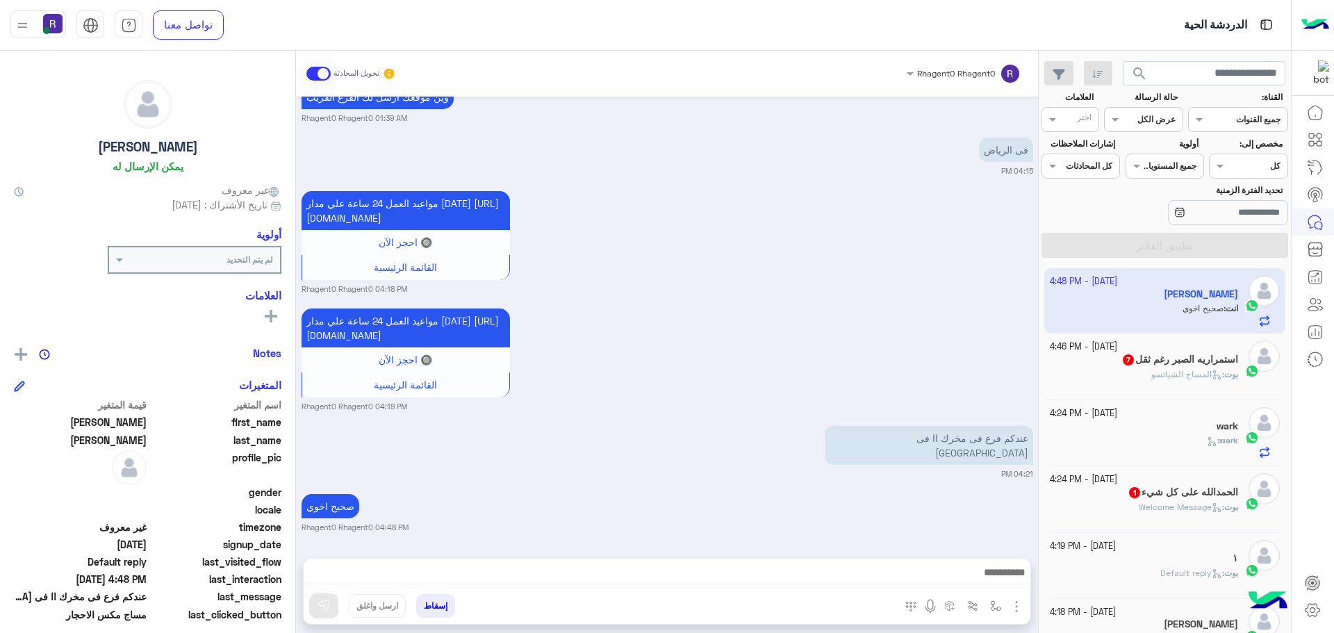
click at [1180, 364] on h5 "استمراريه الصبر رغم ثقل 7" at bounding box center [1179, 360] width 117 height 12
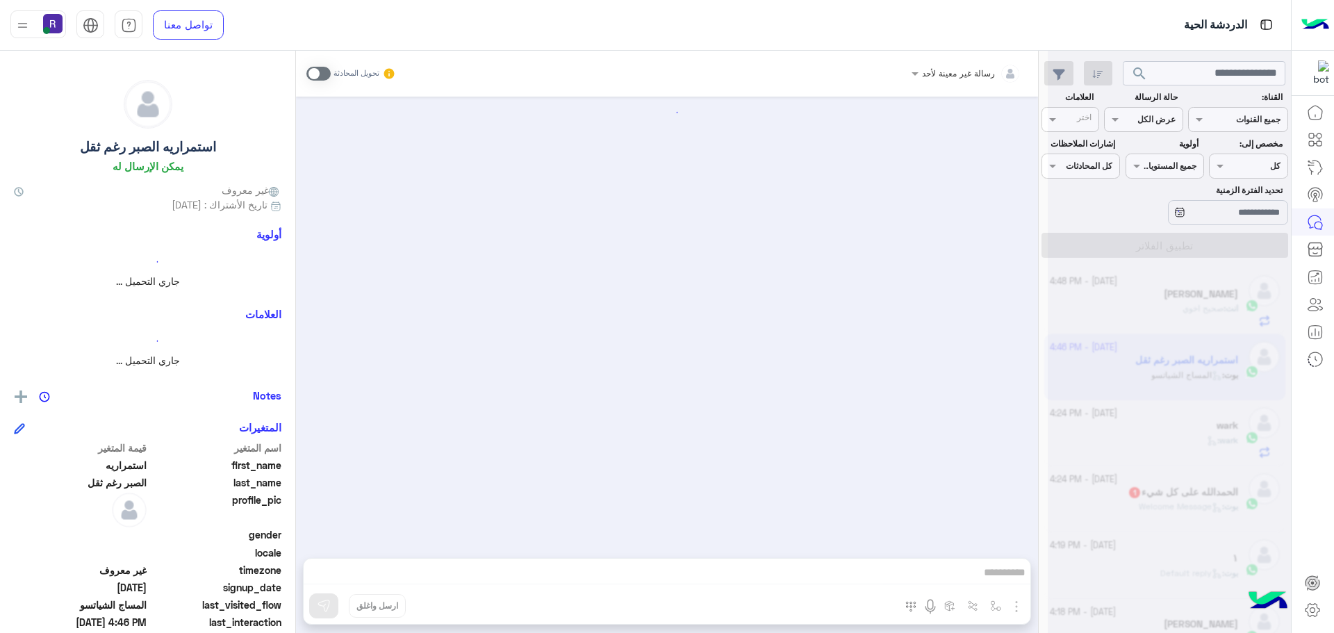
scroll to position [1199, 0]
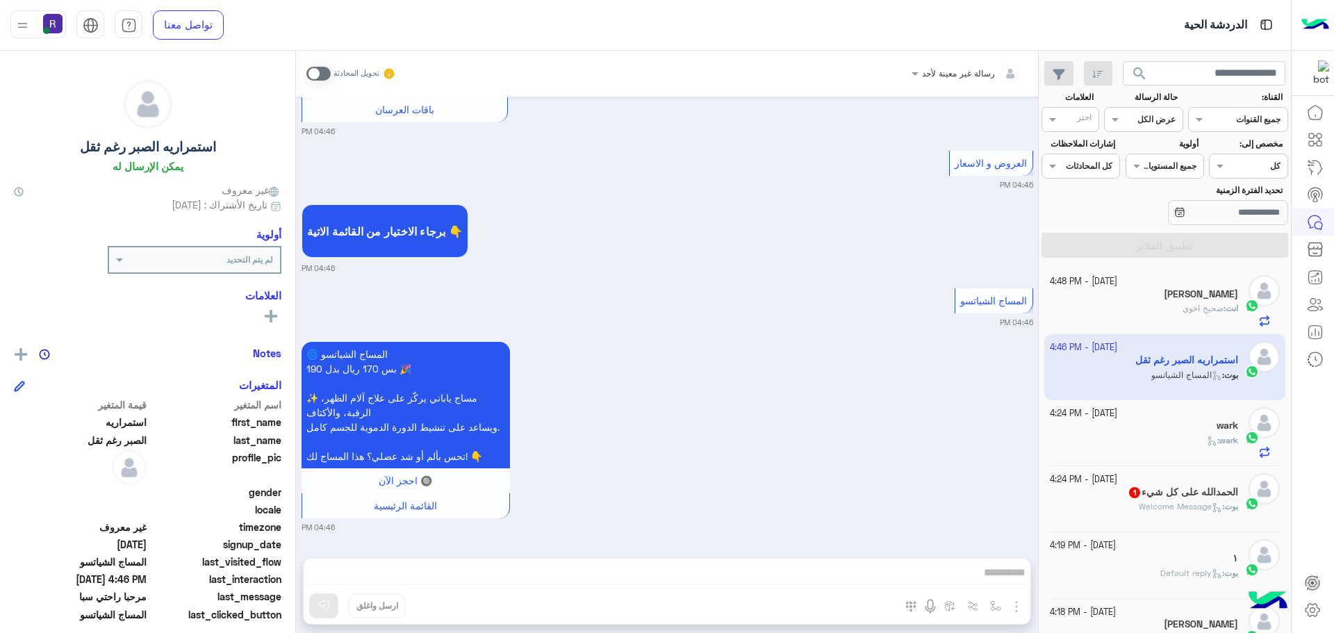
click at [322, 71] on span at bounding box center [318, 74] width 24 height 14
click at [1018, 605] on div "رسالة غير معينة لأحد تحويل المحادثة Sep 30, 2025 مرحبا راحتي سبا 04:45 PM أهلاً…" at bounding box center [667, 345] width 742 height 588
click at [322, 73] on span at bounding box center [318, 74] width 24 height 14
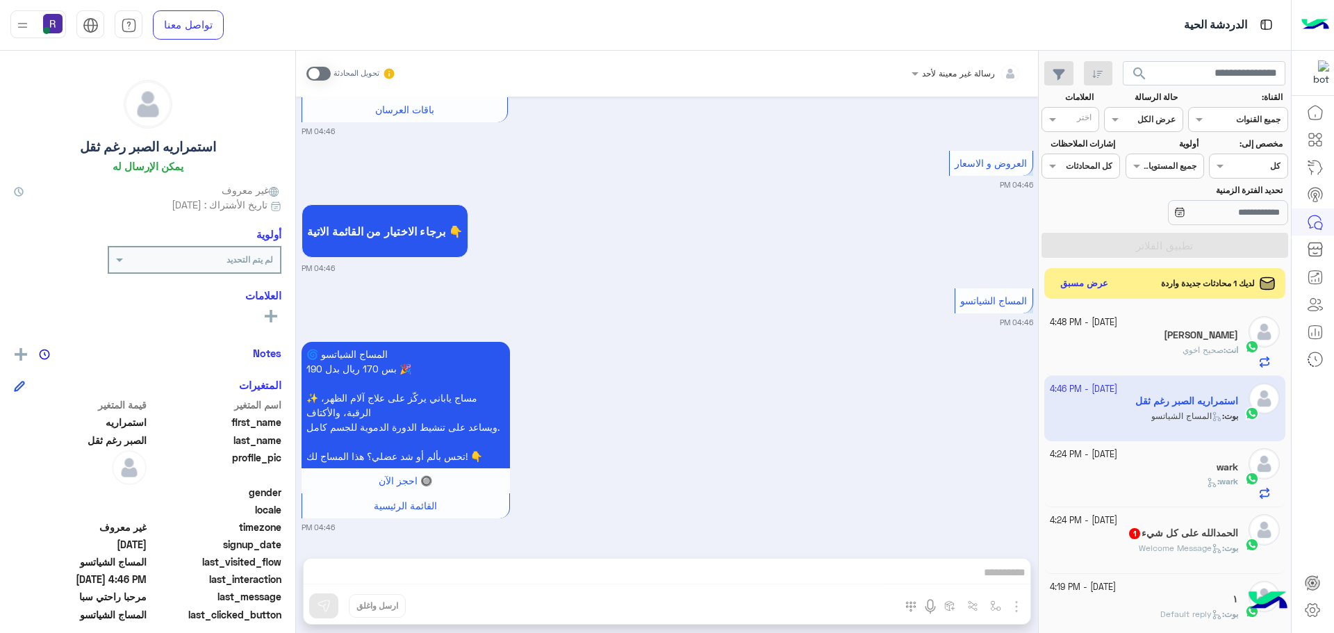
click at [1124, 550] on div "بوت : Welcome Message" at bounding box center [1144, 554] width 189 height 24
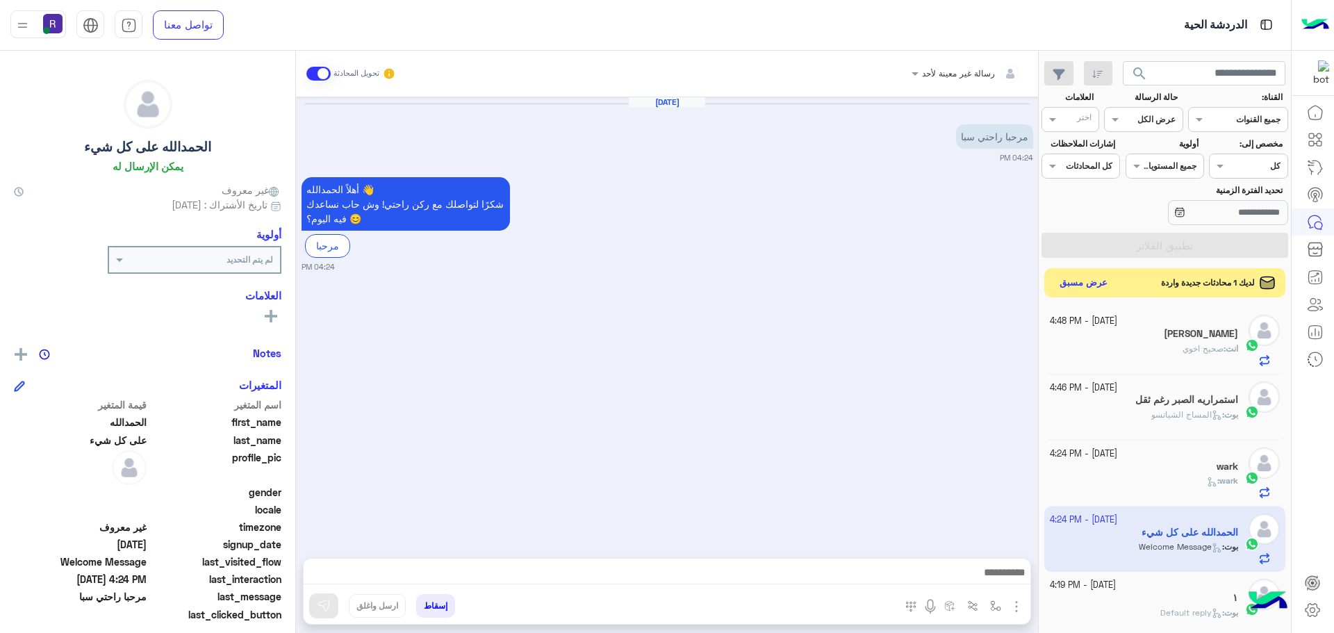
click at [1080, 281] on button "عرض مسبق" at bounding box center [1084, 283] width 58 height 19
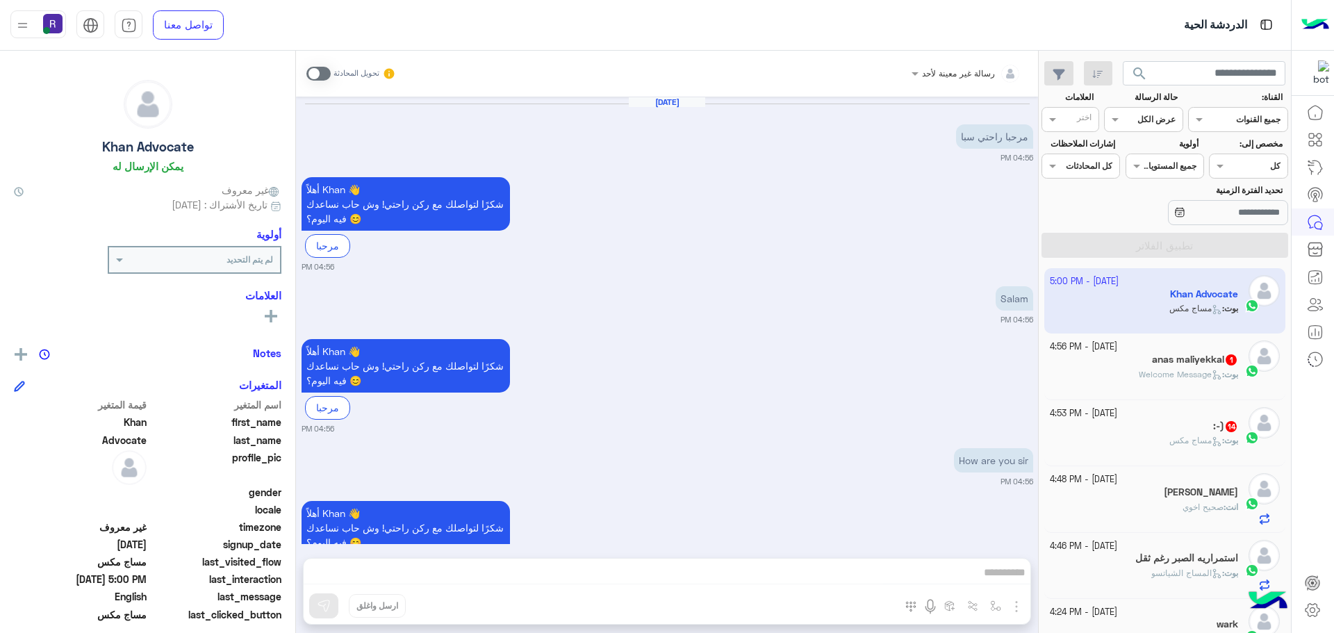
scroll to position [524, 0]
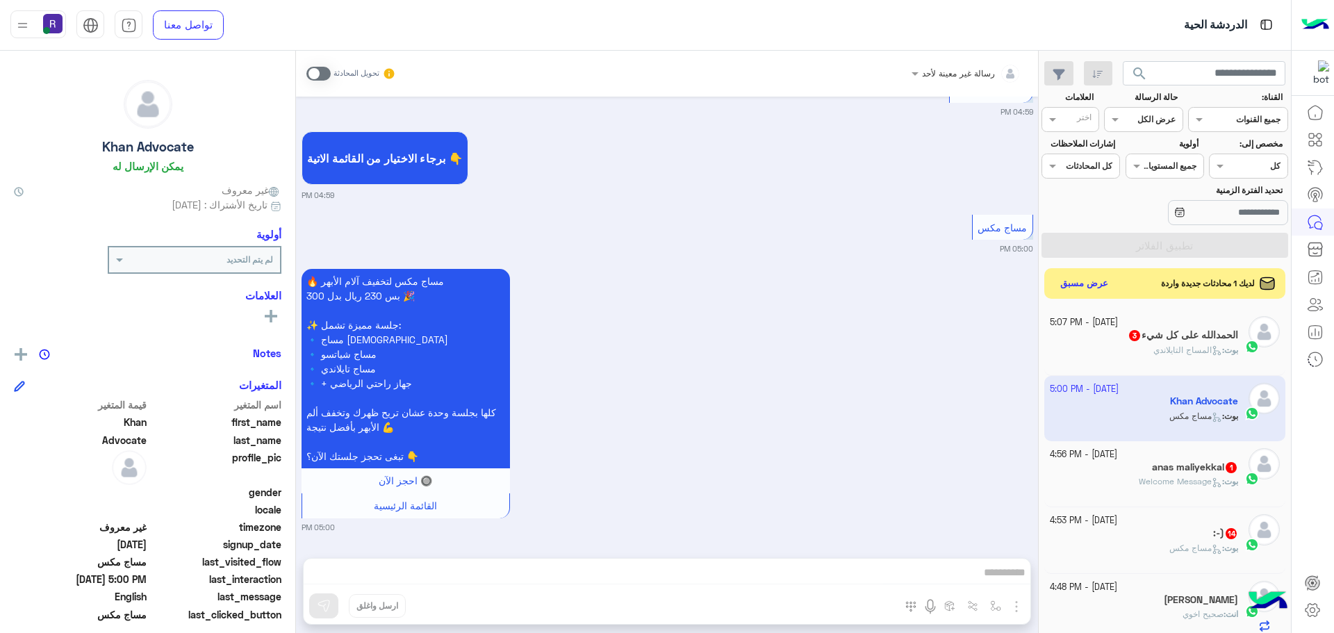
click at [1171, 524] on div "[DATE] - 4:53 PM" at bounding box center [1144, 520] width 189 height 13
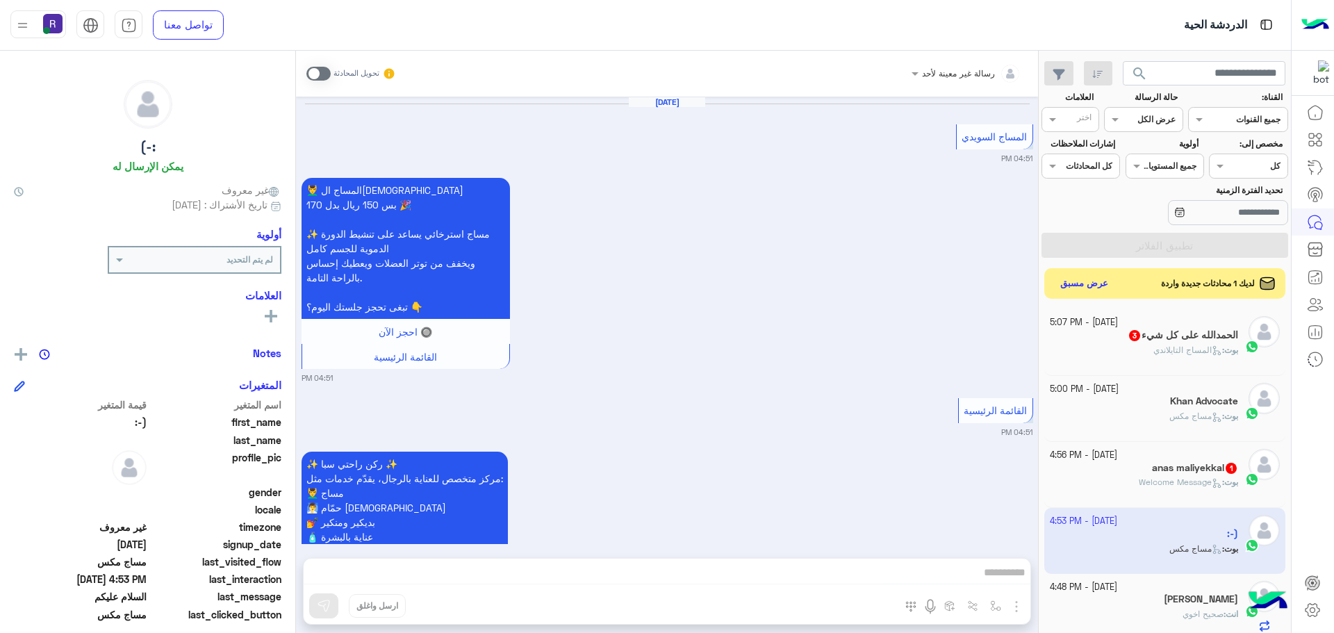
scroll to position [2766, 0]
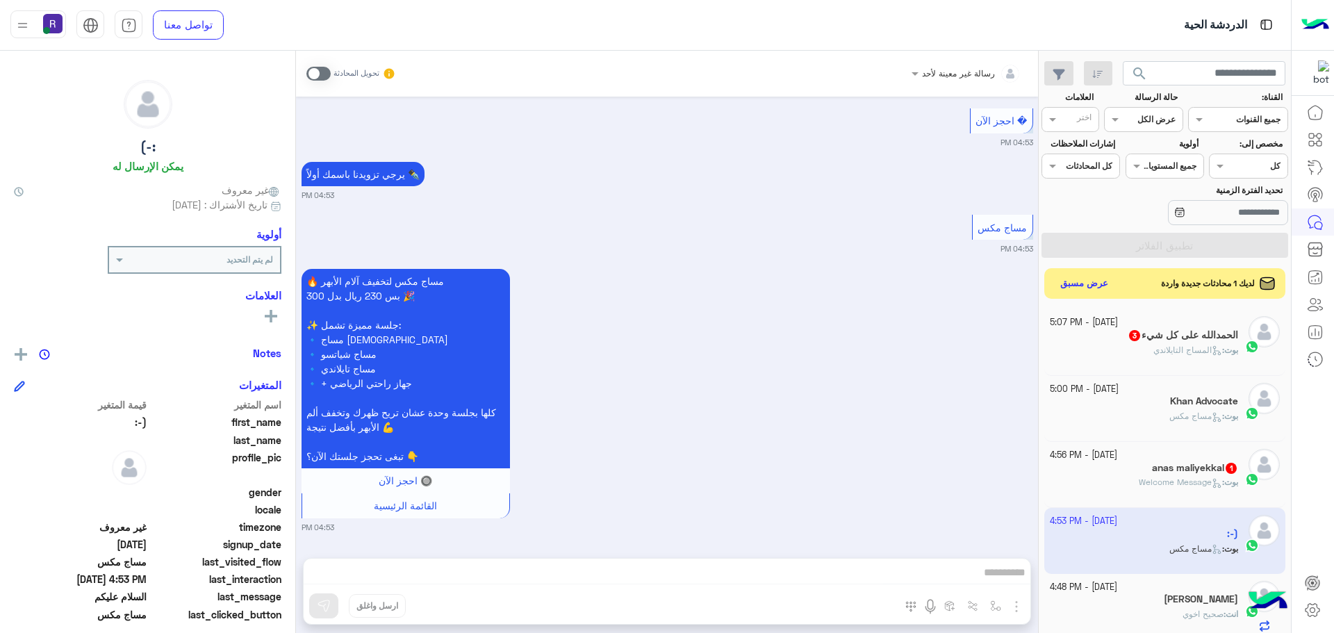
click at [1212, 480] on icon at bounding box center [1217, 483] width 10 height 10
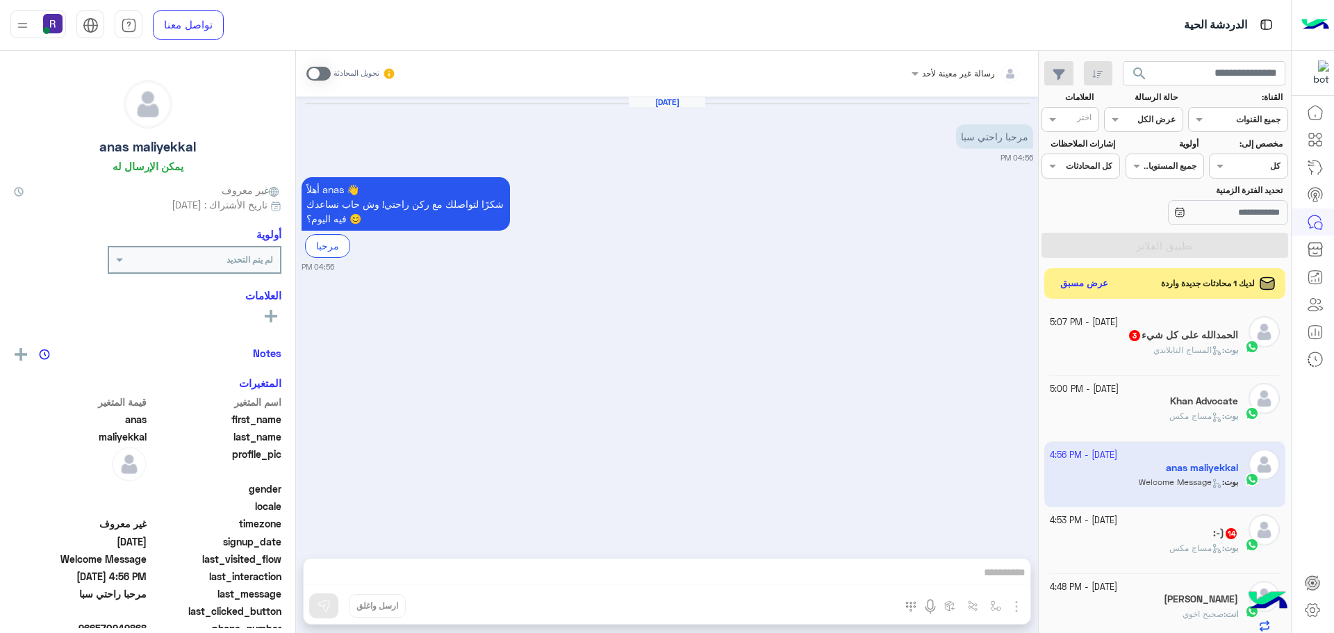
click at [1129, 335] on span "3" at bounding box center [1134, 335] width 11 height 11
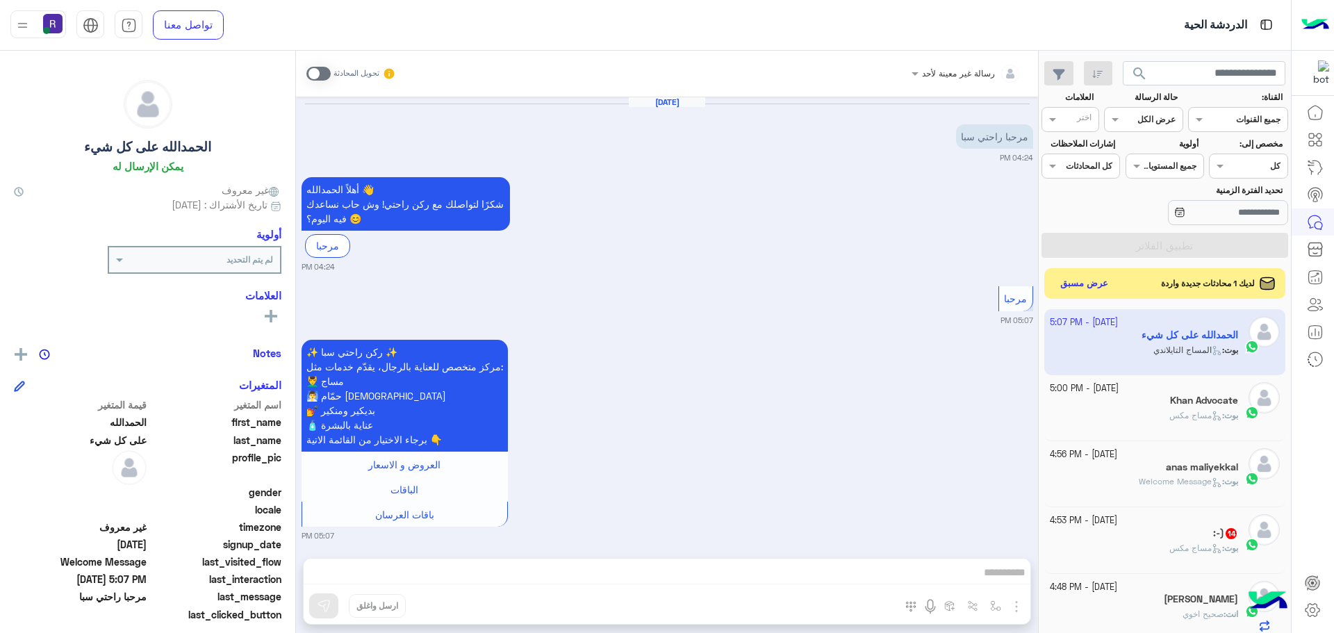
scroll to position [433, 0]
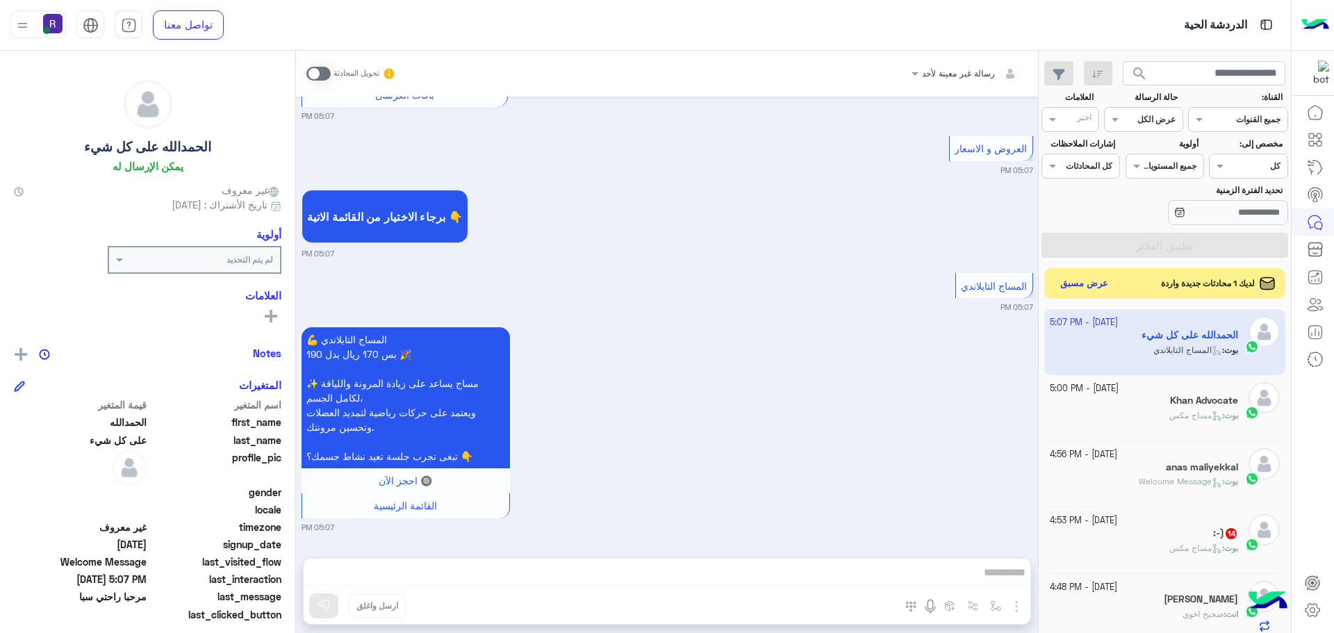
click at [326, 69] on span at bounding box center [318, 74] width 24 height 14
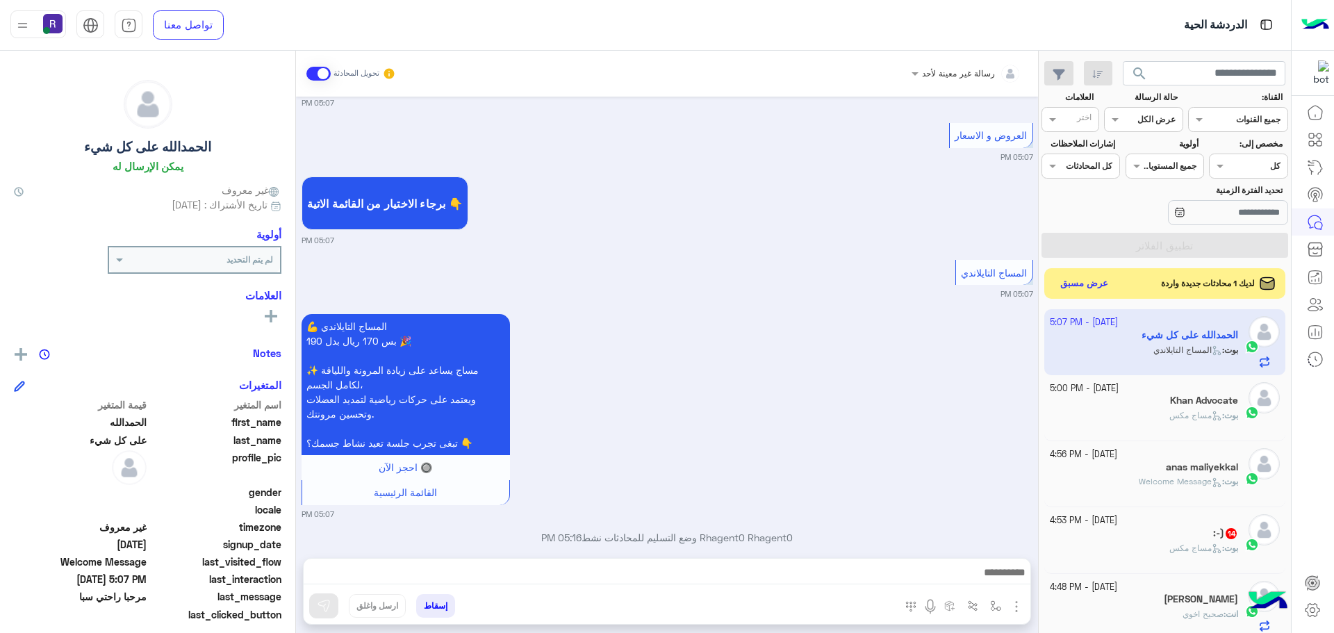
scroll to position [468, 0]
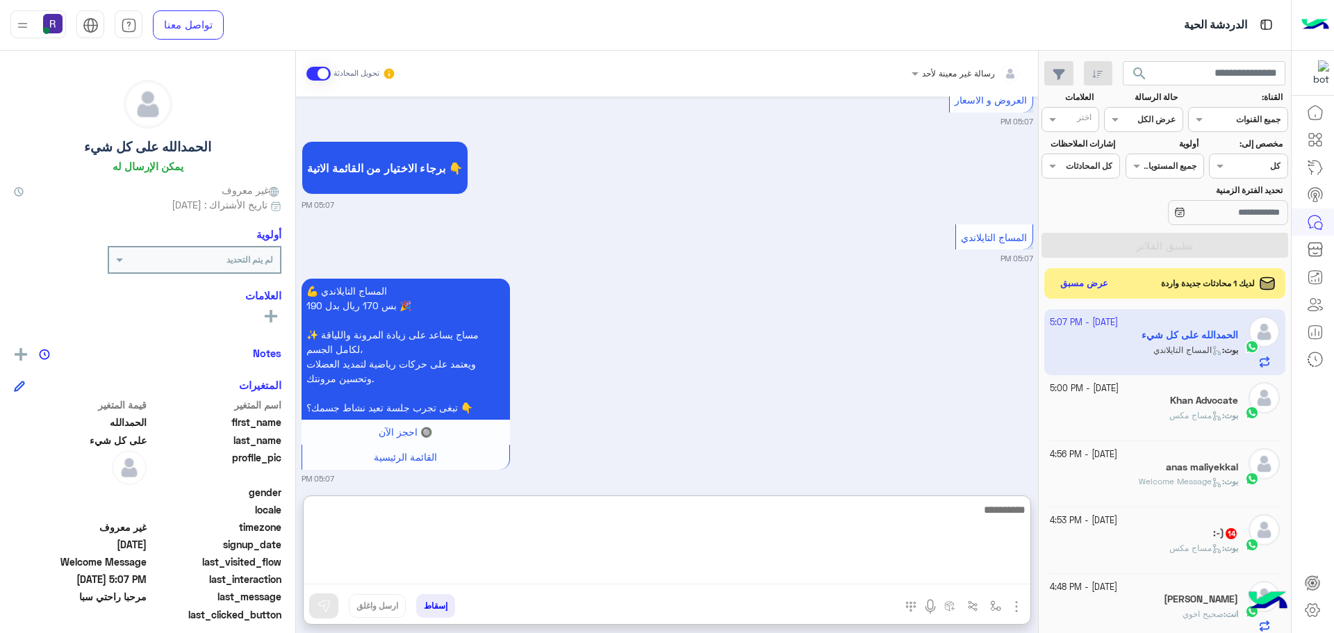
paste textarea "**********"
type textarea "**********"
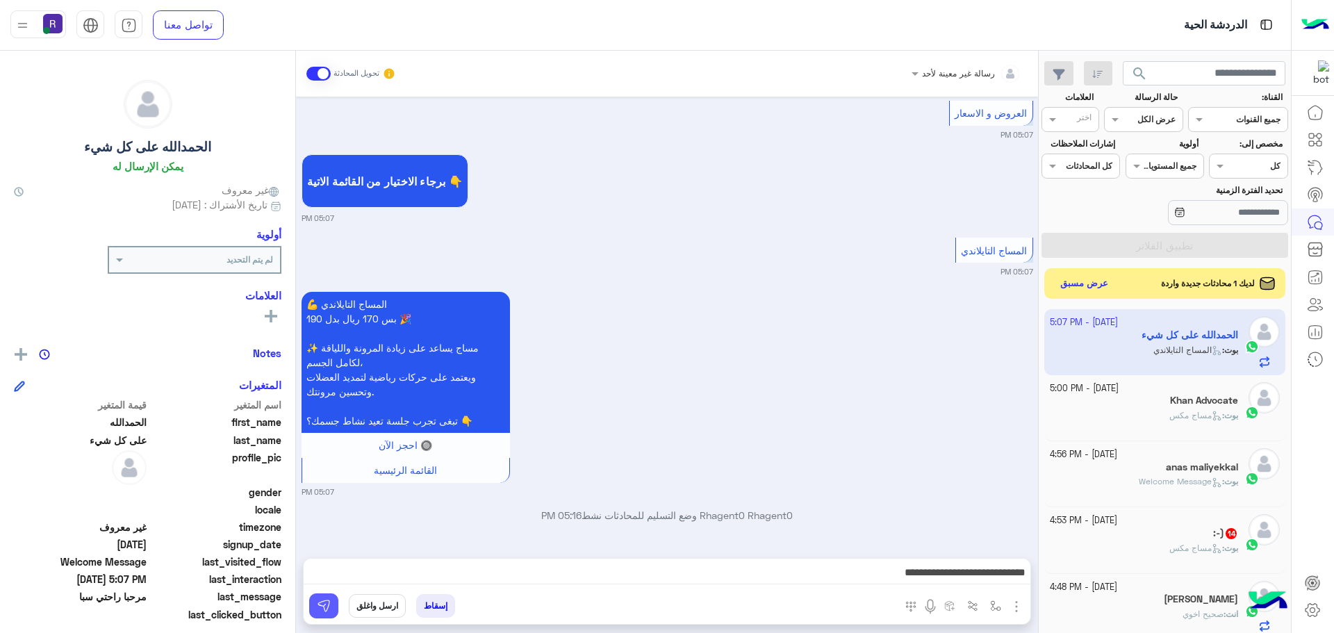
click at [321, 602] on img at bounding box center [324, 606] width 14 height 14
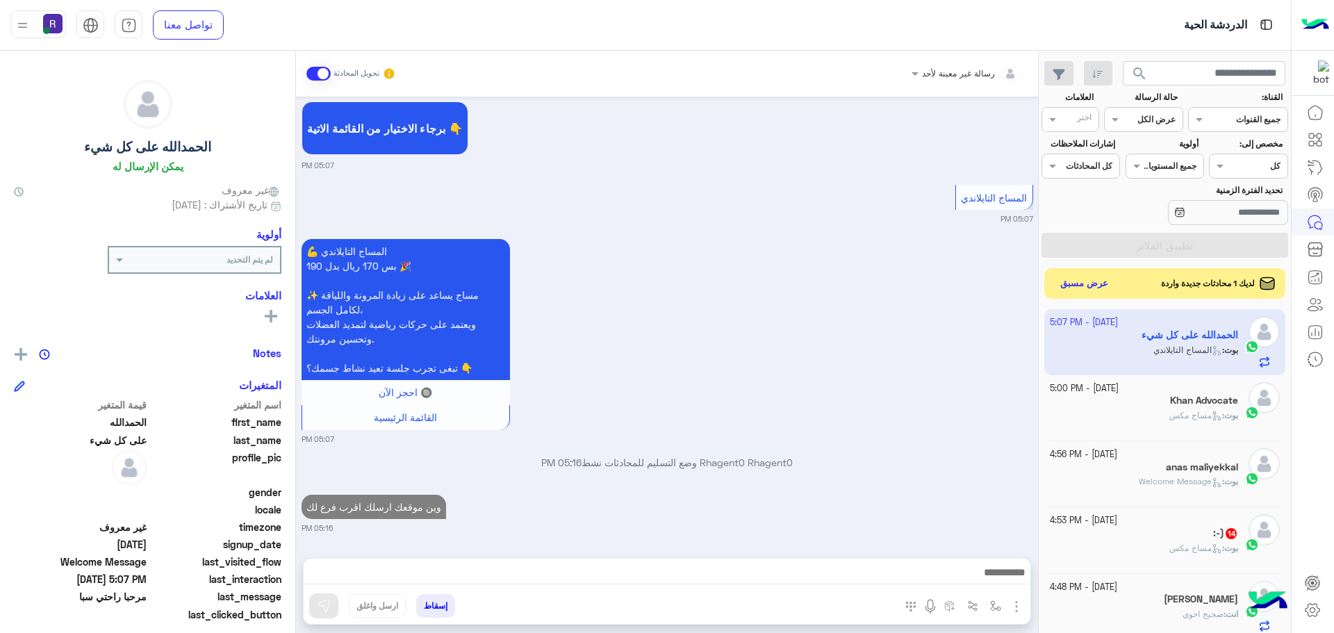
click at [1139, 539] on div ":-) 14" at bounding box center [1144, 534] width 189 height 15
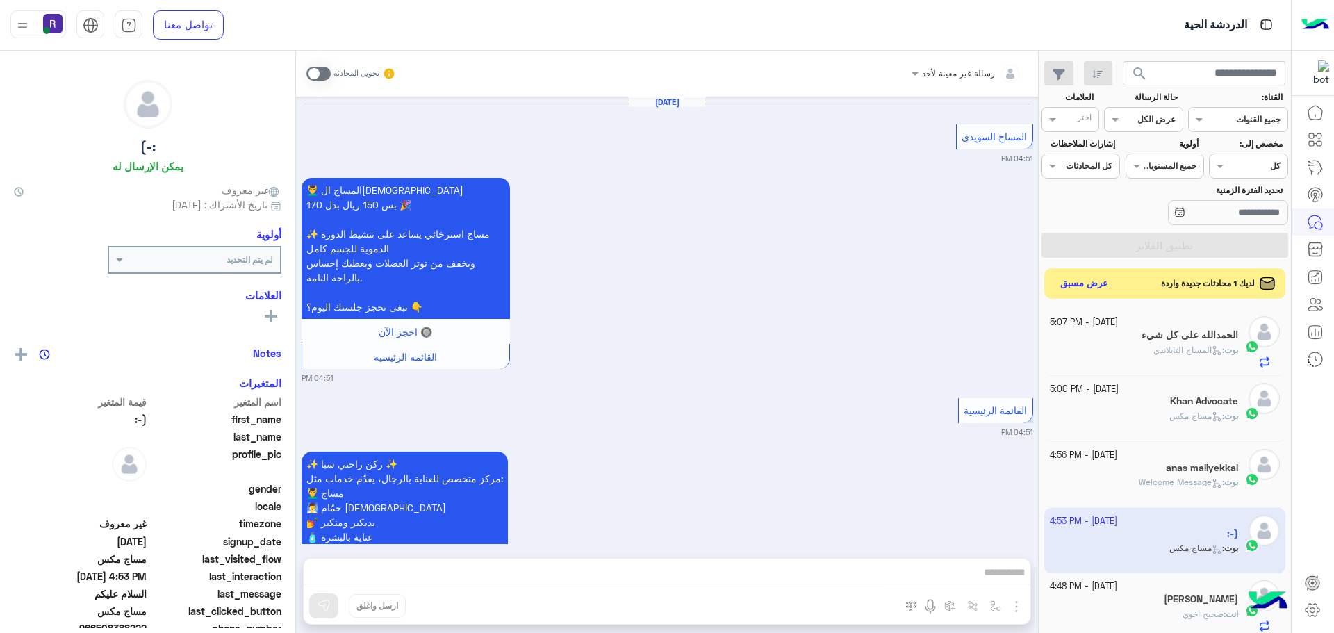
scroll to position [2766, 0]
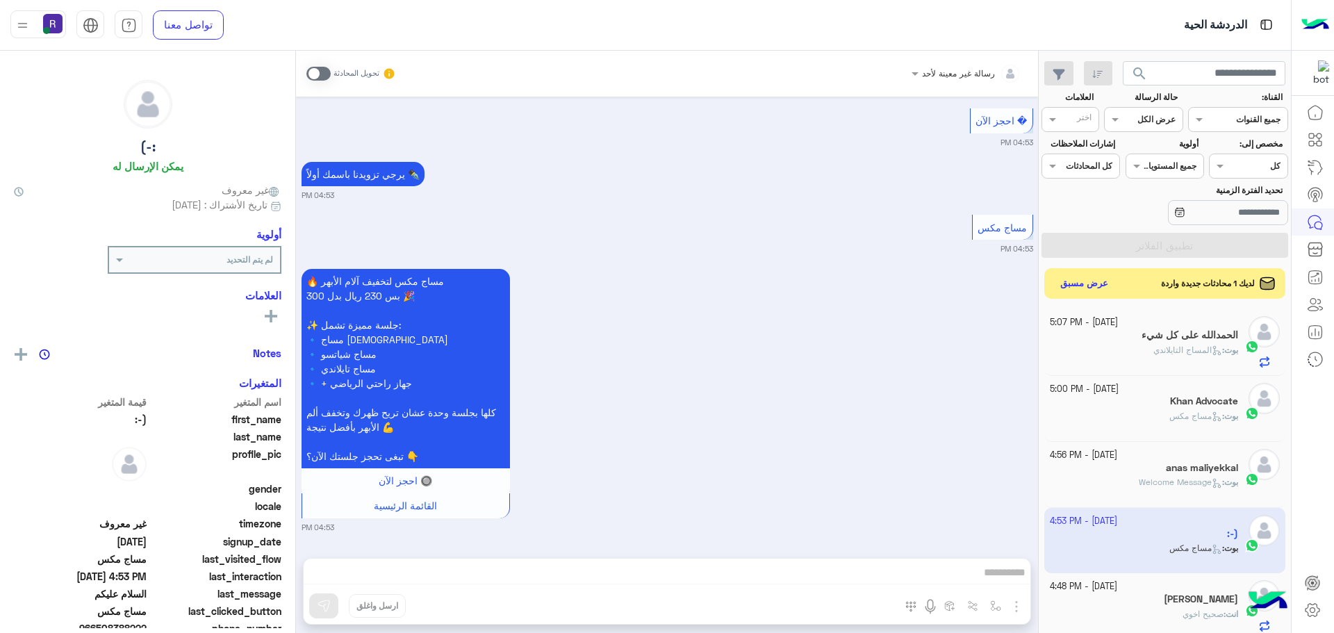
click at [323, 72] on span at bounding box center [318, 74] width 24 height 14
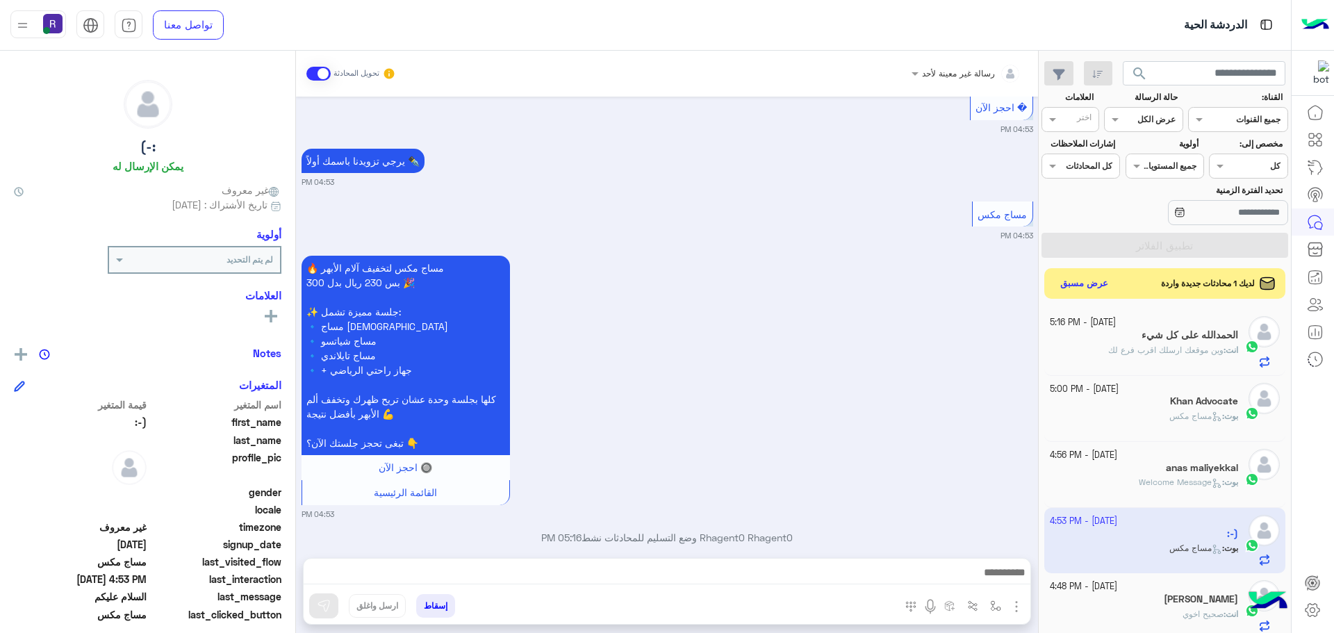
scroll to position [2801, 0]
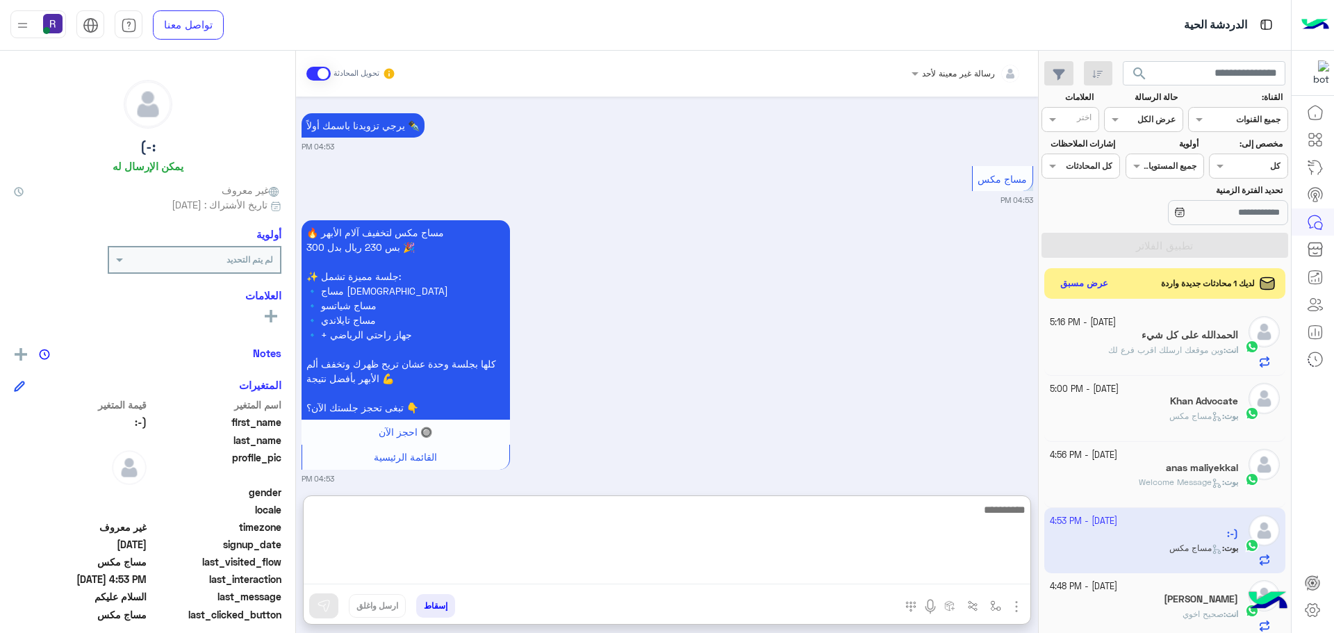
paste textarea "**********"
type textarea "**********"
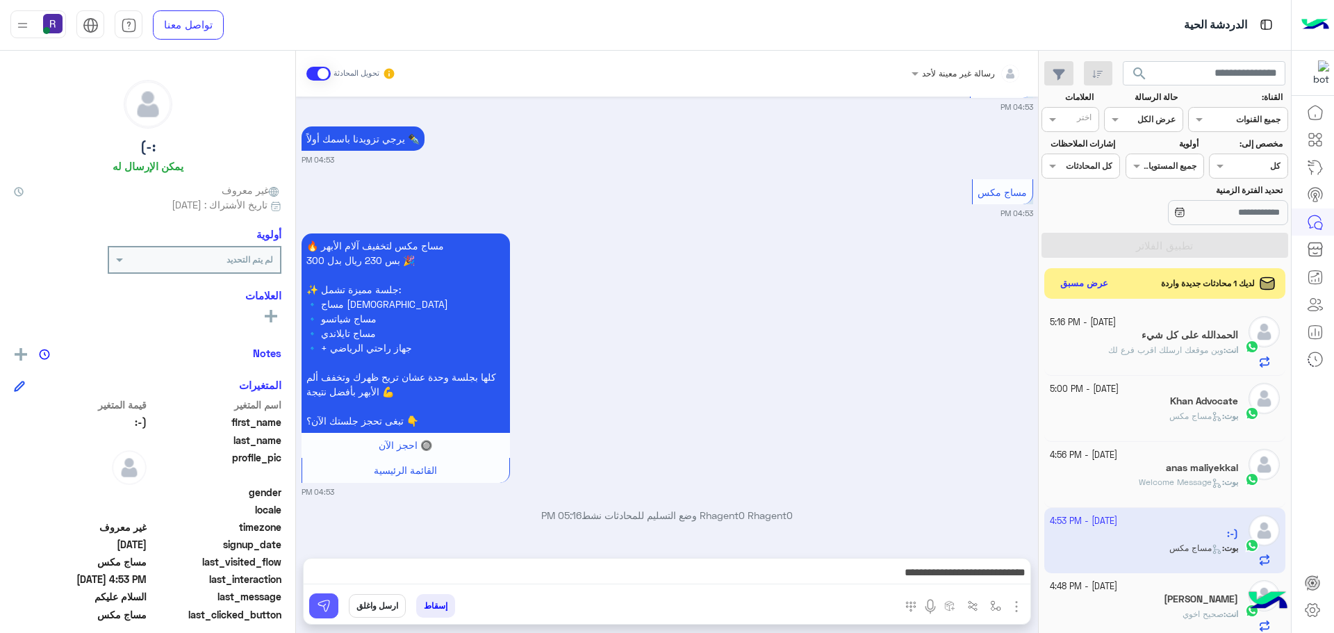
click at [320, 602] on img at bounding box center [324, 606] width 14 height 14
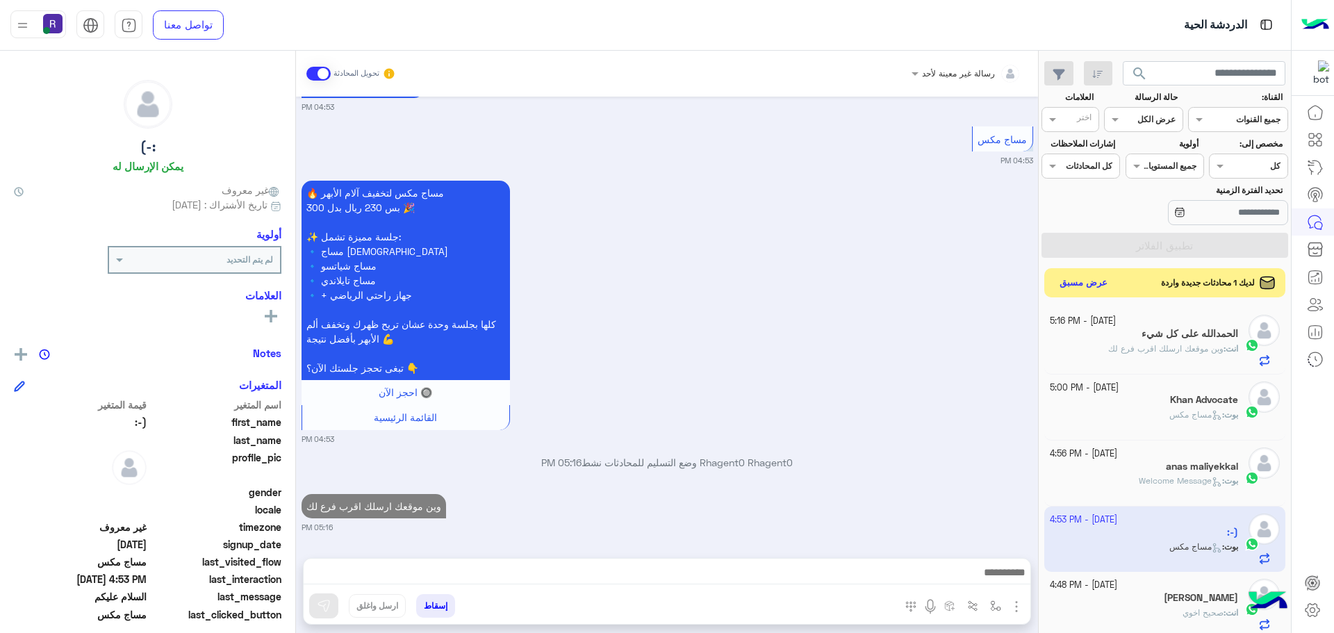
click at [1082, 283] on button "عرض مسبق" at bounding box center [1084, 283] width 58 height 19
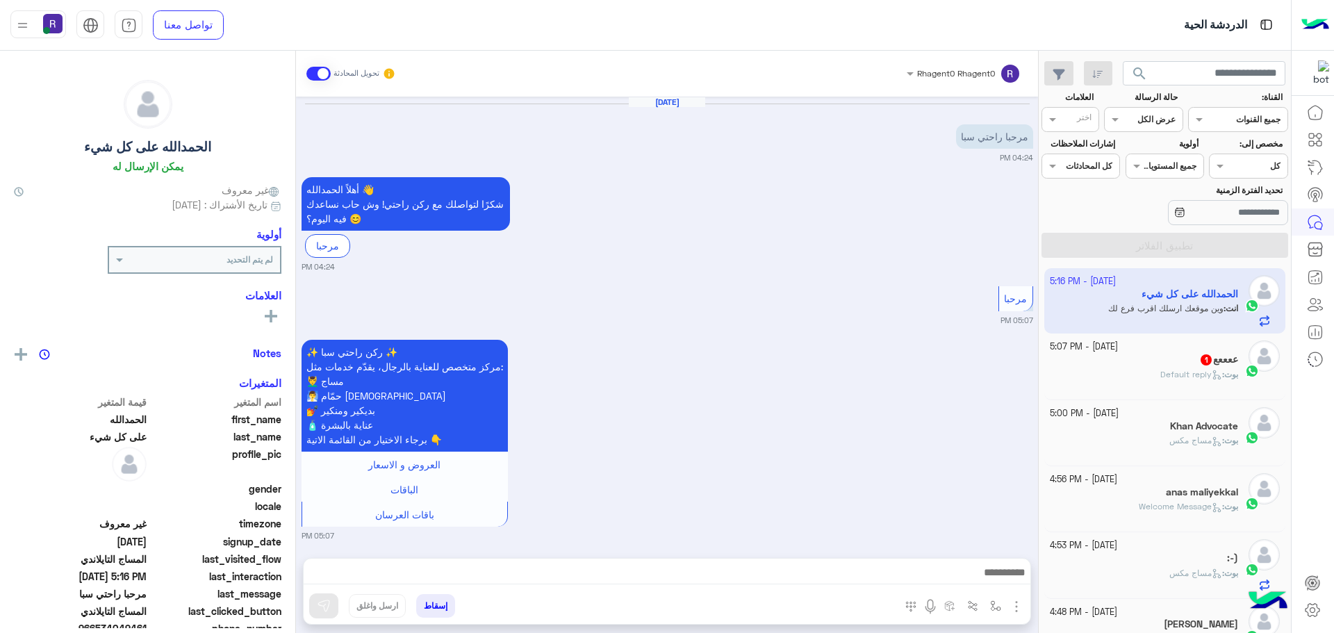
scroll to position [557, 0]
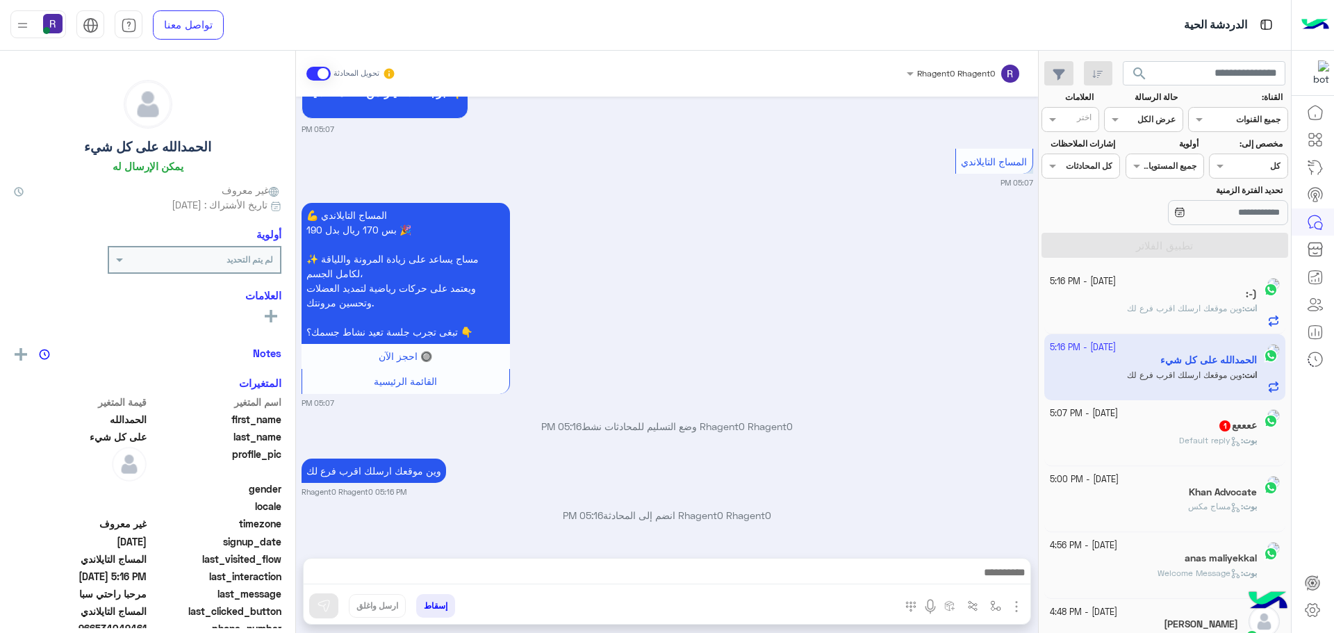
click at [1146, 375] on app-inbox-user "30 September - 5:16 PM الحمدالله على كل شيء انت : وين موقعك ارسلك اقرب فرع لك" at bounding box center [1165, 366] width 242 height 65
click at [1162, 438] on span "Default reply" at bounding box center [1191, 440] width 62 height 10
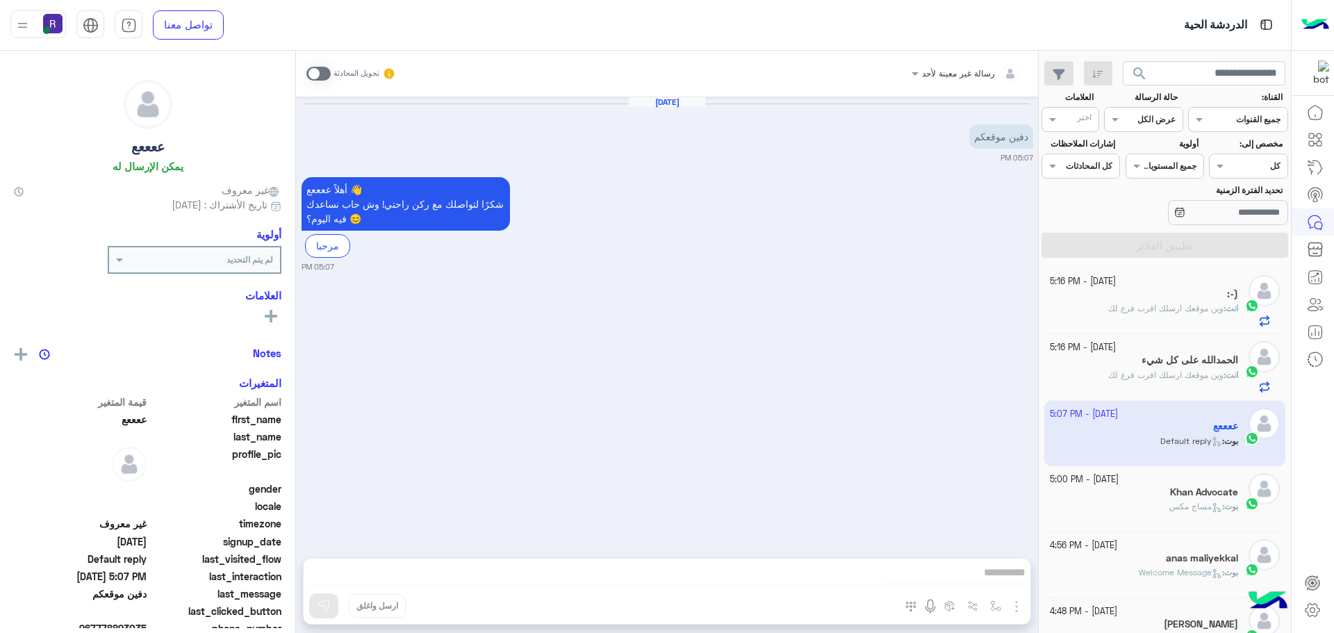
click at [322, 72] on span at bounding box center [318, 74] width 24 height 14
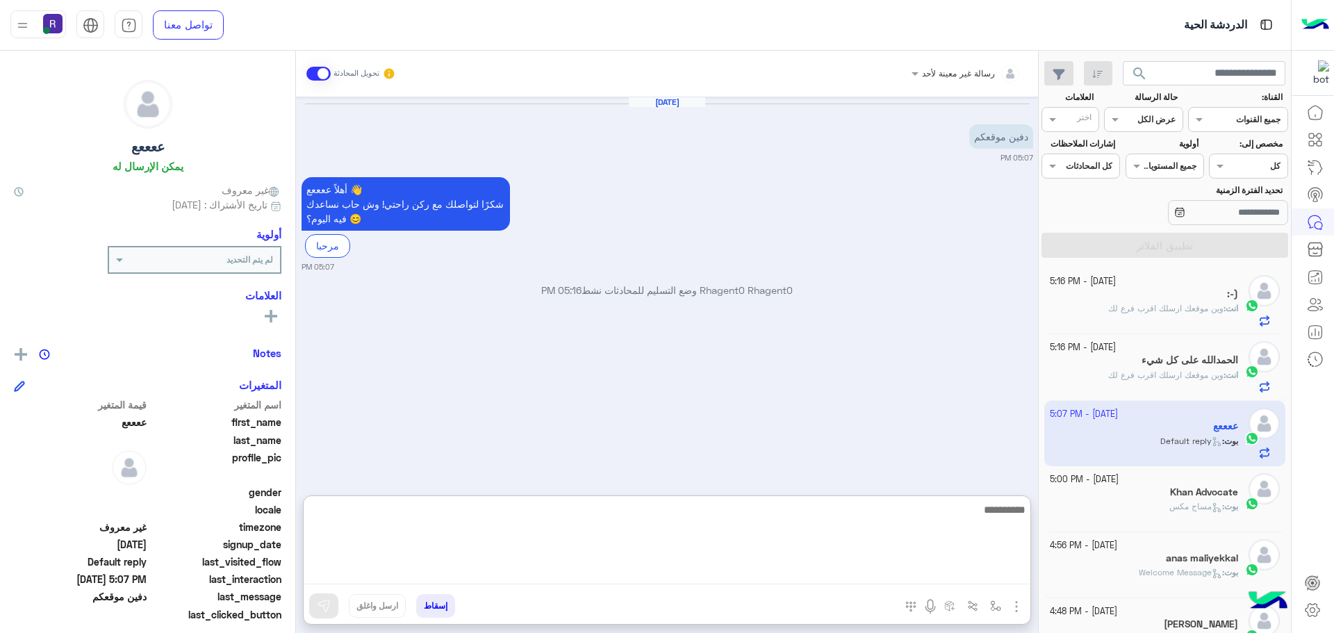
paste textarea "**********"
type textarea "**********"
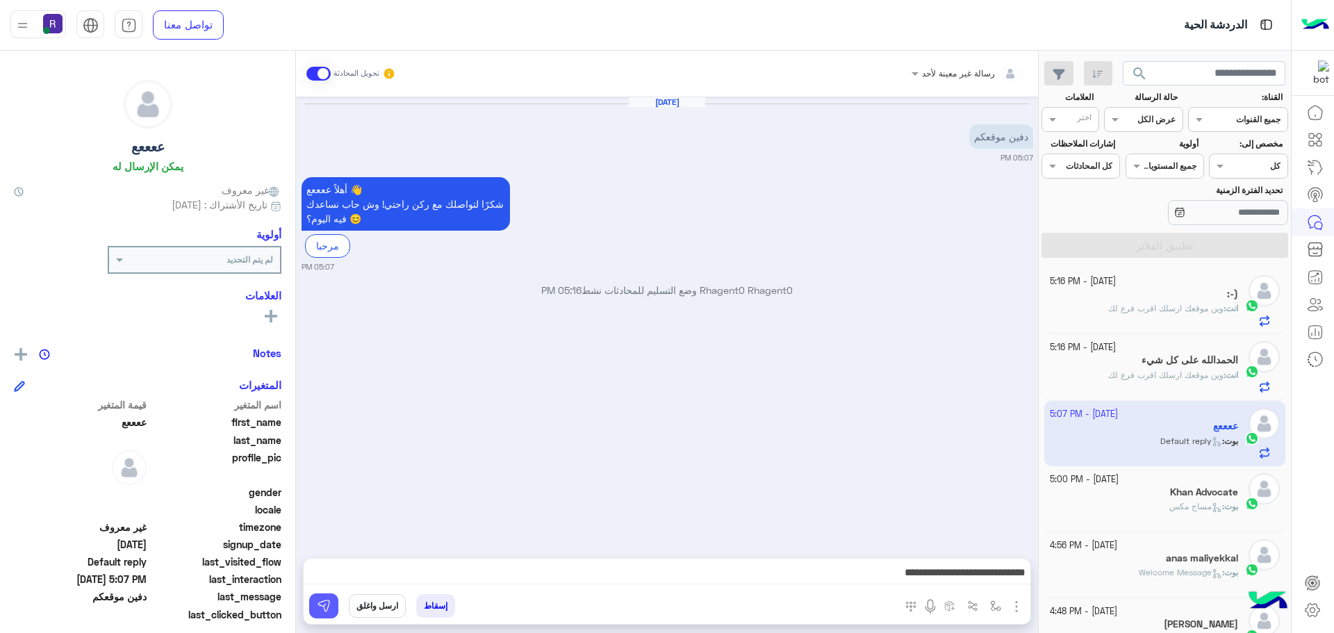
click at [319, 611] on img at bounding box center [324, 606] width 14 height 14
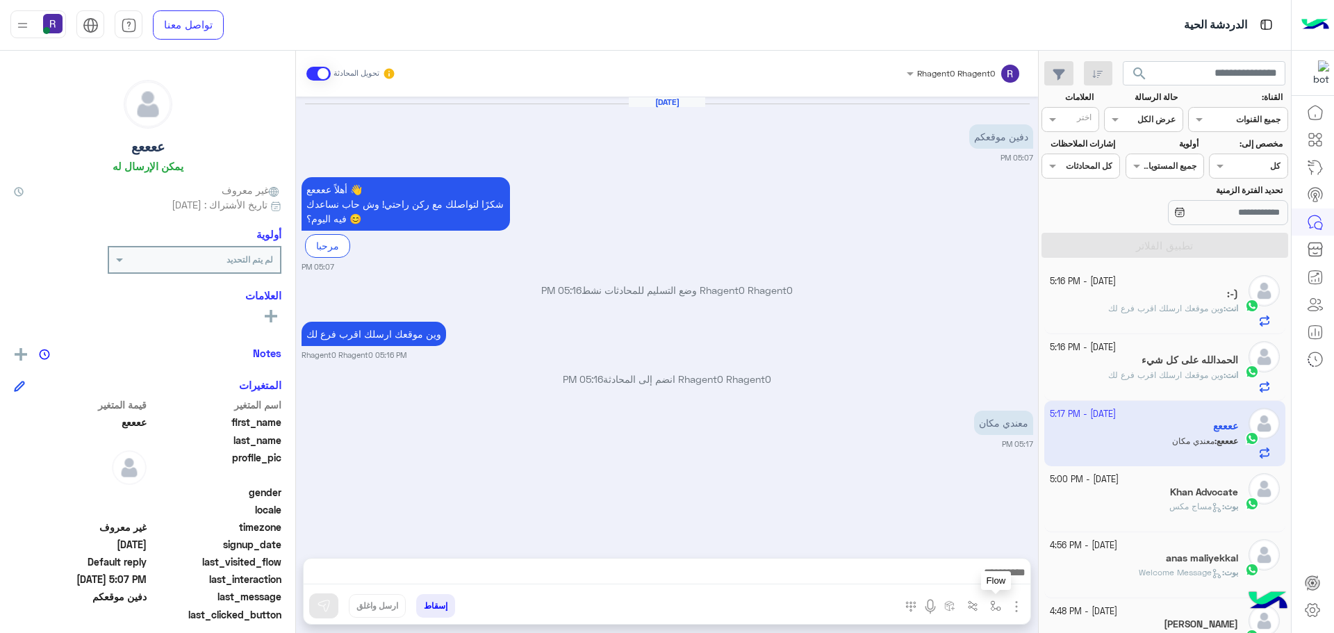
click at [997, 605] on img "button" at bounding box center [995, 605] width 11 height 11
click at [984, 575] on input "text" at bounding box center [965, 573] width 70 height 13
click at [974, 510] on span "الجنادرية" at bounding box center [981, 506] width 38 height 13
type textarea "*********"
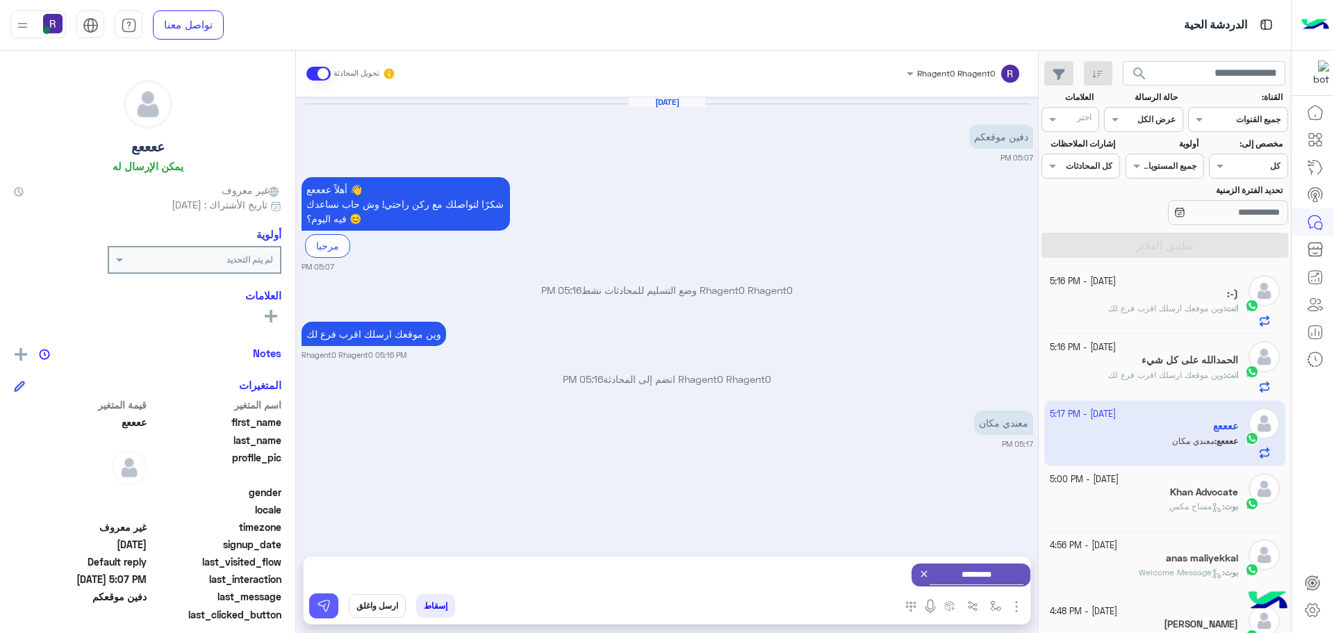
click at [329, 608] on img at bounding box center [324, 606] width 14 height 14
click at [997, 609] on img "button" at bounding box center [995, 605] width 11 height 11
click at [984, 568] on input "text" at bounding box center [965, 573] width 70 height 13
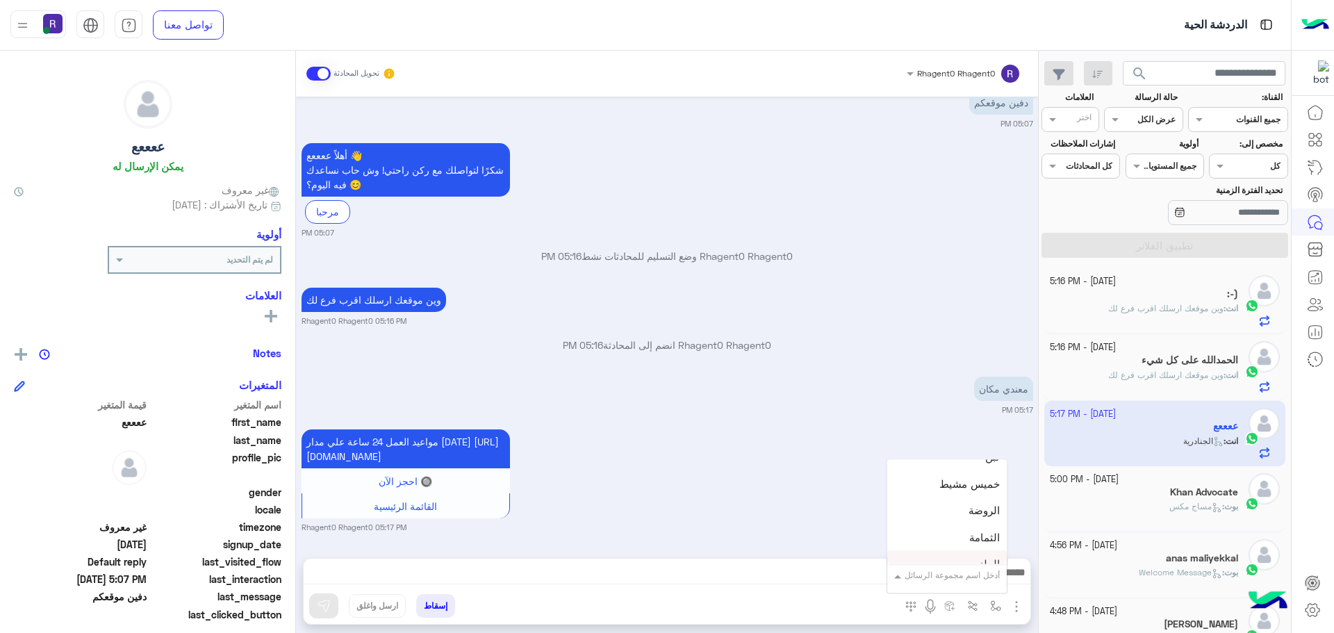
scroll to position [973, 0]
click at [975, 489] on div "لبن" at bounding box center [946, 490] width 119 height 27
type textarea "***"
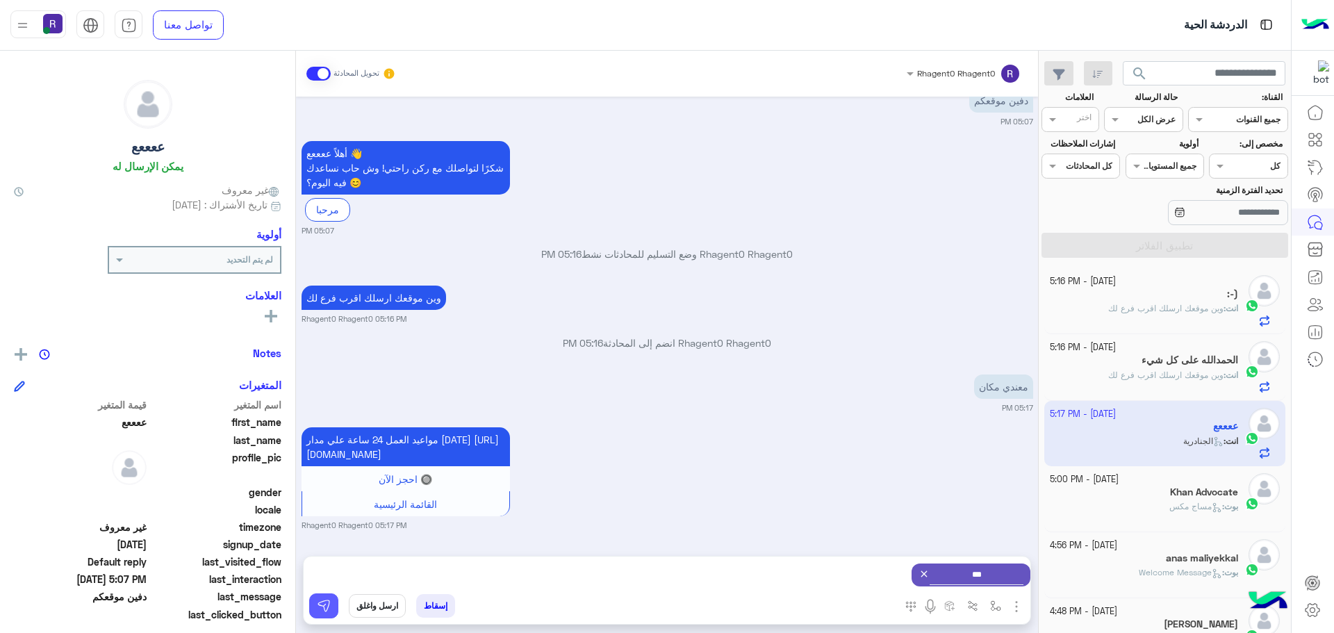
click at [322, 607] on img at bounding box center [324, 606] width 14 height 14
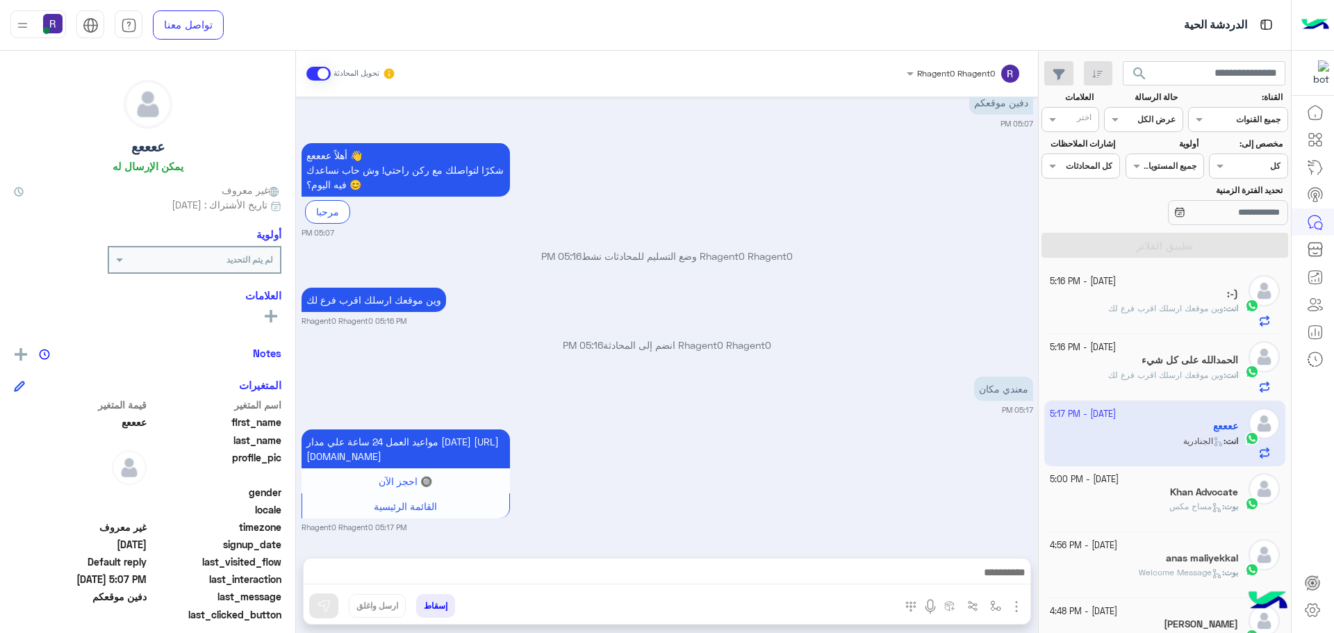
scroll to position [49, 0]
click at [1176, 496] on h5 "Khan Advocate" at bounding box center [1204, 492] width 68 height 12
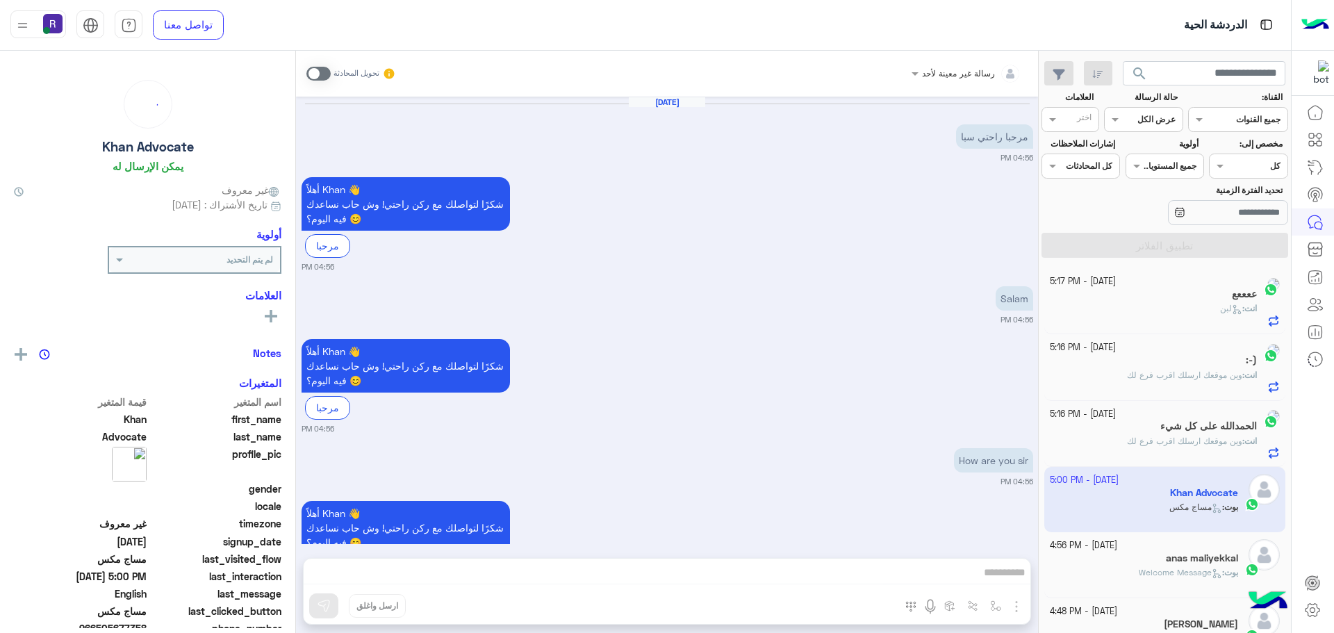
scroll to position [1300, 0]
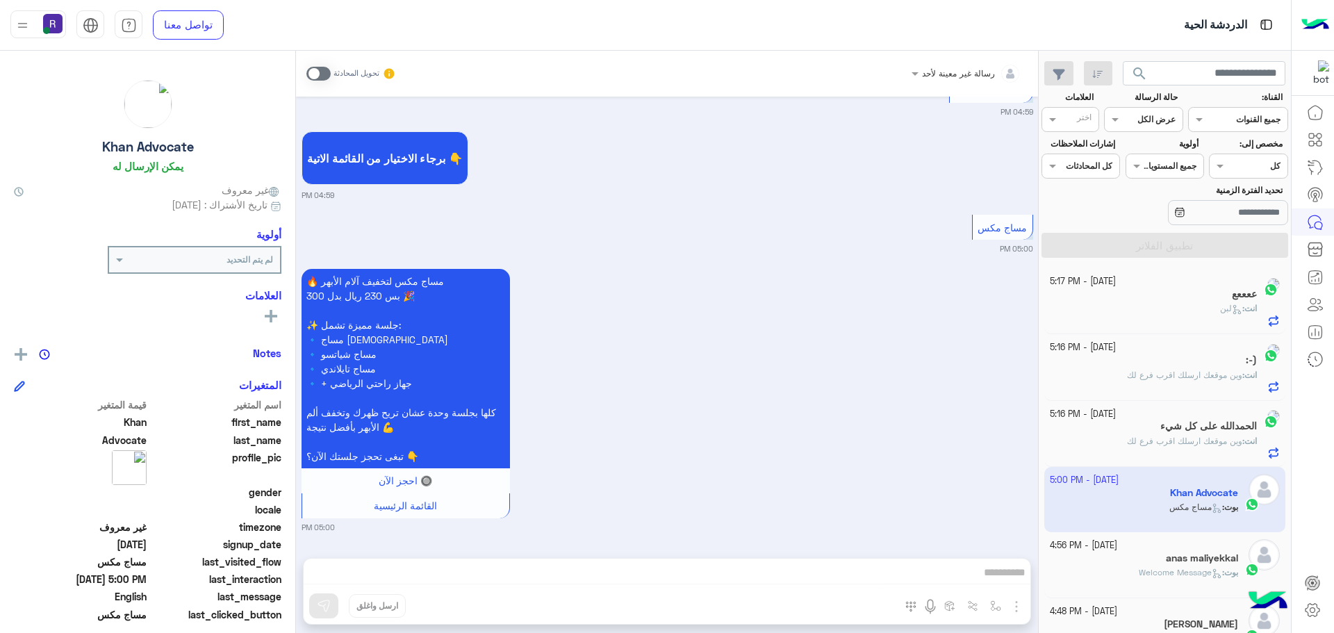
click at [326, 72] on span at bounding box center [318, 74] width 24 height 14
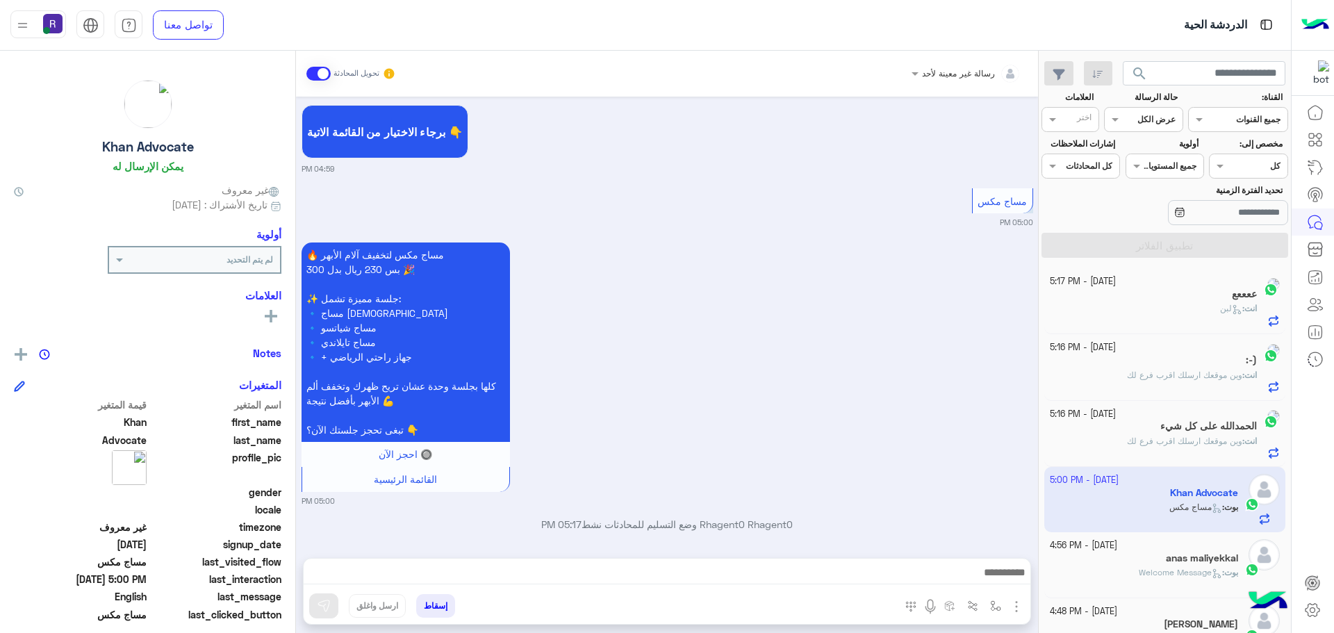
scroll to position [1335, 0]
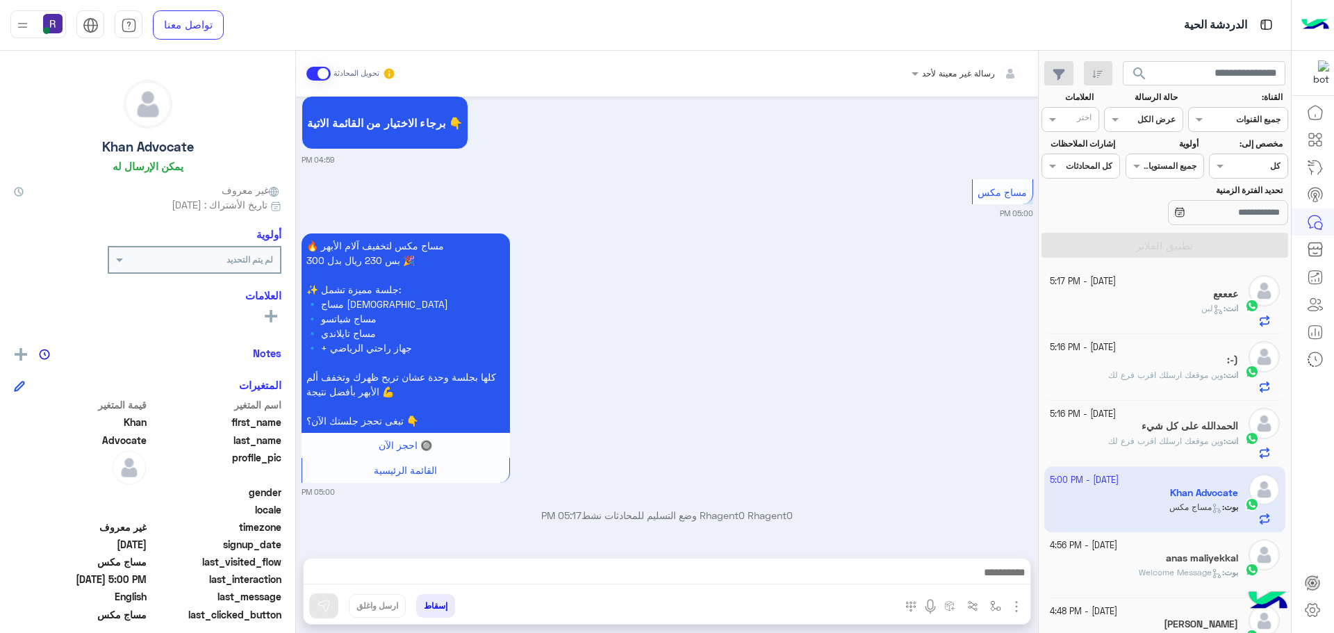
click at [1012, 607] on img "button" at bounding box center [1016, 606] width 17 height 17
click at [996, 568] on span "الصور" at bounding box center [990, 576] width 26 height 16
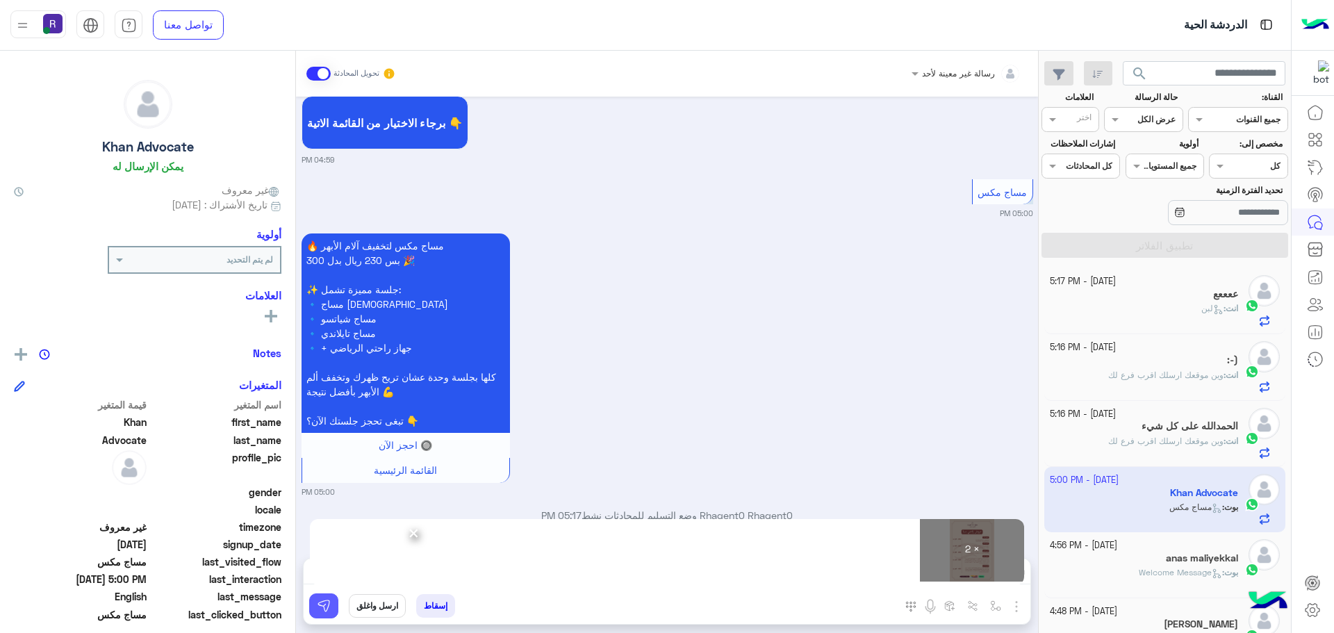
click at [324, 600] on img at bounding box center [324, 606] width 14 height 14
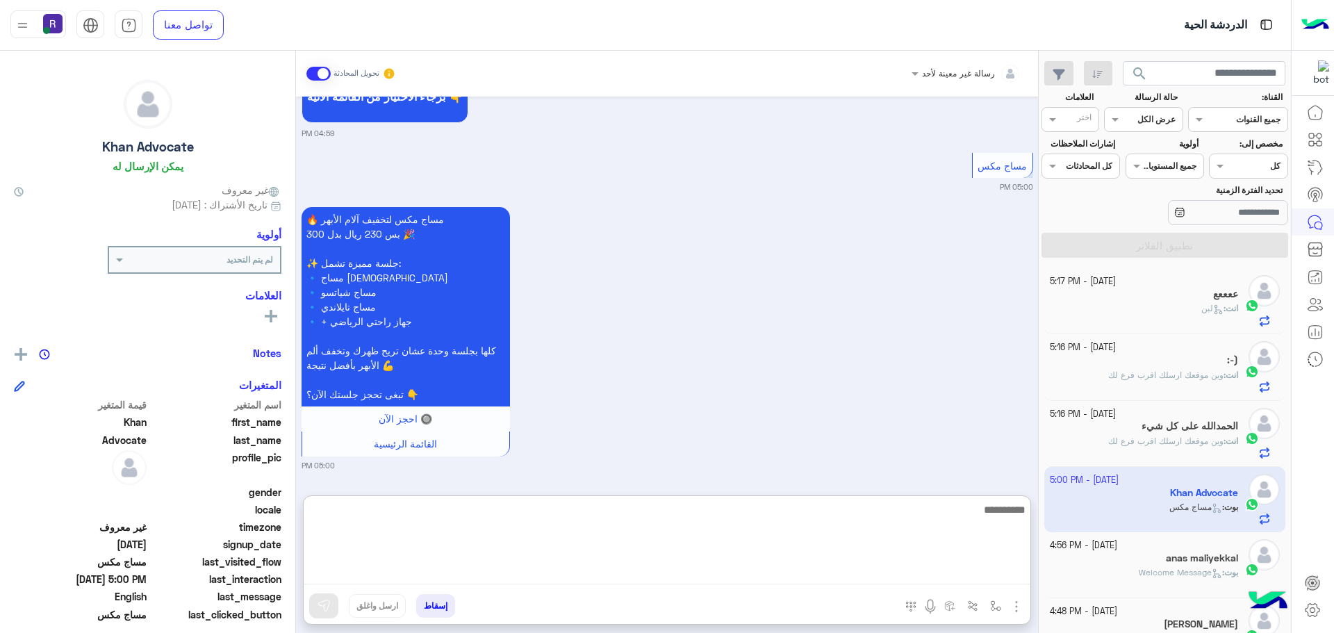
paste textarea "**********"
type textarea "**********"
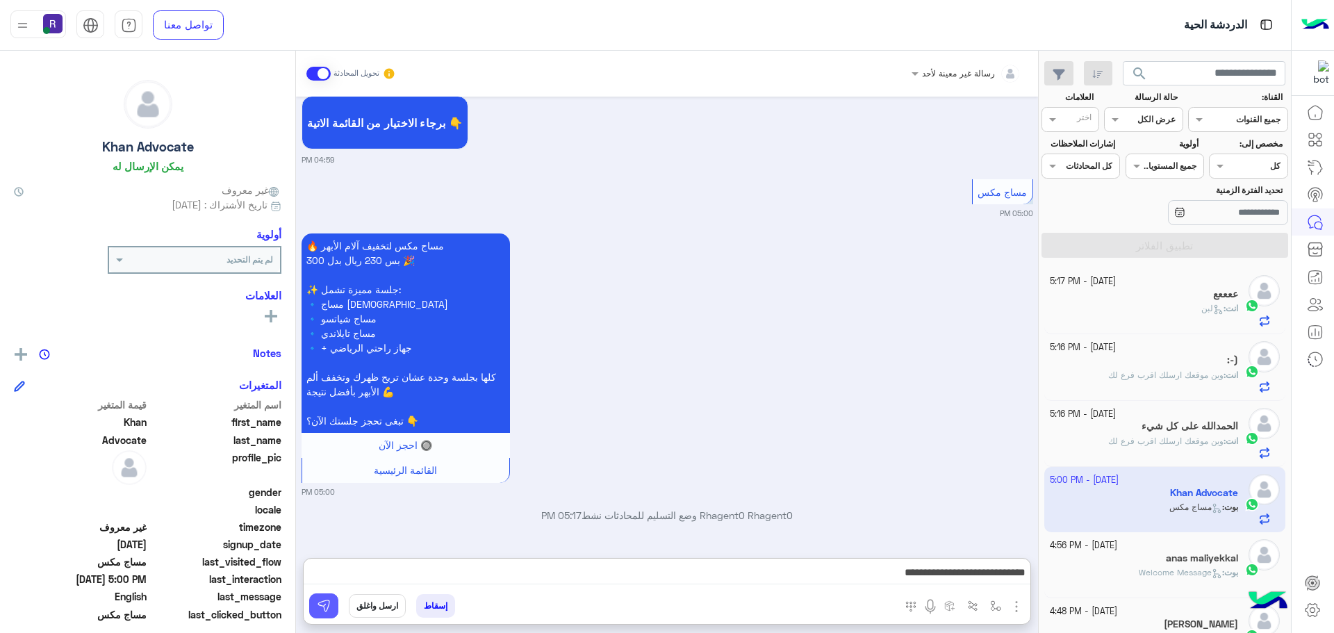
click at [318, 602] on img at bounding box center [324, 606] width 14 height 14
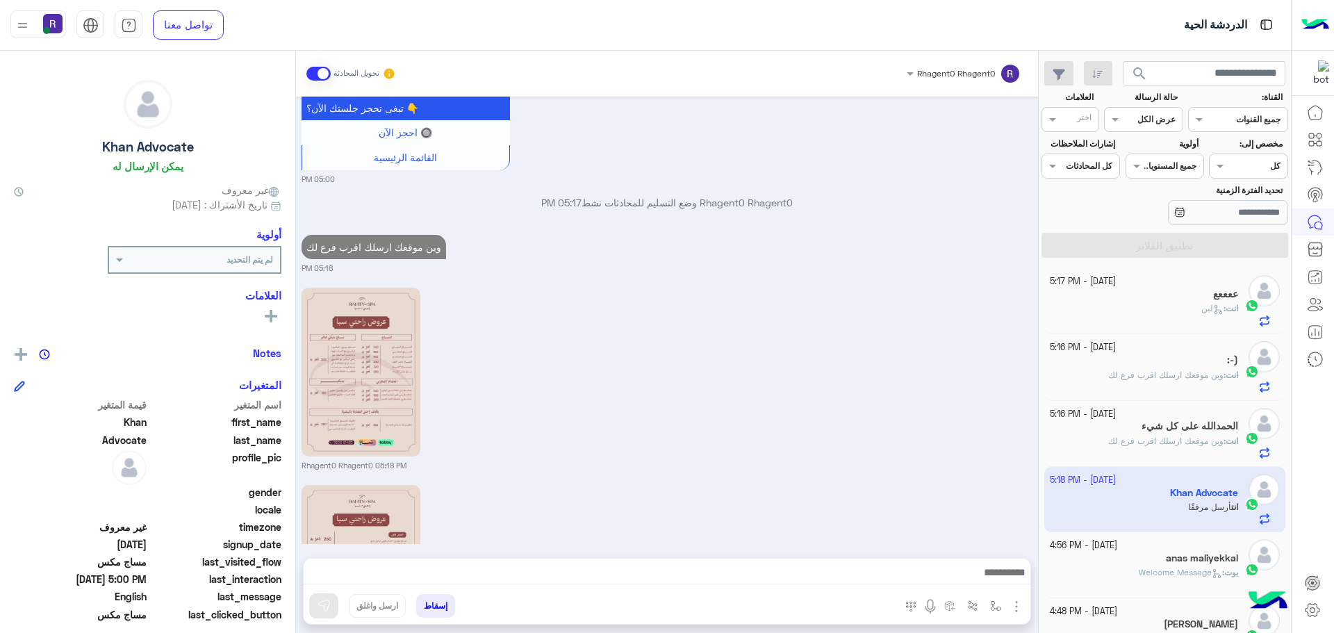
scroll to position [1819, 0]
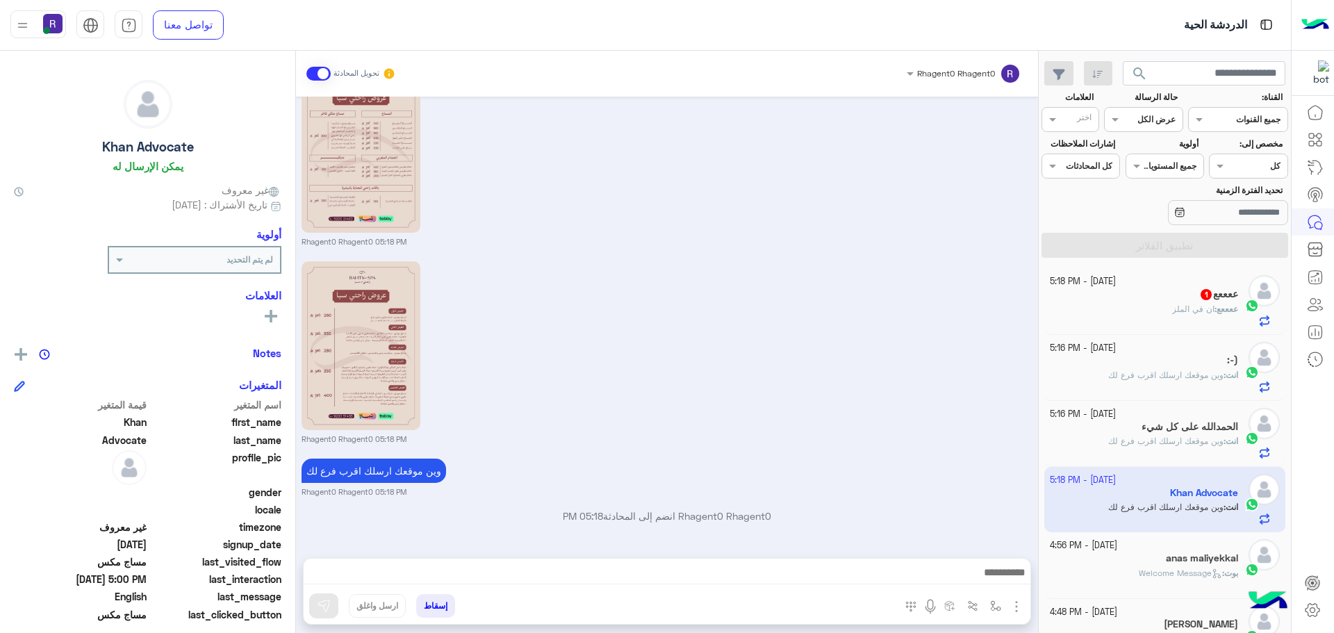
drag, startPoint x: 521, startPoint y: 374, endPoint x: 545, endPoint y: 377, distance: 24.5
click at [521, 374] on div "Rhagent0 Rhagent0 05:18 PM" at bounding box center [668, 351] width 732 height 187
click at [1190, 317] on div "ععععع : ان في الملز" at bounding box center [1144, 315] width 189 height 24
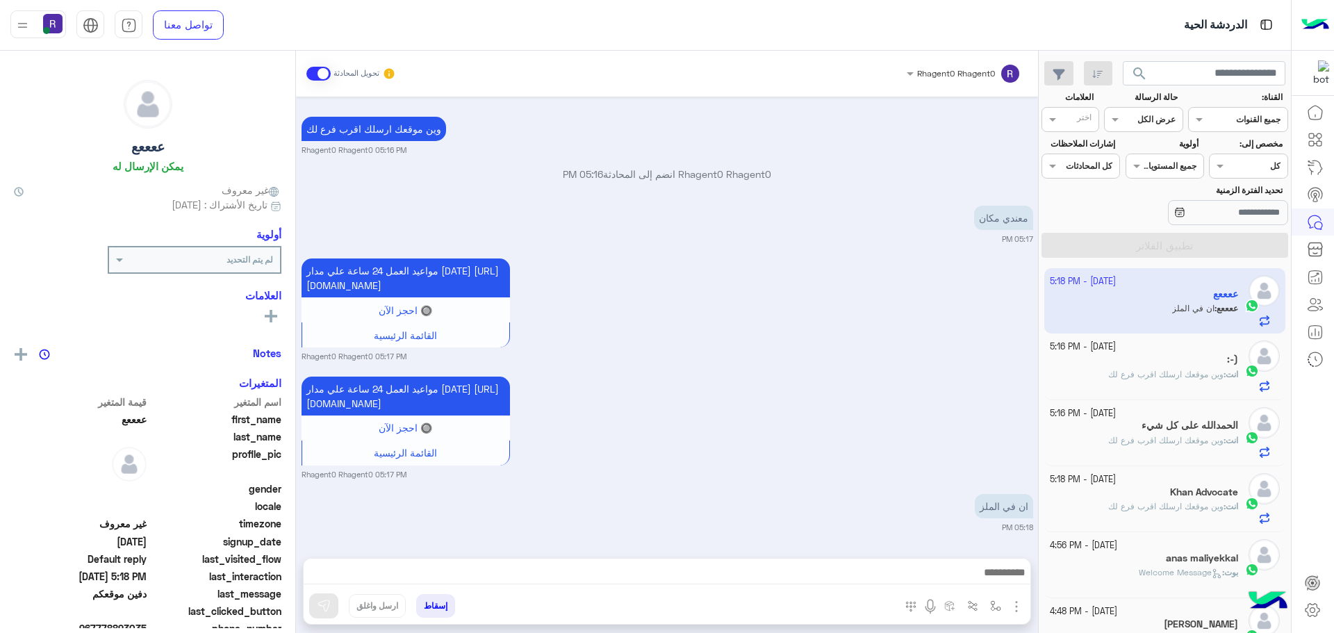
scroll to position [287, 0]
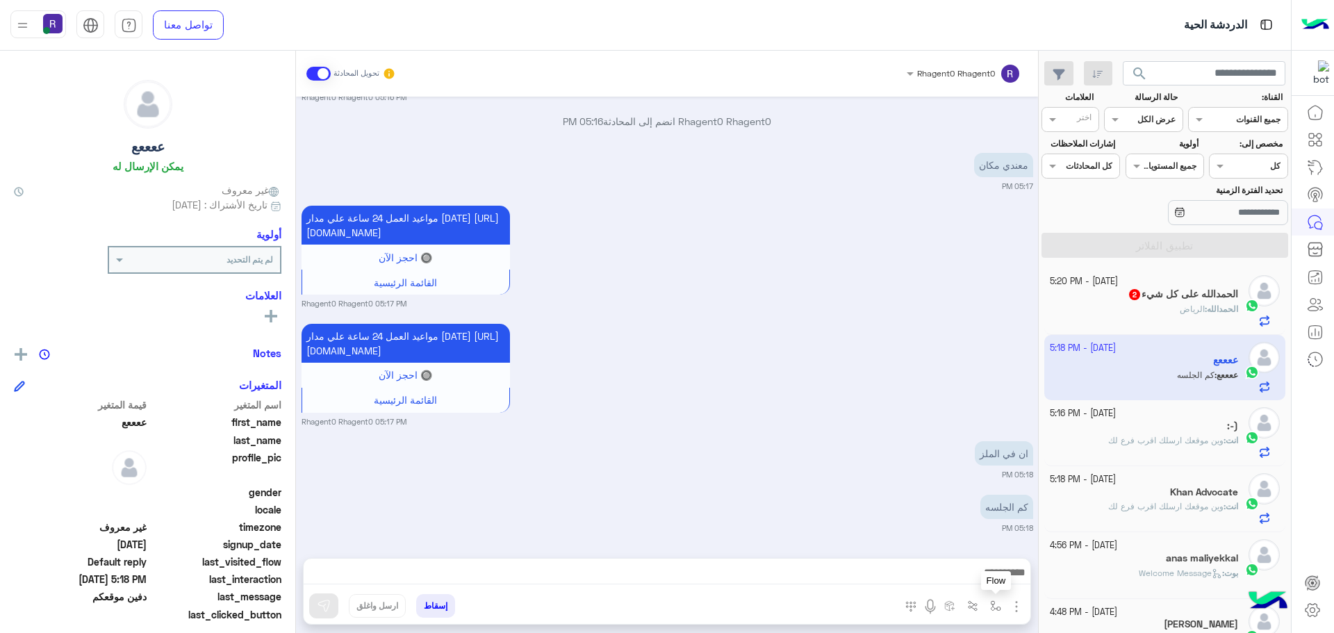
click at [989, 602] on button "button" at bounding box center [995, 605] width 23 height 23
click at [986, 571] on input "text" at bounding box center [965, 573] width 70 height 13
click at [975, 501] on div "لبن" at bounding box center [946, 490] width 119 height 27
type textarea "***"
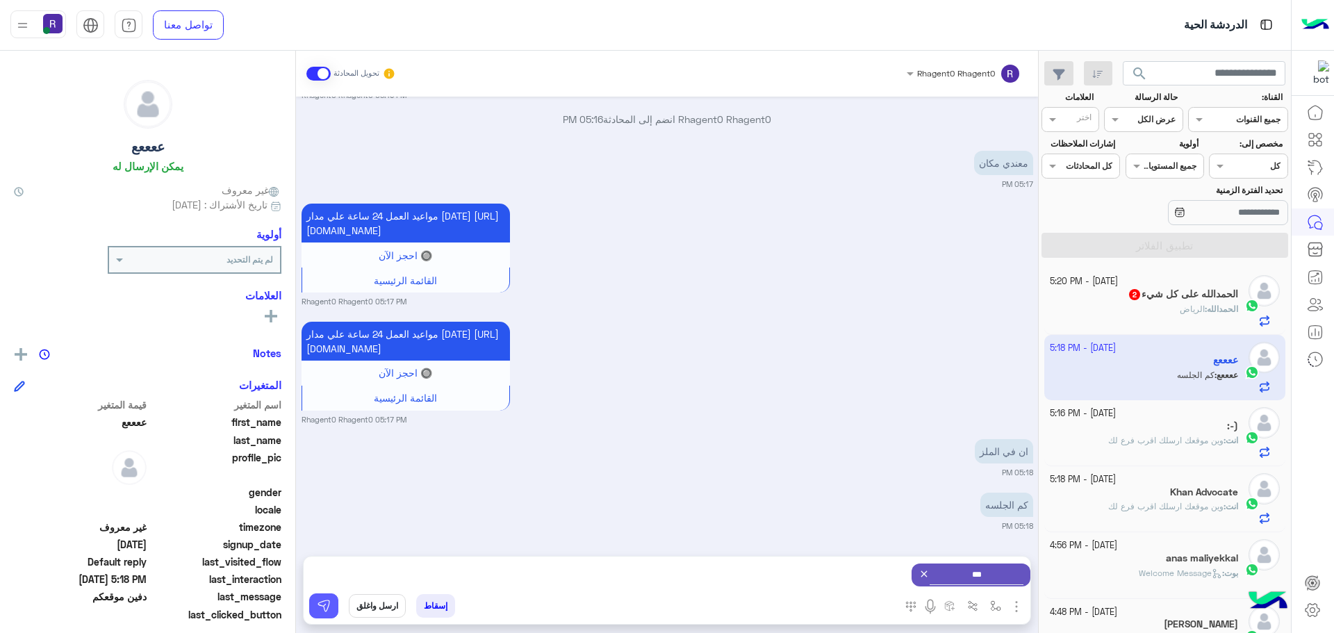
click at [326, 610] on img at bounding box center [324, 606] width 14 height 14
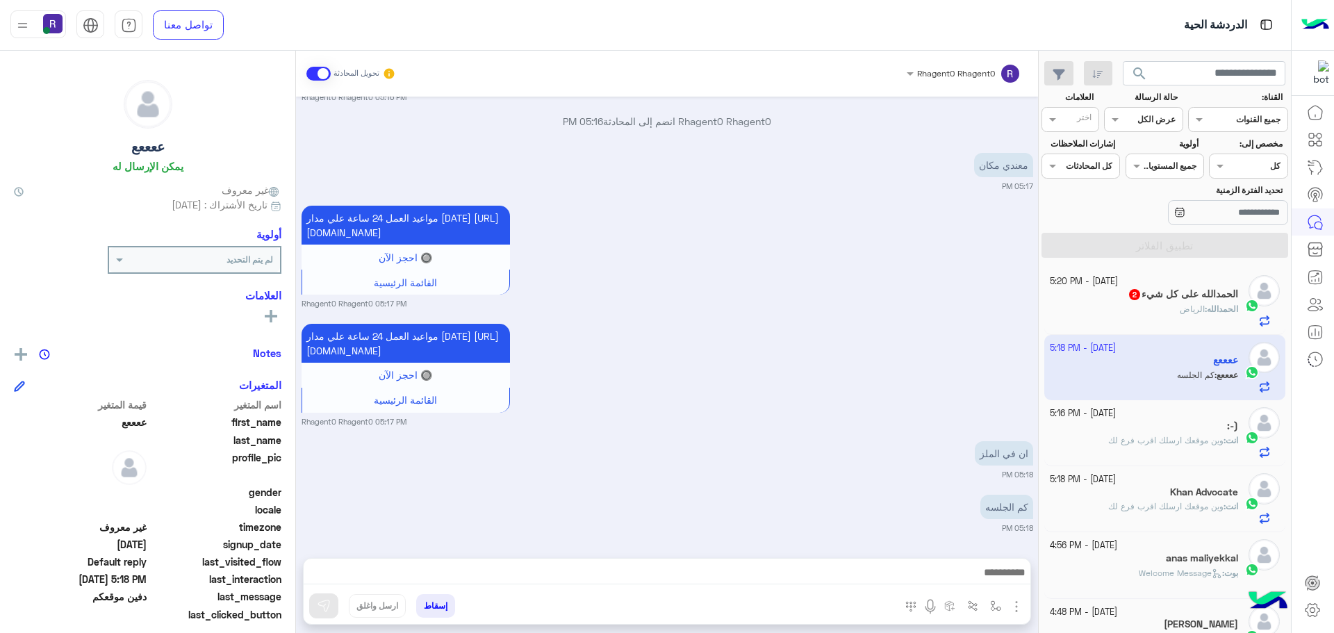
scroll to position [420, 0]
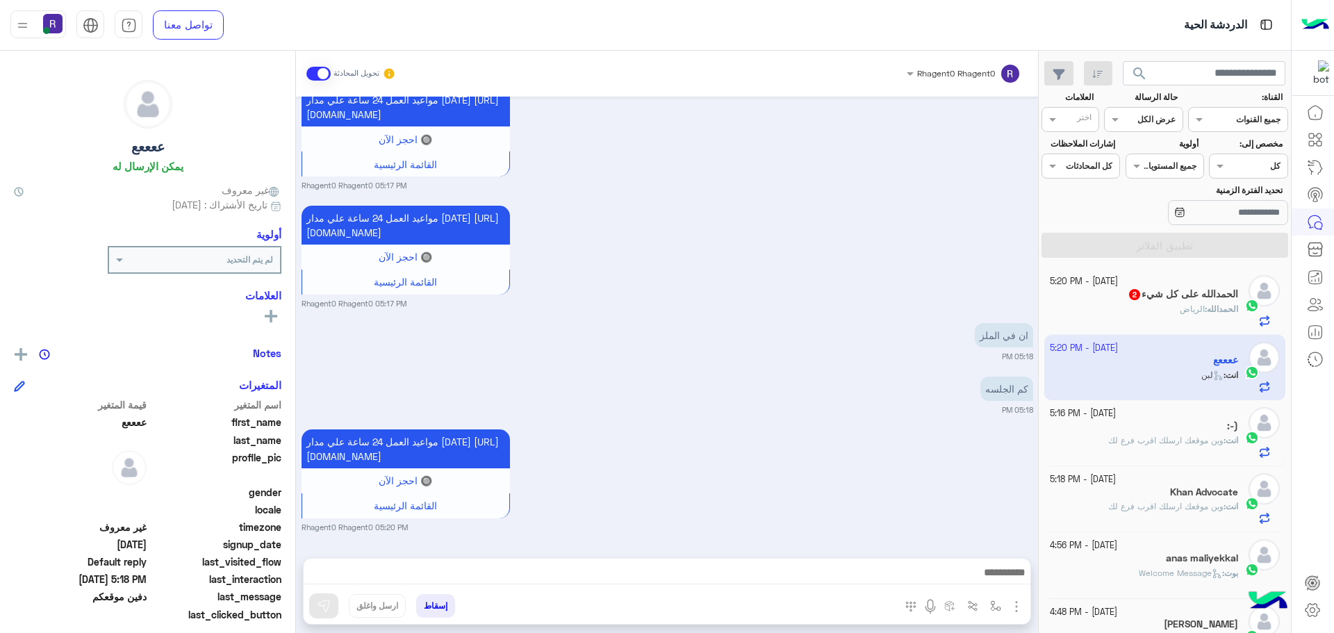
click at [1020, 603] on img "button" at bounding box center [1016, 606] width 17 height 17
click at [1004, 583] on button "الصور" at bounding box center [995, 576] width 59 height 28
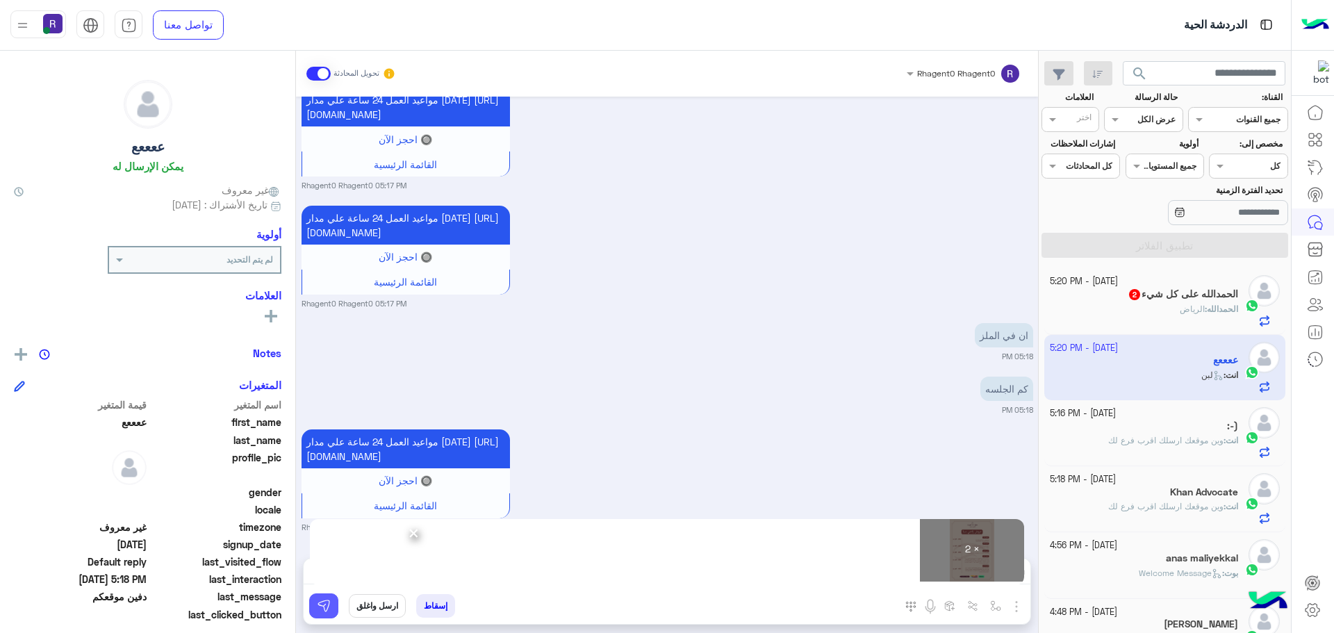
click at [317, 605] on img at bounding box center [324, 606] width 14 height 14
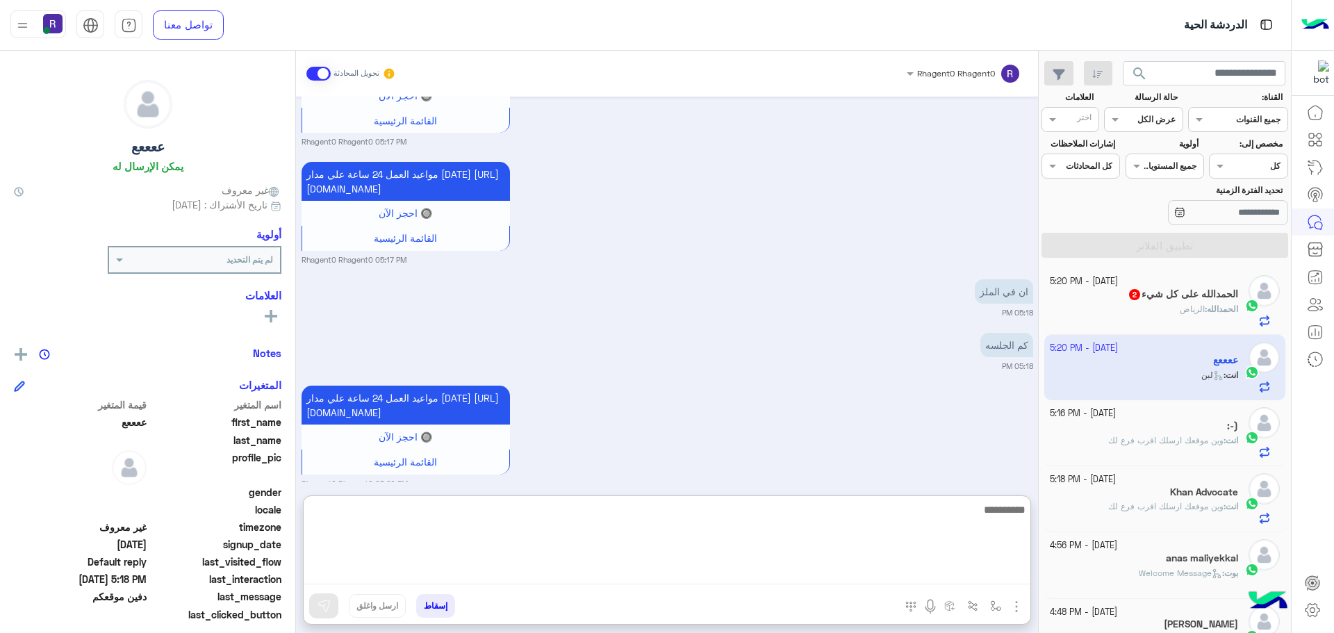
paste textarea "**********"
type textarea "**********"
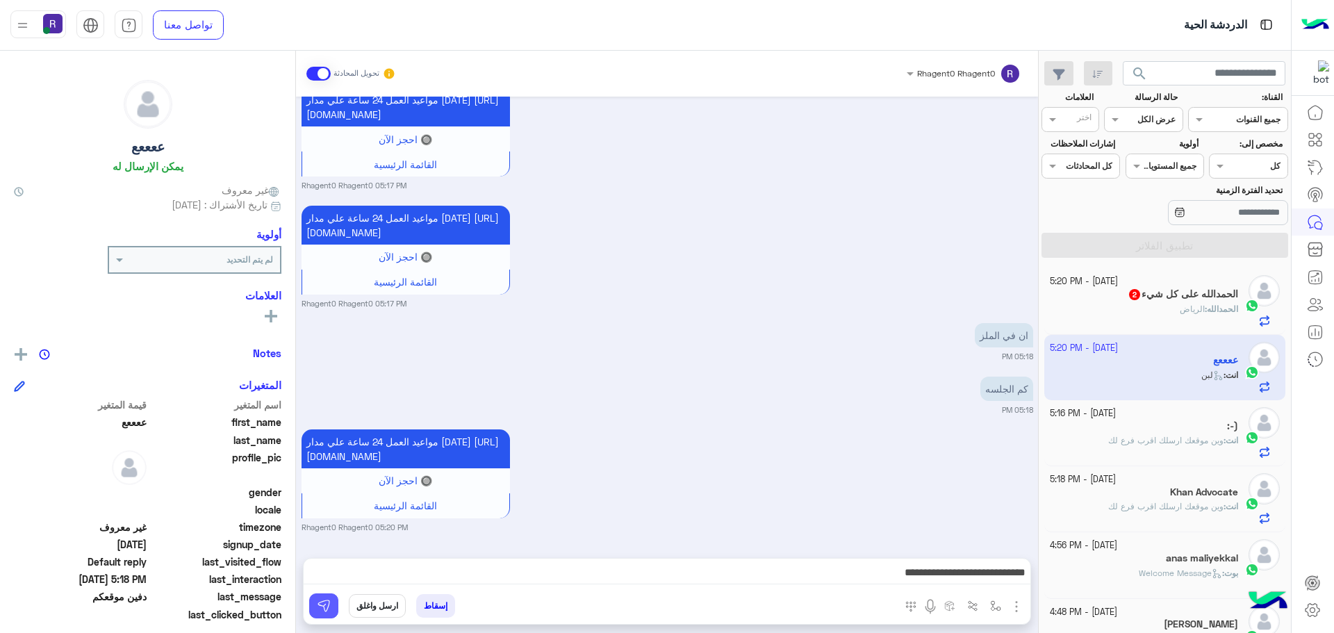
click at [320, 607] on img at bounding box center [324, 606] width 14 height 14
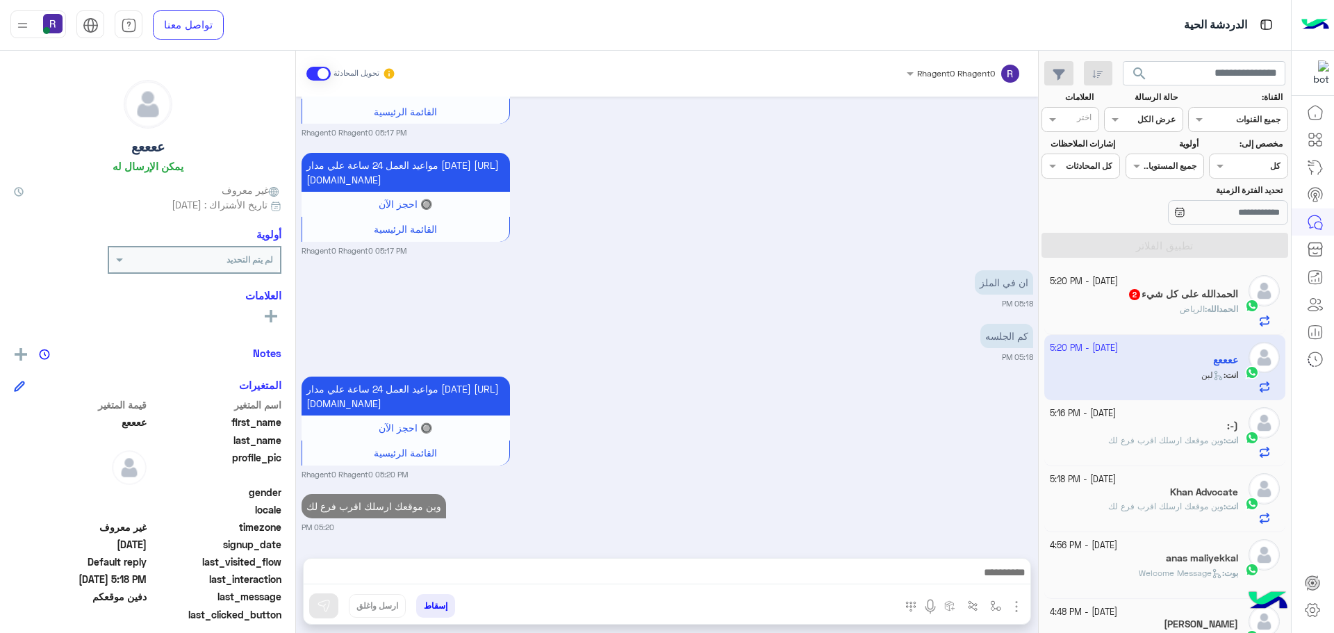
click at [1110, 313] on div "الحمدالله : الرياض" at bounding box center [1144, 315] width 189 height 24
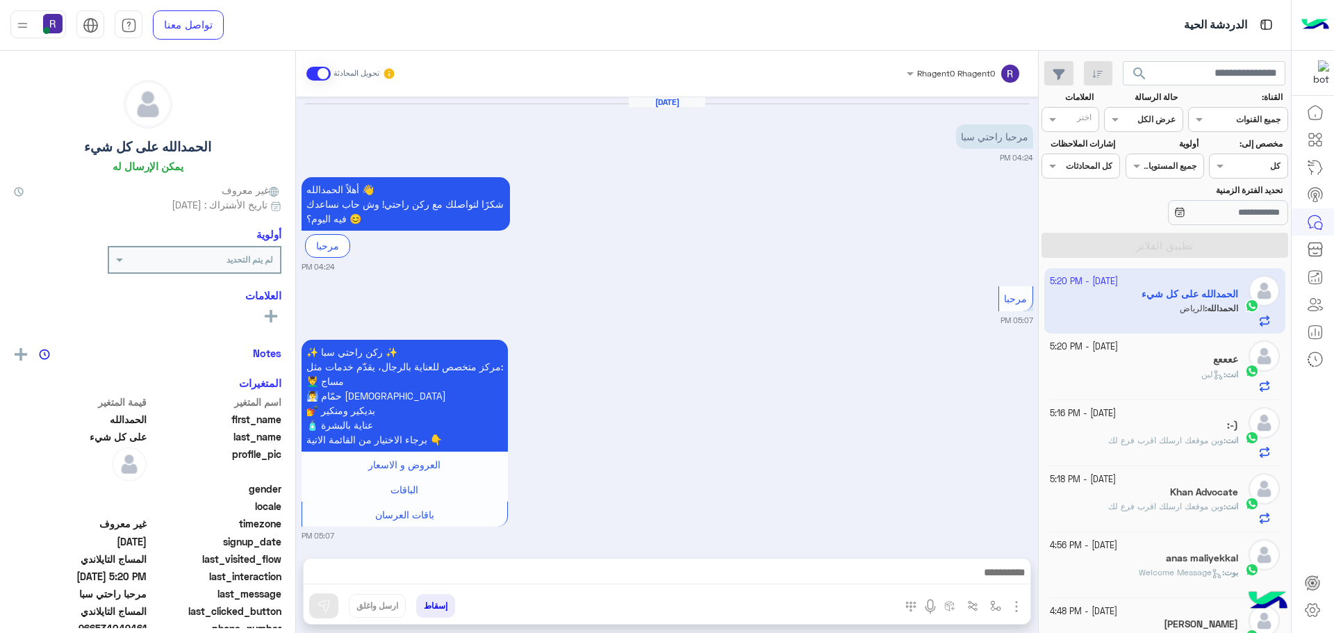
scroll to position [663, 0]
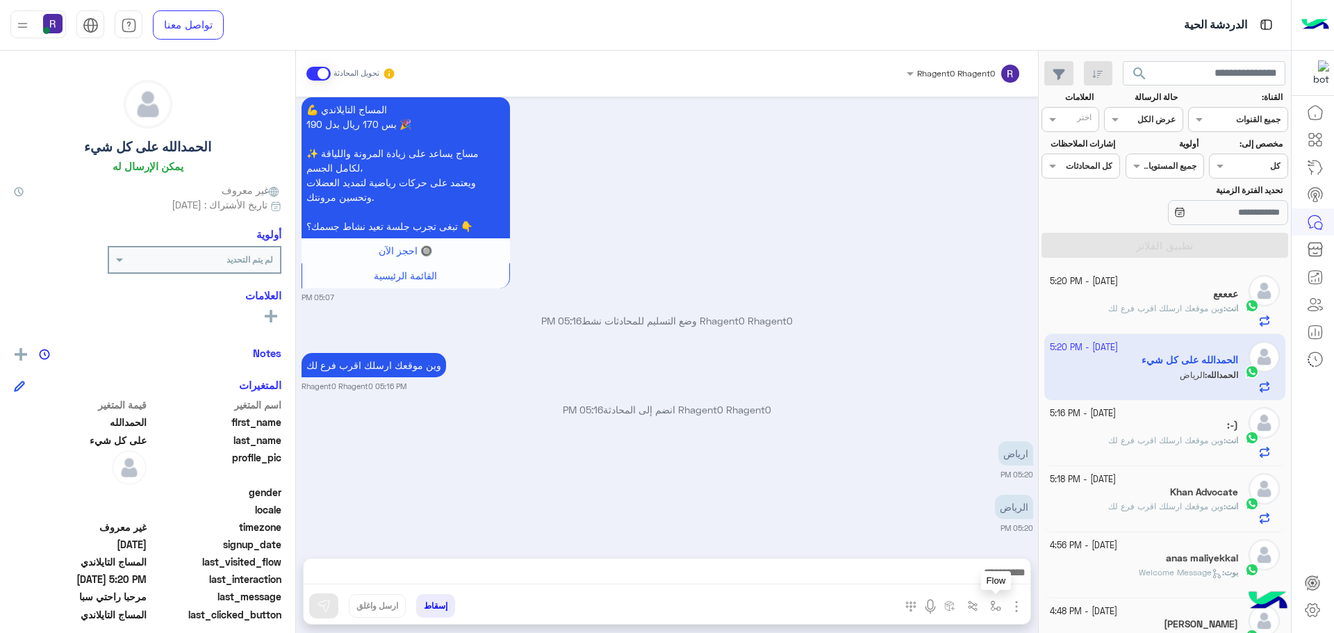
click at [996, 610] on img "button" at bounding box center [995, 605] width 11 height 11
click at [984, 577] on input "text" at bounding box center [965, 573] width 70 height 13
click at [944, 509] on div "الجنادرية" at bounding box center [946, 506] width 119 height 27
type textarea "*********"
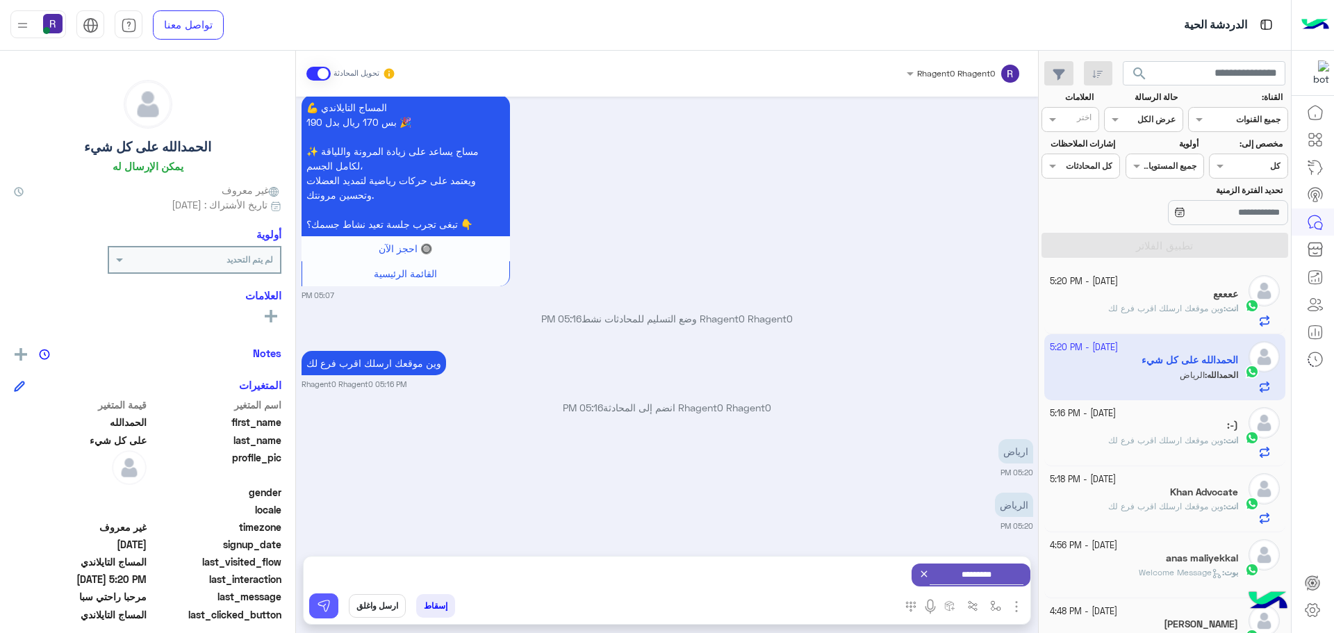
click at [335, 600] on button at bounding box center [323, 605] width 29 height 25
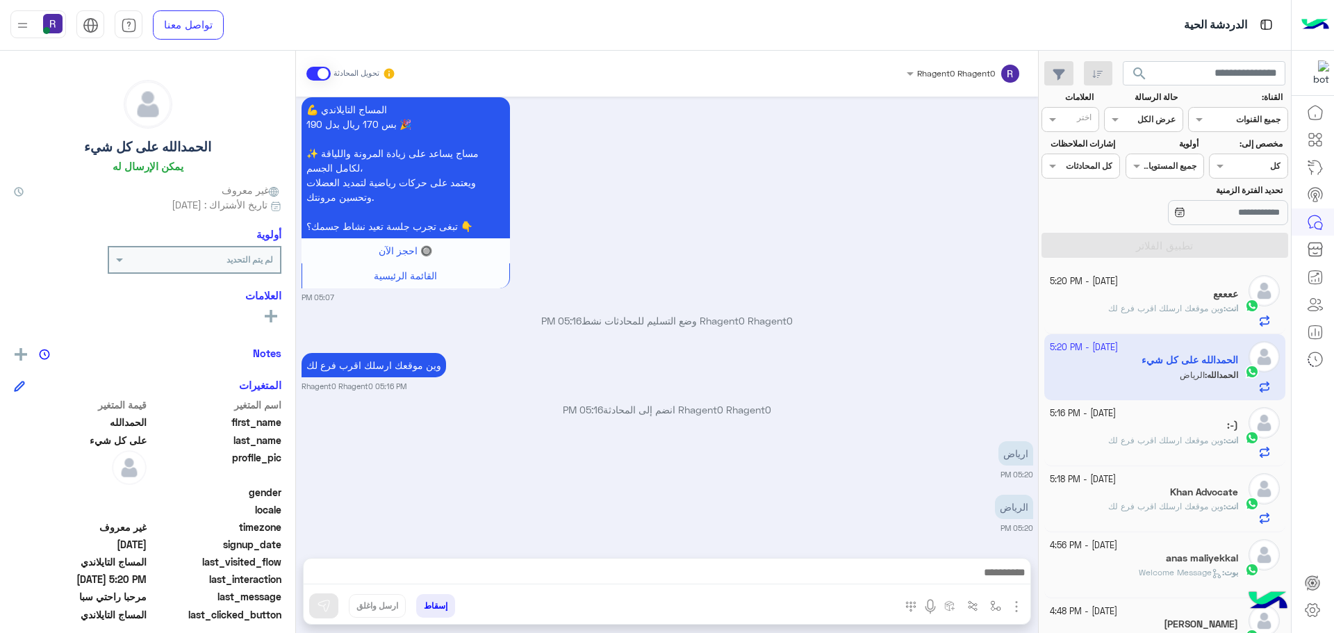
scroll to position [663, 0]
click at [1003, 605] on button "button" at bounding box center [995, 605] width 23 height 23
click at [982, 583] on div "أدخل اسم مجموعة الرسائل" at bounding box center [946, 575] width 119 height 25
click at [832, 505] on div "الرياض 05:20 PM" at bounding box center [668, 512] width 732 height 42
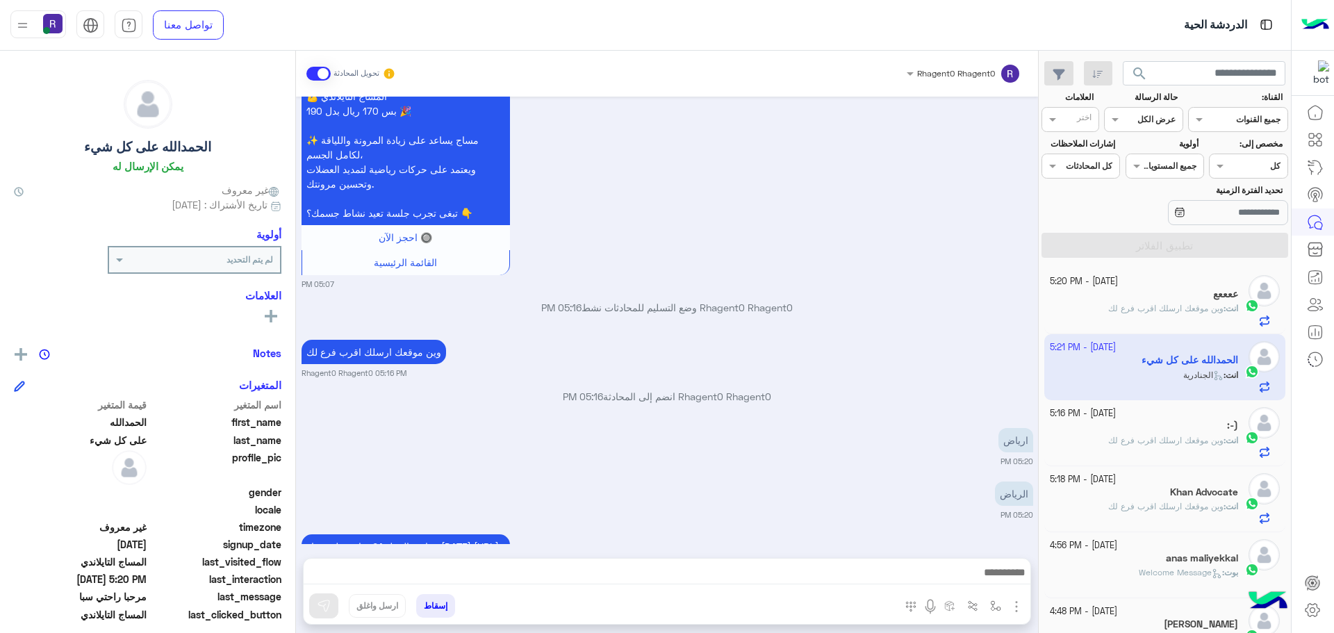
scroll to position [795, 0]
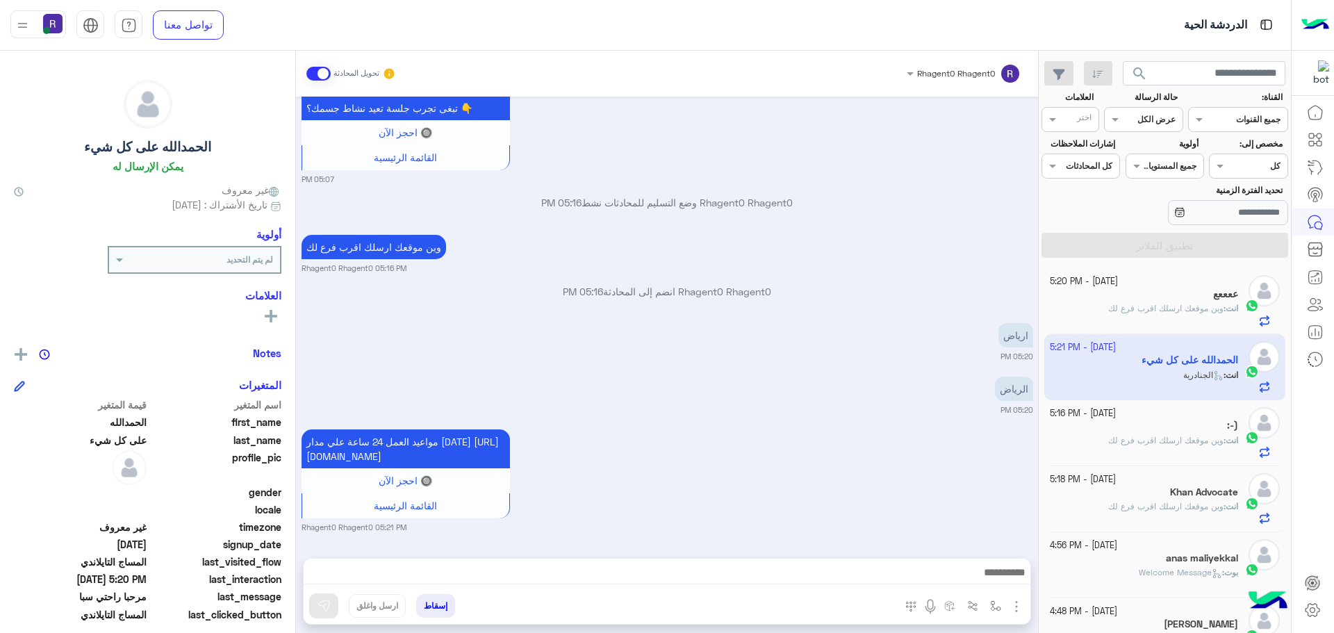
click at [1020, 607] on img "button" at bounding box center [1016, 606] width 17 height 17
click at [991, 575] on span "الصور" at bounding box center [990, 576] width 26 height 16
click at [993, 608] on img "button" at bounding box center [995, 605] width 11 height 11
click at [975, 574] on input "text" at bounding box center [965, 573] width 70 height 13
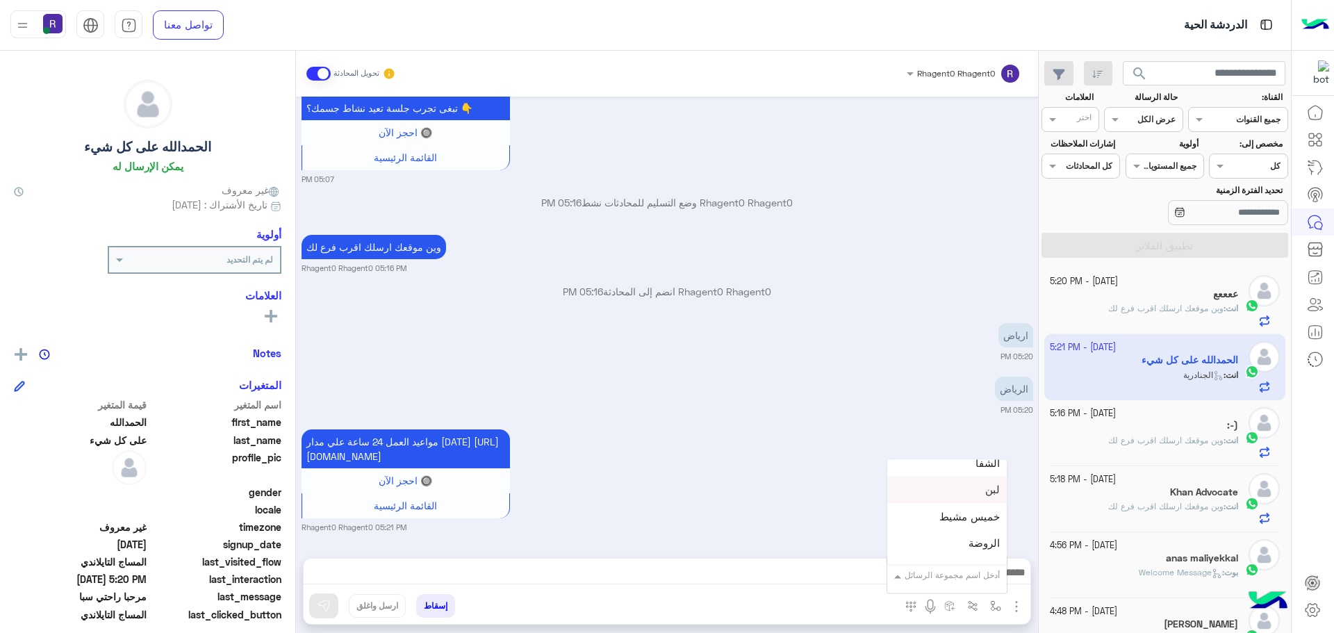
click at [968, 494] on div "لبن" at bounding box center [946, 490] width 119 height 27
type textarea "***"
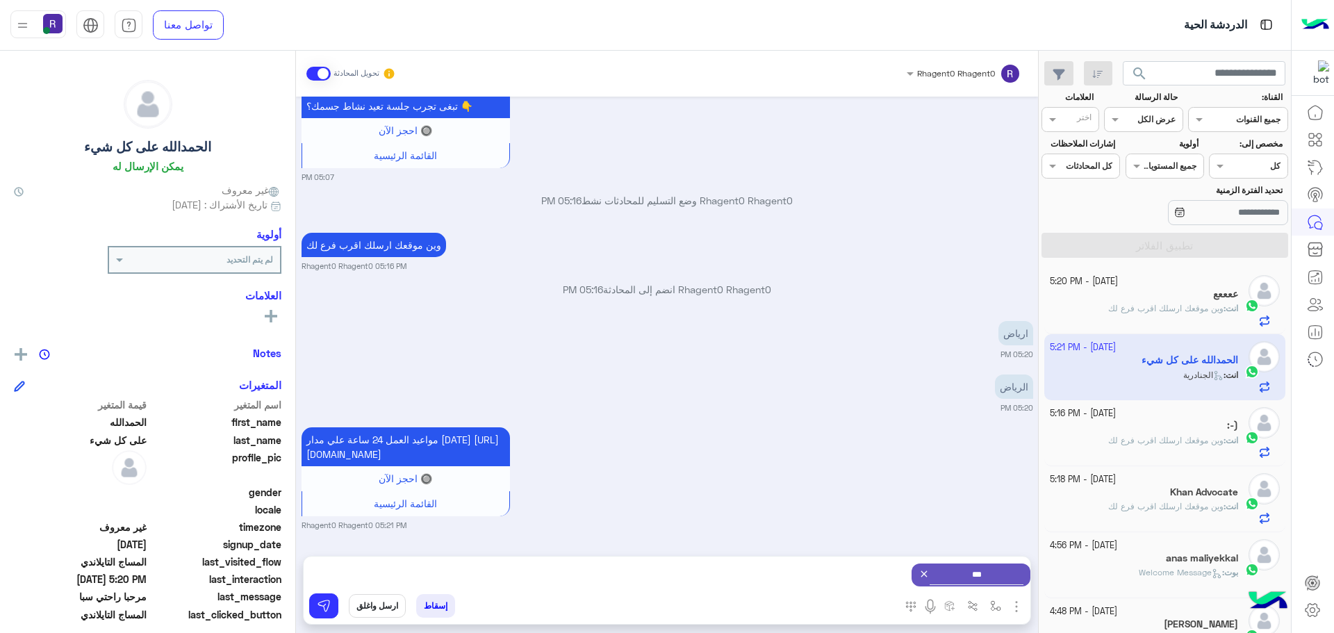
click at [338, 605] on div "إسقاط ارسل واغلق" at bounding box center [599, 608] width 591 height 31
click at [322, 610] on img at bounding box center [324, 606] width 14 height 14
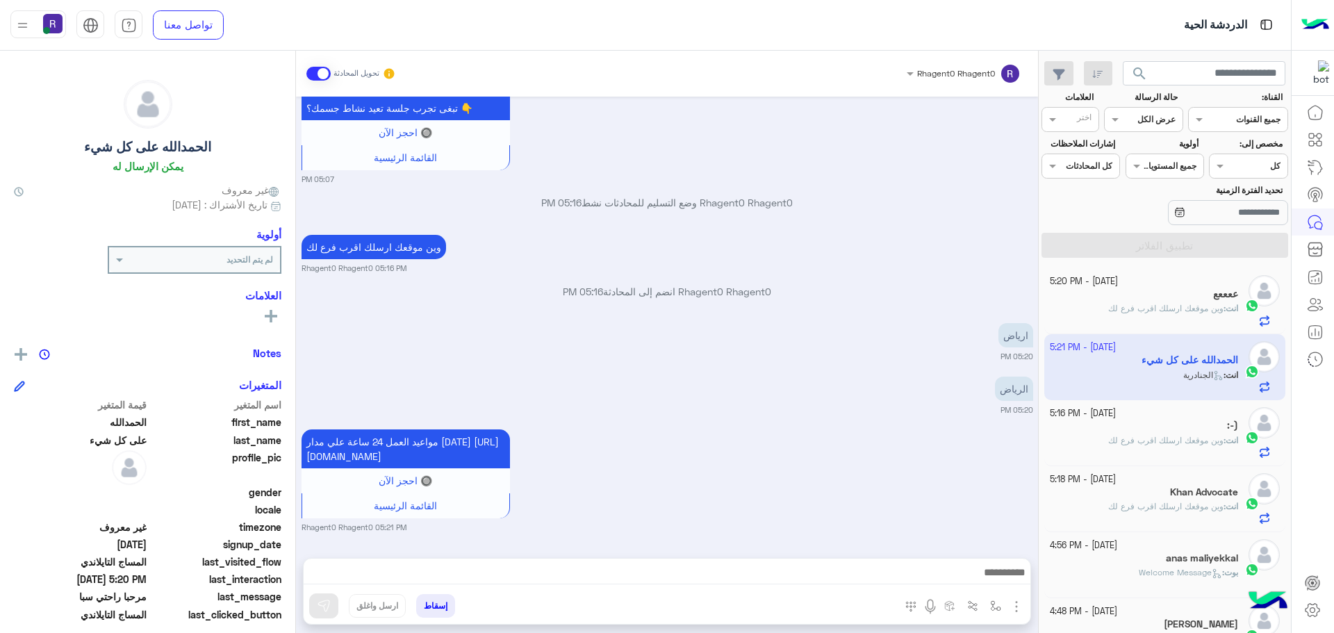
scroll to position [795, 0]
click at [1166, 436] on span "وين موقعك ارسلك اقرب فرع لك" at bounding box center [1165, 440] width 115 height 10
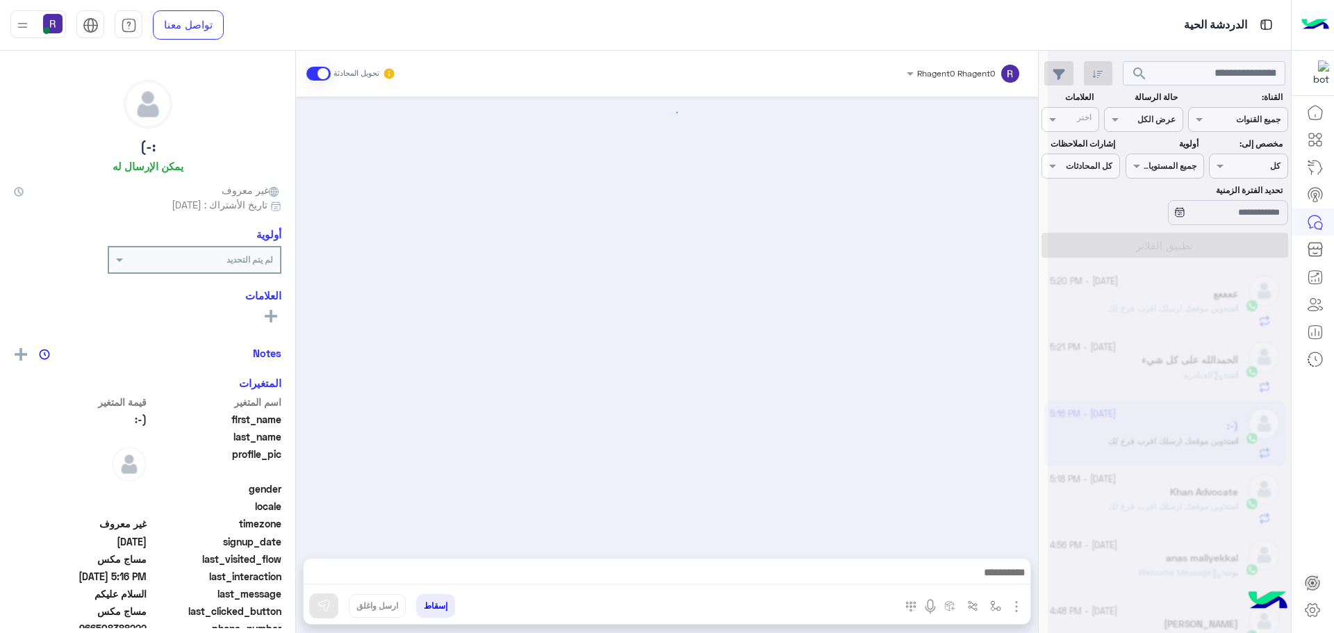
scroll to position [2563, 0]
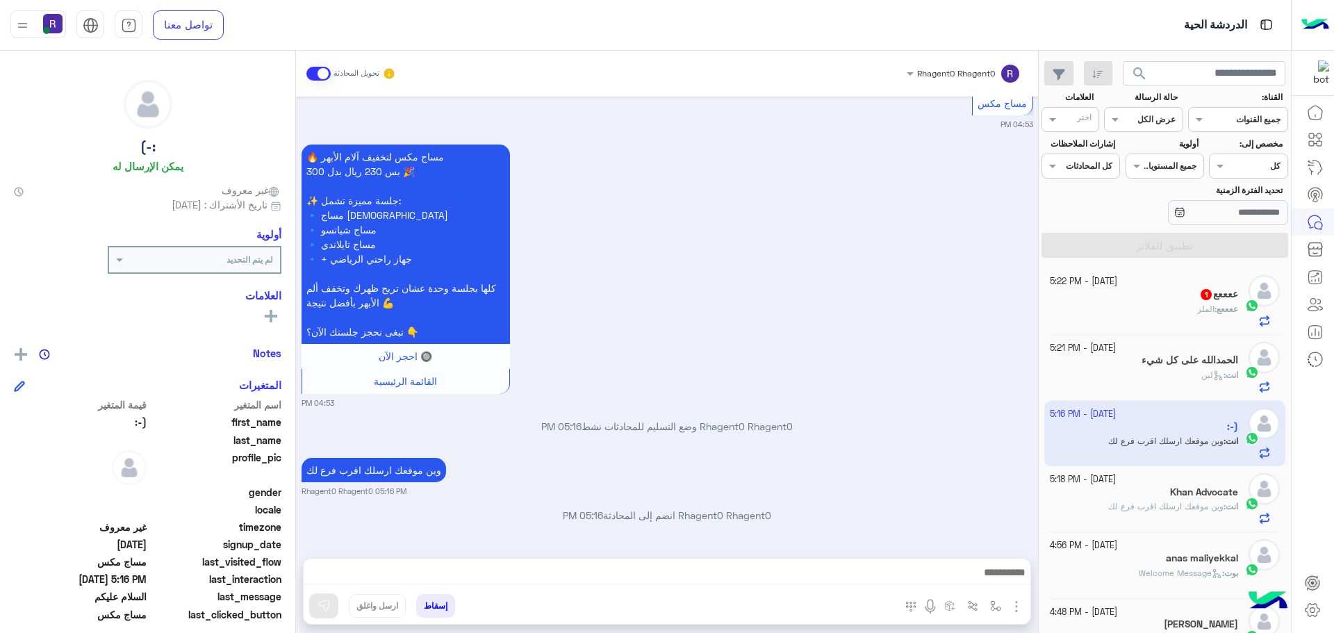
click at [1160, 309] on div "ععععع : الملز" at bounding box center [1144, 315] width 189 height 24
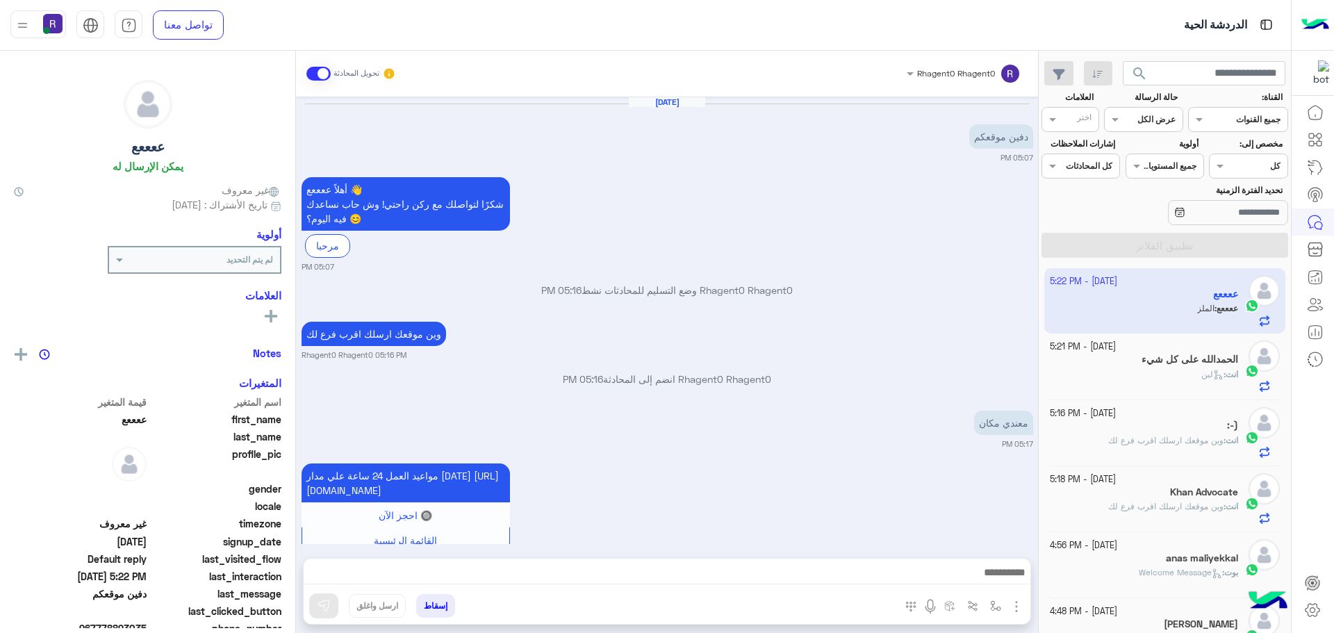
scroll to position [945, 0]
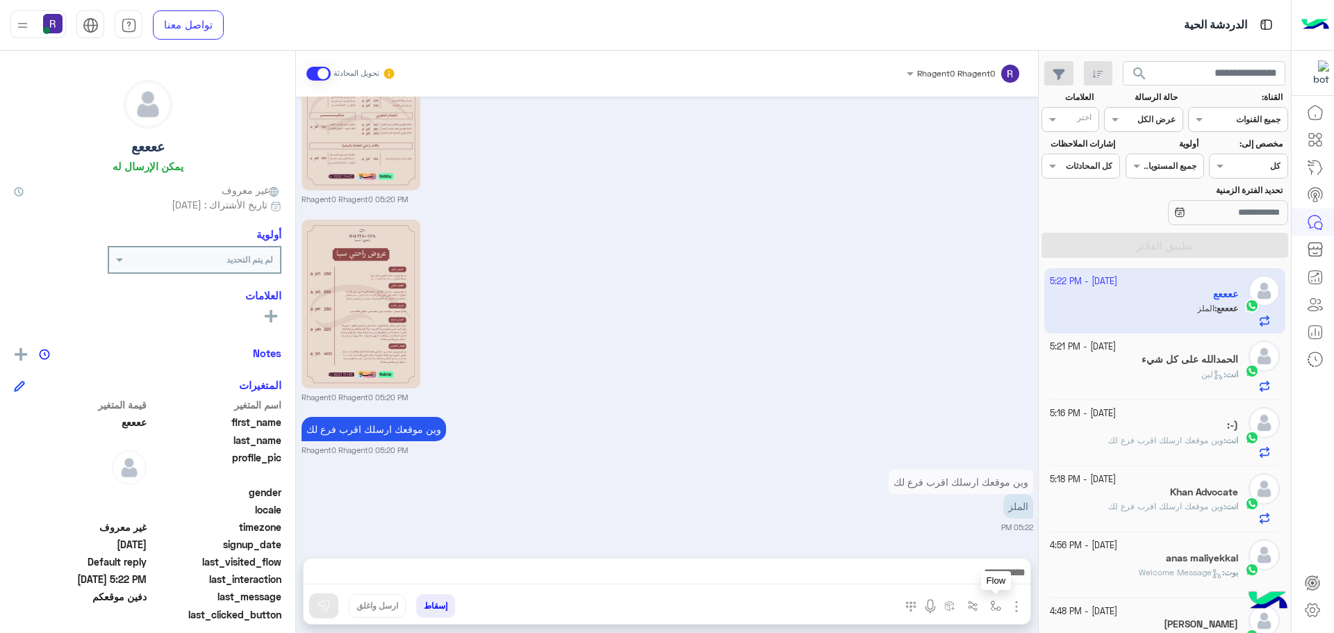
click at [991, 607] on img "button" at bounding box center [995, 605] width 11 height 11
click at [983, 579] on div "أدخل اسم مجموعة الرسائل" at bounding box center [952, 575] width 95 height 13
click at [982, 550] on div "لبن" at bounding box center [946, 559] width 119 height 27
type textarea "***"
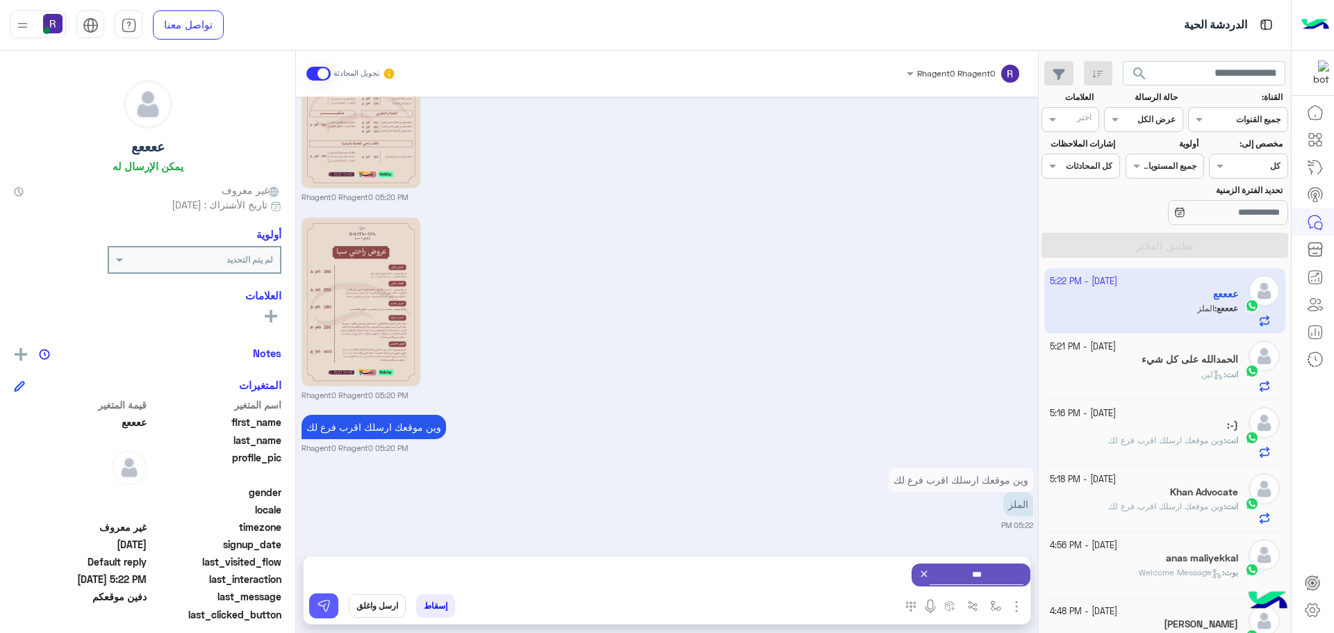
click at [330, 602] on img at bounding box center [324, 606] width 14 height 14
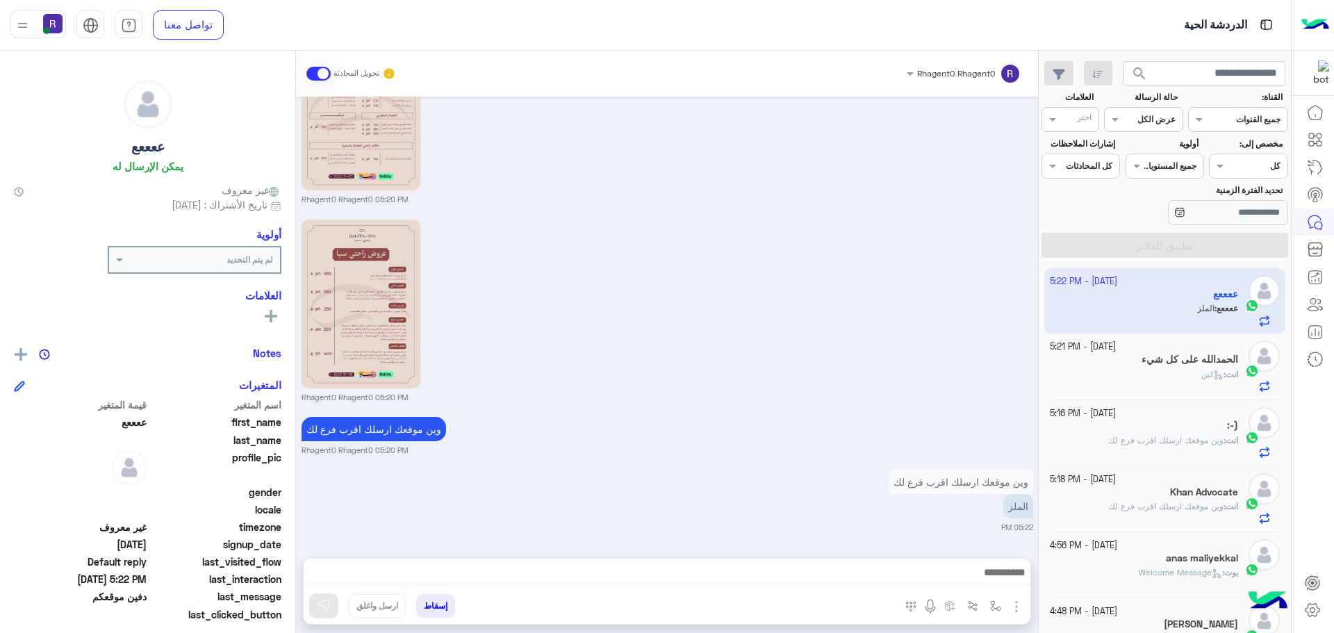
scroll to position [1078, 0]
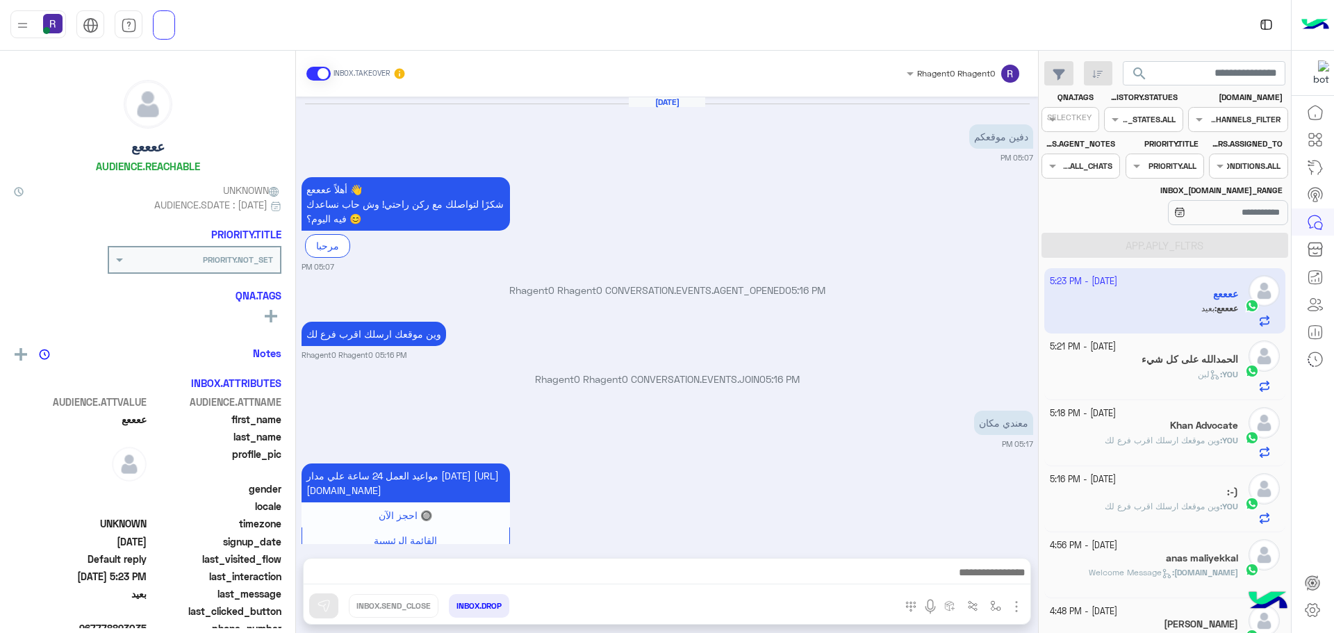
scroll to position [1130, 0]
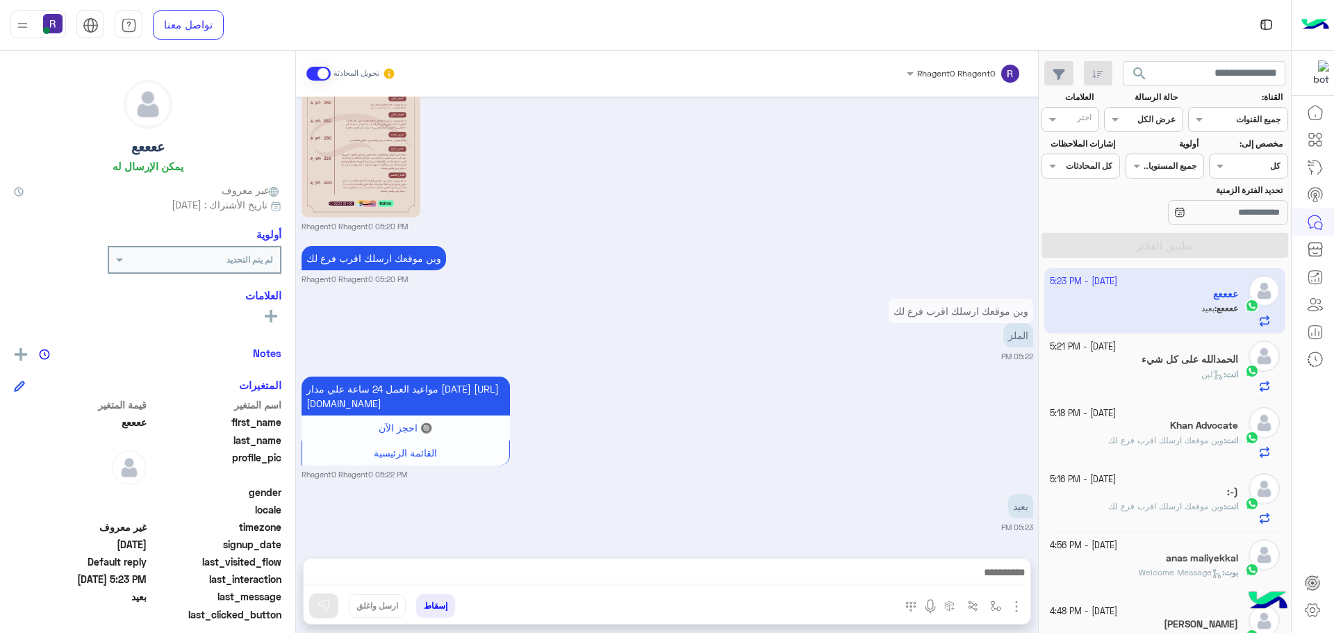
click at [1184, 504] on div "[DATE] - 5:23 PM ععععع ععععع : بعيد [DATE] - 5:21 PM ال[PERSON_NAME] على كل شيء…" at bounding box center [1165, 450] width 252 height 375
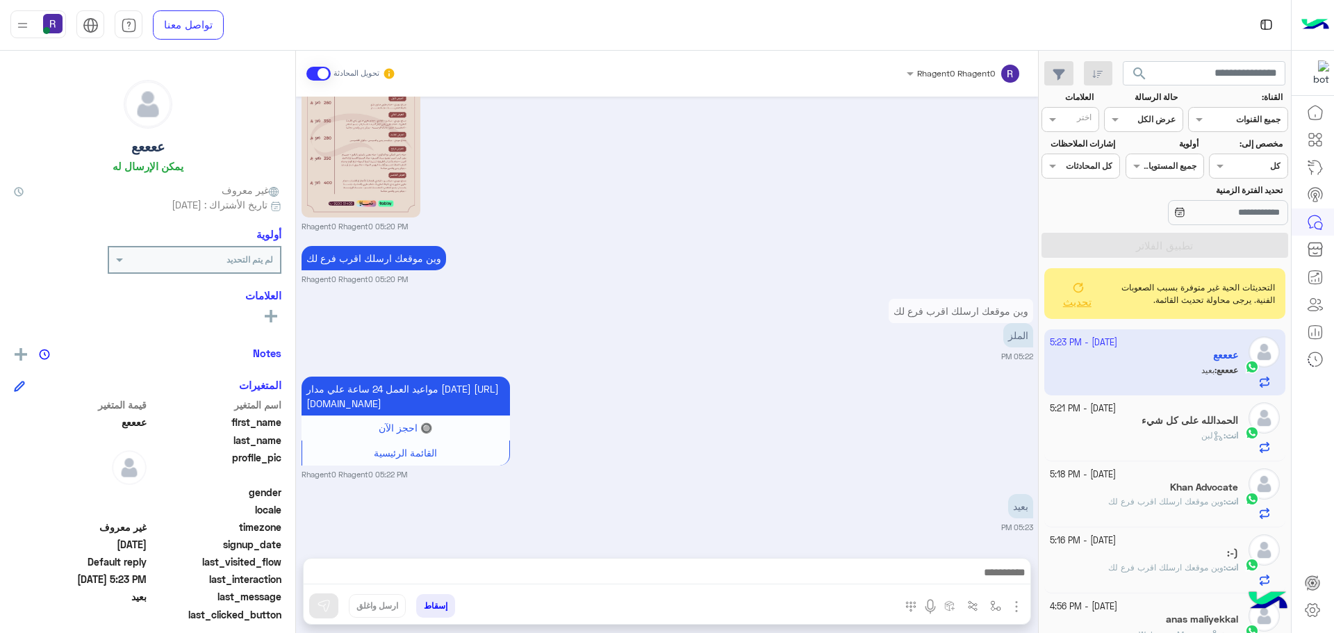
click at [951, 411] on div "مواعيد العمل 24 ساعة علي مدار [DATE] [URL][DOMAIN_NAME] 🔘 احجز الآن القائمة الر…" at bounding box center [668, 426] width 732 height 107
click at [1087, 305] on span "تحديث" at bounding box center [1076, 301] width 28 height 13
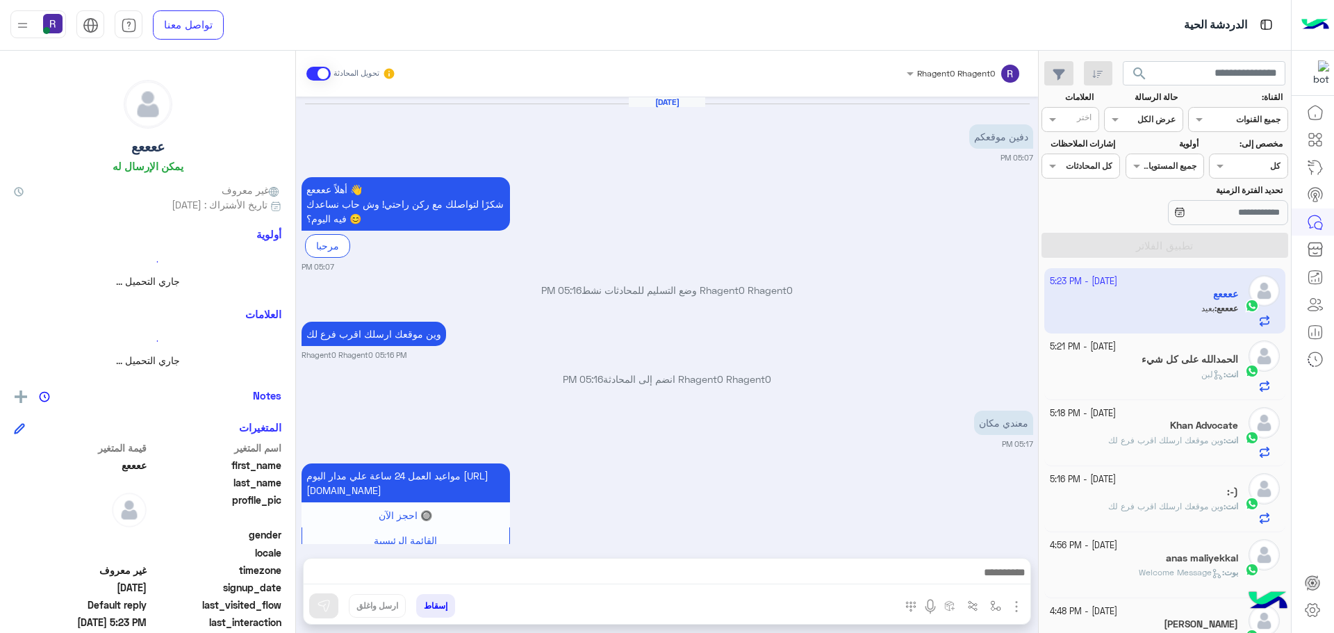
scroll to position [1130, 0]
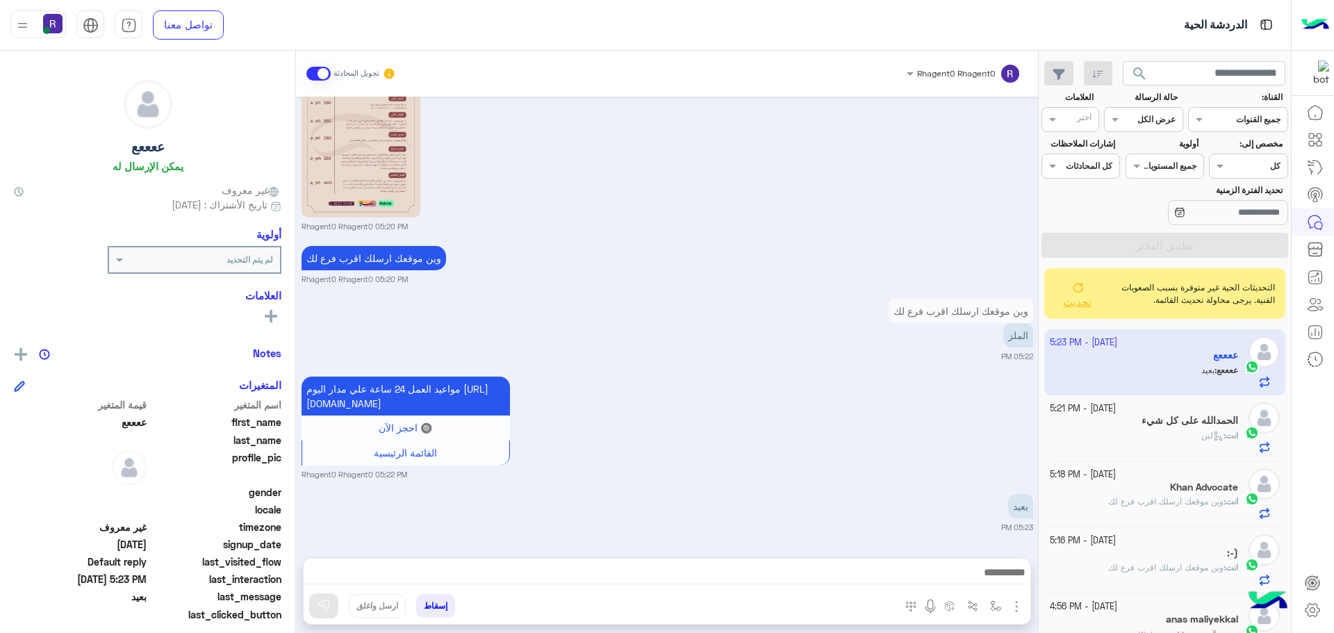
click at [1166, 424] on h5 "الحمدالله على كل شيء" at bounding box center [1189, 421] width 97 height 12
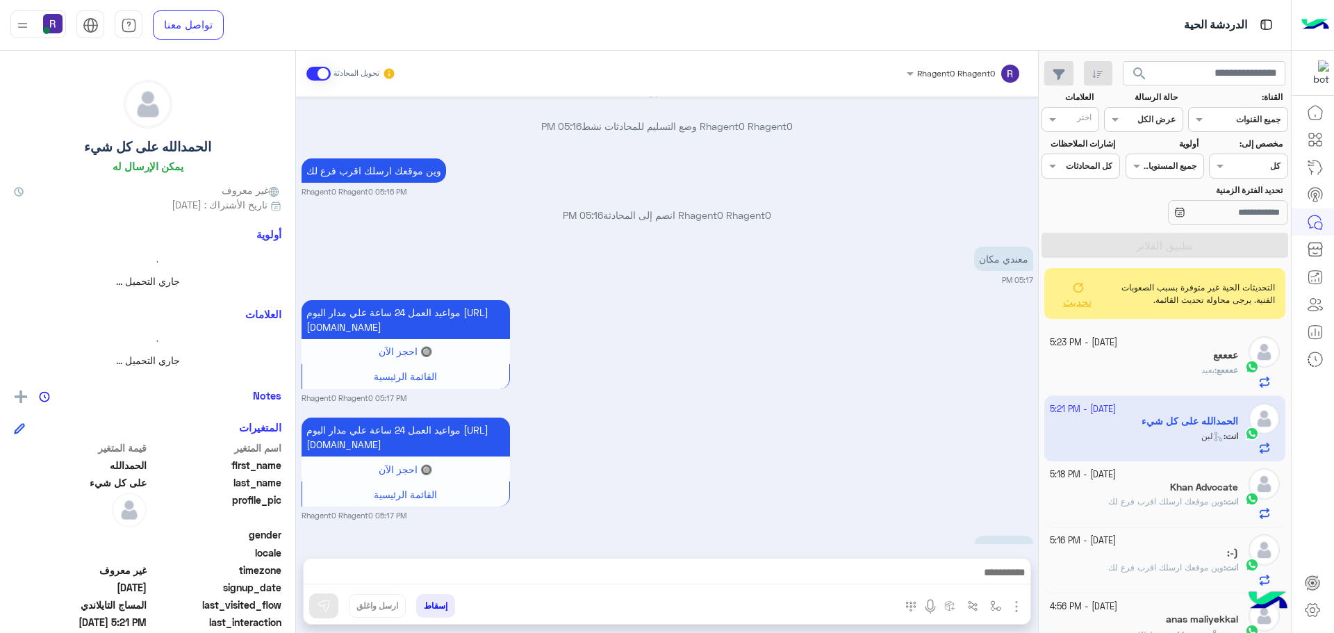
scroll to position [2481, 0]
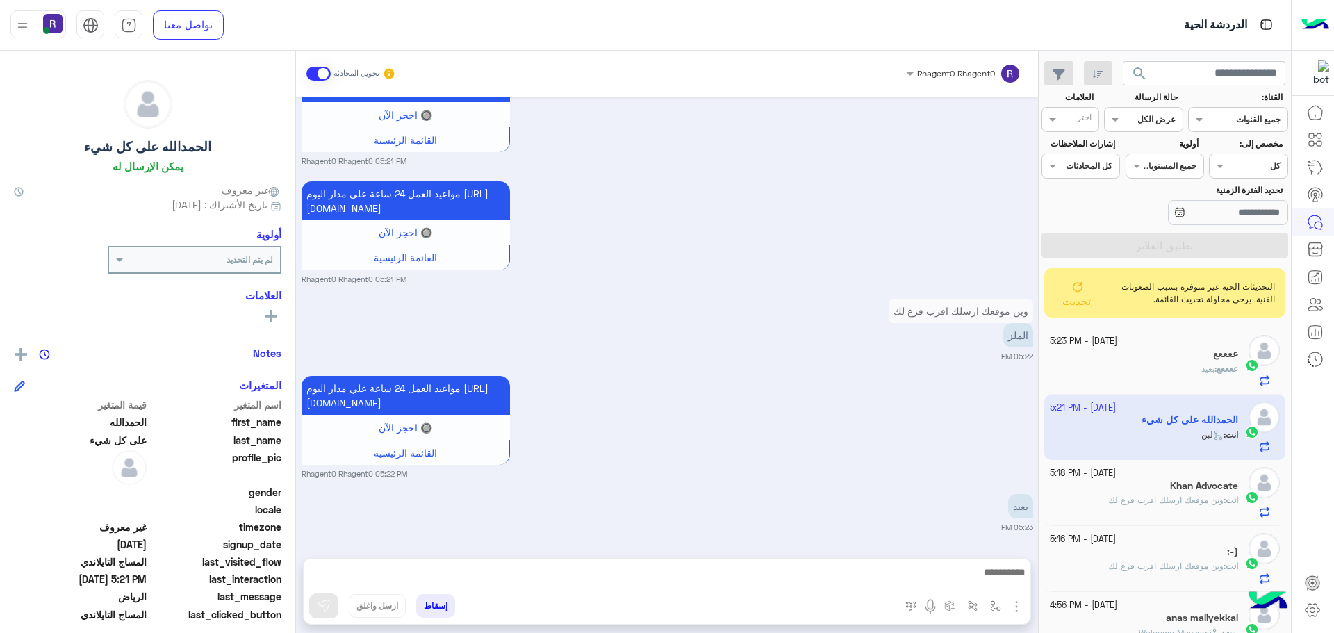
click at [1080, 299] on span "تحديث" at bounding box center [1076, 301] width 28 height 13
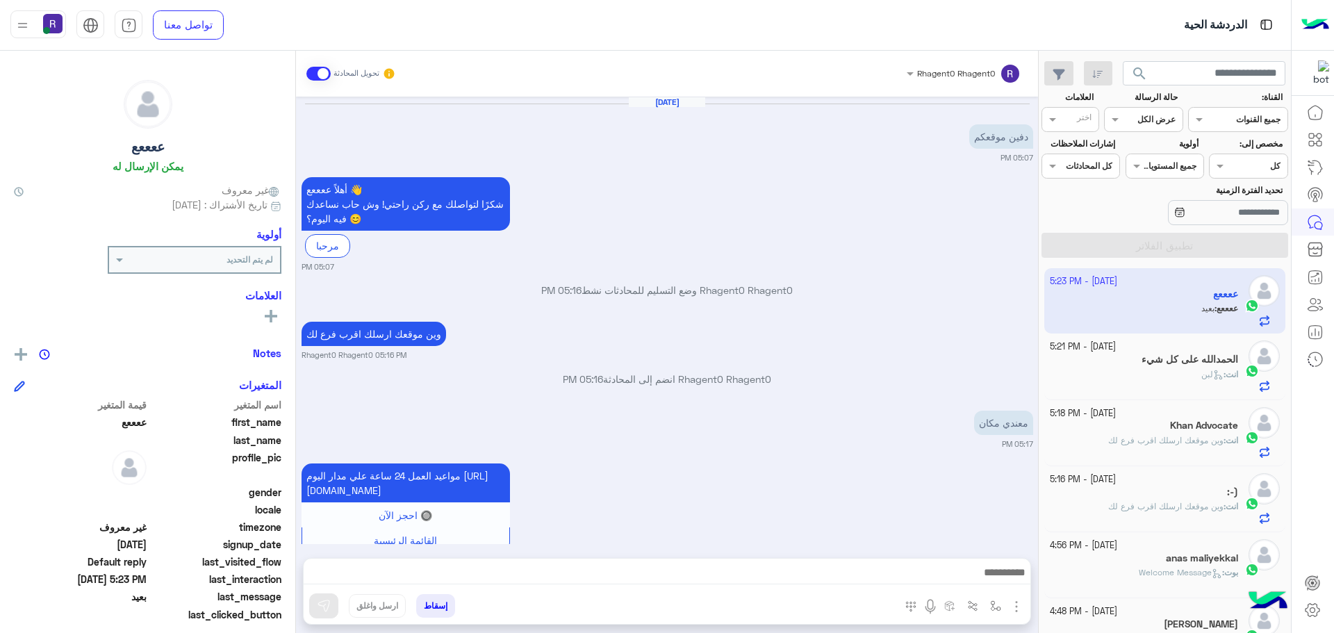
scroll to position [1130, 0]
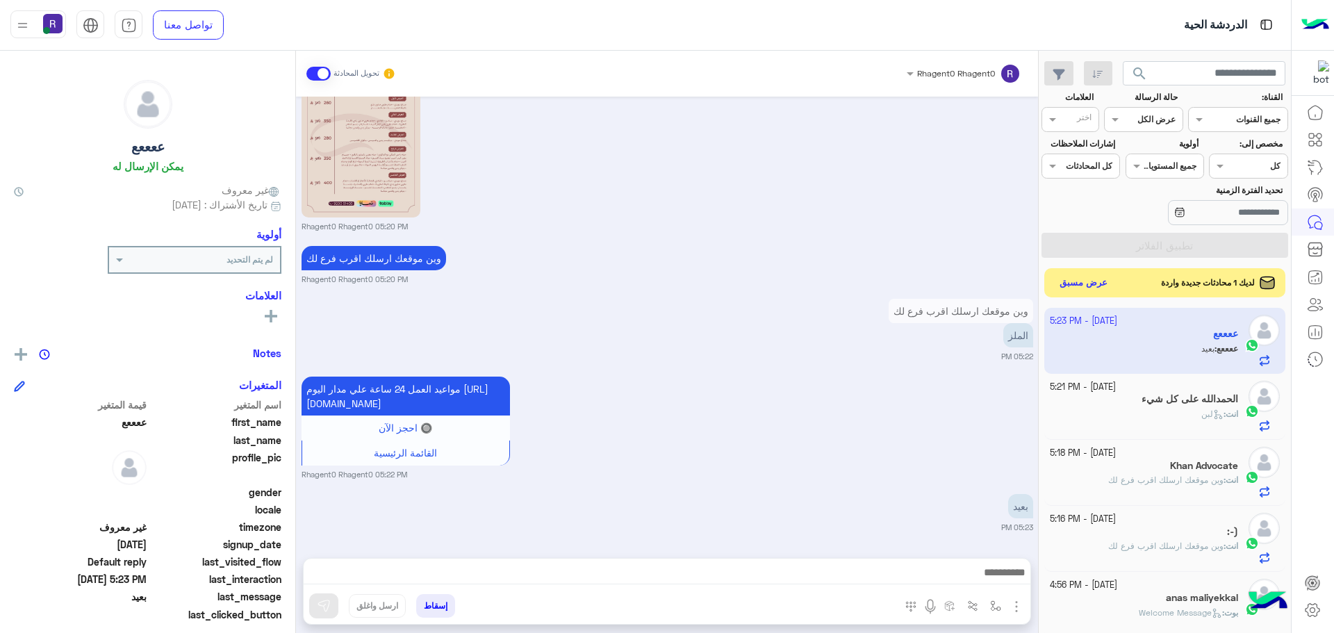
click at [1078, 285] on button "عرض مسبق" at bounding box center [1084, 283] width 58 height 19
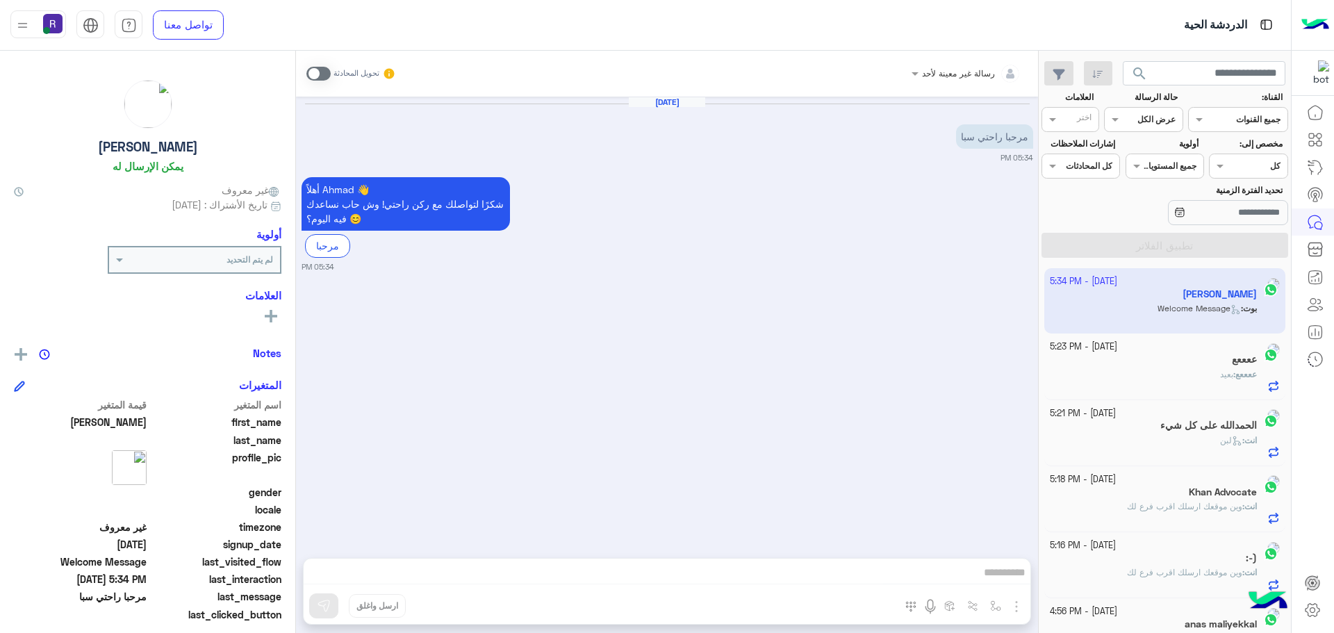
click at [324, 72] on span at bounding box center [318, 74] width 24 height 14
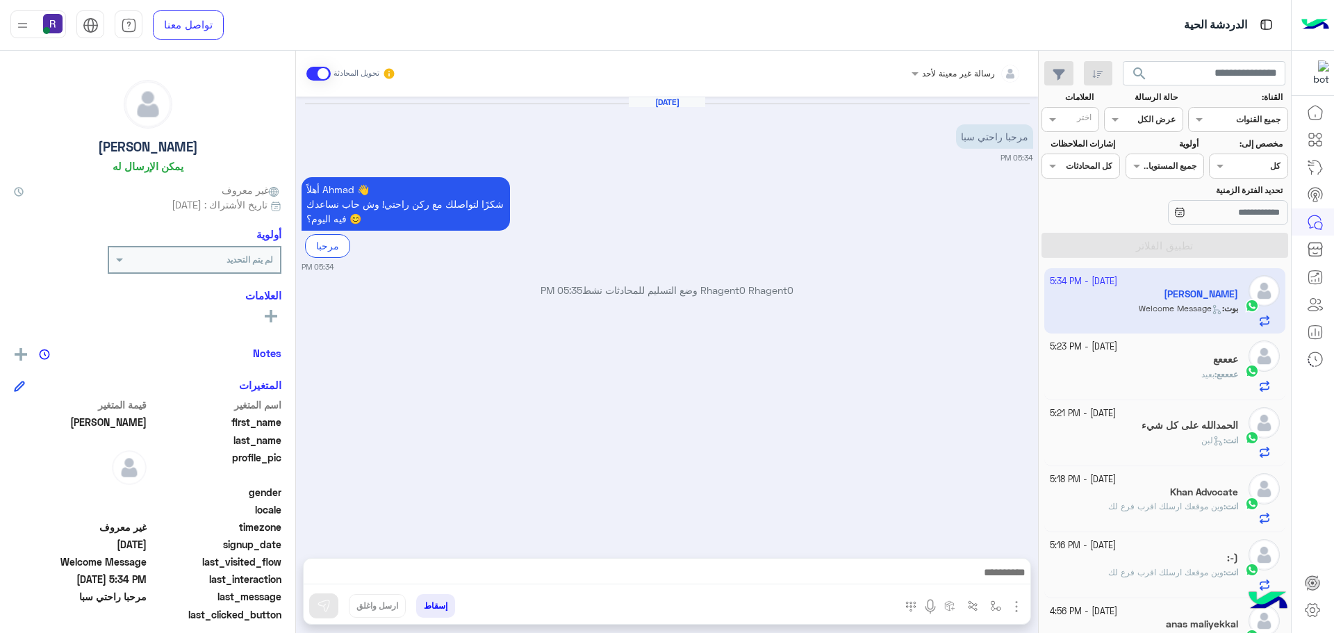
click at [1019, 607] on img "button" at bounding box center [1016, 606] width 17 height 17
click at [1004, 572] on button "الصور" at bounding box center [995, 576] width 59 height 28
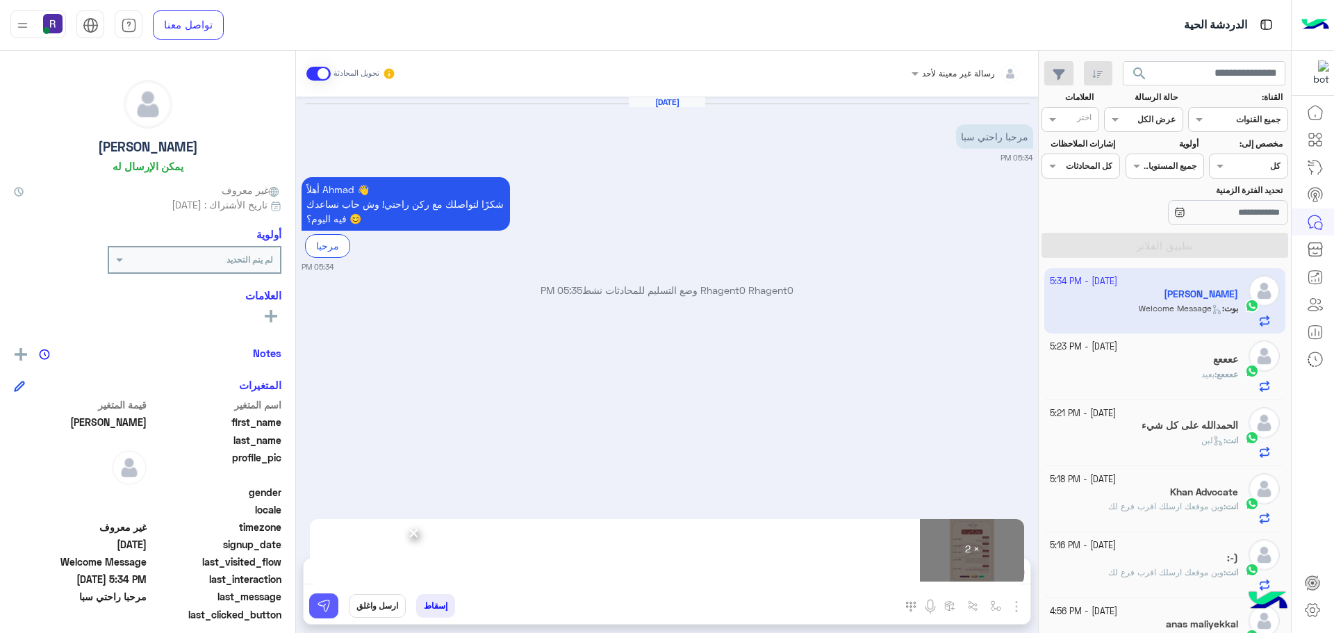
click at [330, 603] on img at bounding box center [324, 606] width 14 height 14
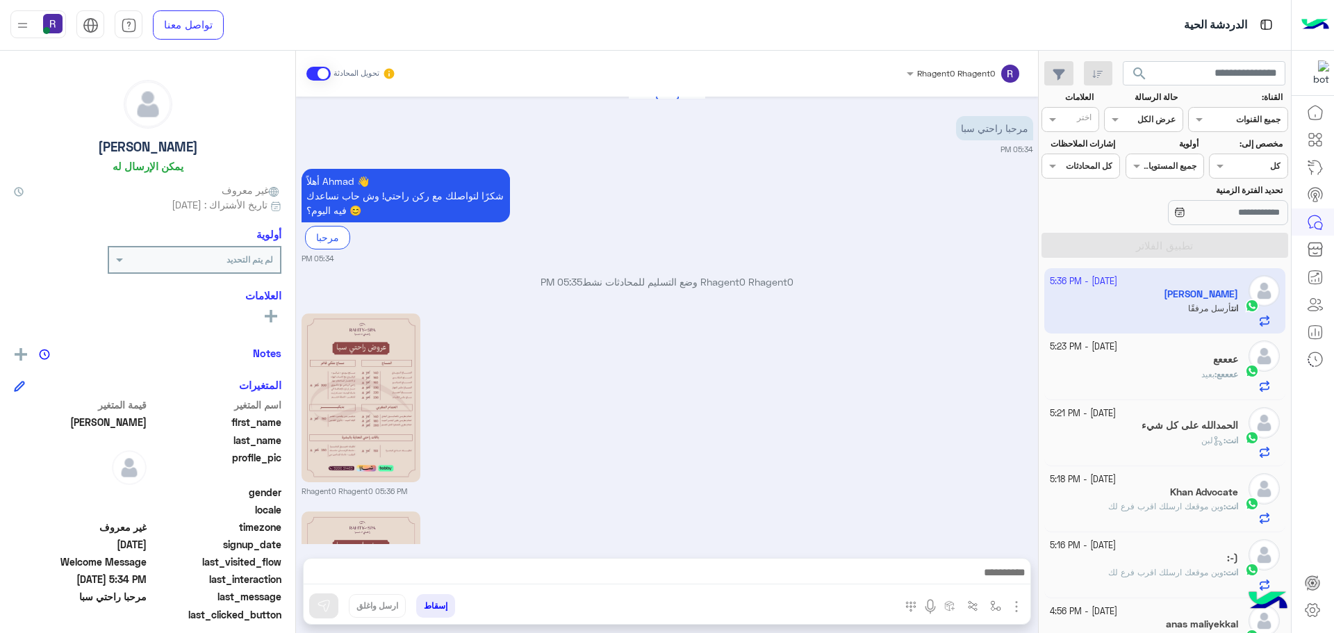
scroll to position [206, 0]
